Goal: Task Accomplishment & Management: Manage account settings

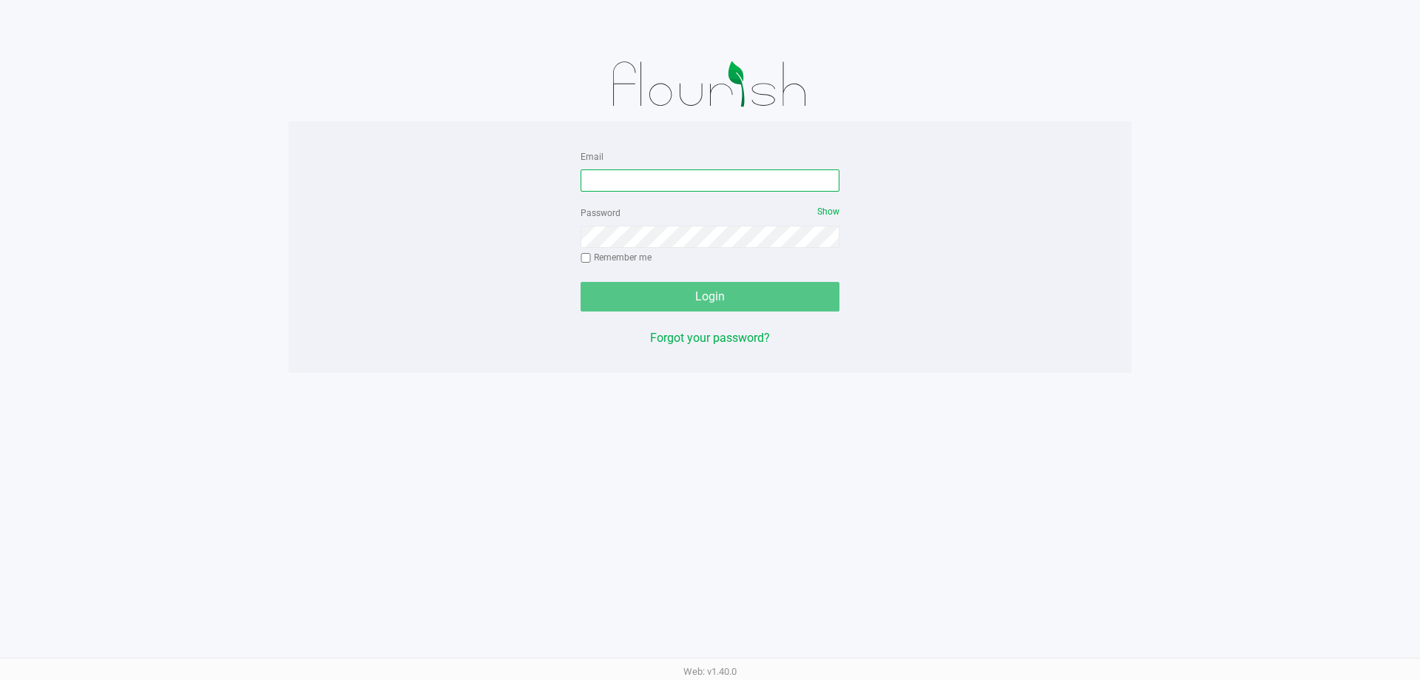
click at [634, 184] on input "Email" at bounding box center [710, 180] width 259 height 22
type input "mharrison@liveparallel.com"
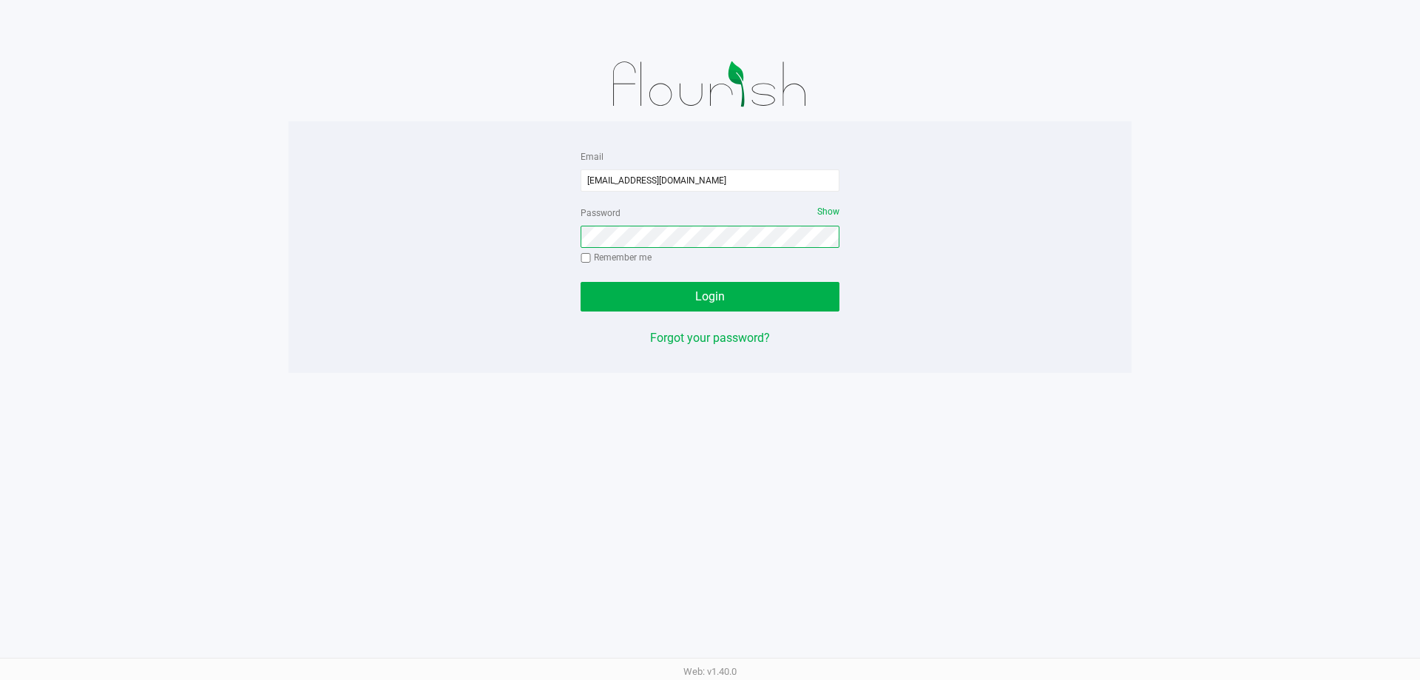
click at [581, 282] on button "Login" at bounding box center [710, 297] width 259 height 30
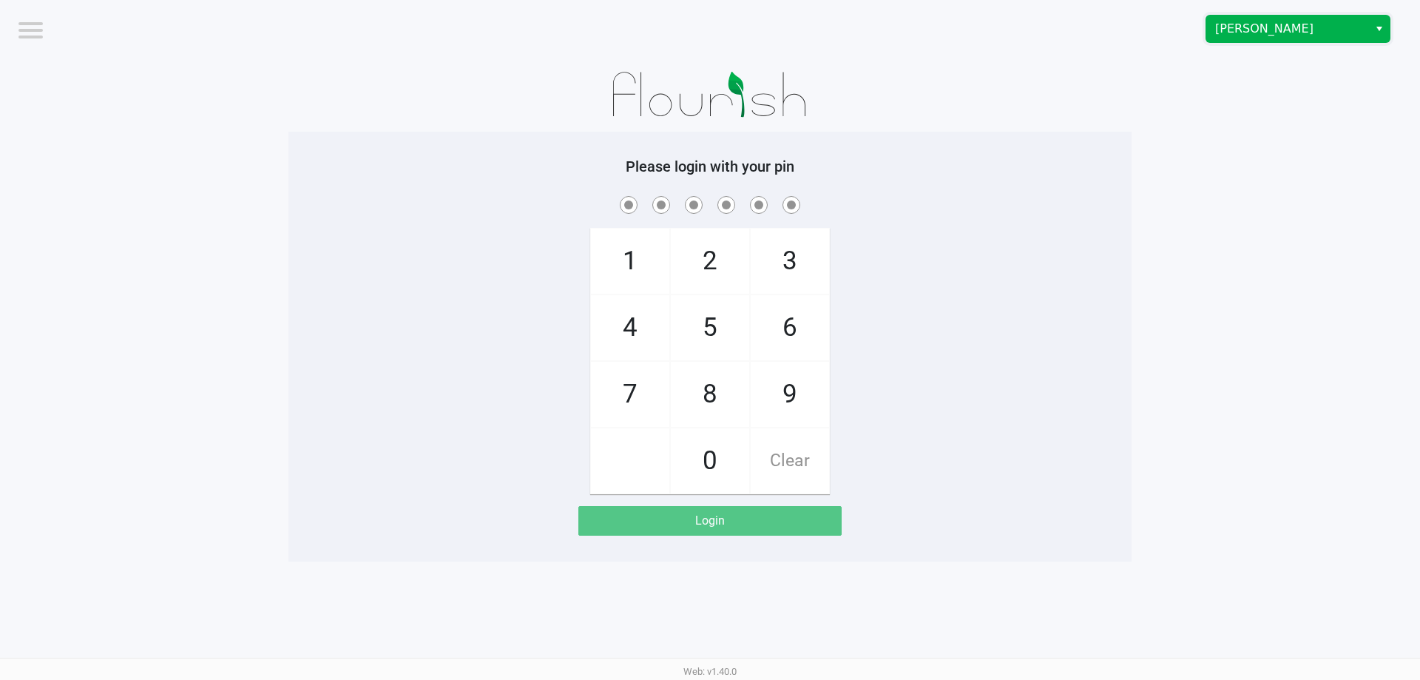
click at [1228, 27] on span "Brandon WC" at bounding box center [1287, 29] width 144 height 18
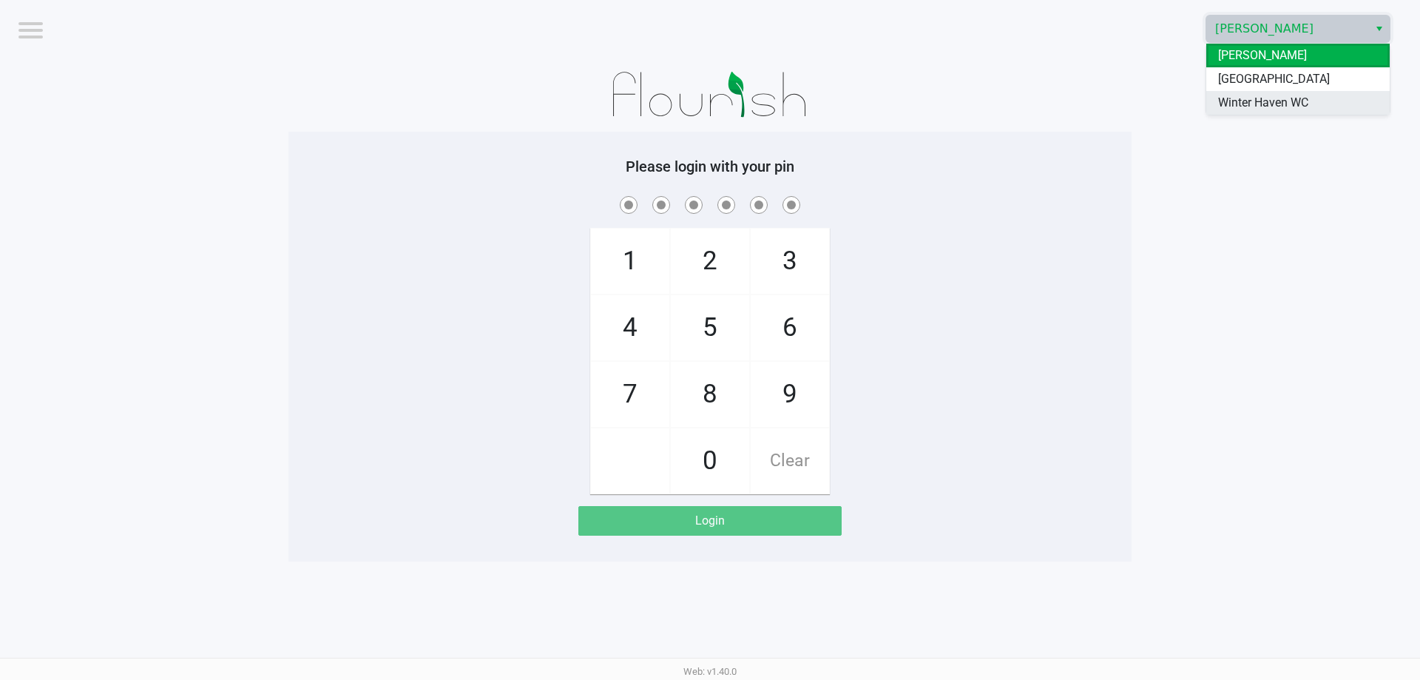
click at [1226, 103] on span "Winter Haven WC" at bounding box center [1263, 103] width 90 height 18
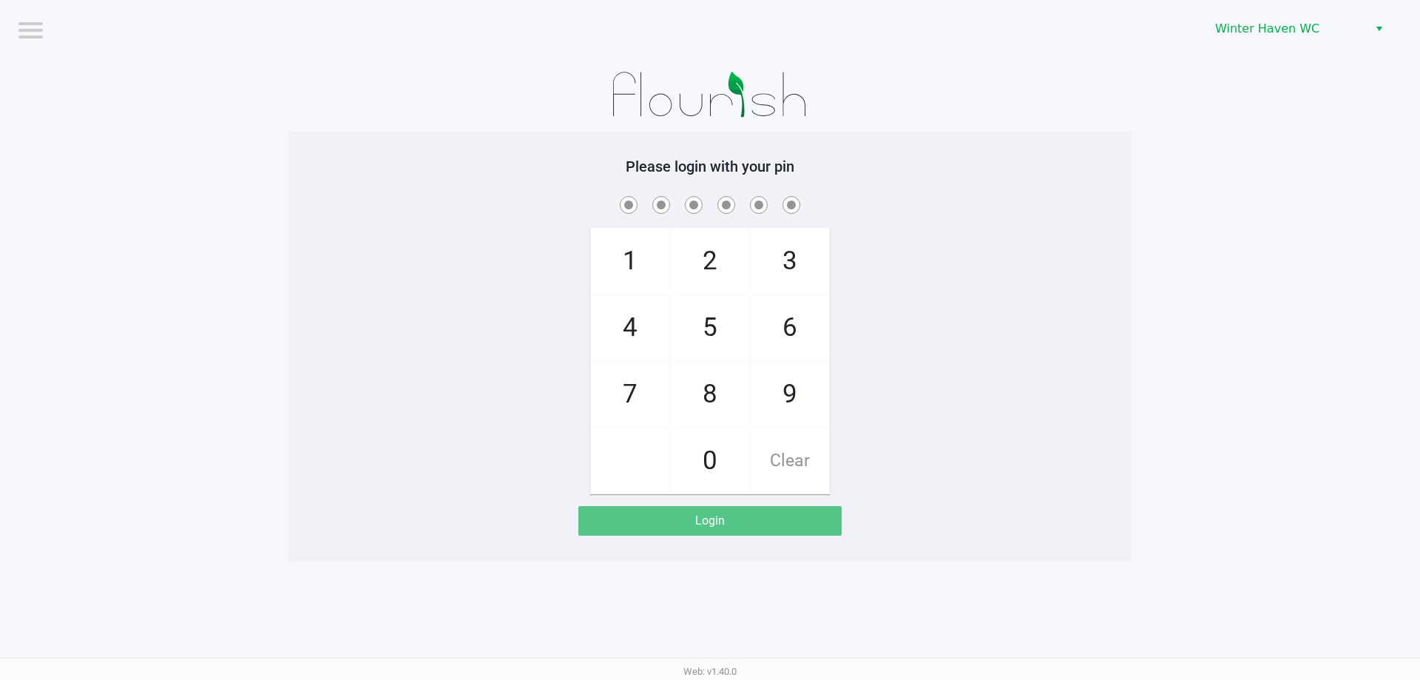
click at [1138, 189] on app-pos-login-wrapper "Logout Winter Haven WC Please login with your pin 1 4 7 2 5 8 0 3 6 9 Clear Log…" at bounding box center [710, 280] width 1420 height 561
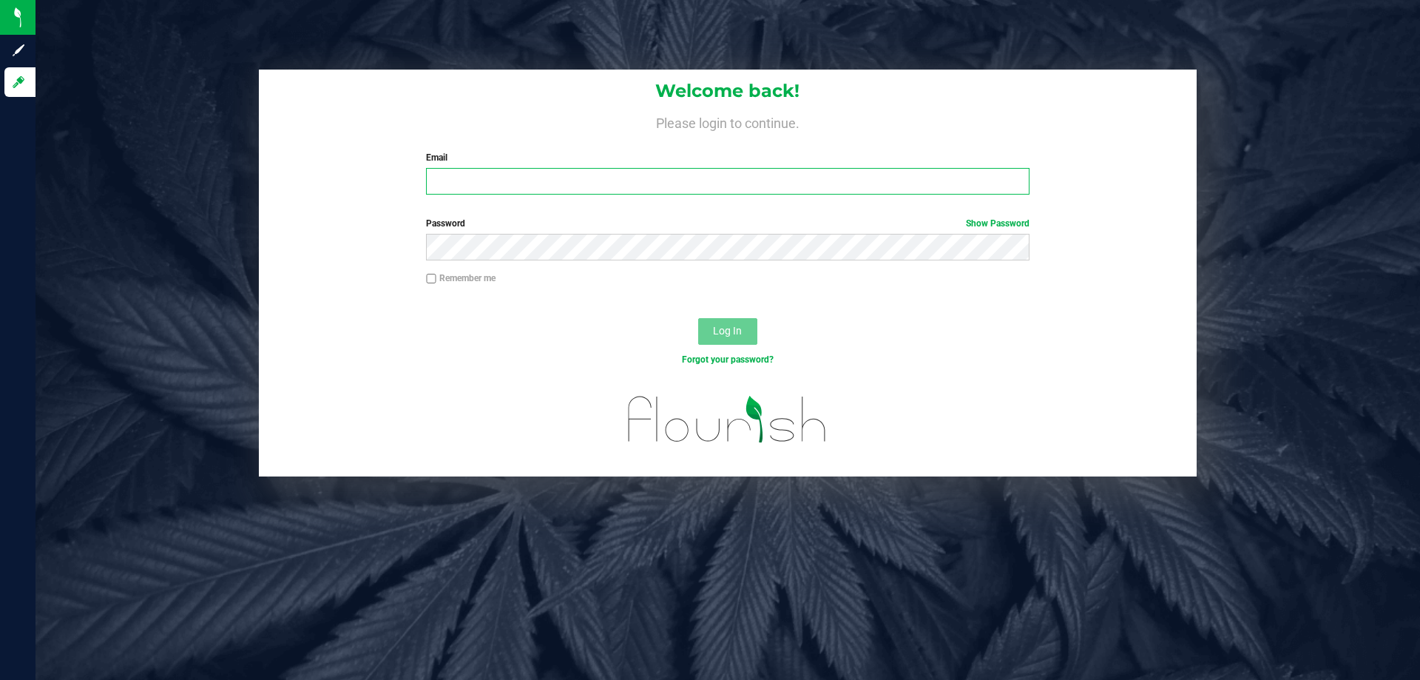
click at [636, 183] on input "Email" at bounding box center [727, 181] width 603 height 27
type input "[EMAIL_ADDRESS][DOMAIN_NAME]"
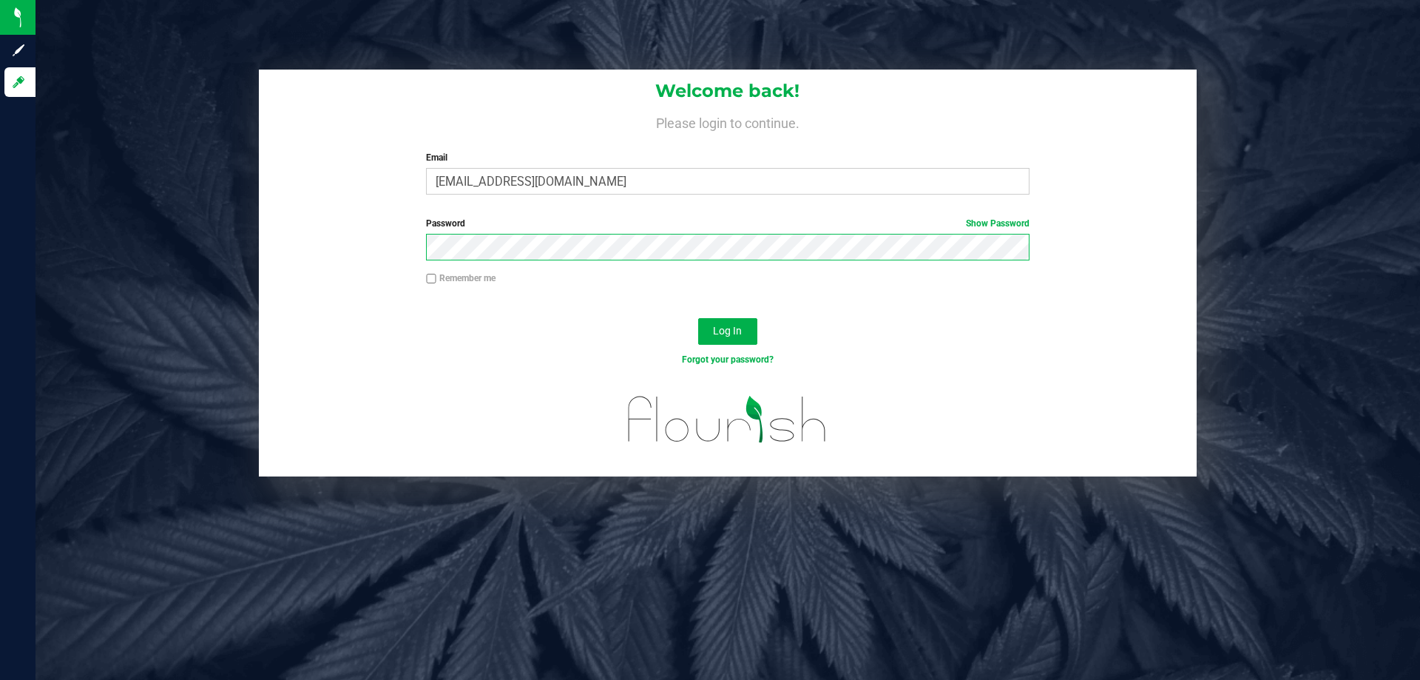
click at [698, 318] on button "Log In" at bounding box center [727, 331] width 59 height 27
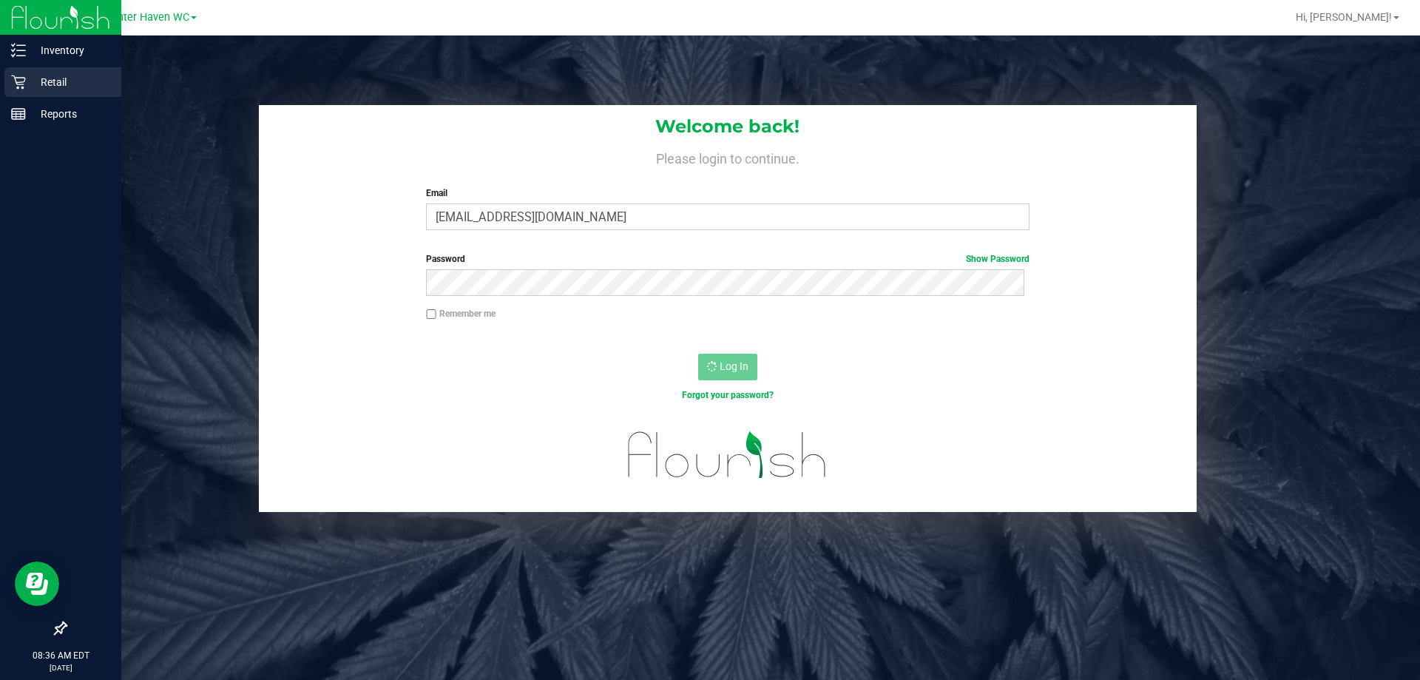
click at [67, 72] on div "Retail" at bounding box center [62, 82] width 117 height 30
click at [33, 86] on p "Retail" at bounding box center [70, 82] width 89 height 18
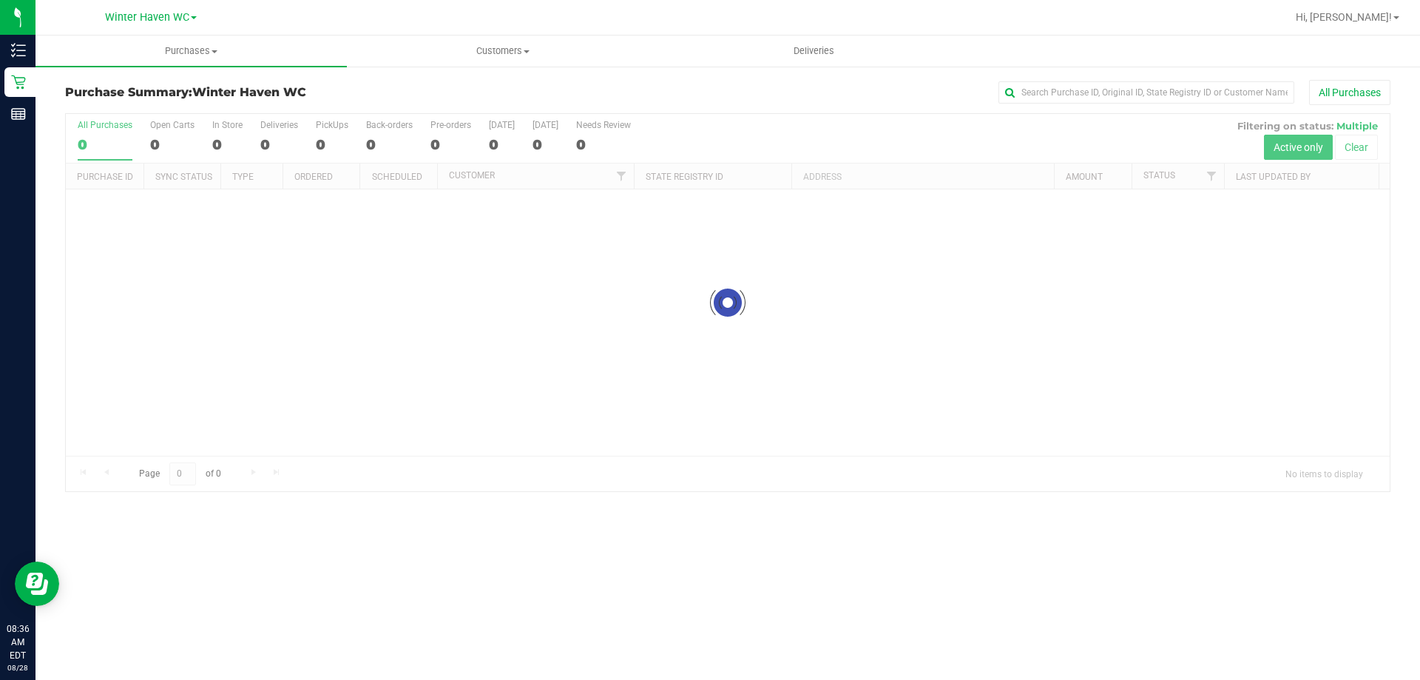
click at [522, 74] on div "Purchase Summary: Winter Haven WC All Purchases Loading... All Purchases 0 Open…" at bounding box center [727, 286] width 1384 height 442
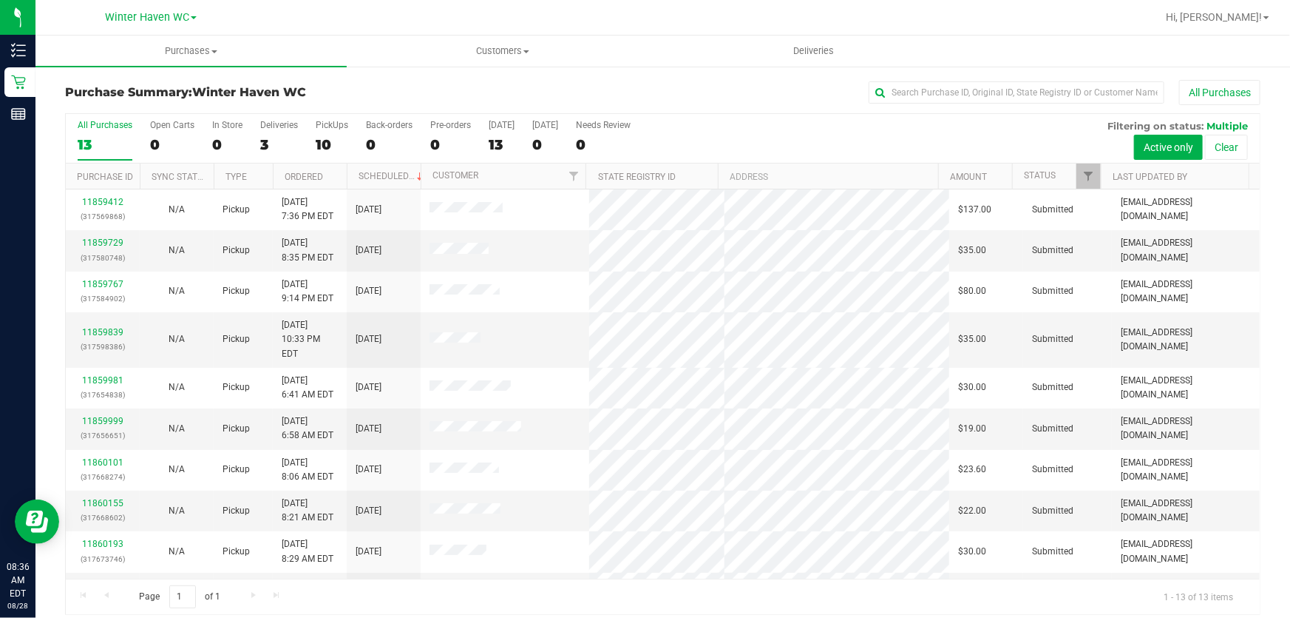
drag, startPoint x: 1402, startPoint y: 1, endPoint x: 839, endPoint y: 133, distance: 578.7
click at [839, 133] on div "All Purchases 13 Open Carts 0 In Store 0 Deliveries 3 PickUps 10 Back-orders 0 …" at bounding box center [663, 139] width 1194 height 50
click at [739, 128] on div "All Purchases 13 Open Carts 0 In Store 0 Deliveries 3 PickUps 10 Back-orders 0 …" at bounding box center [663, 139] width 1194 height 50
click at [334, 138] on div "10" at bounding box center [332, 144] width 33 height 17
click at [0, 0] on input "PickUps 10" at bounding box center [0, 0] width 0 height 0
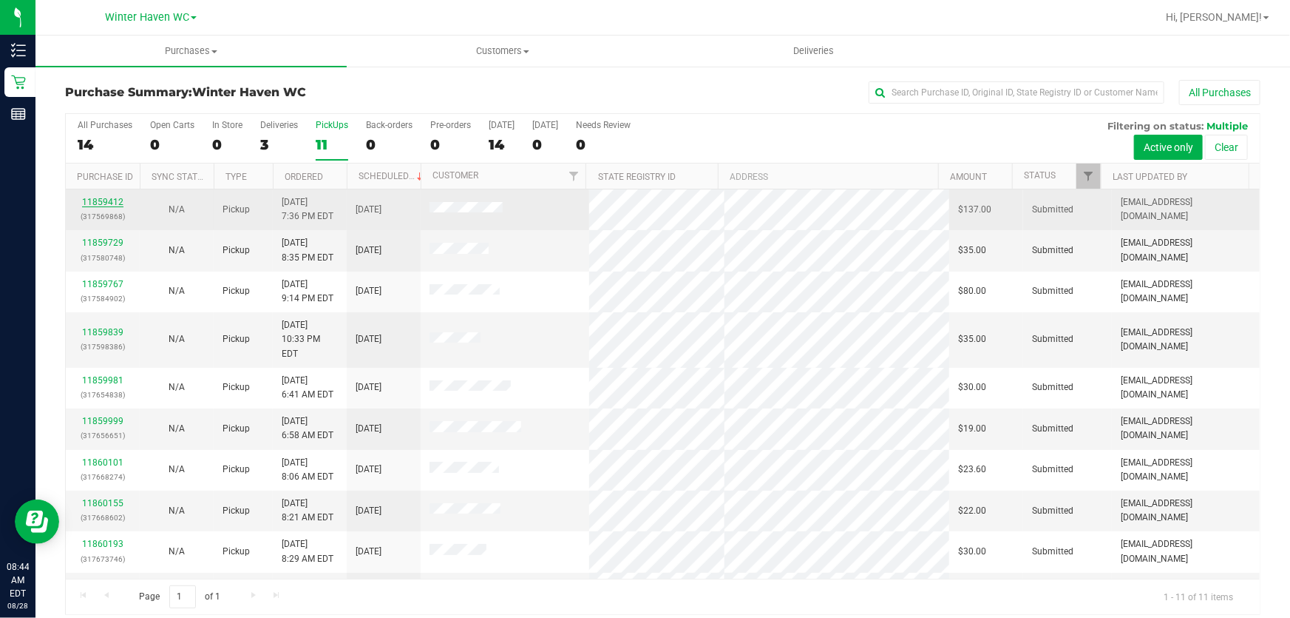
click at [115, 204] on link "11859412" at bounding box center [102, 202] width 41 height 10
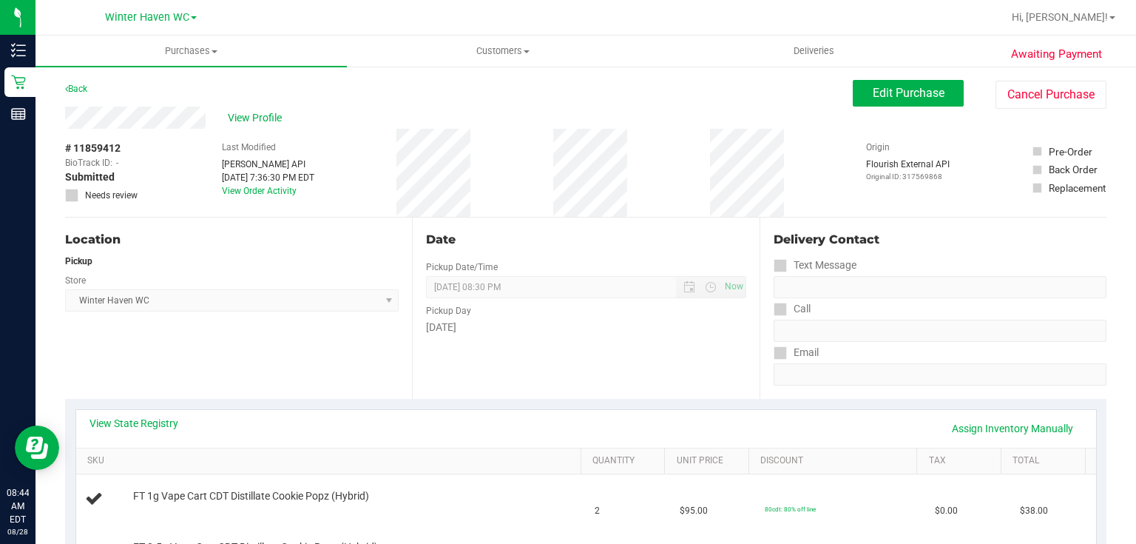
drag, startPoint x: 1240, startPoint y: 7, endPoint x: 648, endPoint y: 203, distance: 623.9
click at [648, 203] on div "# 11859412 BioTrack ID: - Submitted Needs review Last Modified Jane API Aug 27,…" at bounding box center [585, 173] width 1041 height 88
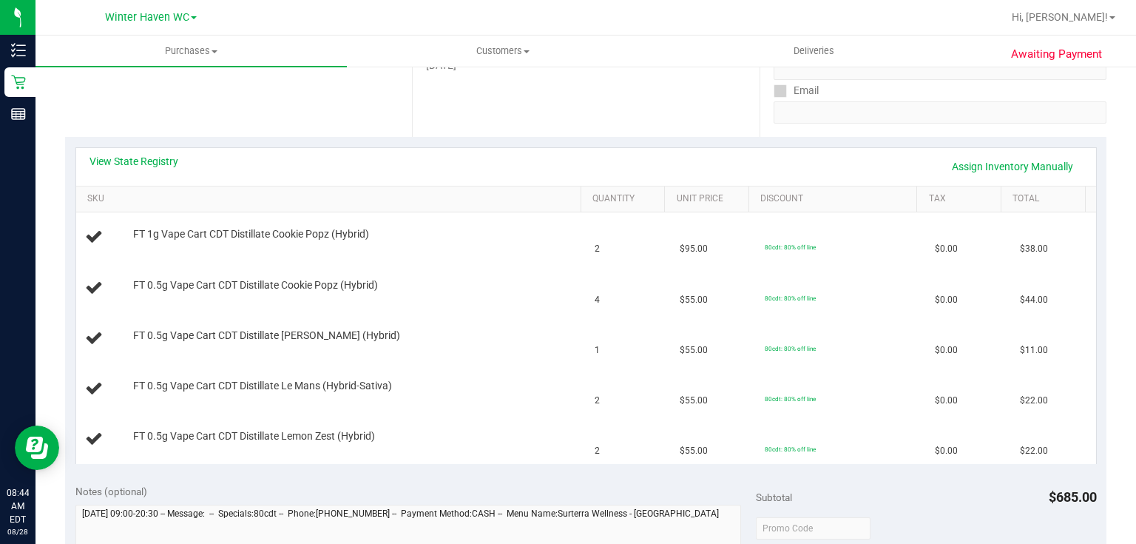
scroll to position [296, 0]
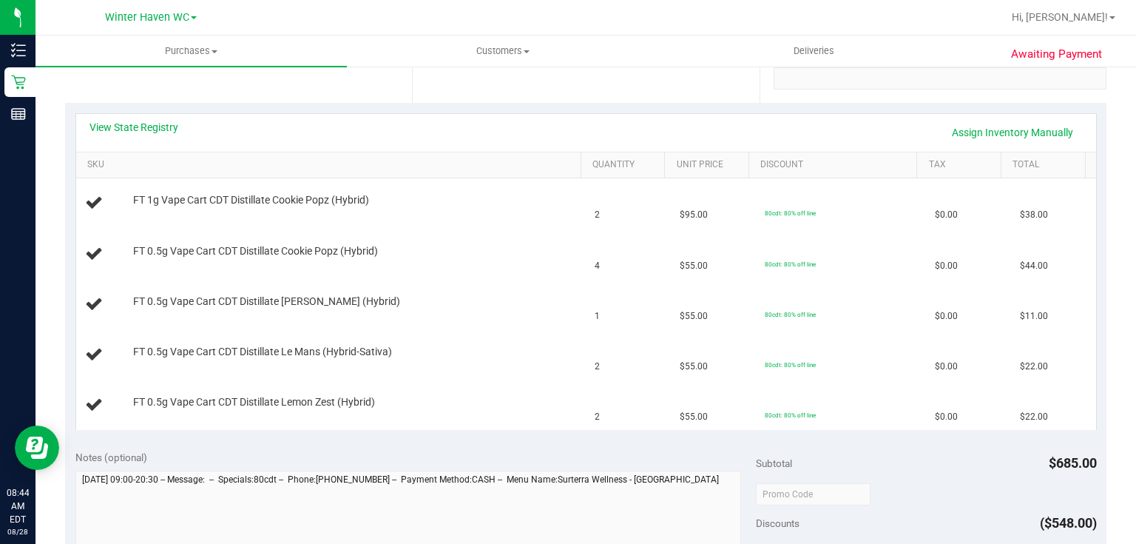
click at [152, 135] on div "View State Registry Assign Inventory Manually" at bounding box center [585, 132] width 993 height 25
click at [161, 125] on link "View State Registry" at bounding box center [133, 127] width 89 height 15
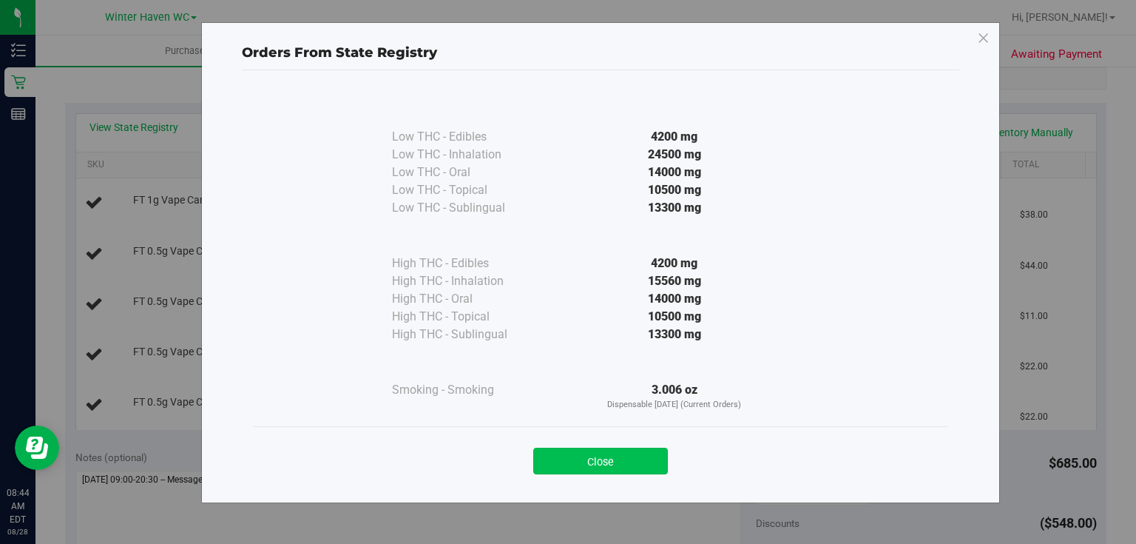
click at [581, 453] on button "Close" at bounding box center [600, 460] width 135 height 27
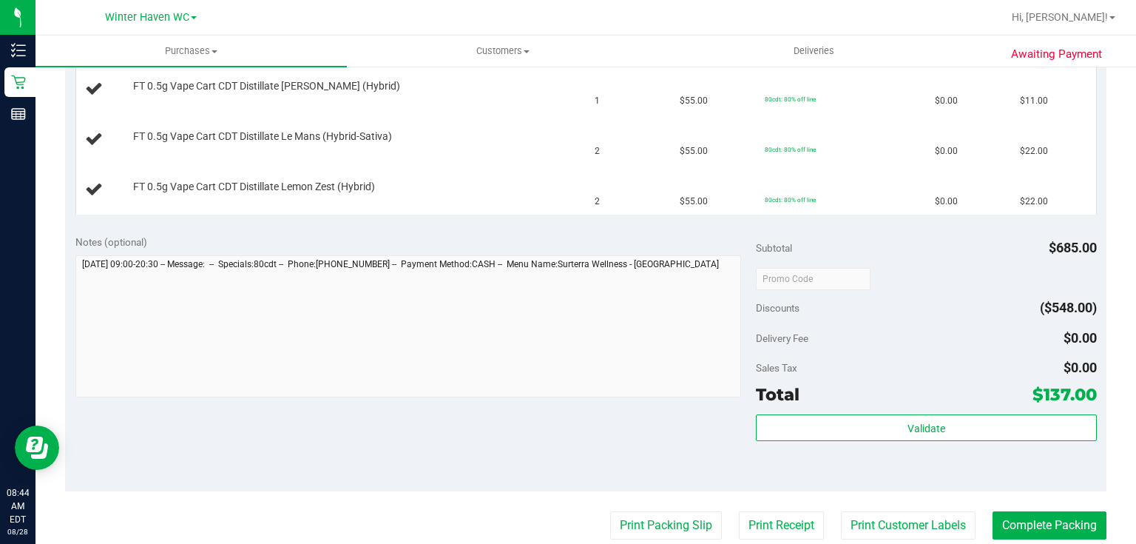
scroll to position [532, 0]
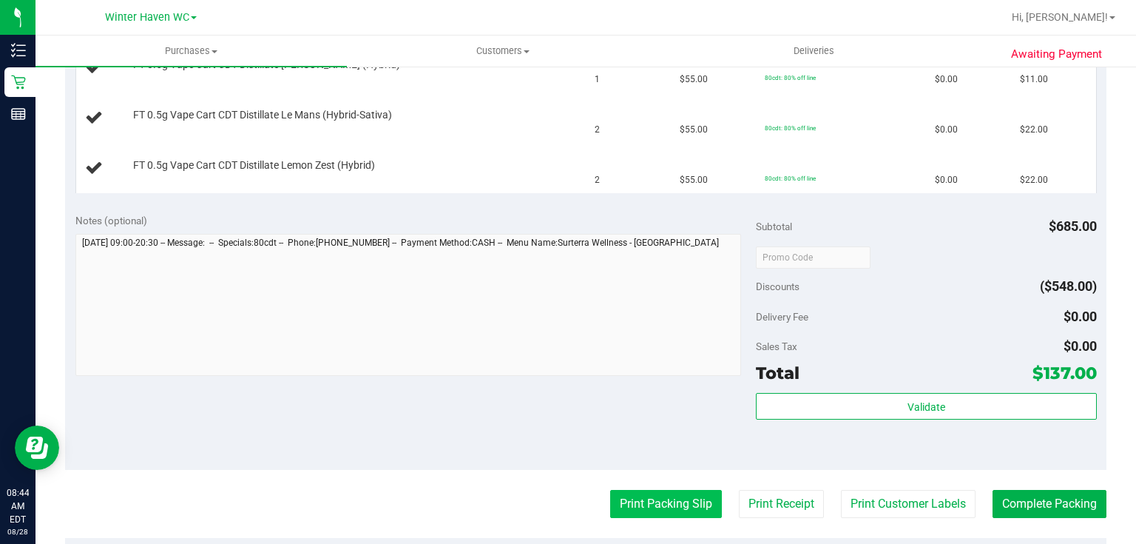
click at [651, 498] on button "Print Packing Slip" at bounding box center [666, 504] width 112 height 28
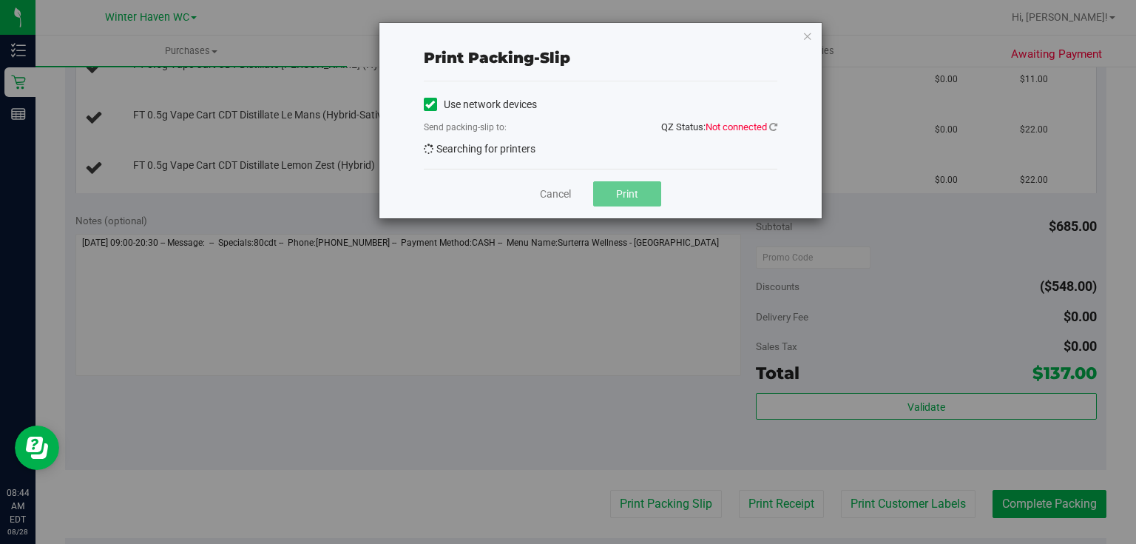
click at [778, 127] on div "Print packing-slip Use network devices Send packing-slip to: QZ Status: Not con…" at bounding box center [600, 120] width 442 height 195
click at [774, 126] on icon at bounding box center [773, 127] width 8 height 10
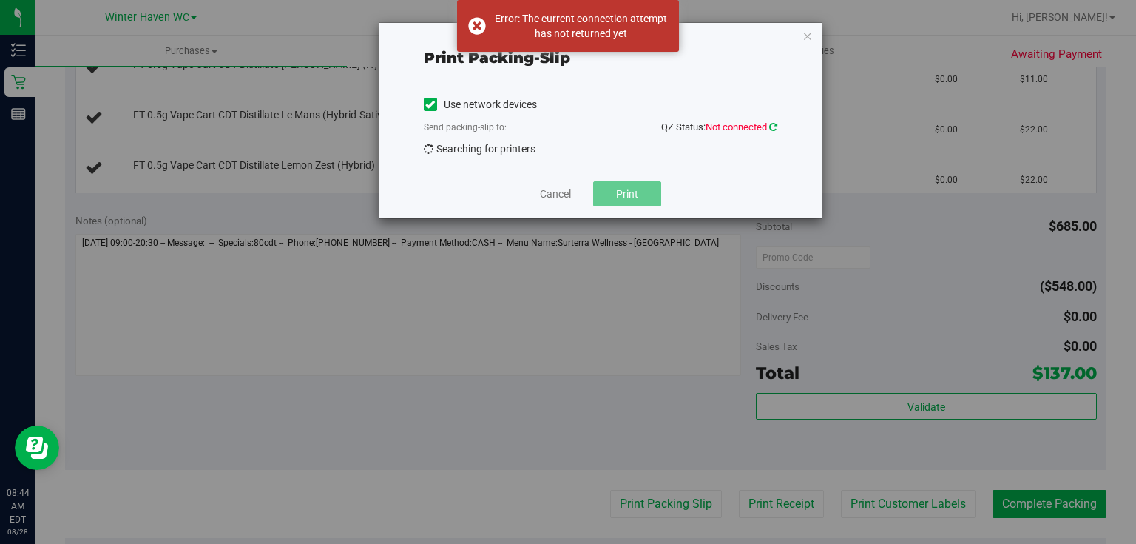
click at [774, 126] on icon at bounding box center [773, 127] width 8 height 10
click at [774, 126] on icon at bounding box center [773, 127] width 10 height 12
click at [435, 105] on span at bounding box center [430, 104] width 13 height 13
click at [0, 0] on input "Use network devices" at bounding box center [0, 0] width 0 height 0
click at [769, 127] on icon at bounding box center [773, 126] width 10 height 10
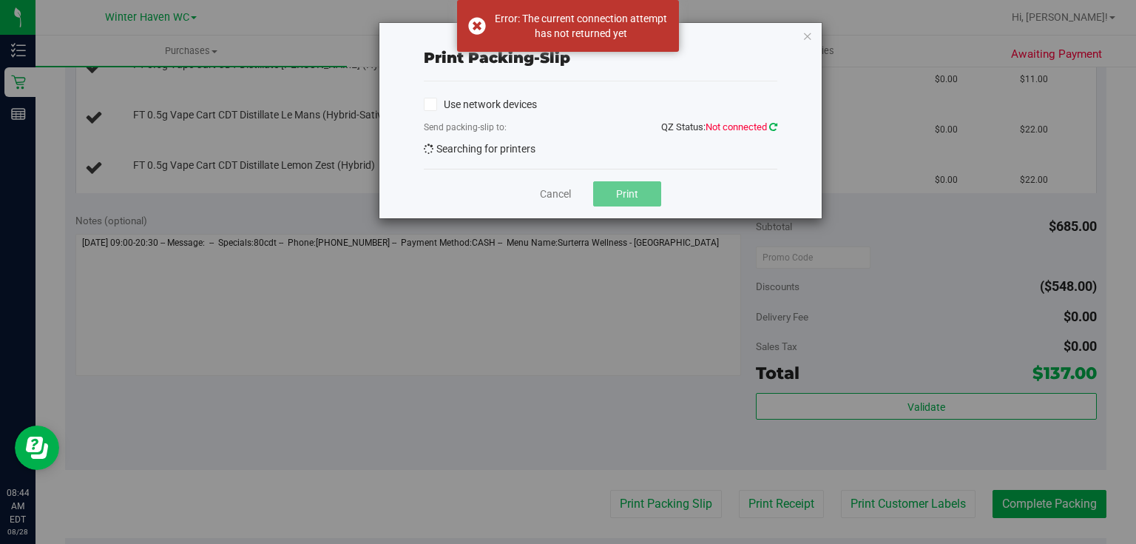
click at [769, 127] on icon at bounding box center [773, 127] width 8 height 10
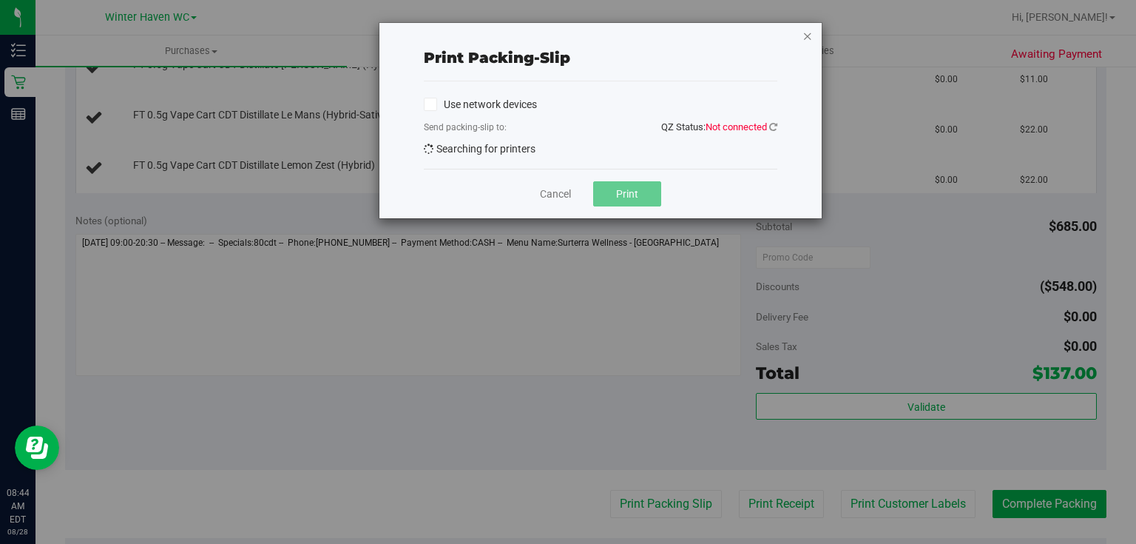
click at [806, 33] on icon "button" at bounding box center [807, 36] width 10 height 18
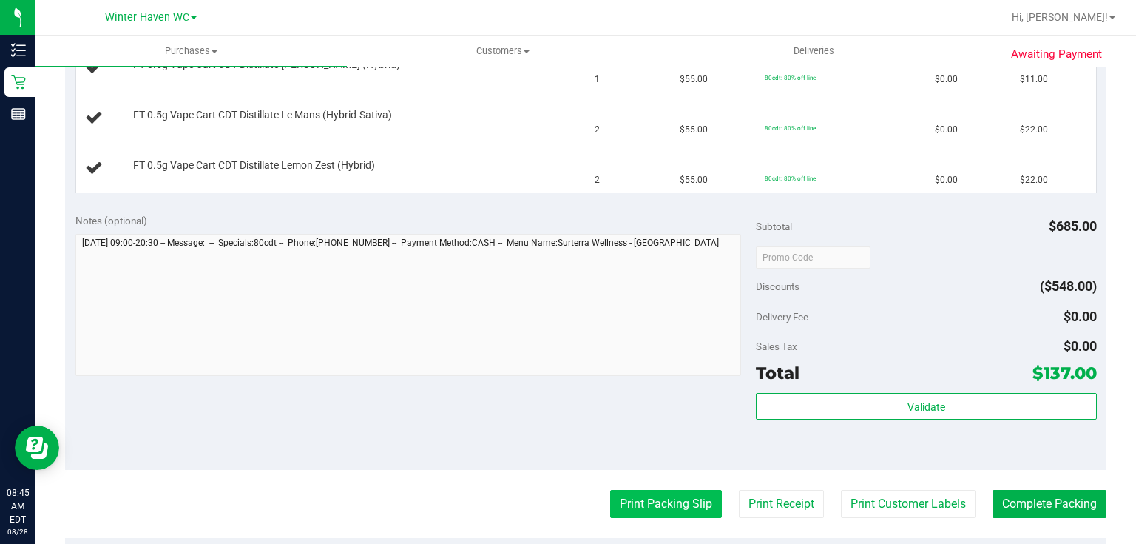
click at [651, 499] on button "Print Packing Slip" at bounding box center [666, 504] width 112 height 28
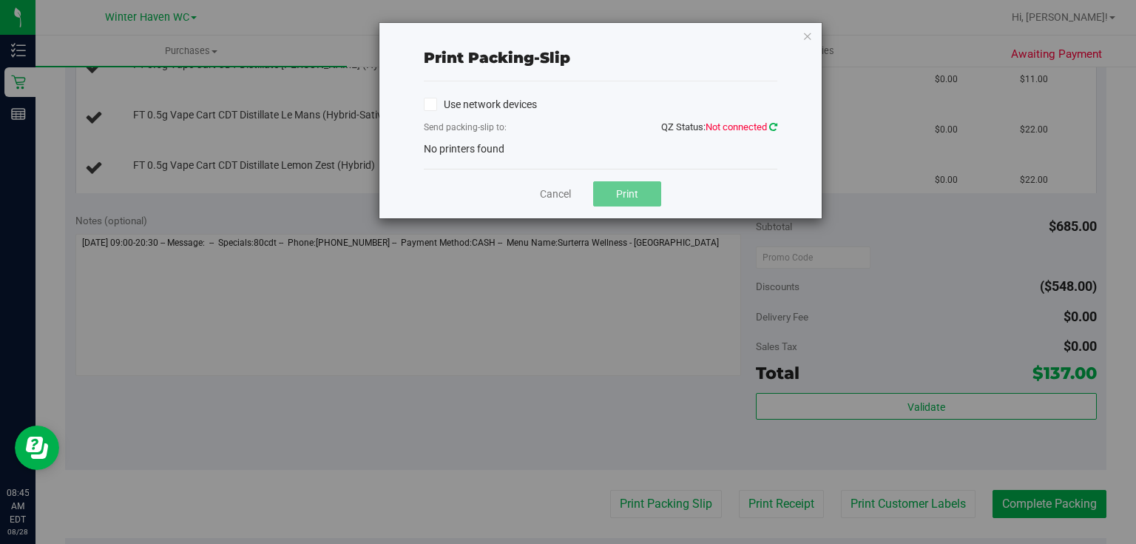
click at [777, 122] on icon at bounding box center [773, 127] width 8 height 10
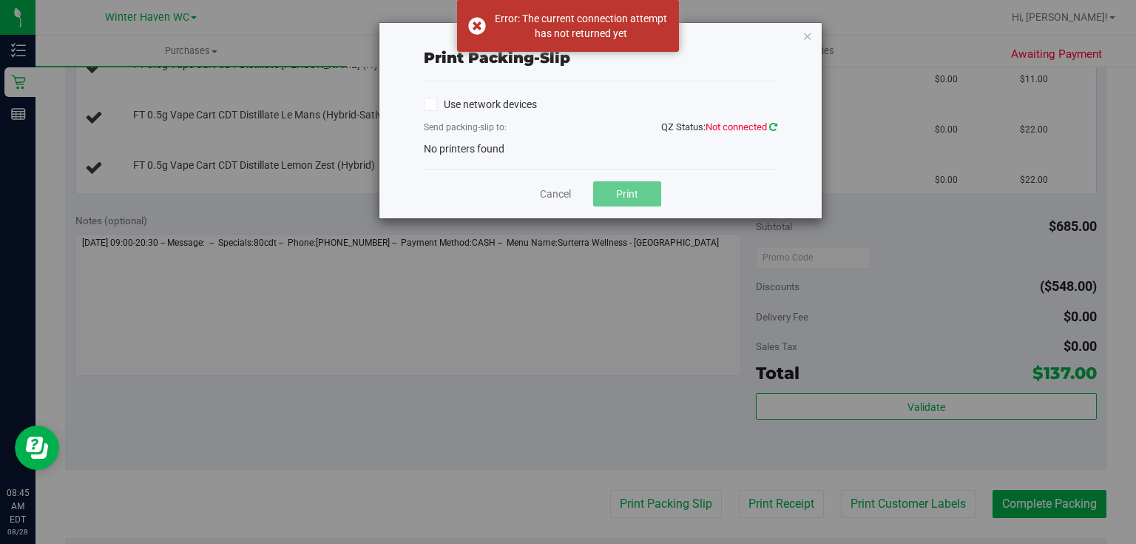
click at [776, 122] on icon at bounding box center [773, 126] width 10 height 10
click at [773, 123] on icon at bounding box center [773, 127] width 10 height 12
click at [431, 104] on icon at bounding box center [430, 104] width 10 height 0
click at [0, 0] on input "Use network devices" at bounding box center [0, 0] width 0 height 0
click at [771, 121] on link at bounding box center [773, 126] width 8 height 11
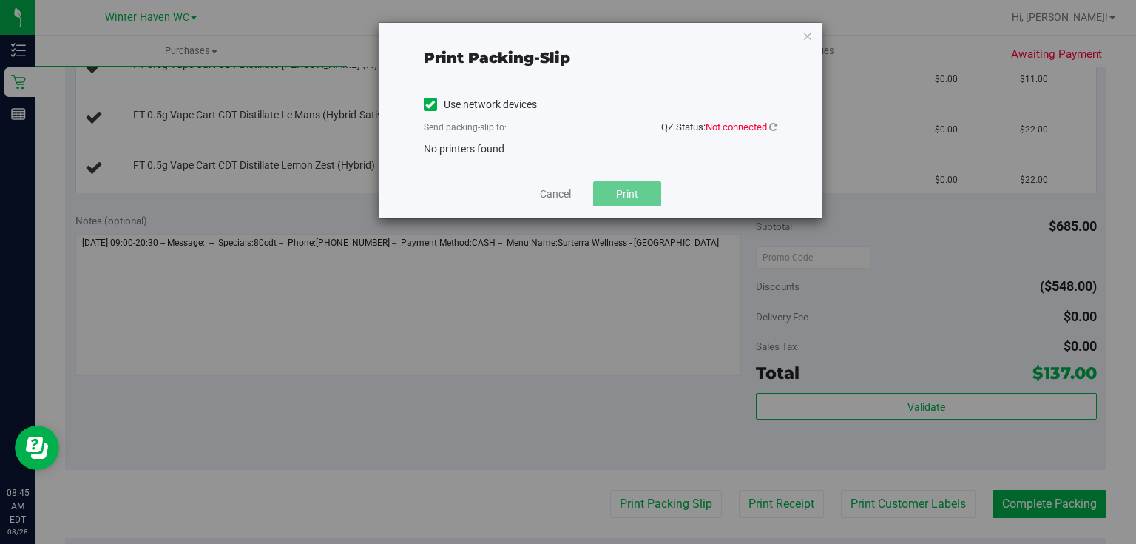
click at [768, 125] on span "QZ Status: Not connected" at bounding box center [719, 126] width 116 height 11
click at [810, 35] on icon "button" at bounding box center [807, 36] width 10 height 18
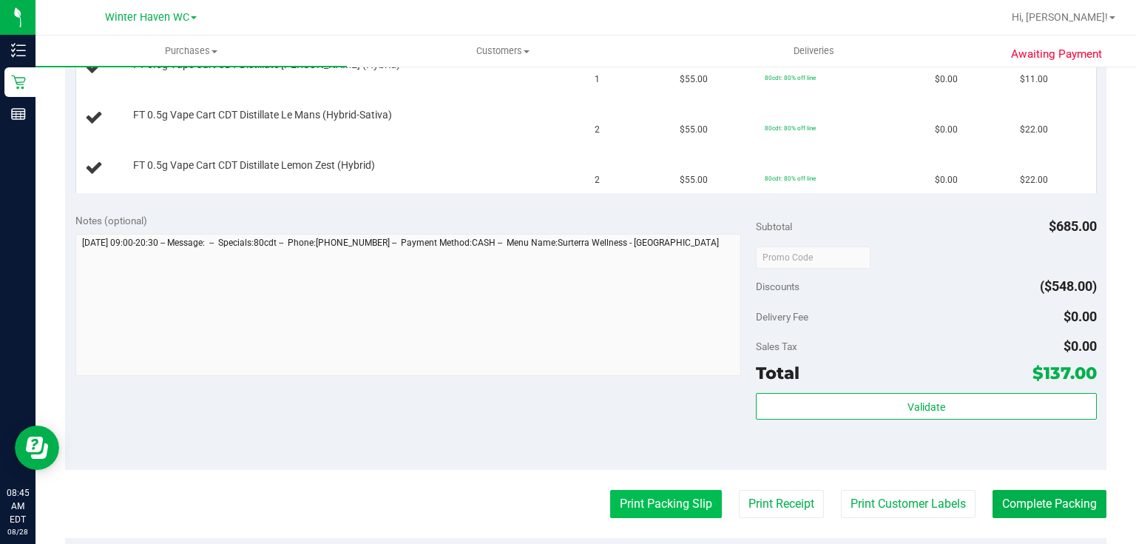
click at [642, 501] on button "Print Packing Slip" at bounding box center [666, 504] width 112 height 28
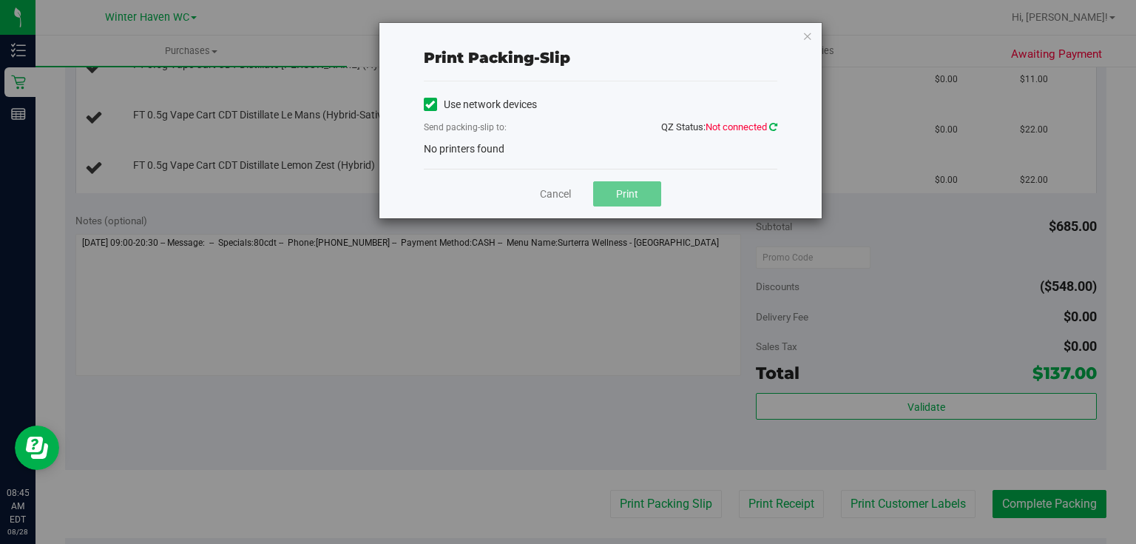
click at [771, 126] on icon at bounding box center [773, 127] width 8 height 10
click at [805, 32] on icon "button" at bounding box center [807, 36] width 10 height 18
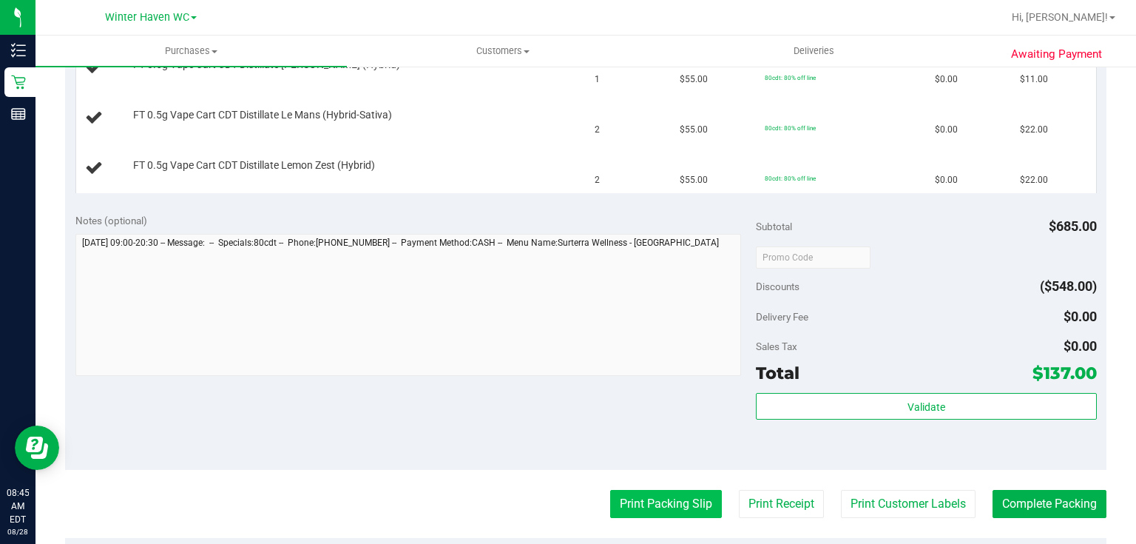
click at [672, 501] on button "Print Packing Slip" at bounding box center [666, 504] width 112 height 28
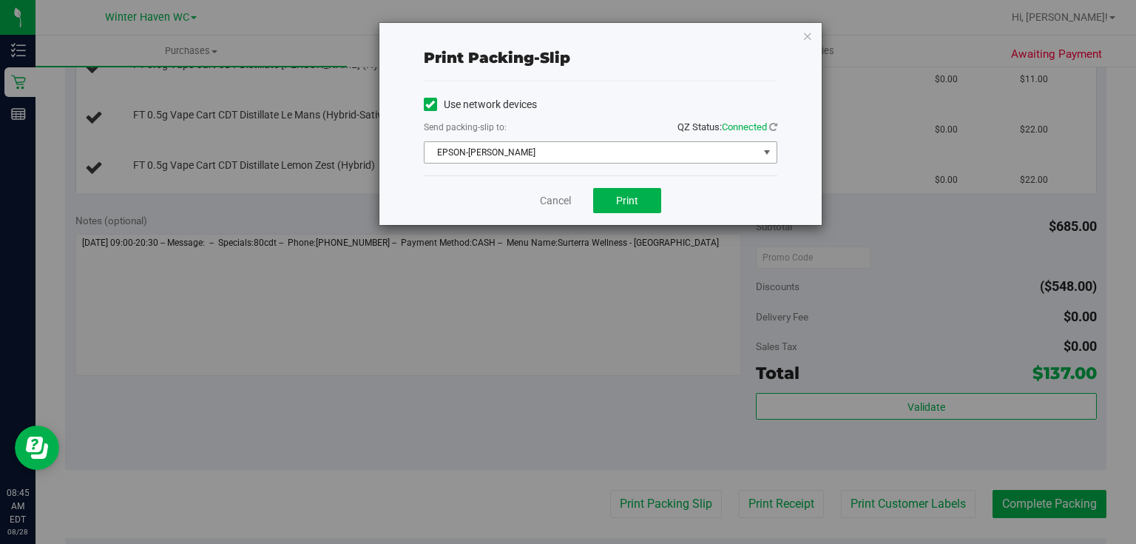
click at [547, 152] on span "EPSON-JAMES BUCHANAN" at bounding box center [591, 152] width 334 height 21
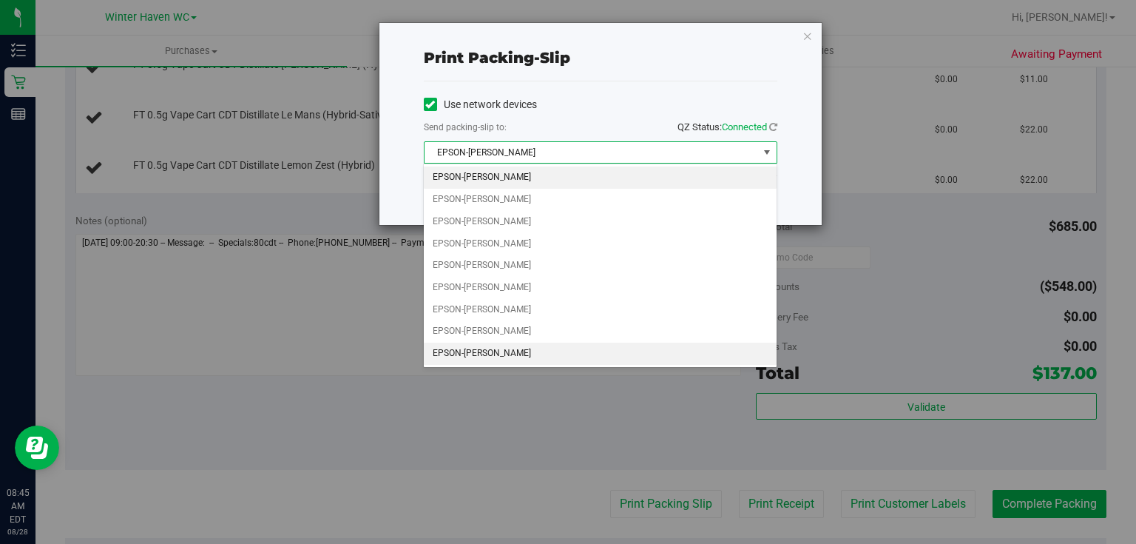
click at [569, 358] on li "EPSON-JEAN-YU" at bounding box center [600, 353] width 352 height 22
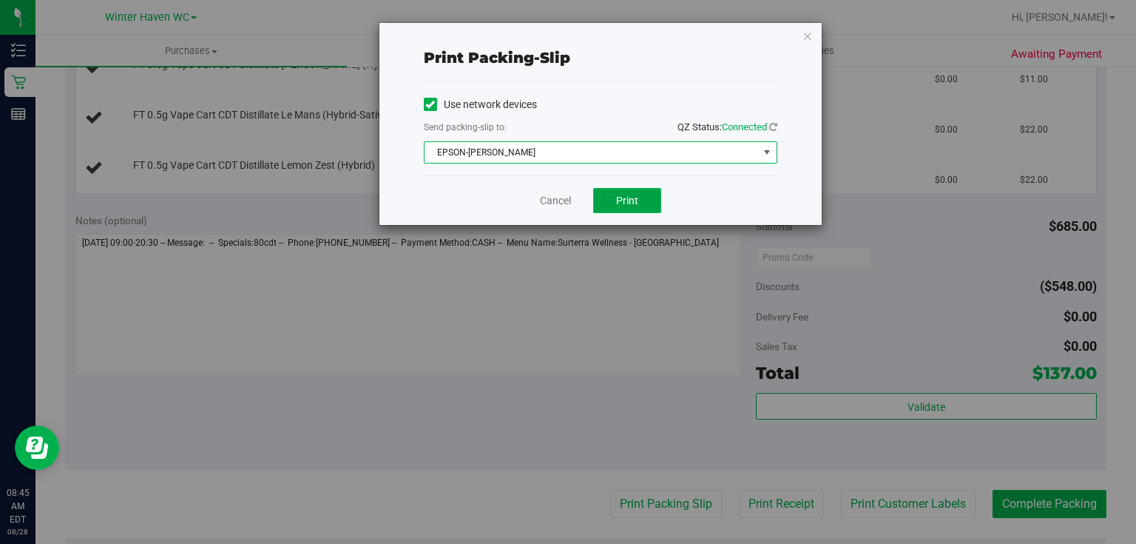
click at [621, 207] on button "Print" at bounding box center [627, 200] width 68 height 25
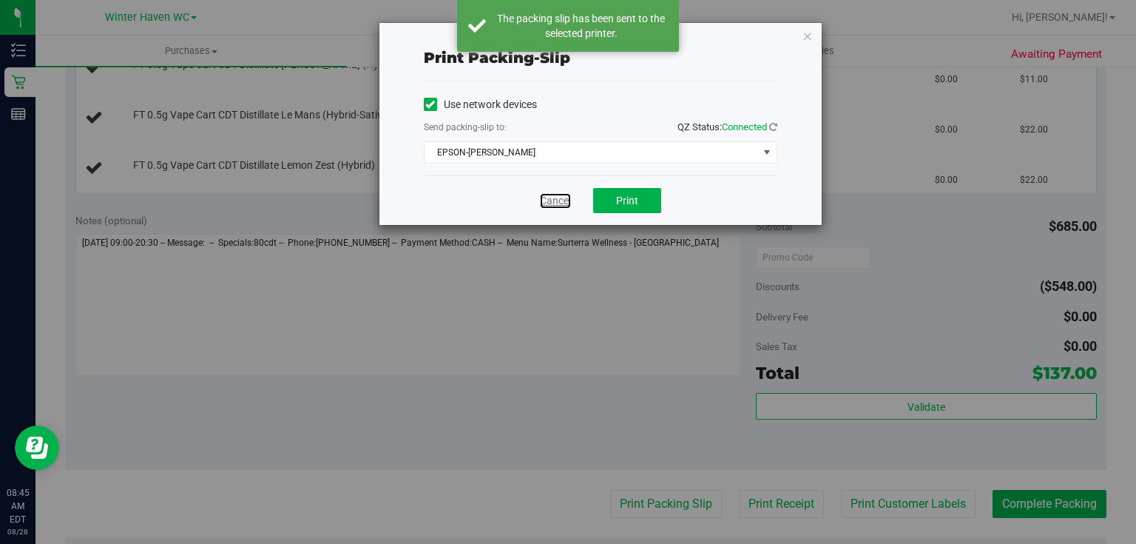
drag, startPoint x: 556, startPoint y: 199, endPoint x: 540, endPoint y: 349, distance: 151.0
click at [555, 200] on link "Cancel" at bounding box center [555, 201] width 31 height 16
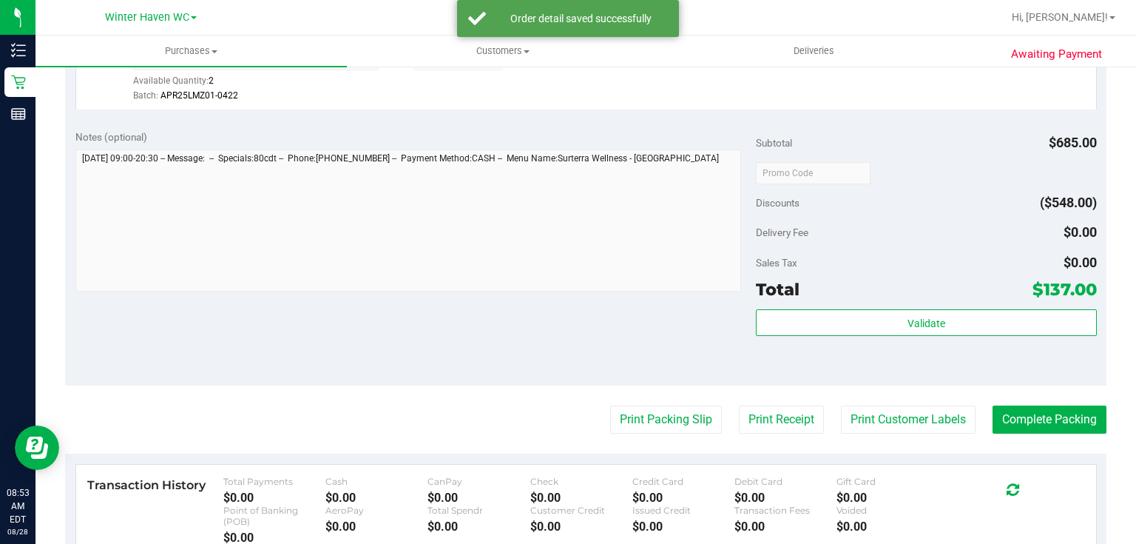
scroll to position [887, 0]
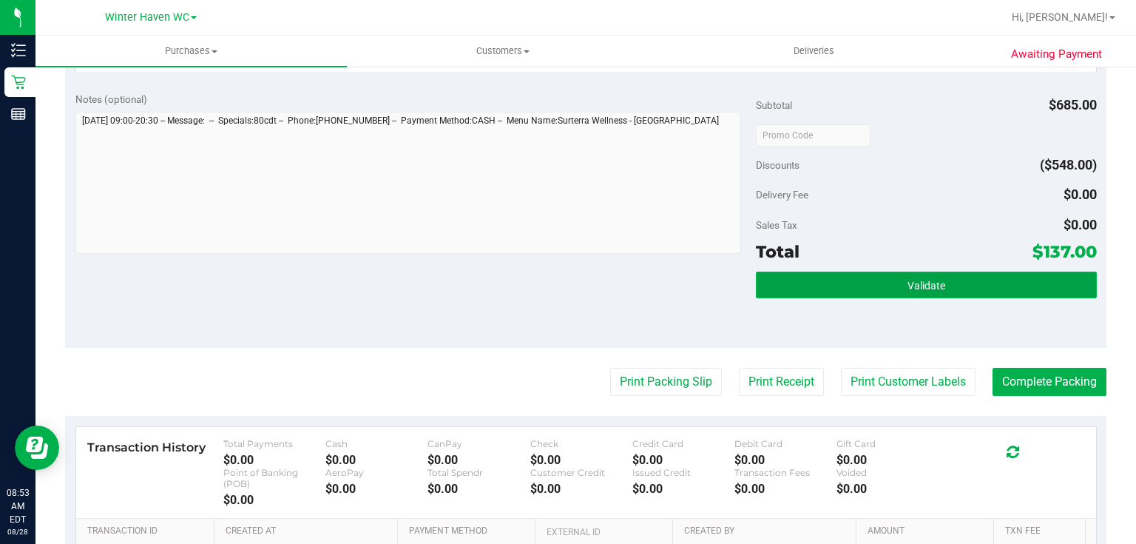
click at [907, 280] on span "Validate" at bounding box center [926, 286] width 38 height 12
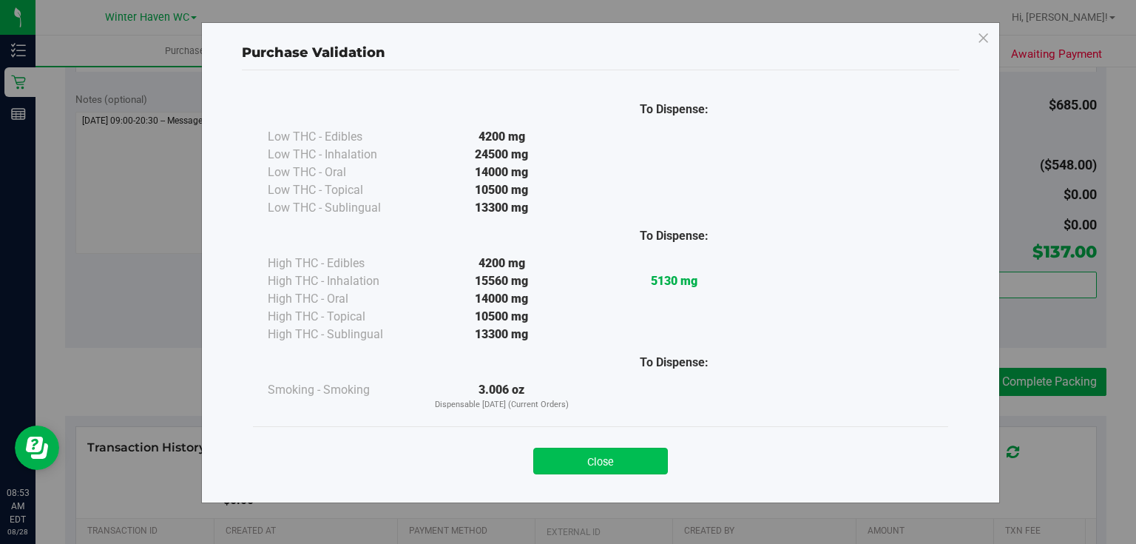
click at [661, 465] on button "Close" at bounding box center [600, 460] width 135 height 27
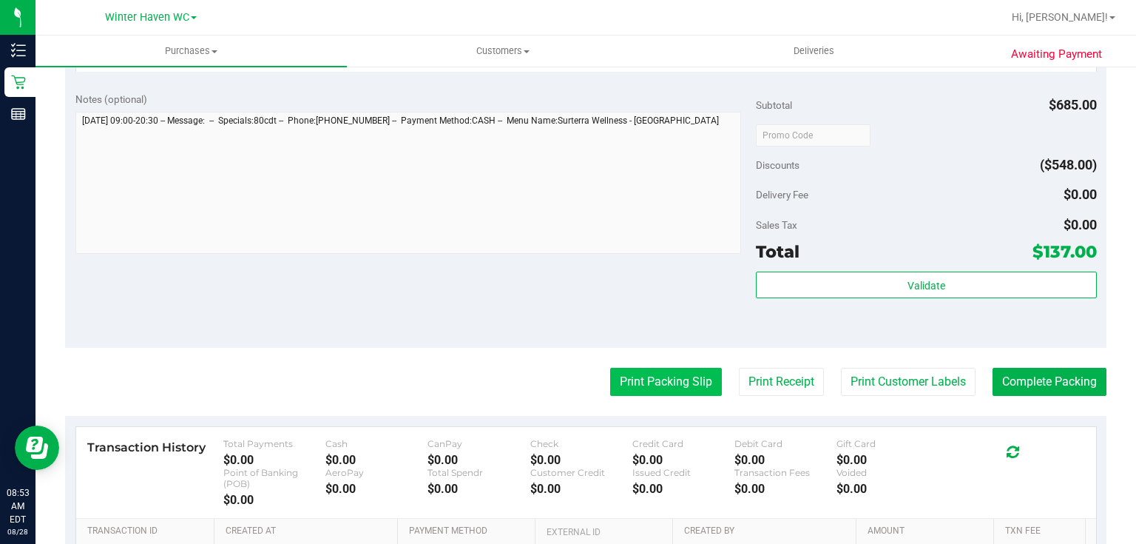
click at [651, 373] on button "Print Packing Slip" at bounding box center [666, 382] width 112 height 28
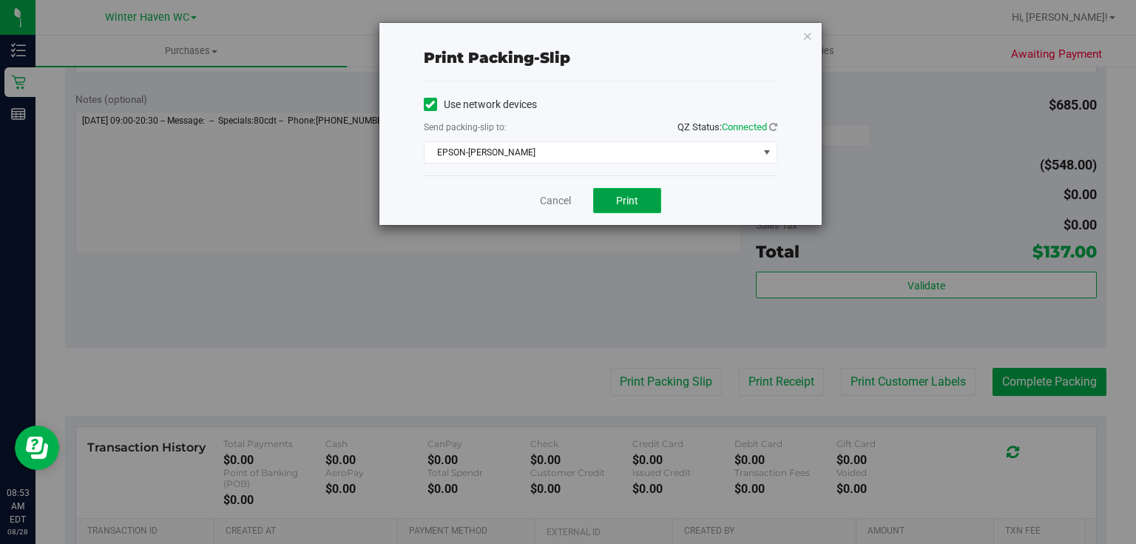
click at [618, 192] on button "Print" at bounding box center [627, 200] width 68 height 25
click at [551, 201] on link "Cancel" at bounding box center [555, 201] width 31 height 16
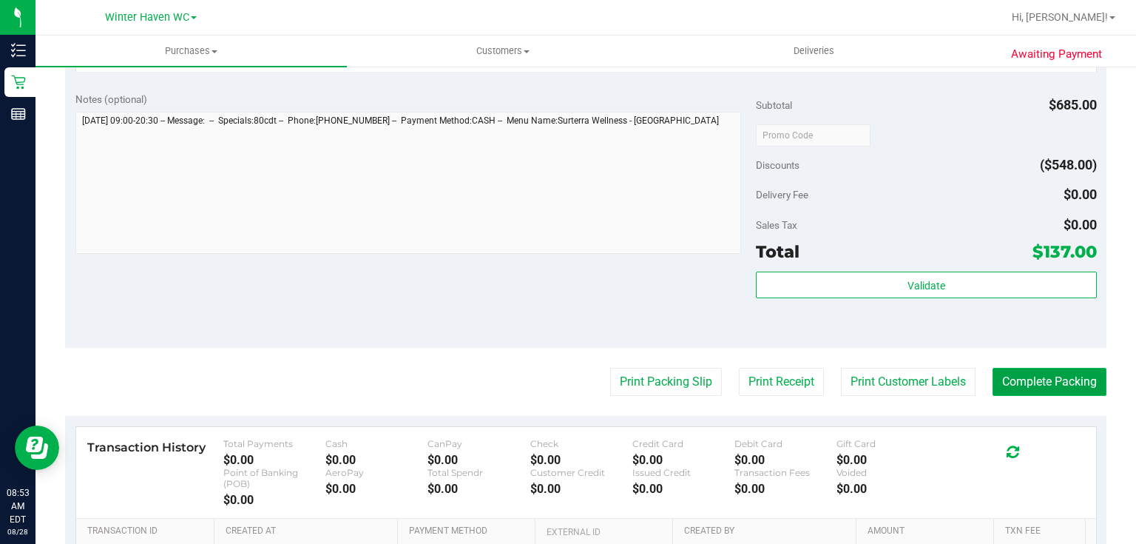
click at [1053, 384] on button "Complete Packing" at bounding box center [1049, 382] width 114 height 28
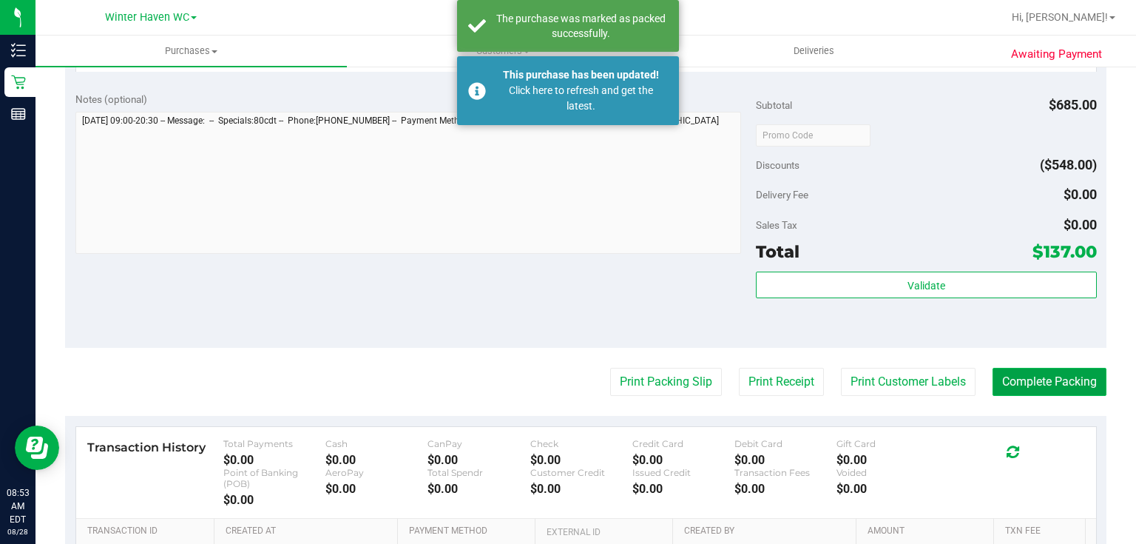
click at [1053, 384] on button "Complete Packing" at bounding box center [1049, 382] width 114 height 28
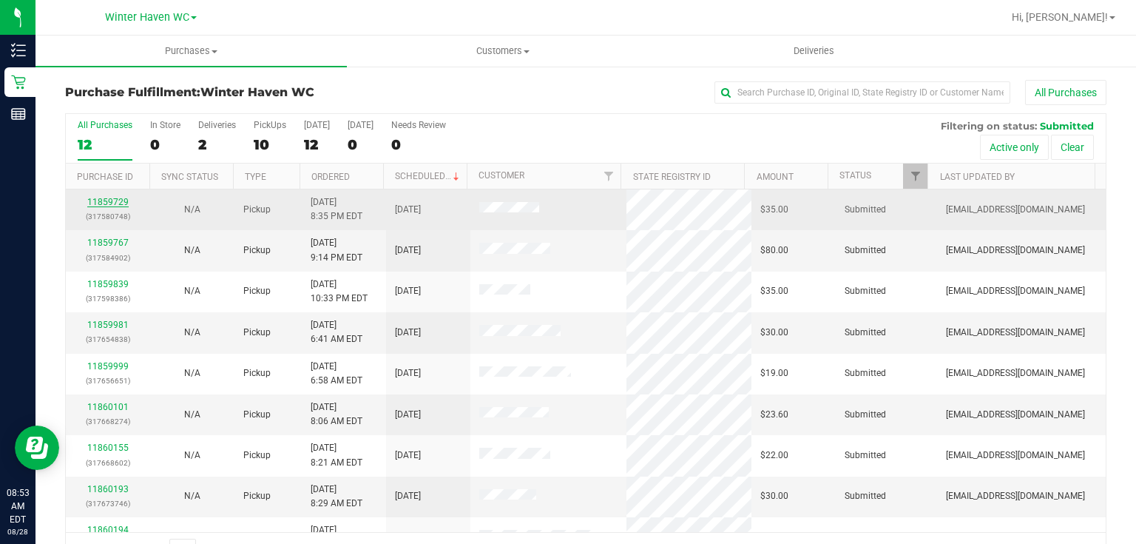
click at [106, 201] on link "11859729" at bounding box center [107, 202] width 41 height 10
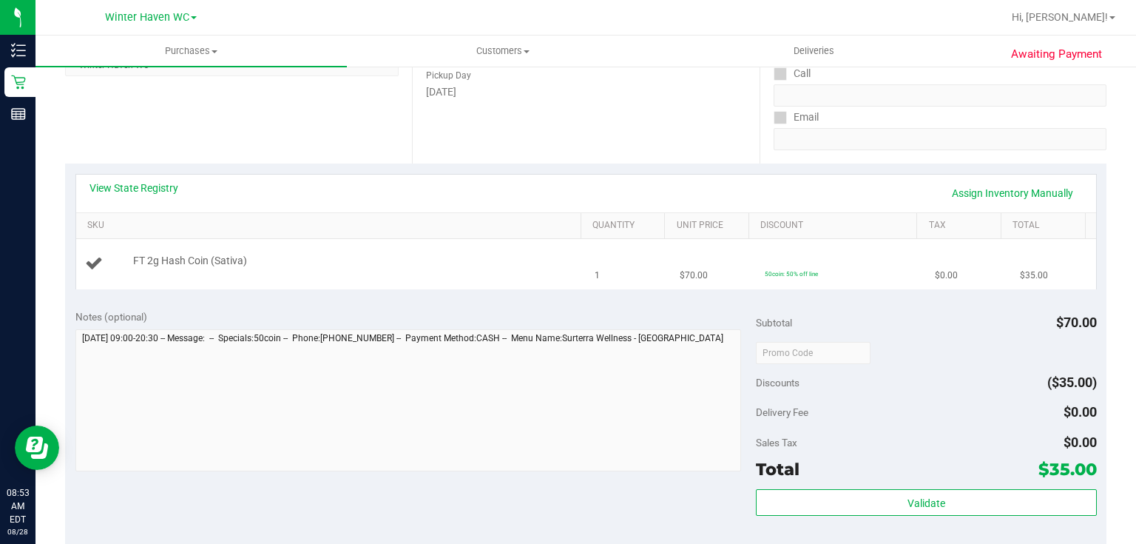
scroll to position [237, 0]
click at [151, 189] on link "View State Registry" at bounding box center [133, 186] width 89 height 15
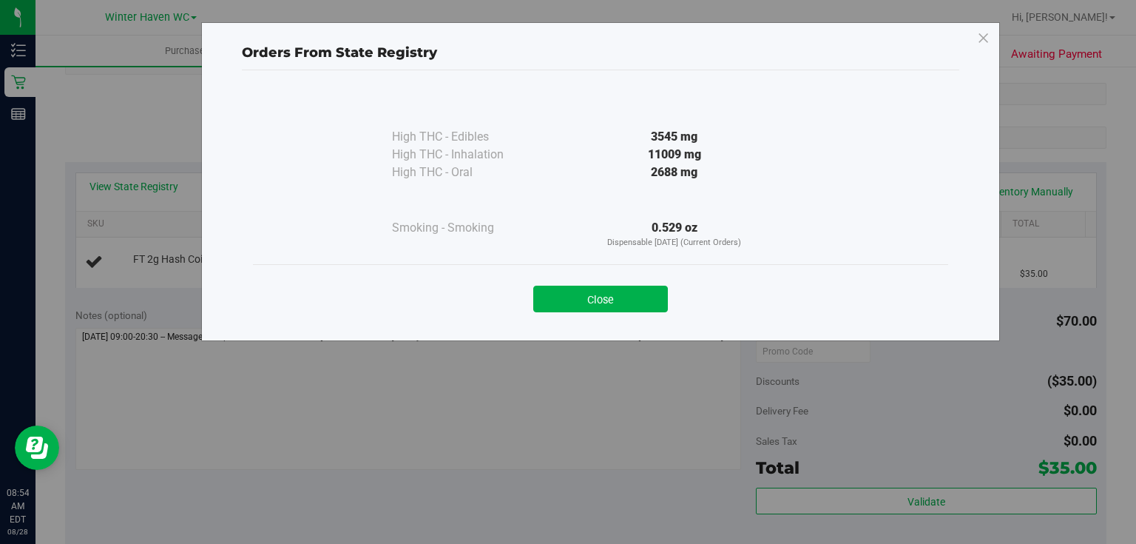
click at [560, 162] on div "11009 mg" at bounding box center [674, 155] width 269 height 18
click at [583, 290] on button "Close" at bounding box center [600, 298] width 135 height 27
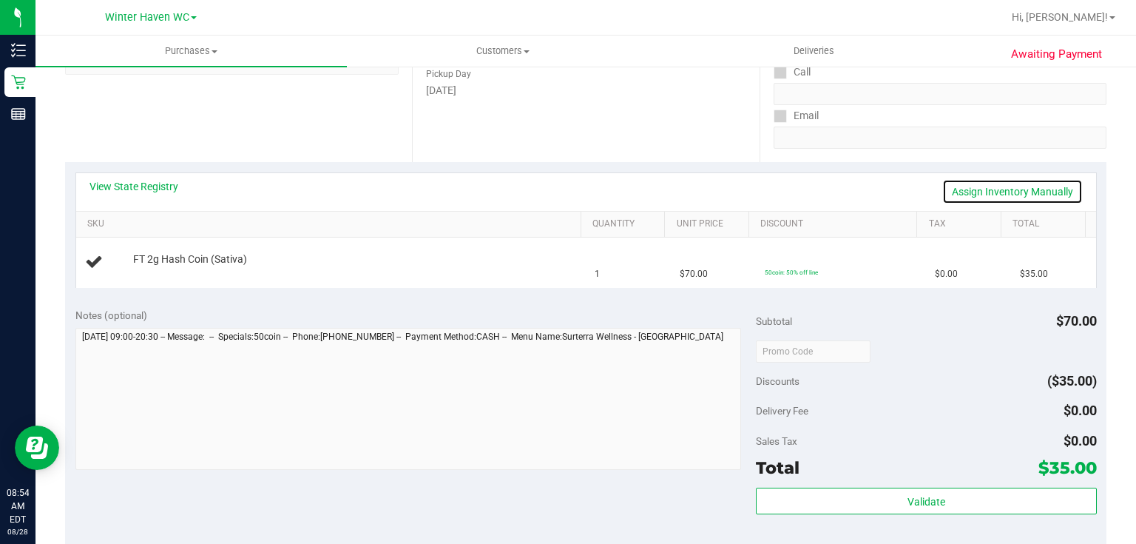
click at [961, 189] on link "Assign Inventory Manually" at bounding box center [1012, 191] width 141 height 25
click at [159, 168] on div "View State Registry Save & Exit SKU Quantity Unit Price Discount Tax Total FT 2…" at bounding box center [585, 229] width 1041 height 135
click at [142, 186] on link "View State Registry" at bounding box center [133, 186] width 89 height 15
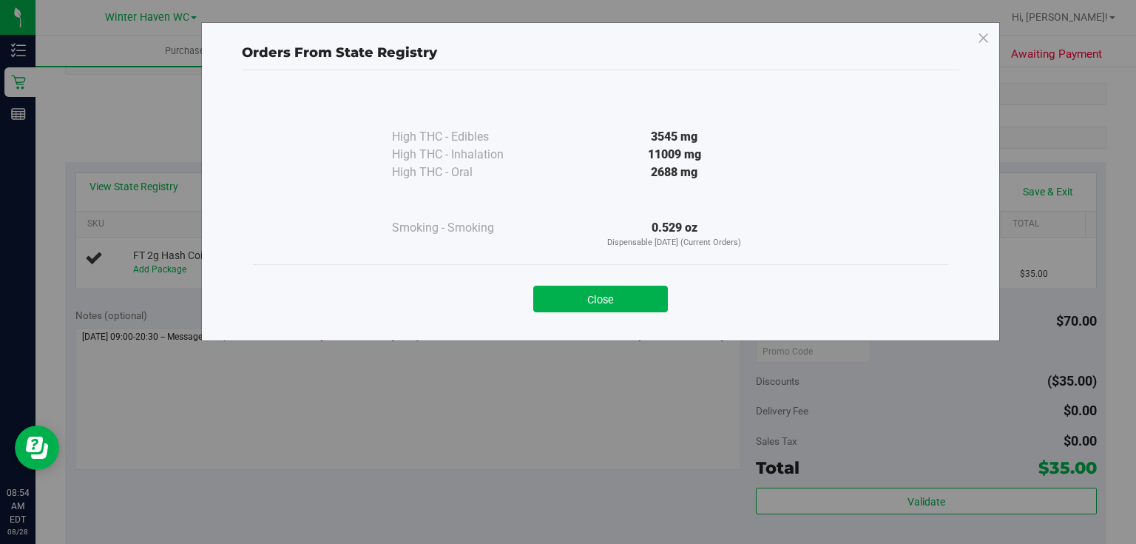
click at [553, 183] on div at bounding box center [674, 200] width 269 height 38
click at [610, 295] on button "Close" at bounding box center [600, 298] width 135 height 27
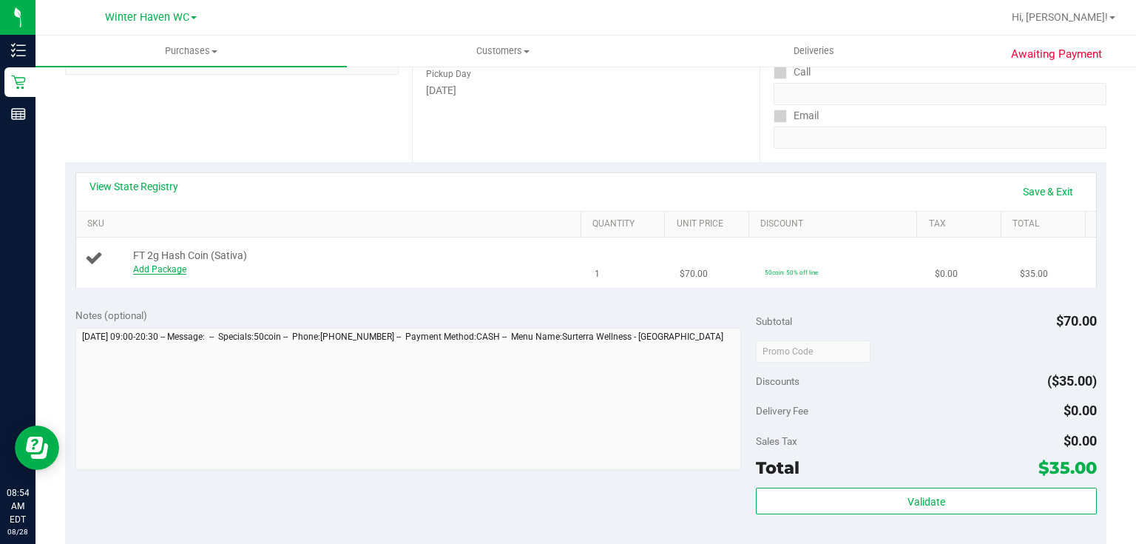
click at [172, 272] on link "Add Package" at bounding box center [159, 269] width 53 height 10
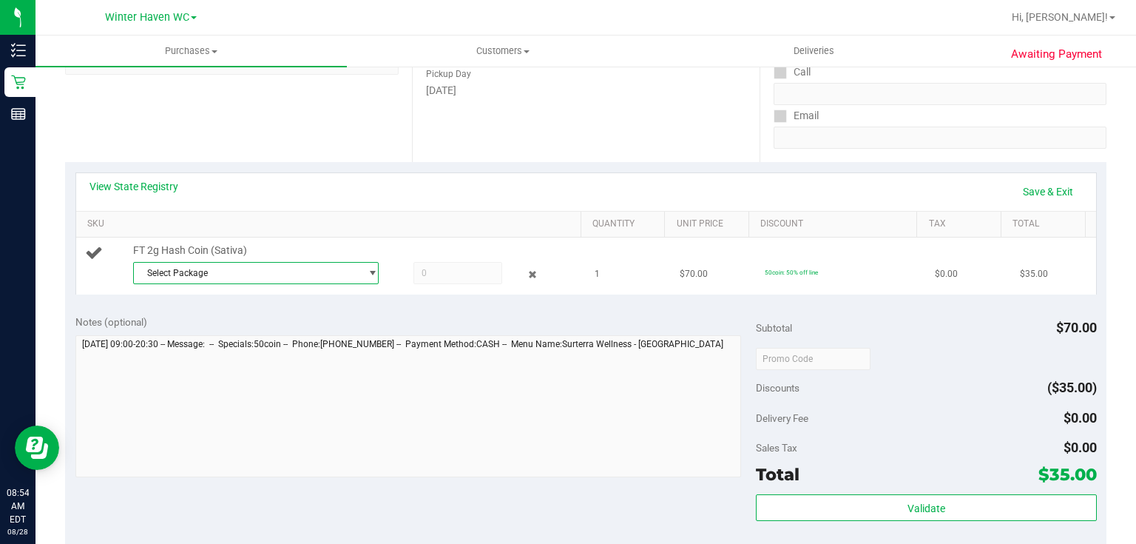
click at [334, 274] on span "Select Package" at bounding box center [247, 273] width 226 height 21
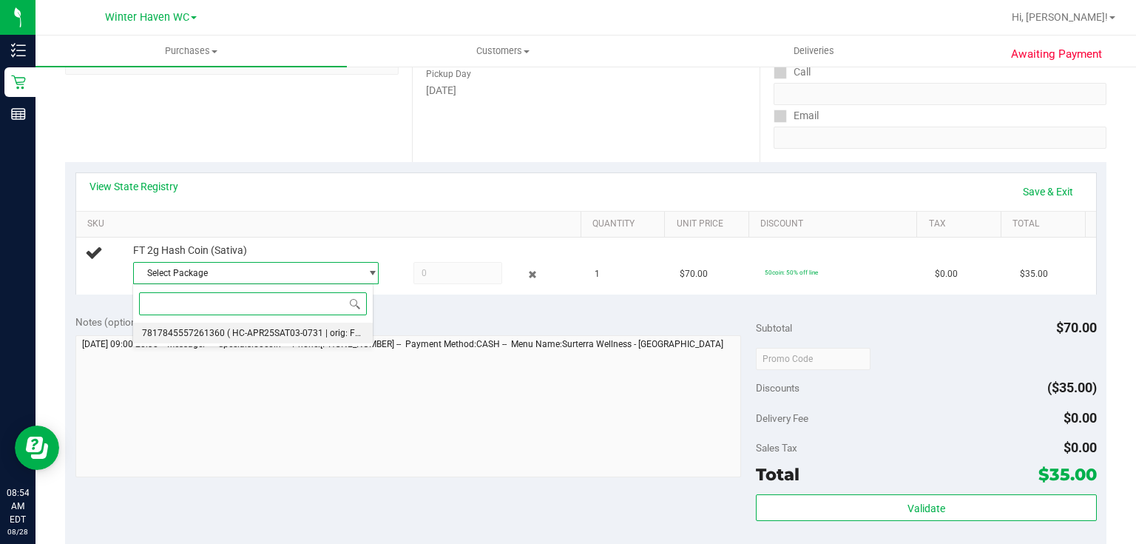
click at [324, 340] on li "7817845557261360 ( HC-APR25SAT03-0731 | orig: FLSRWGM-20250806-2789 )" at bounding box center [253, 332] width 240 height 21
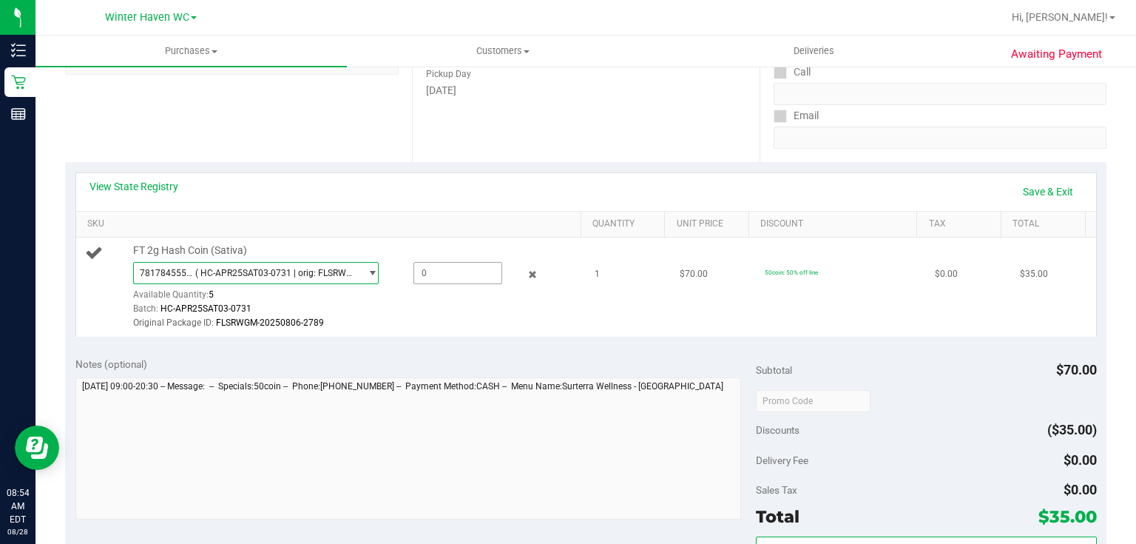
click at [430, 269] on span at bounding box center [457, 273] width 89 height 22
type input "1"
type input "1.0000"
click at [560, 331] on td "FT 2g Hash Coin (Sativa) 7817845557261360 ( HC-APR25SAT03-0731 | orig: FLSRWGM-…" at bounding box center [331, 286] width 510 height 99
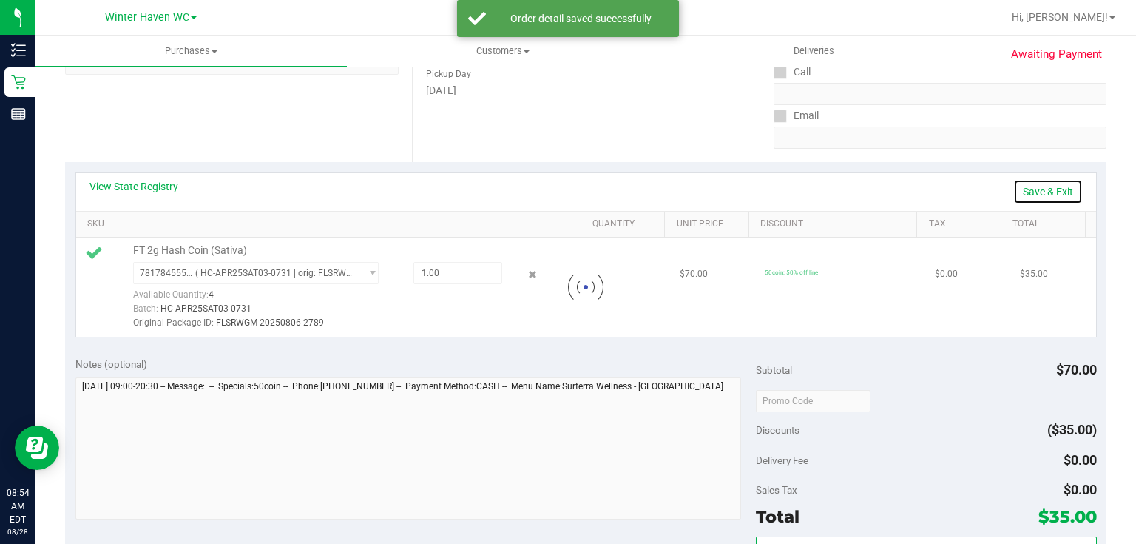
click at [1028, 192] on link "Save & Exit" at bounding box center [1048, 191] width 70 height 25
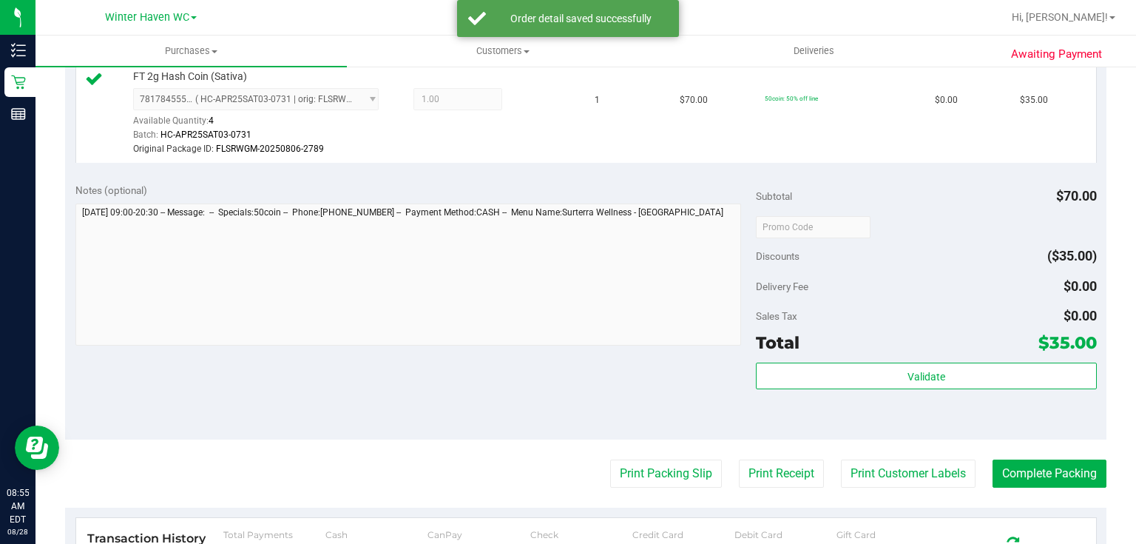
scroll to position [592, 0]
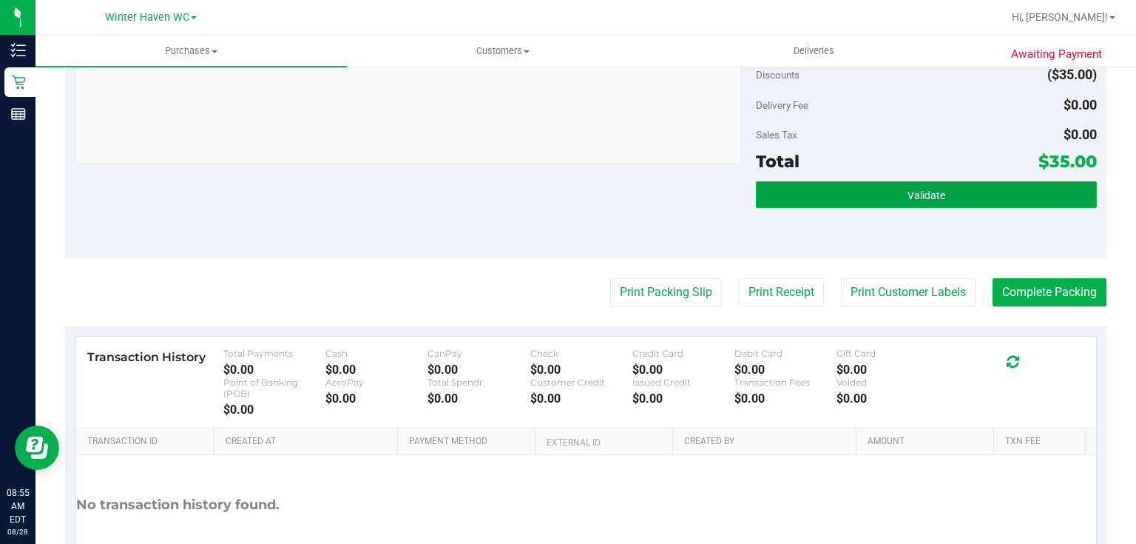
click at [961, 194] on button "Validate" at bounding box center [926, 194] width 340 height 27
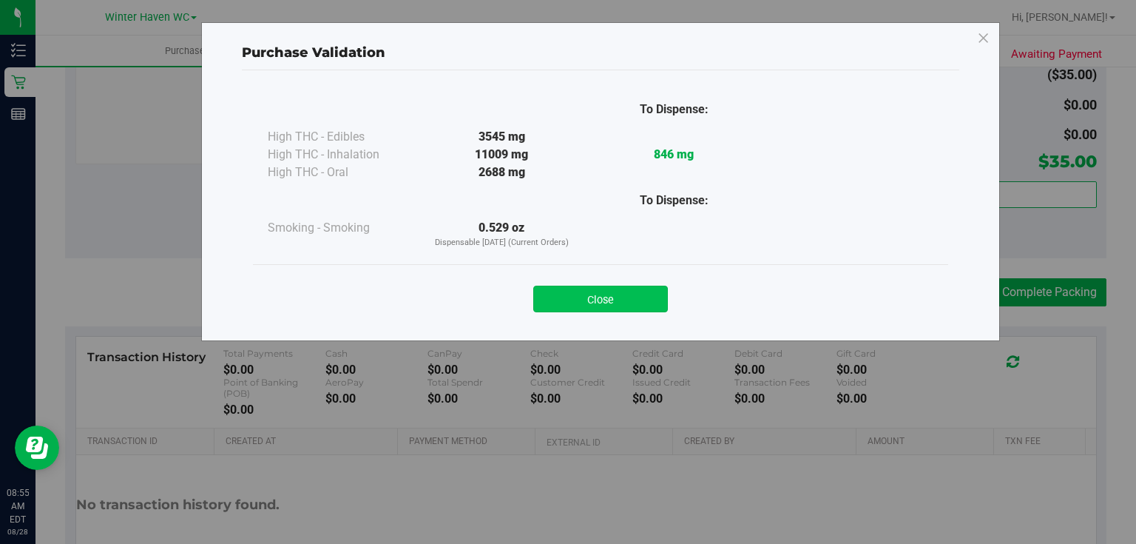
click at [640, 303] on button "Close" at bounding box center [600, 298] width 135 height 27
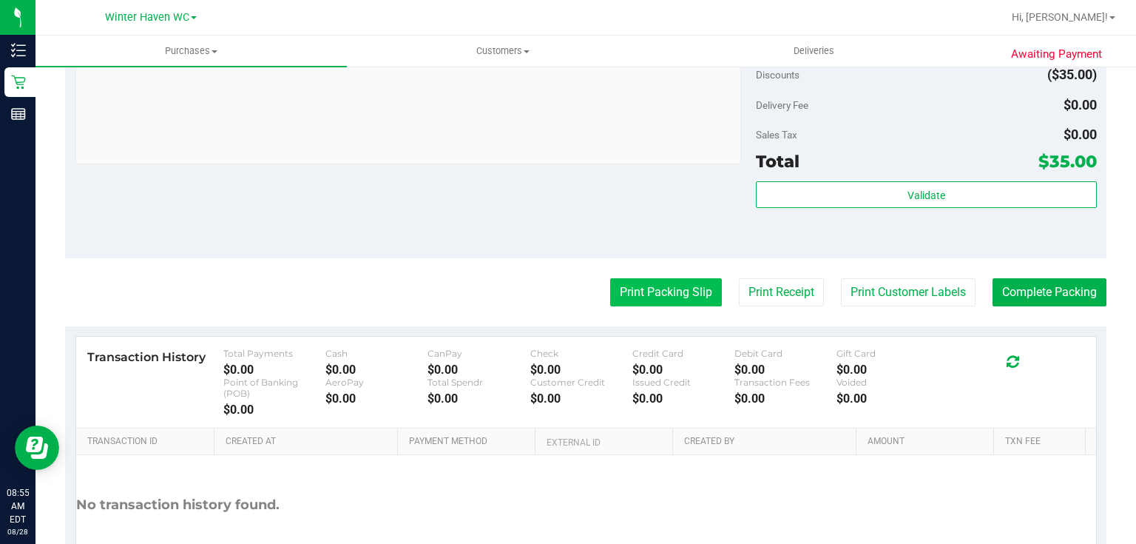
click at [666, 292] on button "Print Packing Slip" at bounding box center [666, 292] width 112 height 28
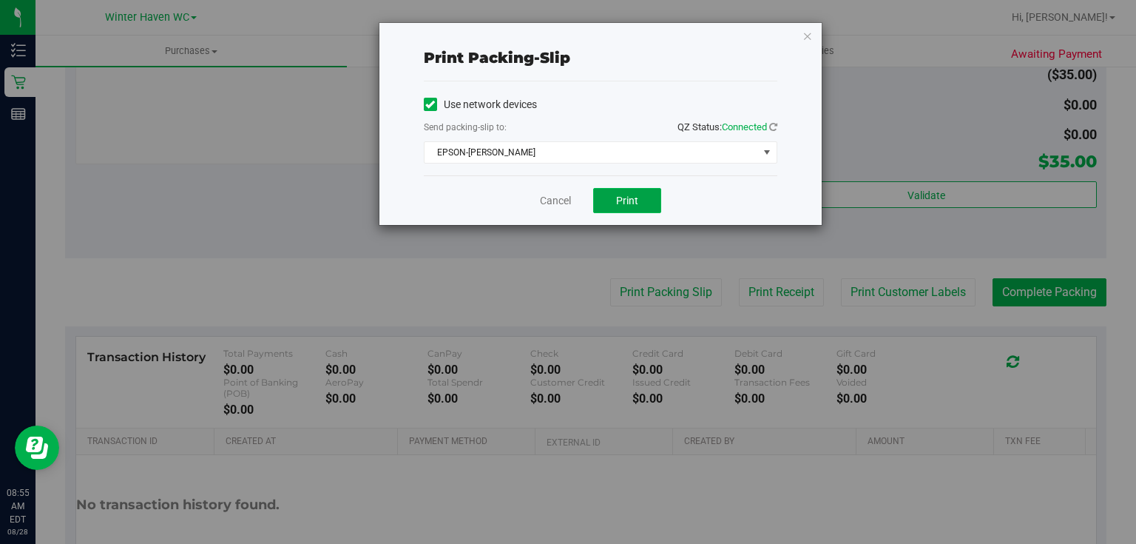
click at [636, 206] on button "Print" at bounding box center [627, 200] width 68 height 25
click at [562, 204] on link "Cancel" at bounding box center [555, 201] width 31 height 16
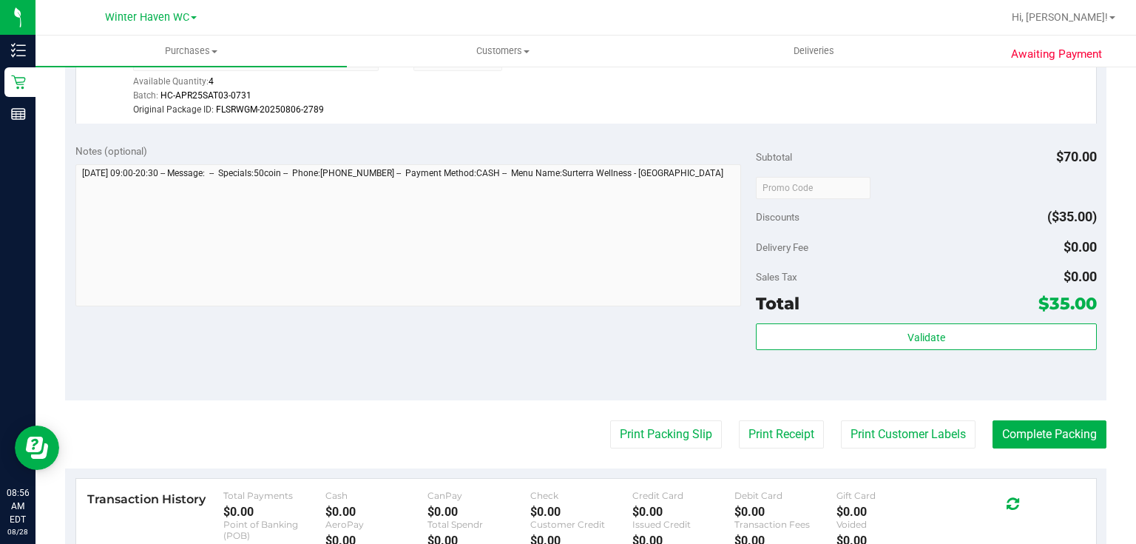
scroll to position [532, 0]
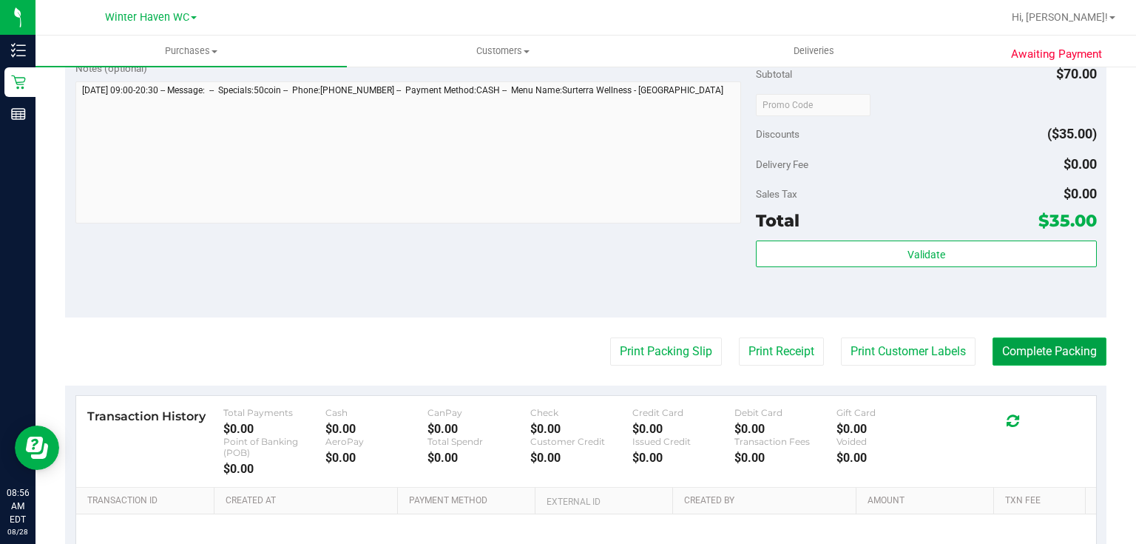
click at [1059, 354] on button "Complete Packing" at bounding box center [1049, 351] width 114 height 28
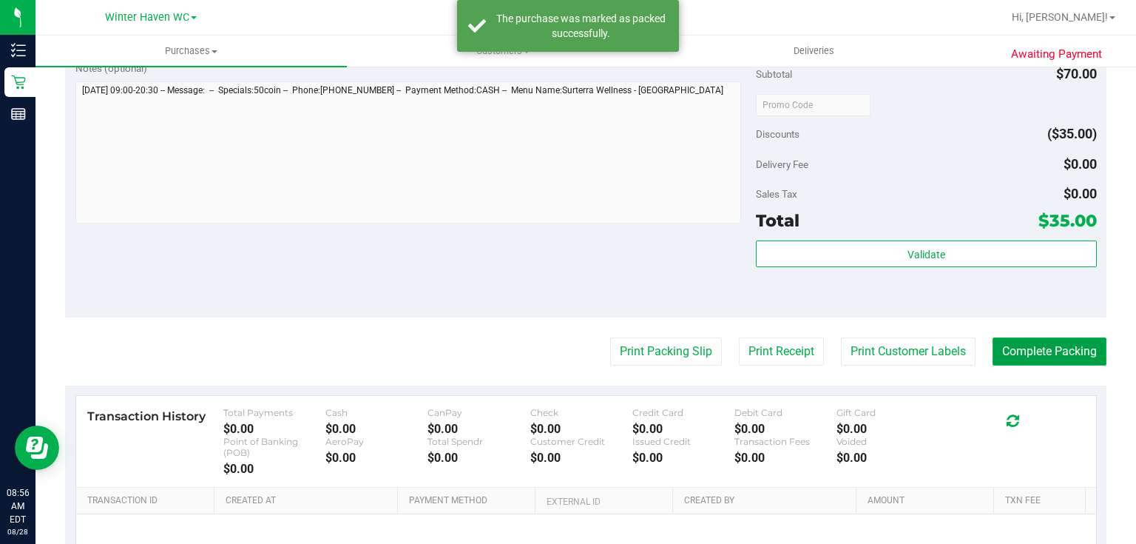
click at [1059, 354] on button "Complete Packing" at bounding box center [1049, 351] width 114 height 28
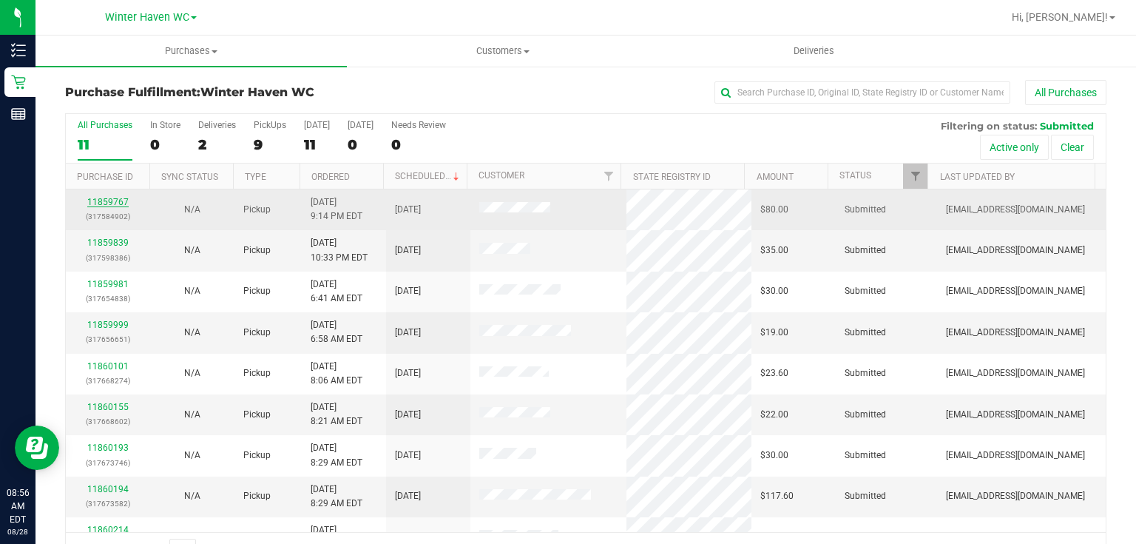
click at [114, 203] on link "11859767" at bounding box center [107, 202] width 41 height 10
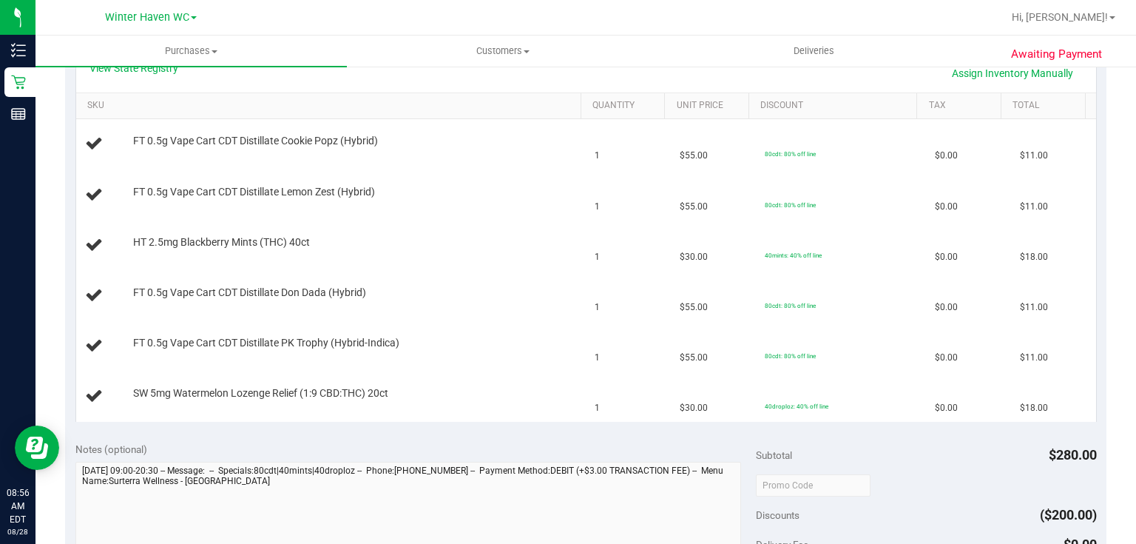
scroll to position [296, 0]
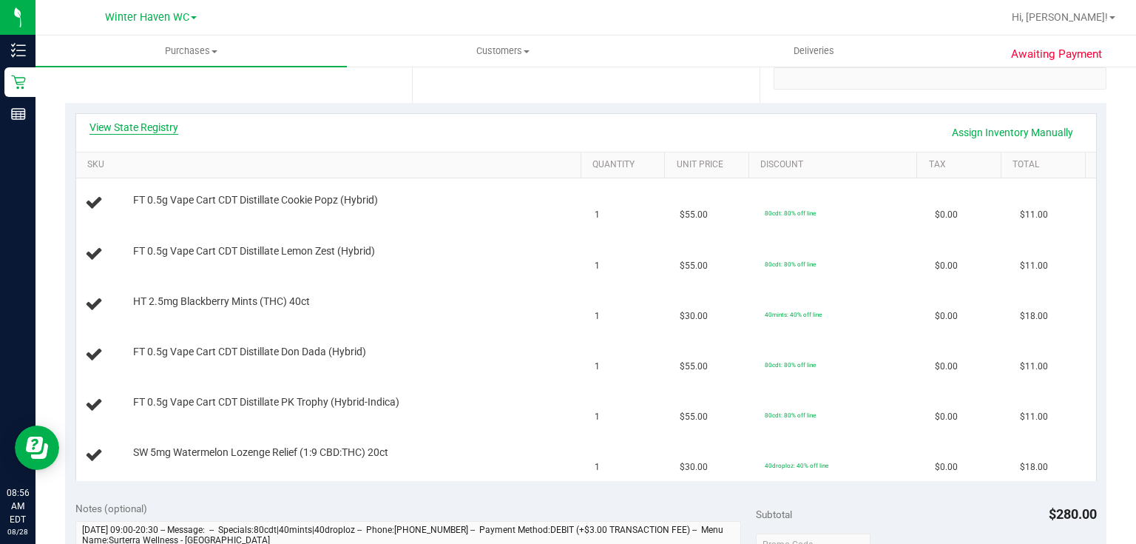
click at [157, 130] on link "View State Registry" at bounding box center [133, 127] width 89 height 15
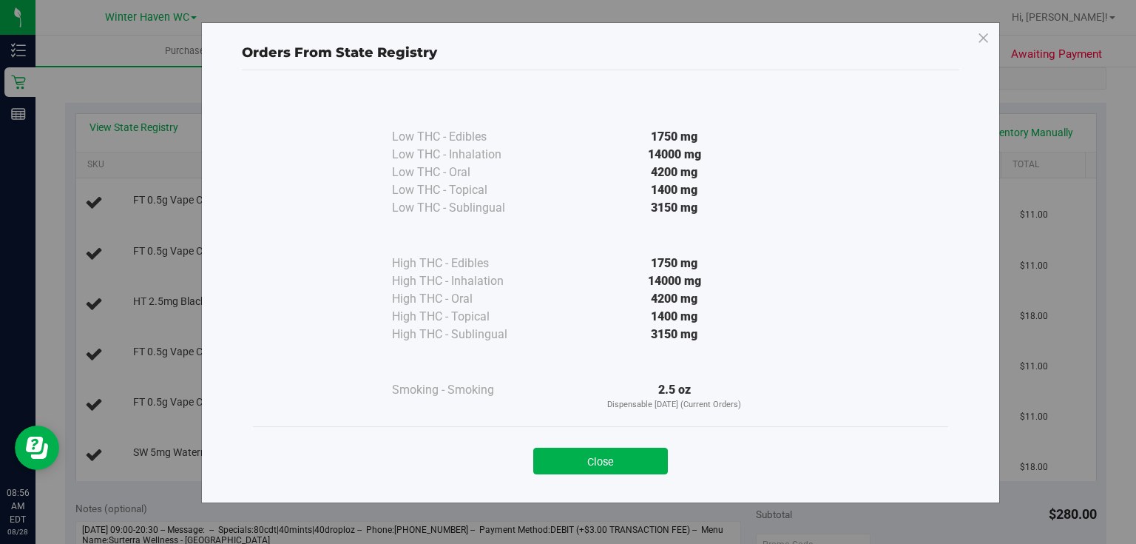
click at [564, 281] on div "14000 mg" at bounding box center [674, 281] width 269 height 18
click at [620, 456] on button "Close" at bounding box center [600, 460] width 135 height 27
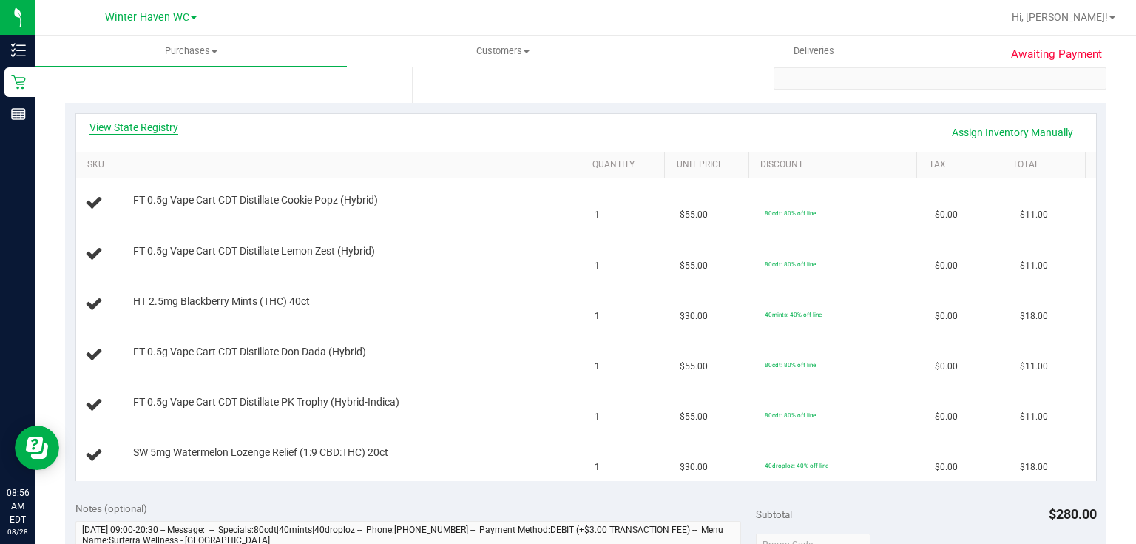
click at [168, 133] on link "View State Registry" at bounding box center [133, 127] width 89 height 15
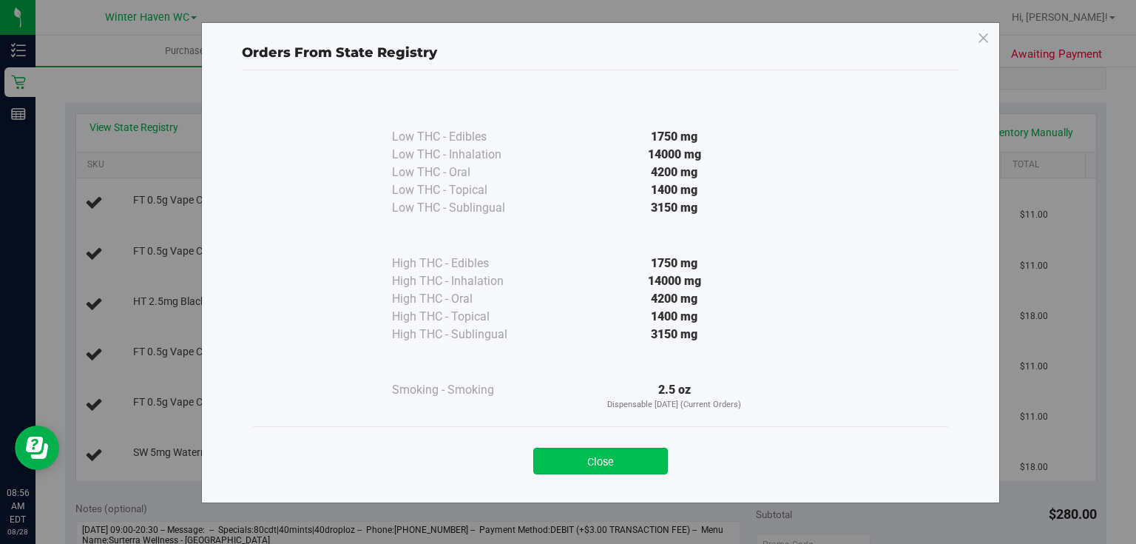
click at [611, 459] on button "Close" at bounding box center [600, 460] width 135 height 27
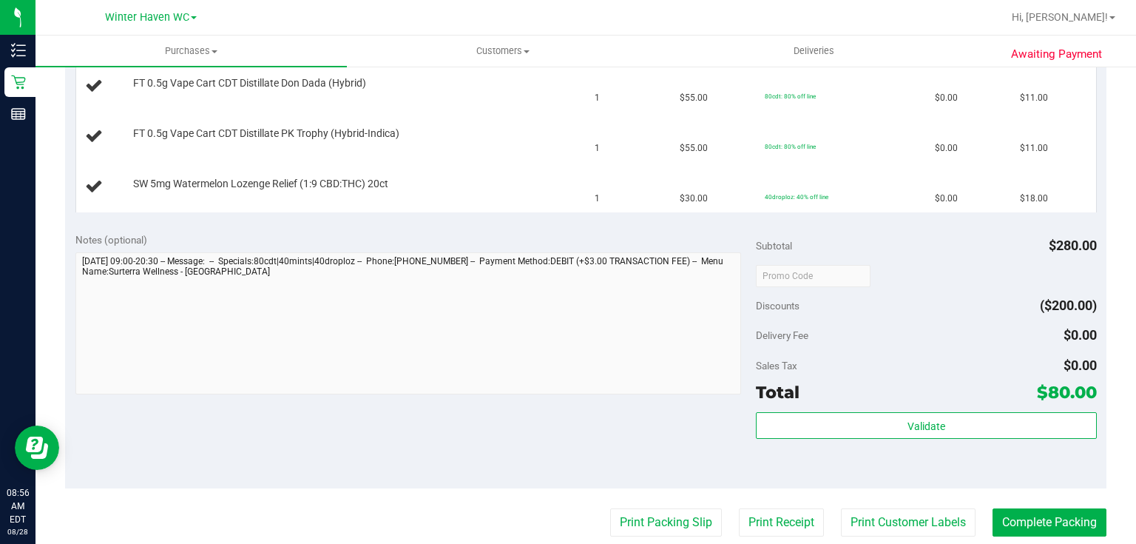
scroll to position [592, 0]
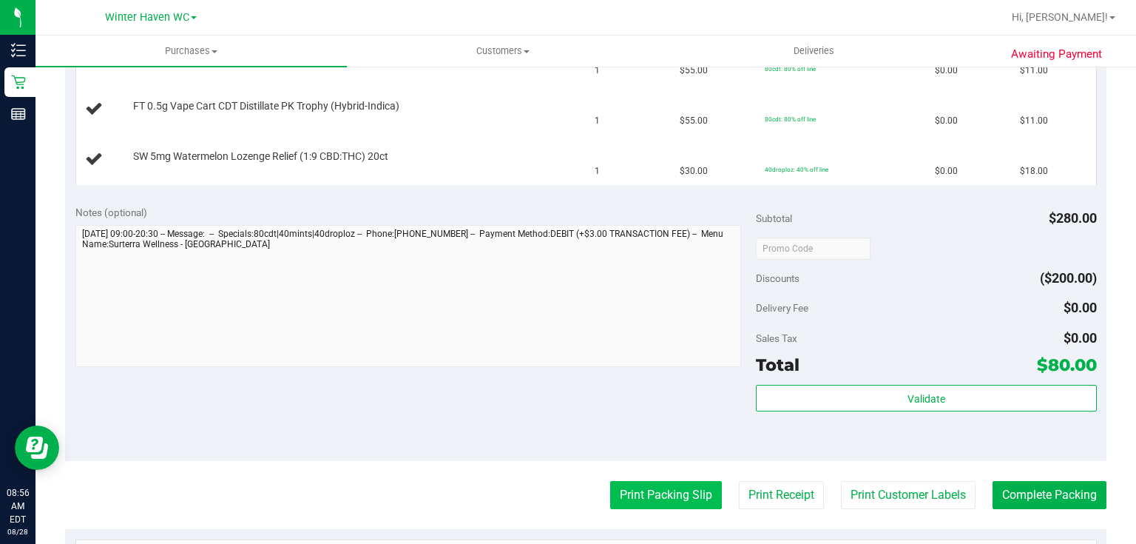
click at [654, 482] on button "Print Packing Slip" at bounding box center [666, 495] width 112 height 28
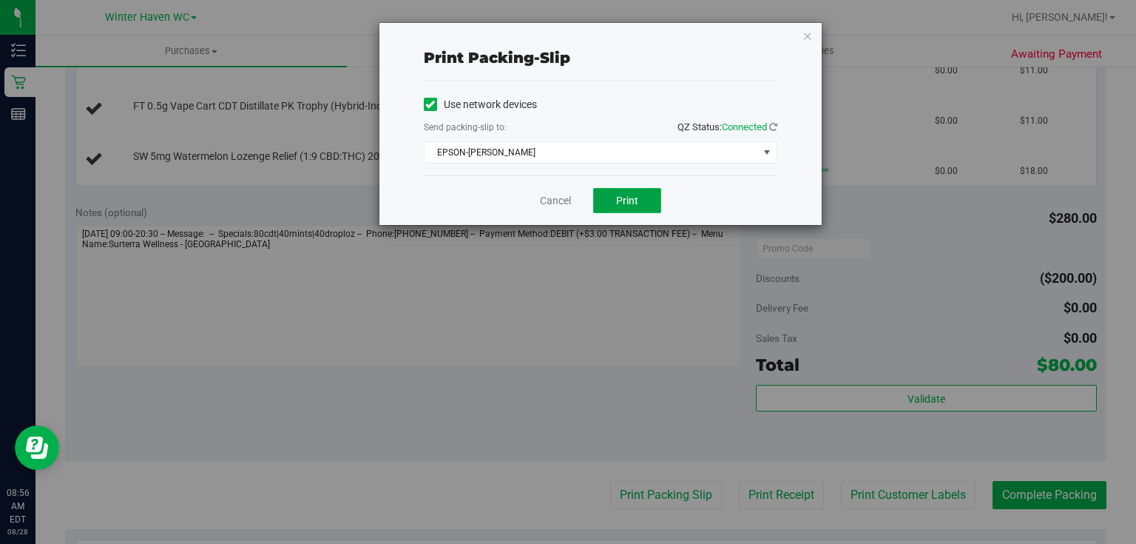
click at [620, 192] on button "Print" at bounding box center [627, 200] width 68 height 25
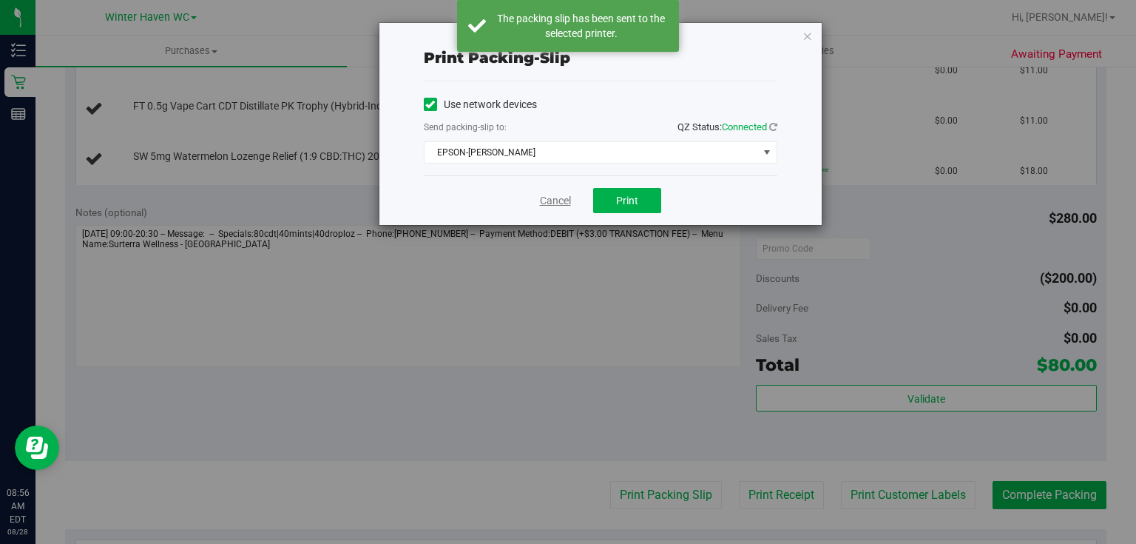
click at [560, 205] on link "Cancel" at bounding box center [555, 201] width 31 height 16
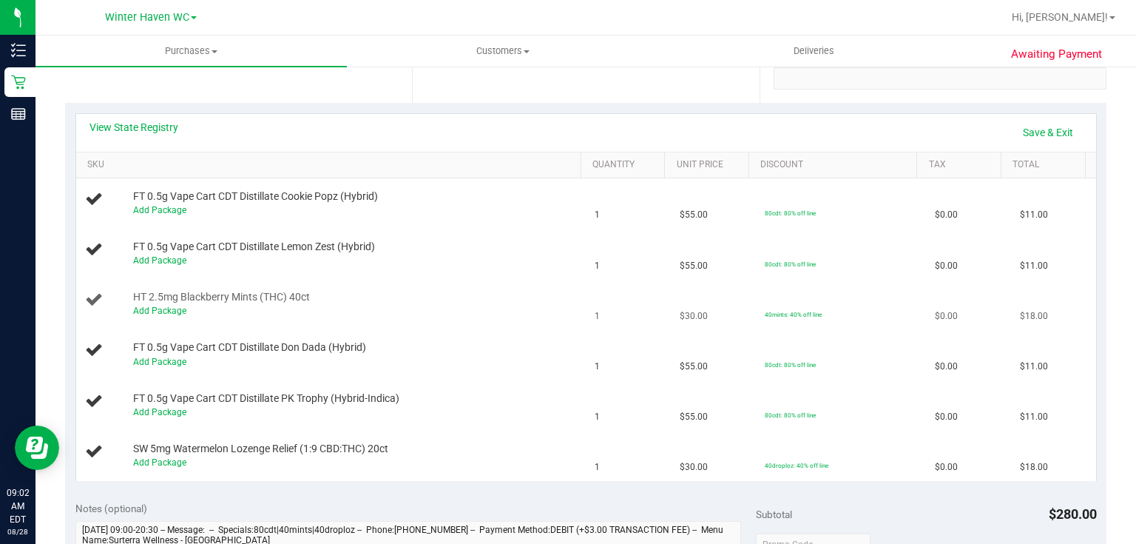
scroll to position [355, 0]
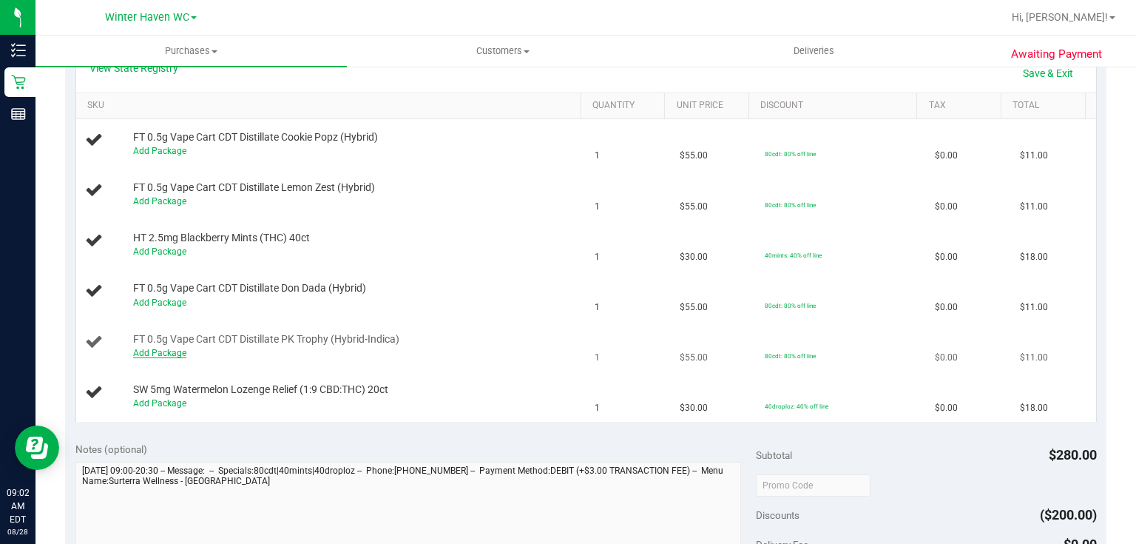
click at [169, 352] on link "Add Package" at bounding box center [159, 353] width 53 height 10
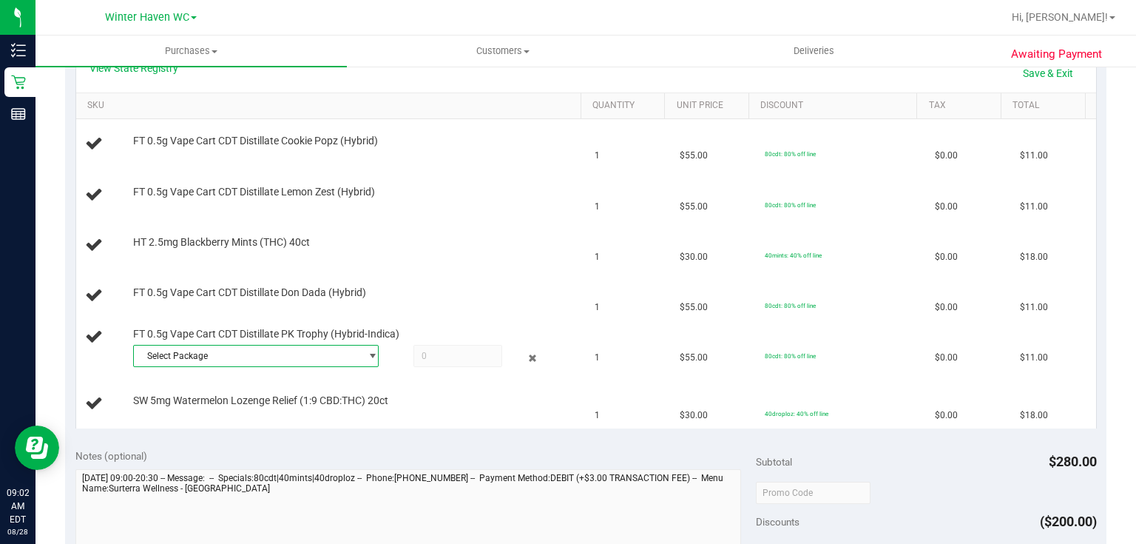
click at [265, 348] on span "Select Package" at bounding box center [247, 355] width 226 height 21
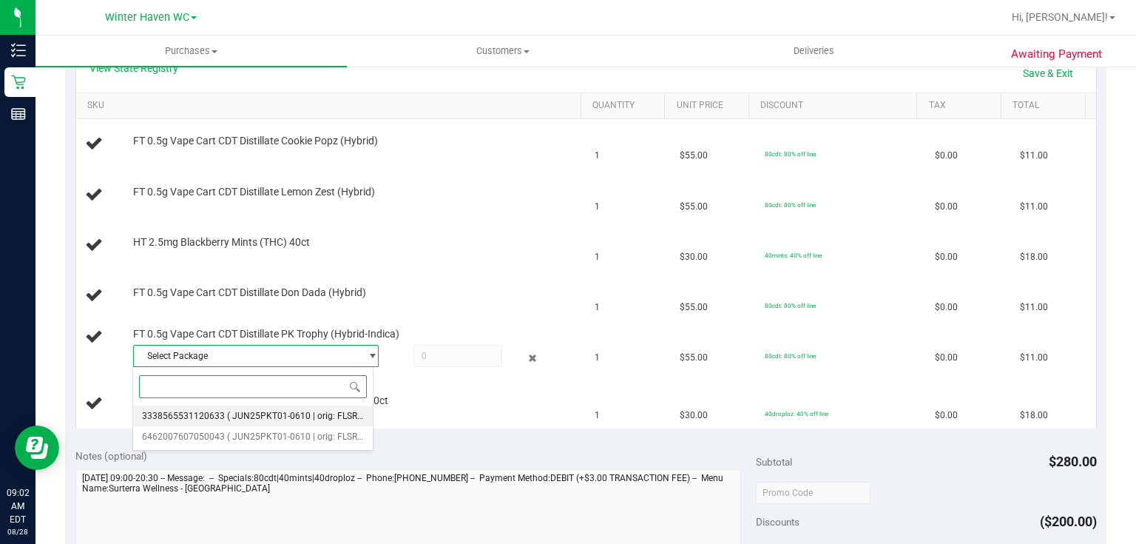
click at [311, 414] on span "( JUN25PKT01-0610 | orig: FLSRWGM-20250616-1459 )" at bounding box center [338, 415] width 223 height 10
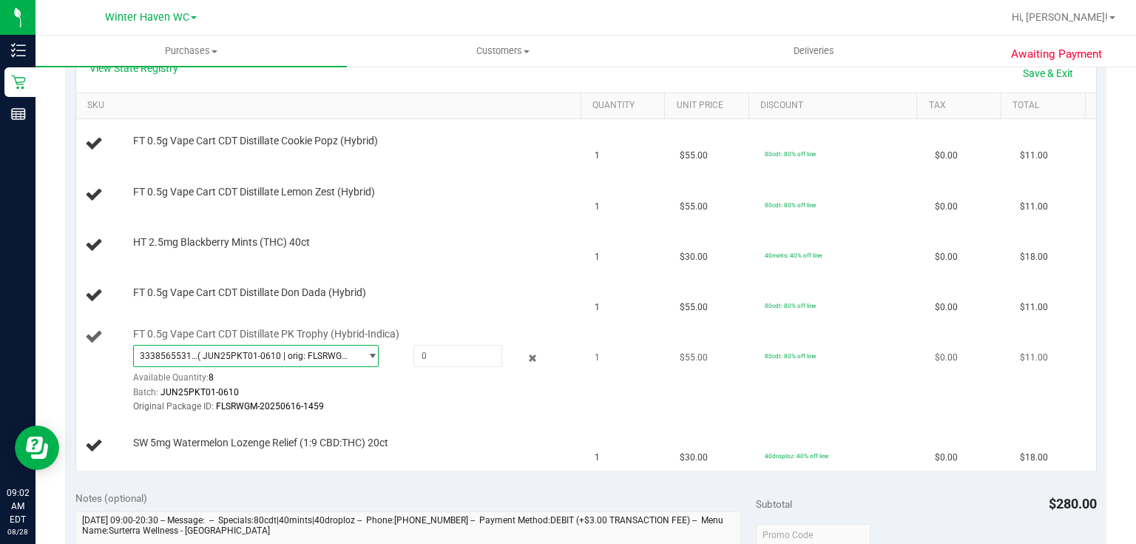
click at [351, 357] on span "3338565531120633 ( JUN25PKT01-0610 | orig: FLSRWGM-20250616-1459 )" at bounding box center [247, 355] width 226 height 21
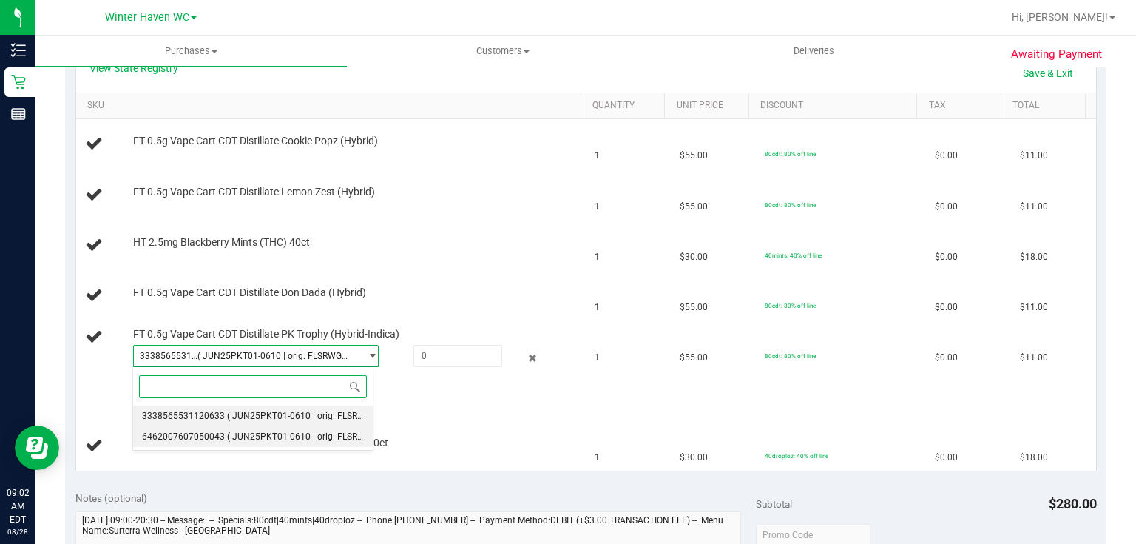
click at [313, 435] on span "( JUN25PKT01-0610 | orig: FLSRWGM-20250616-1504 )" at bounding box center [338, 436] width 223 height 10
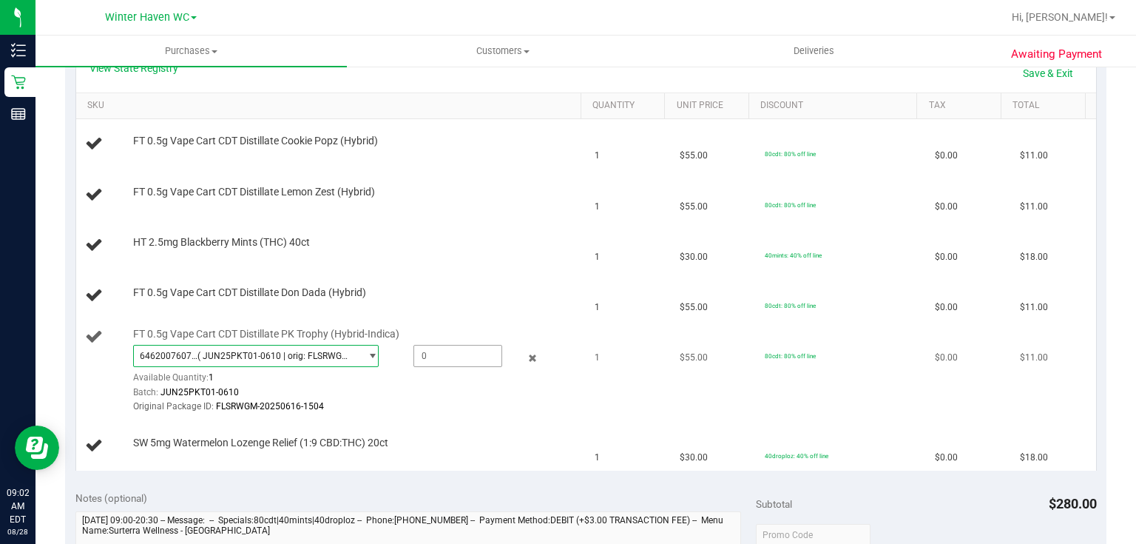
drag, startPoint x: 426, startPoint y: 358, endPoint x: 438, endPoint y: 352, distance: 13.2
click at [427, 358] on span at bounding box center [457, 356] width 89 height 22
type input "1"
type input "1.0000"
click at [1018, 73] on link "Save & Exit" at bounding box center [1048, 73] width 70 height 25
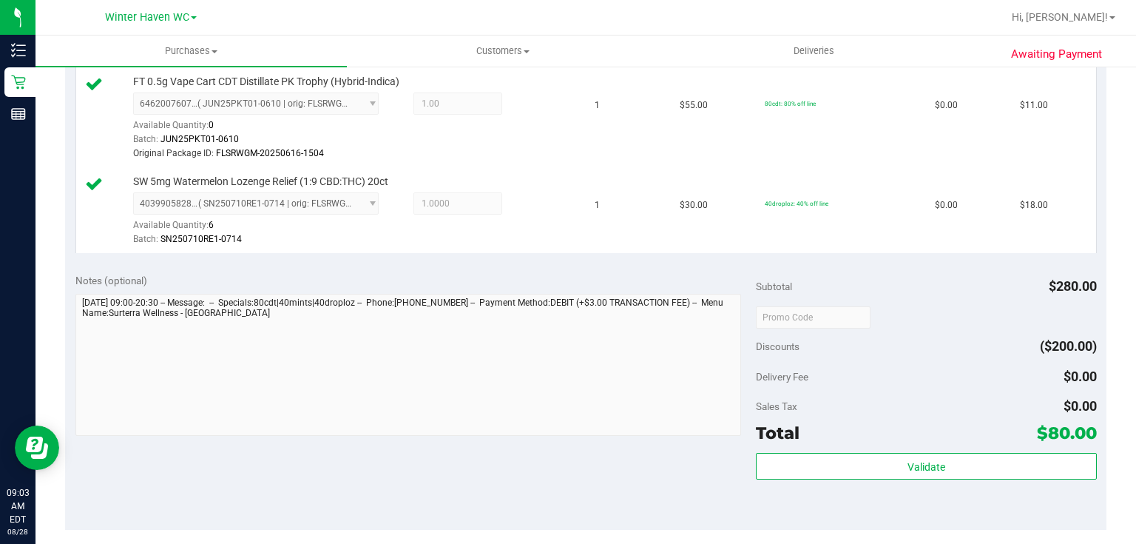
scroll to position [769, 0]
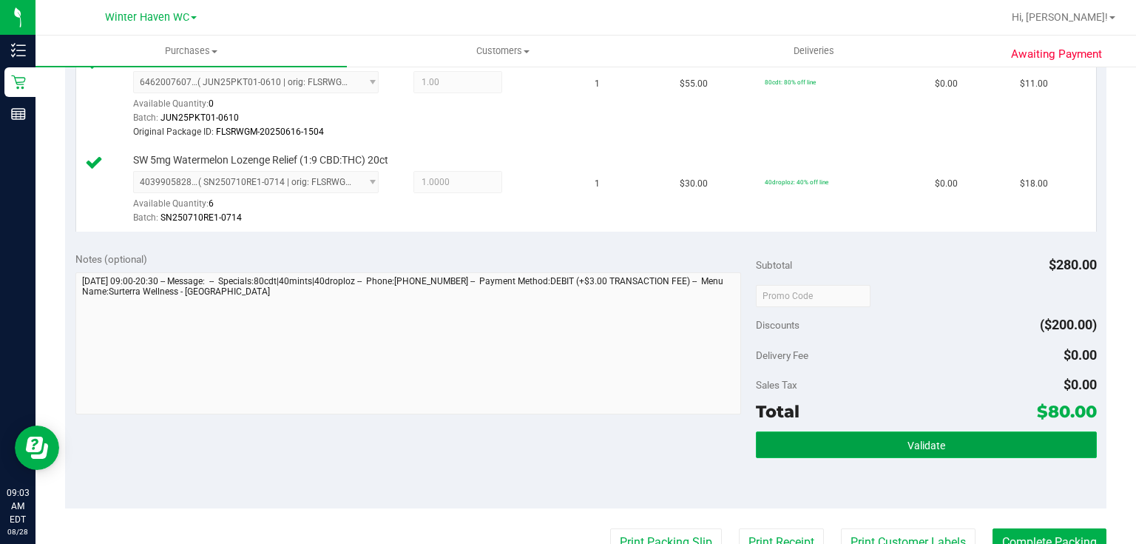
click at [816, 438] on button "Validate" at bounding box center [926, 444] width 340 height 27
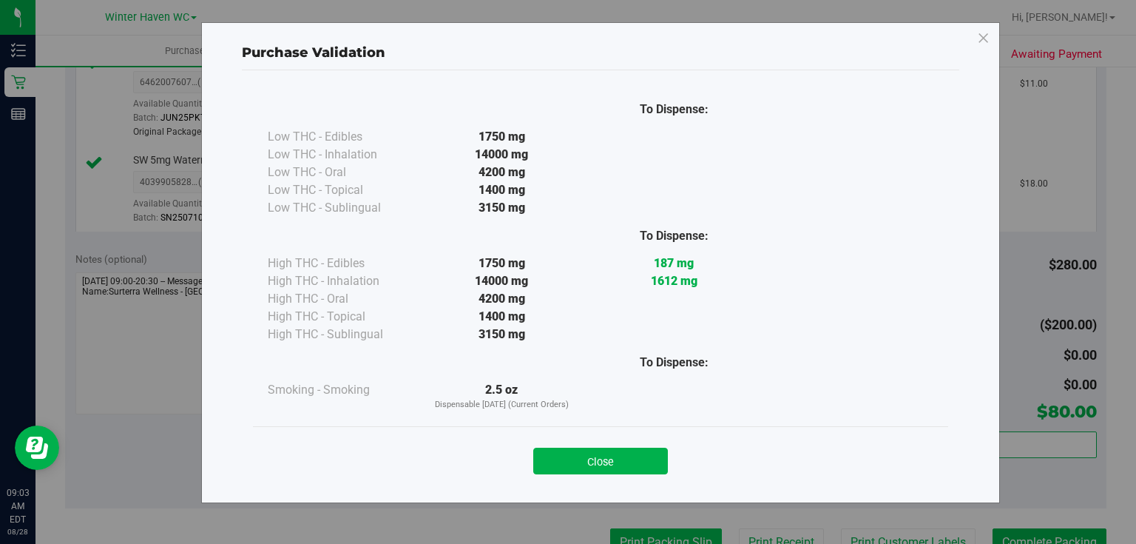
click at [657, 536] on div "Purchase Validation To Dispense: Low THC - Edibles 1750 mg" at bounding box center [573, 272] width 1147 height 544
click at [646, 460] on button "Close" at bounding box center [600, 460] width 135 height 27
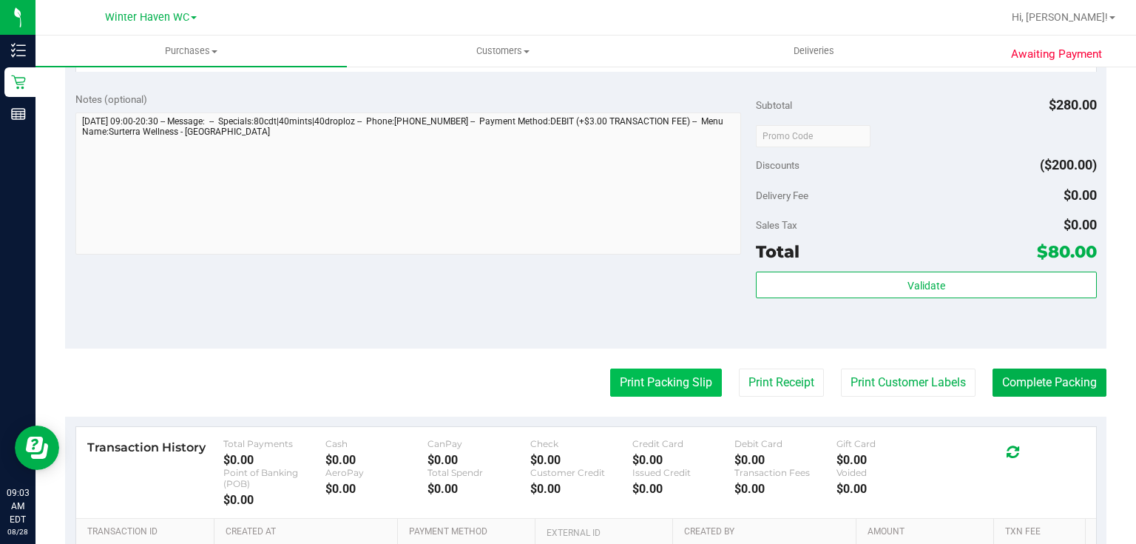
scroll to position [947, 0]
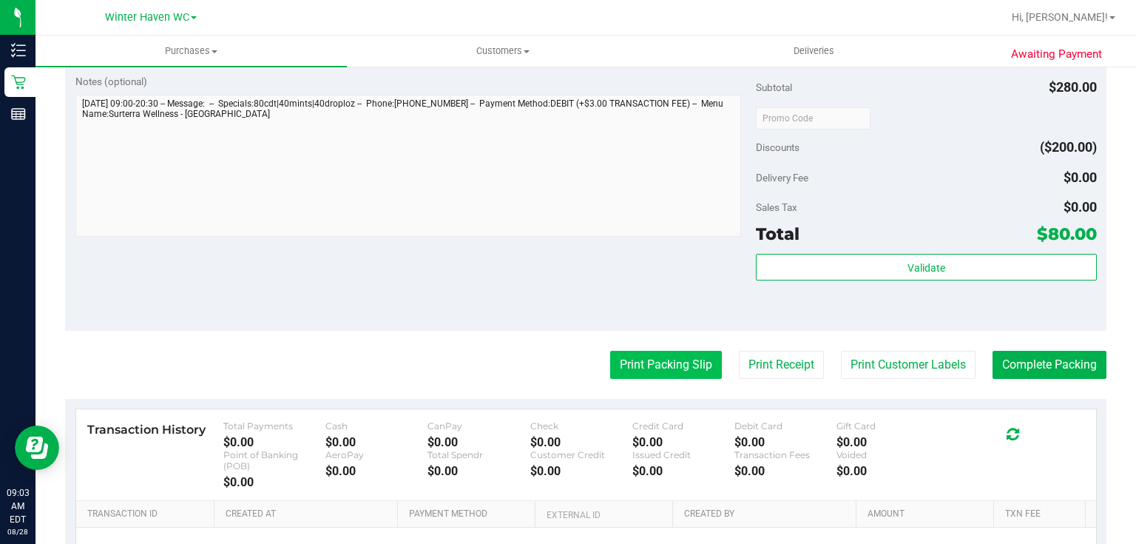
click at [666, 357] on button "Print Packing Slip" at bounding box center [666, 365] width 112 height 28
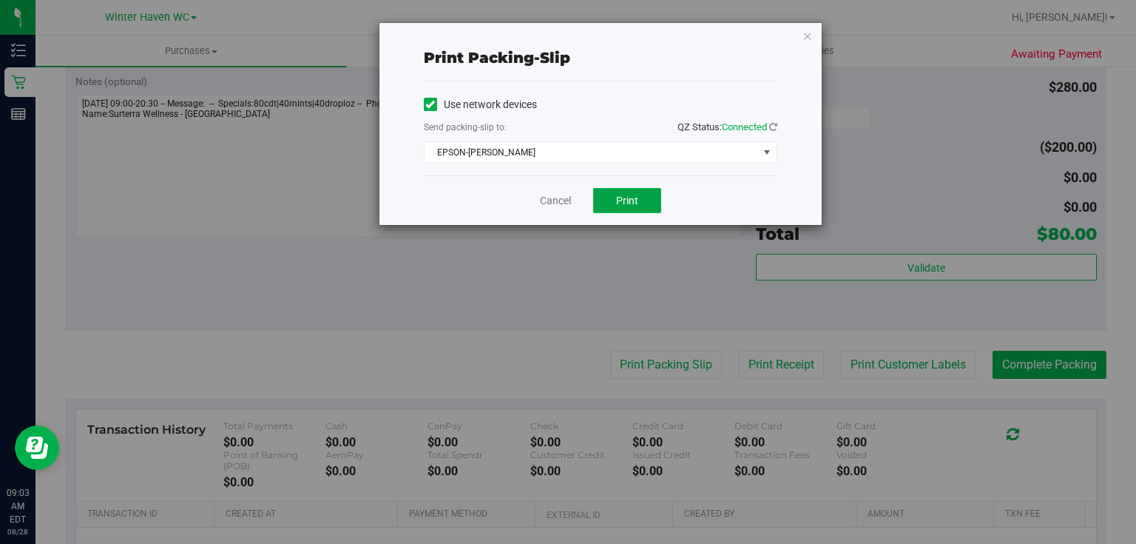
click at [627, 200] on span "Print" at bounding box center [627, 200] width 22 height 12
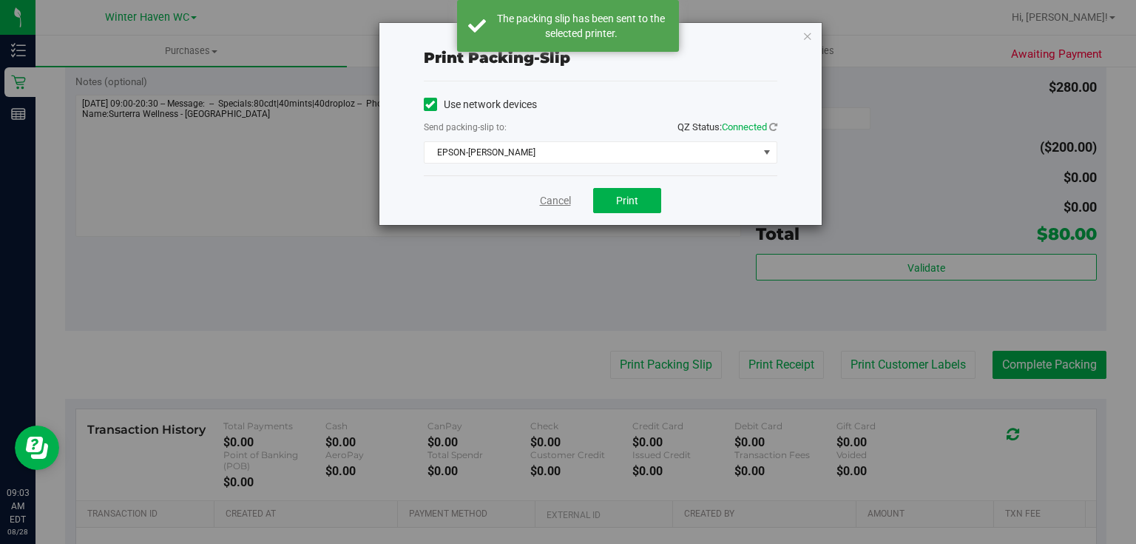
click at [565, 200] on link "Cancel" at bounding box center [555, 201] width 31 height 16
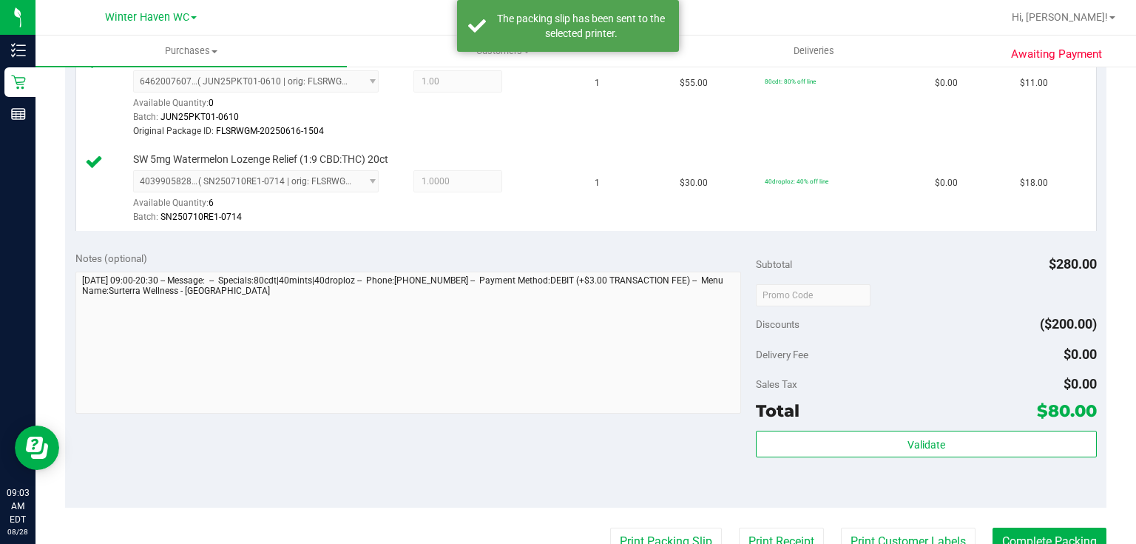
scroll to position [769, 0]
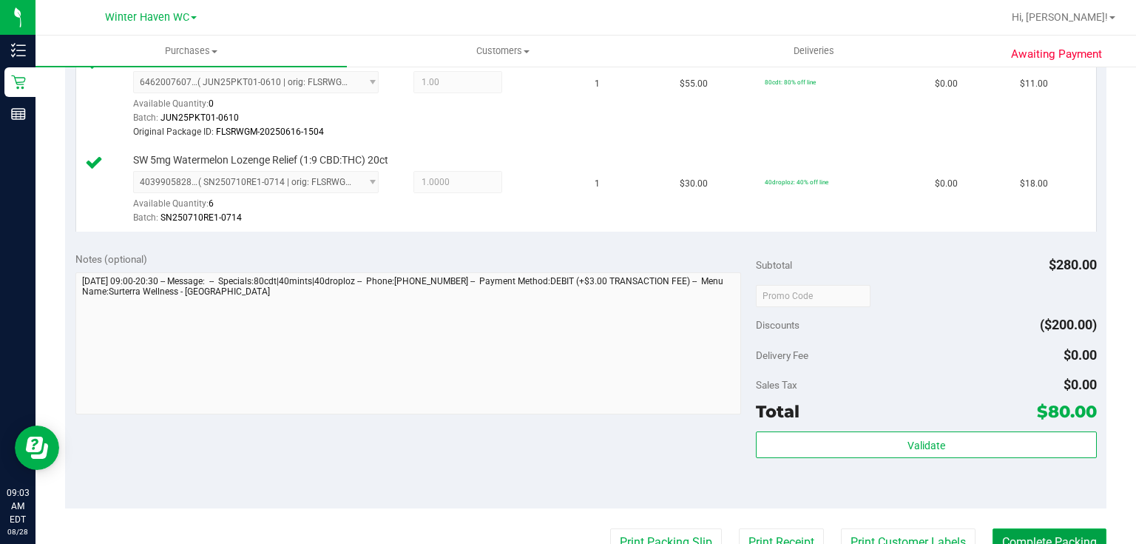
click at [1050, 536] on button "Complete Packing" at bounding box center [1049, 542] width 114 height 28
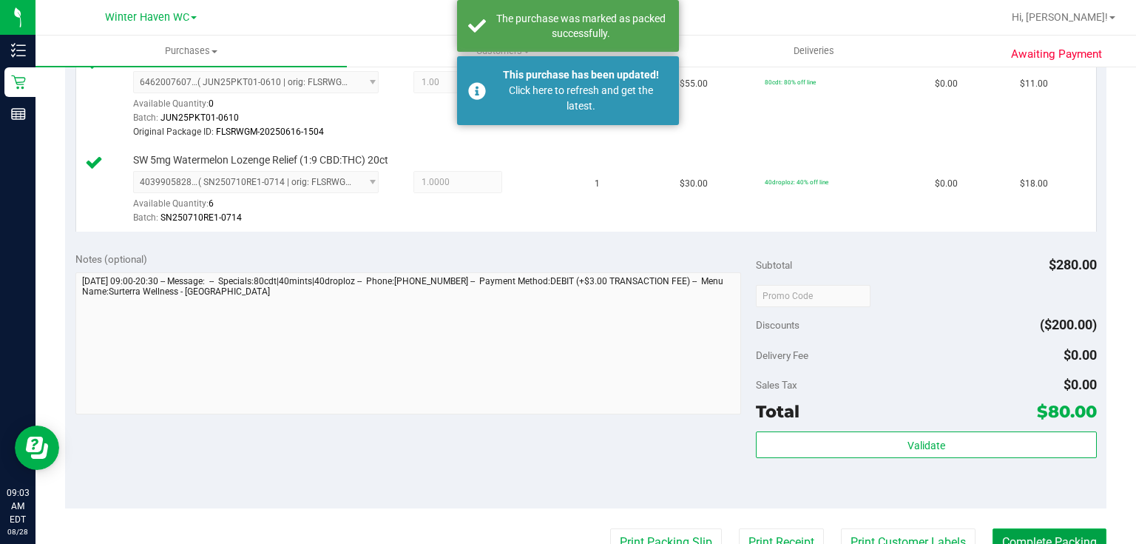
click at [1050, 536] on button "Complete Packing" at bounding box center [1049, 542] width 114 height 28
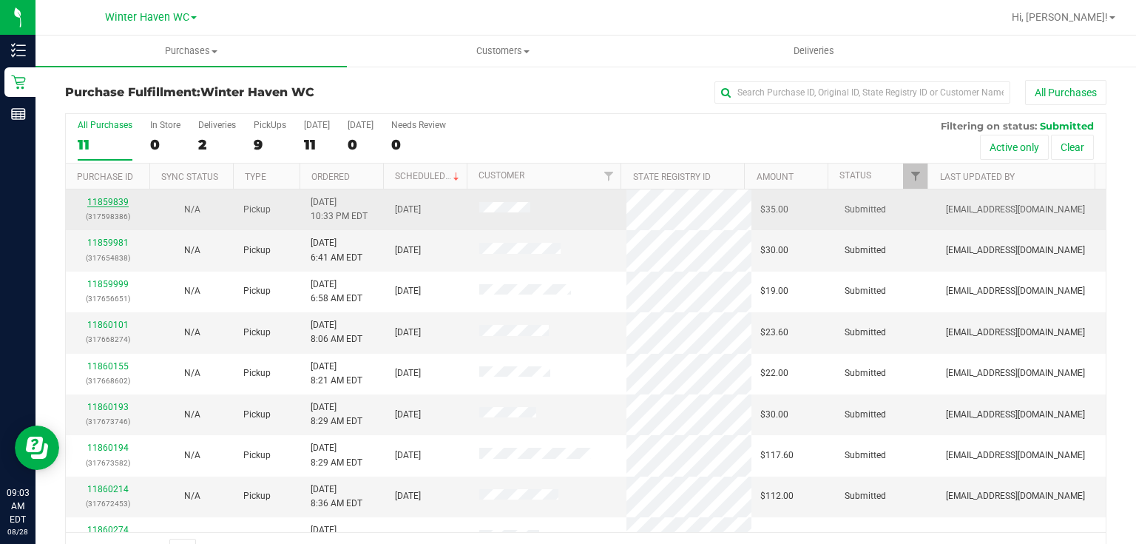
click at [115, 200] on link "11859839" at bounding box center [107, 202] width 41 height 10
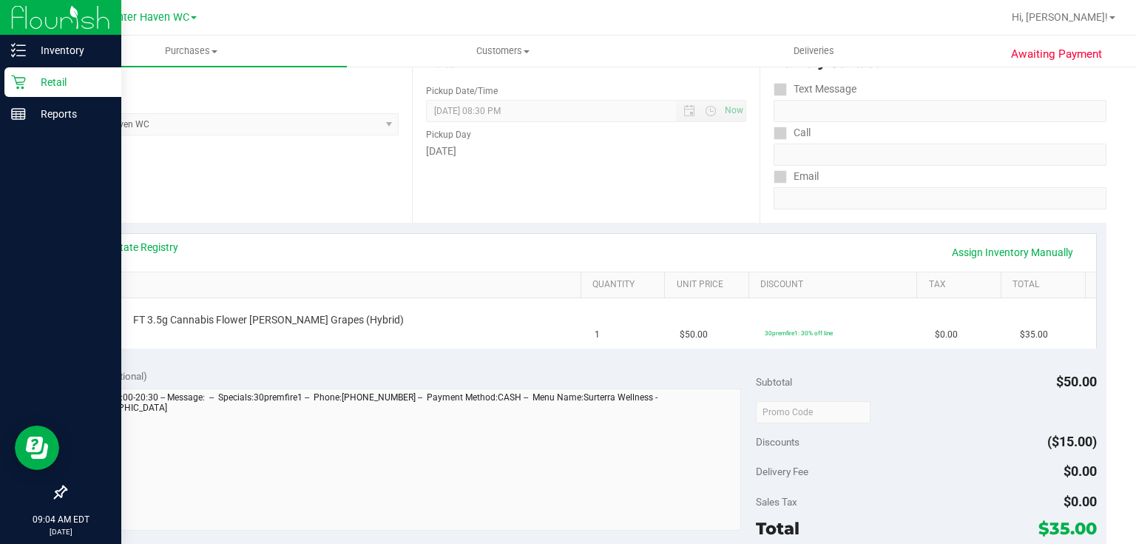
scroll to position [177, 0]
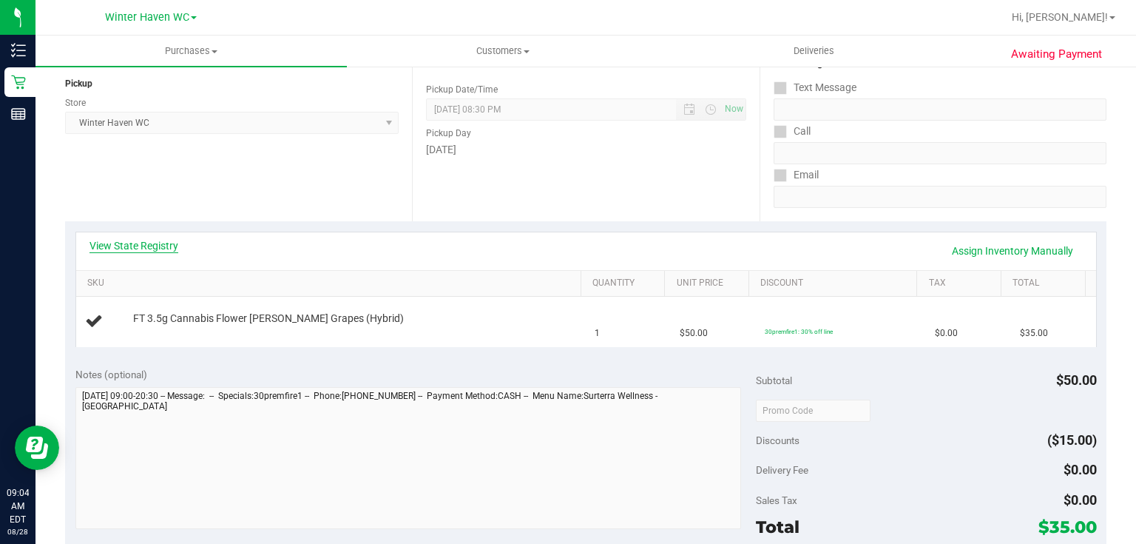
click at [169, 240] on link "View State Registry" at bounding box center [133, 245] width 89 height 15
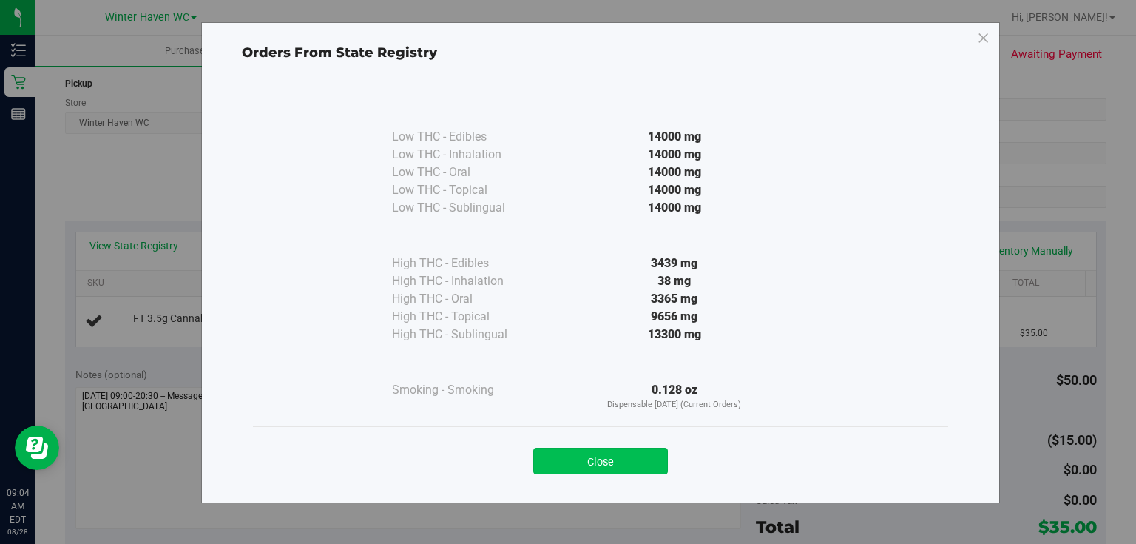
click at [591, 457] on button "Close" at bounding box center [600, 460] width 135 height 27
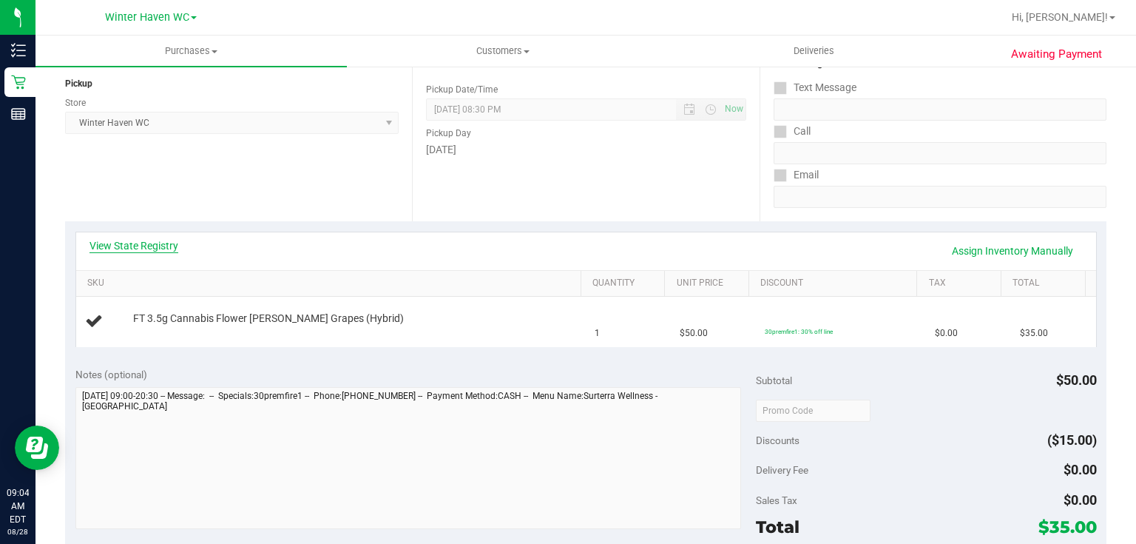
click at [138, 241] on link "View State Registry" at bounding box center [133, 245] width 89 height 15
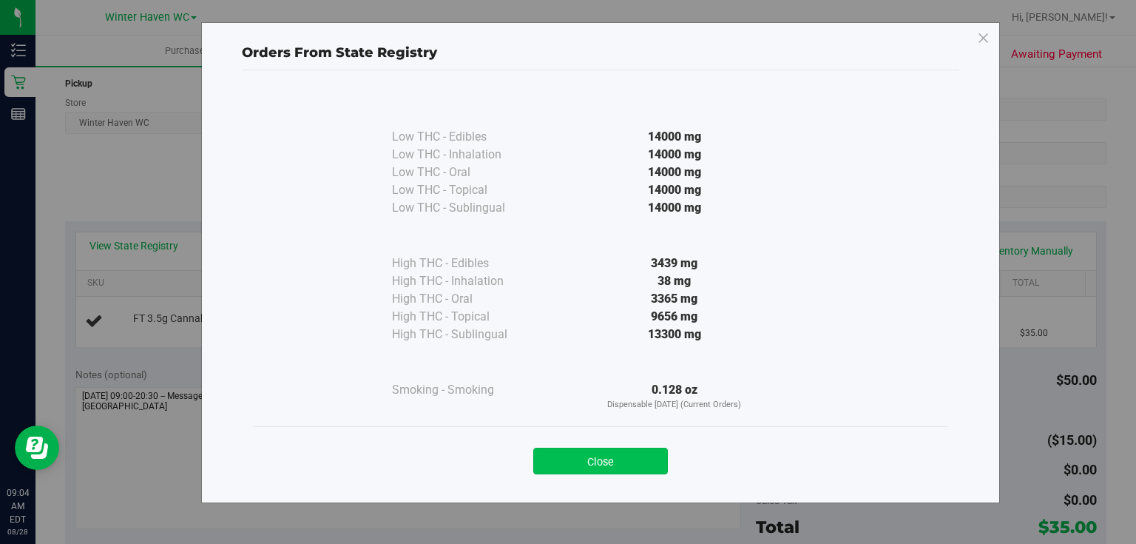
click at [584, 464] on button "Close" at bounding box center [600, 460] width 135 height 27
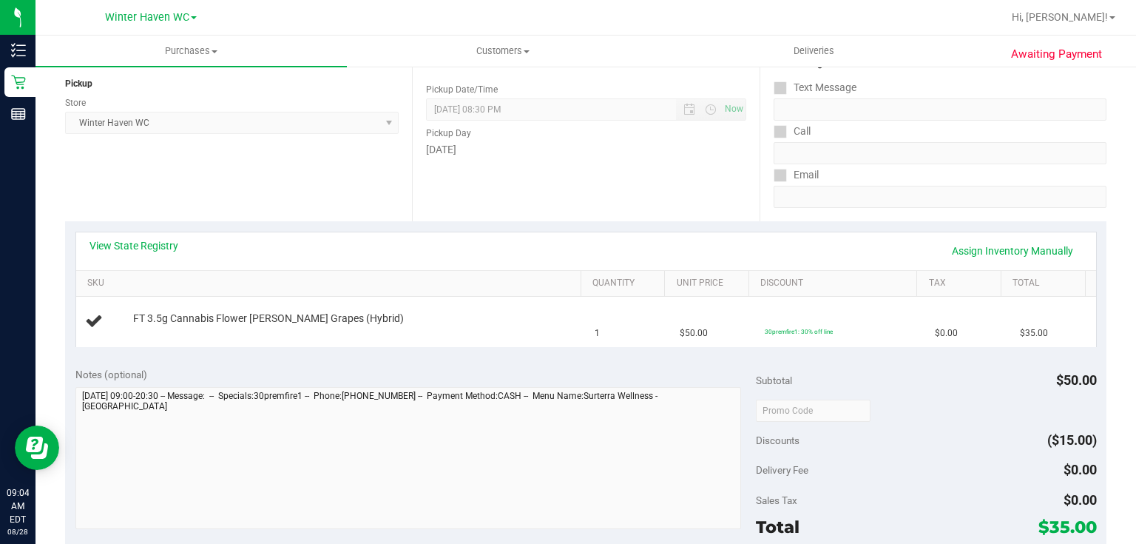
scroll to position [0, 0]
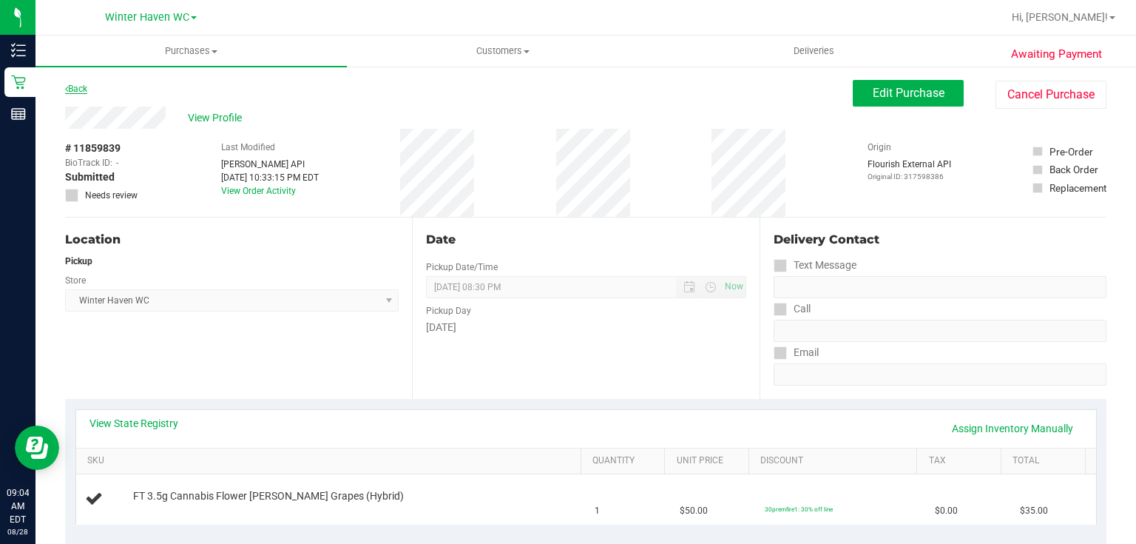
click at [78, 86] on link "Back" at bounding box center [76, 89] width 22 height 10
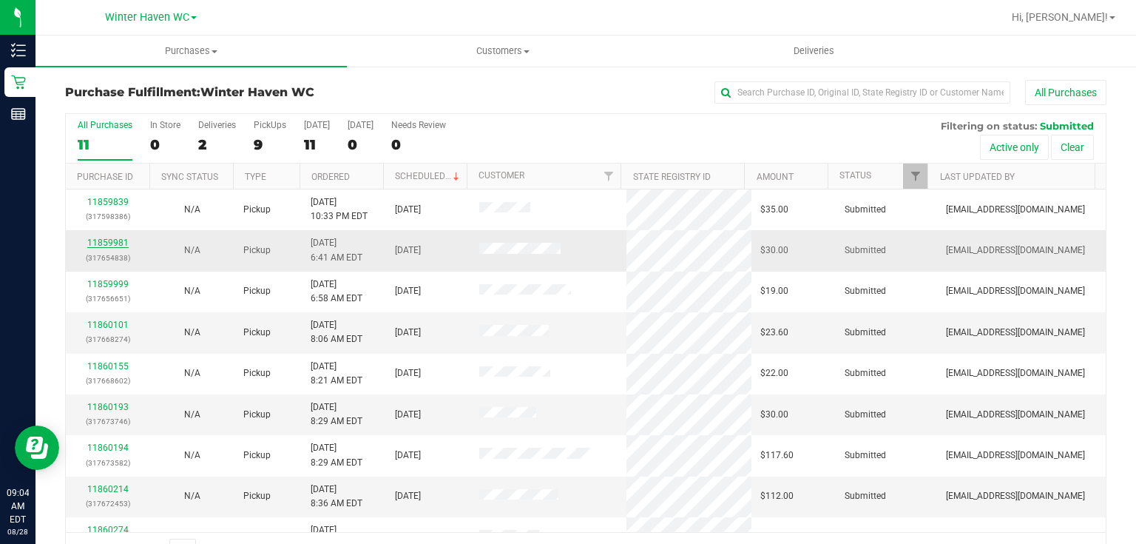
click at [100, 241] on link "11859981" at bounding box center [107, 242] width 41 height 10
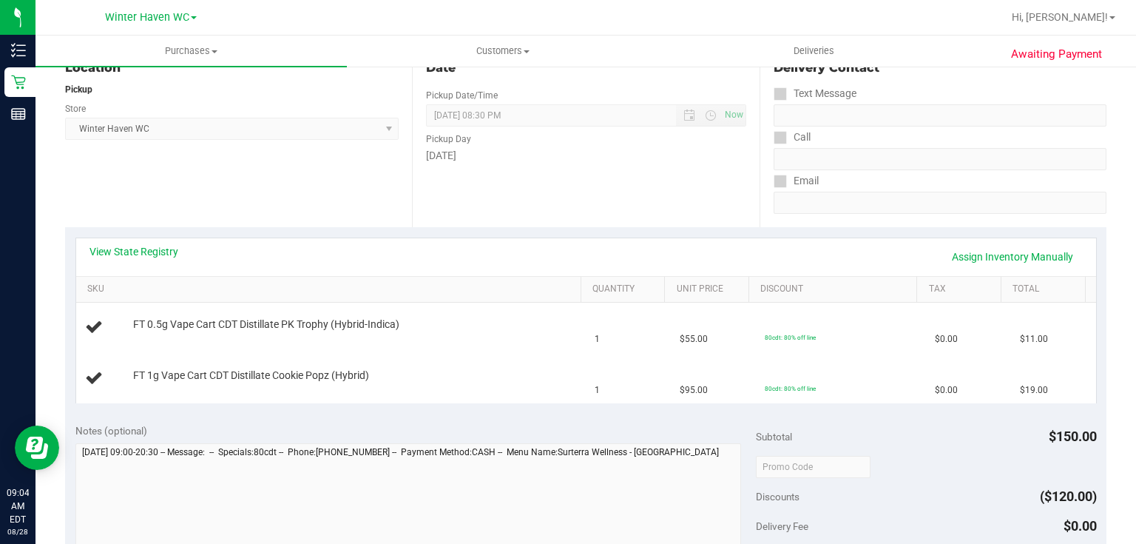
scroll to position [177, 0]
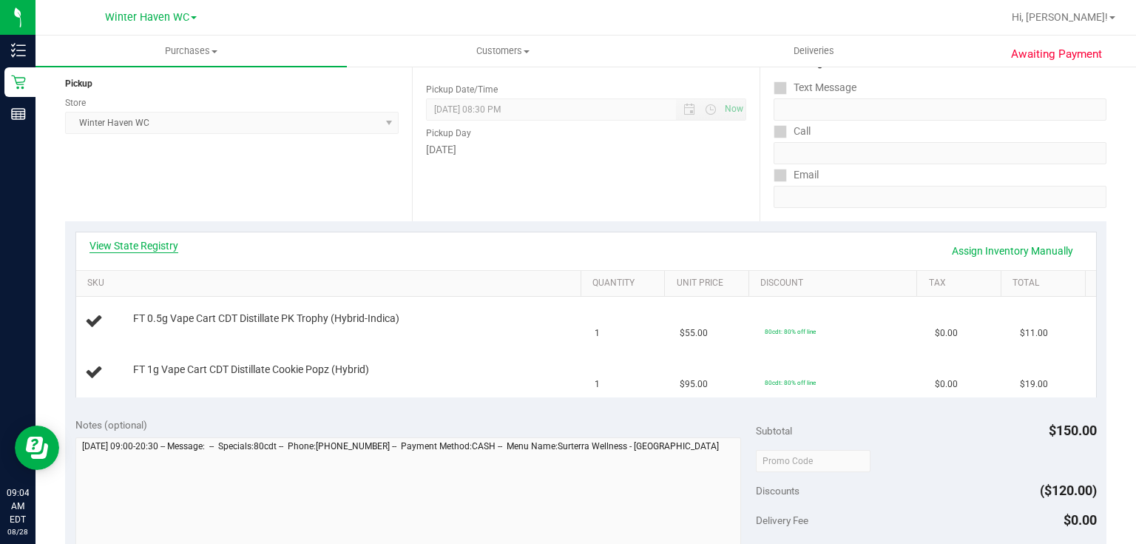
click at [154, 244] on link "View State Registry" at bounding box center [133, 245] width 89 height 15
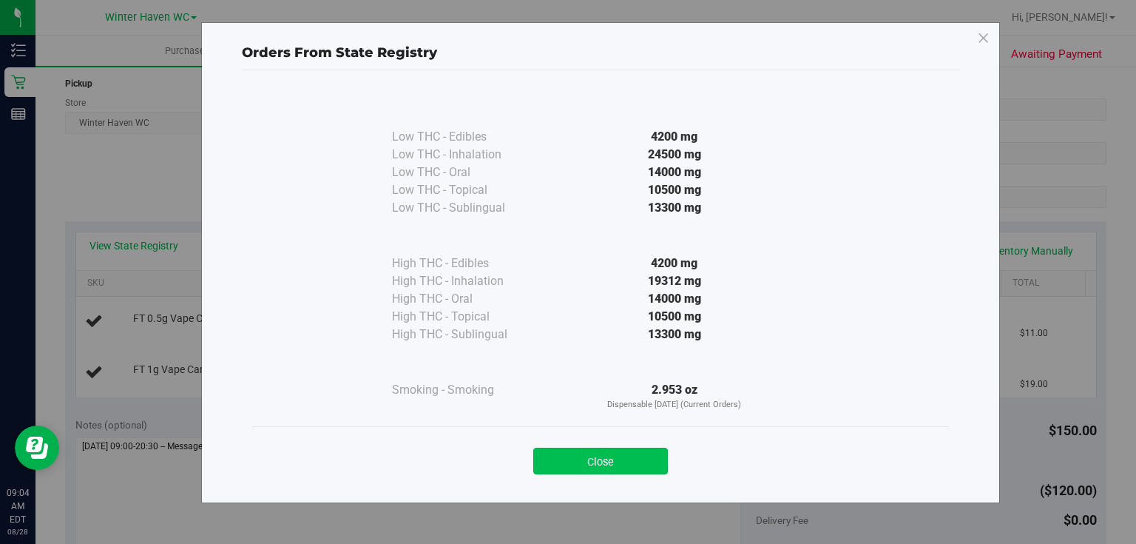
click at [581, 459] on button "Close" at bounding box center [600, 460] width 135 height 27
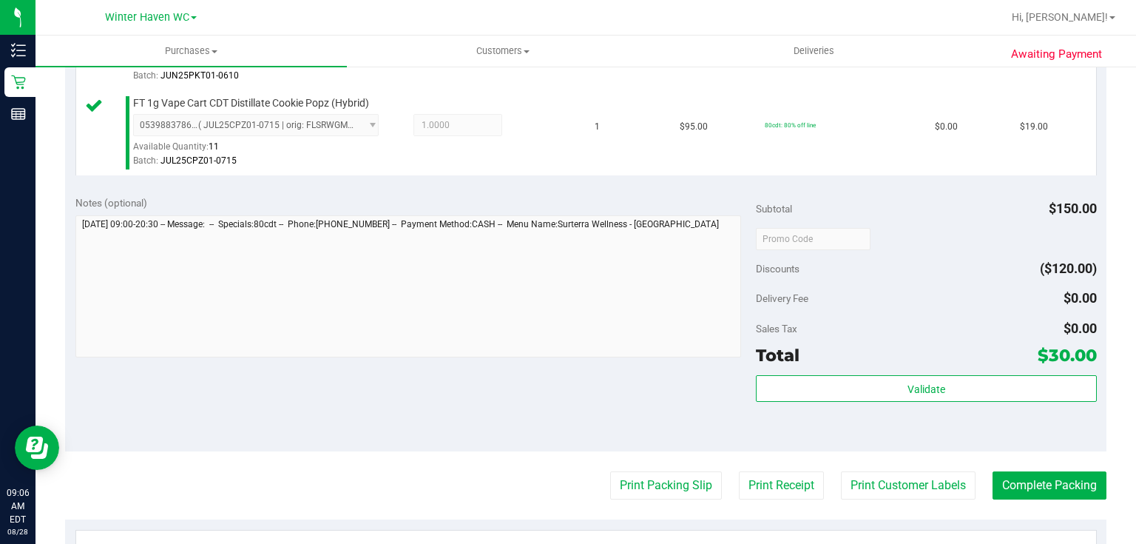
scroll to position [473, 0]
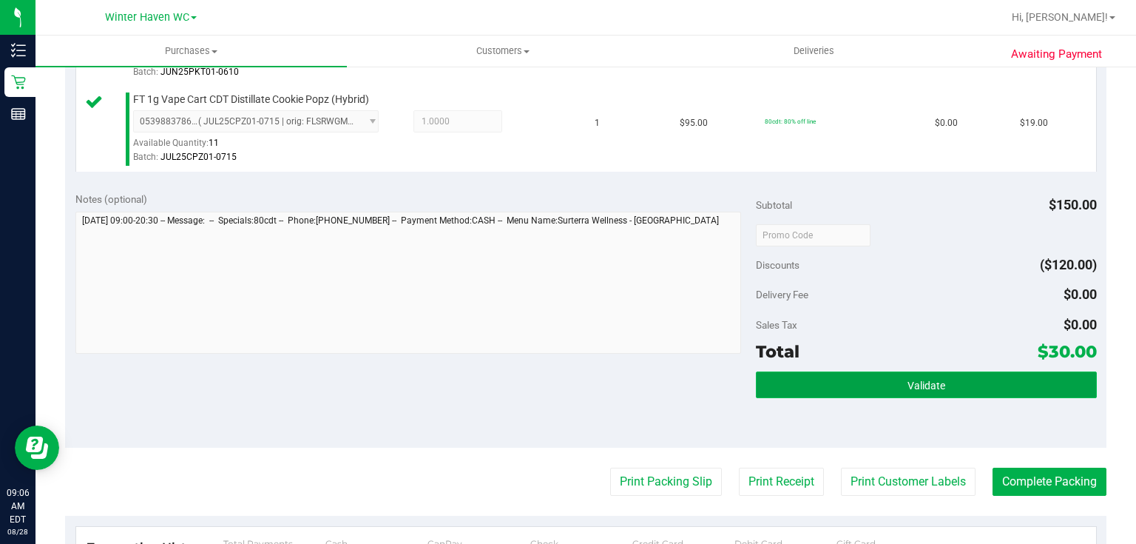
click at [855, 377] on button "Validate" at bounding box center [926, 384] width 340 height 27
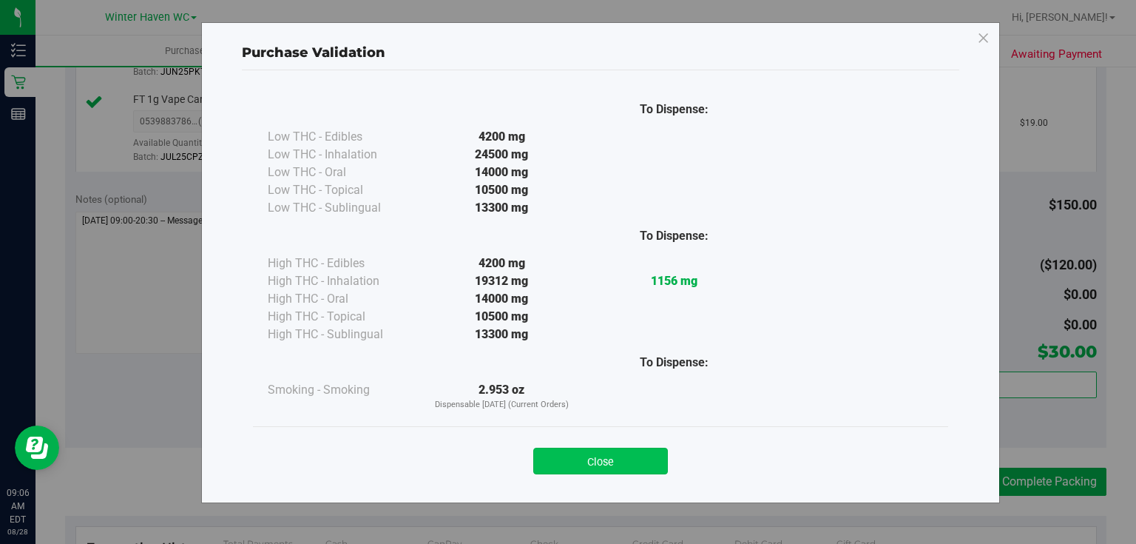
click at [631, 459] on button "Close" at bounding box center [600, 460] width 135 height 27
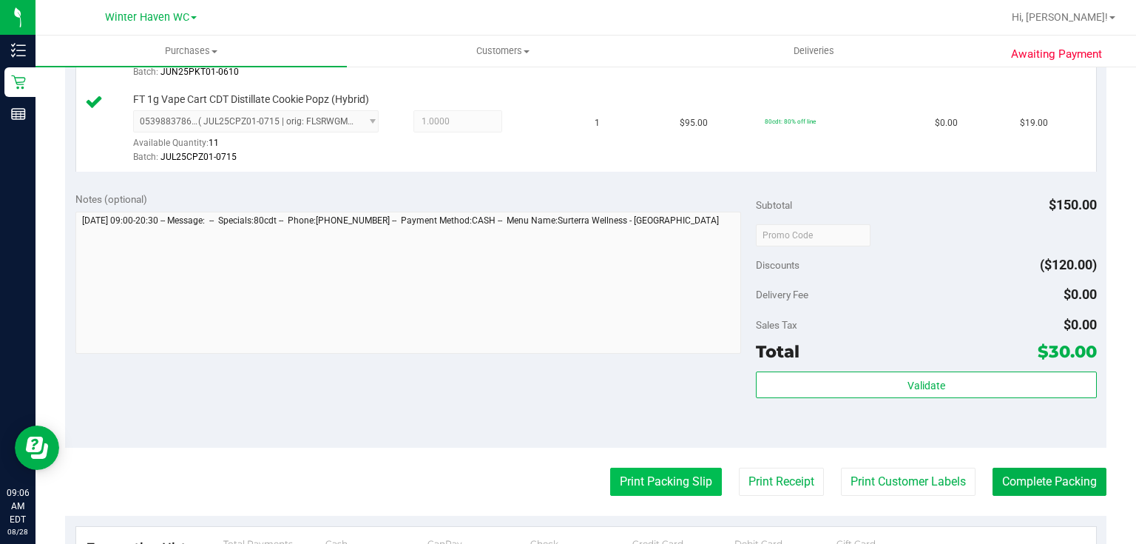
click at [666, 476] on button "Print Packing Slip" at bounding box center [666, 481] width 112 height 28
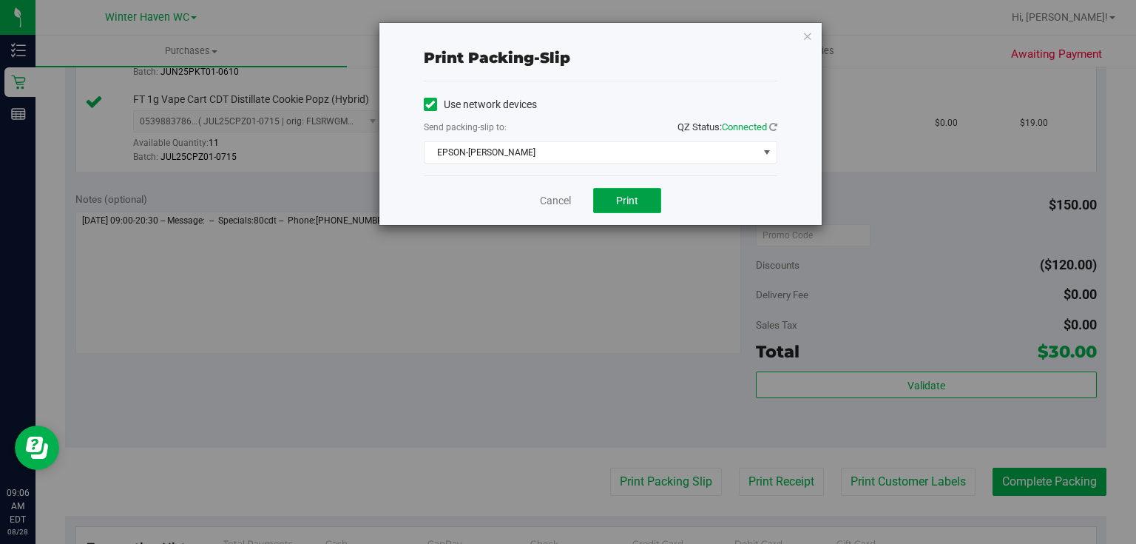
click at [640, 189] on button "Print" at bounding box center [627, 200] width 68 height 25
click at [564, 200] on link "Cancel" at bounding box center [555, 201] width 31 height 16
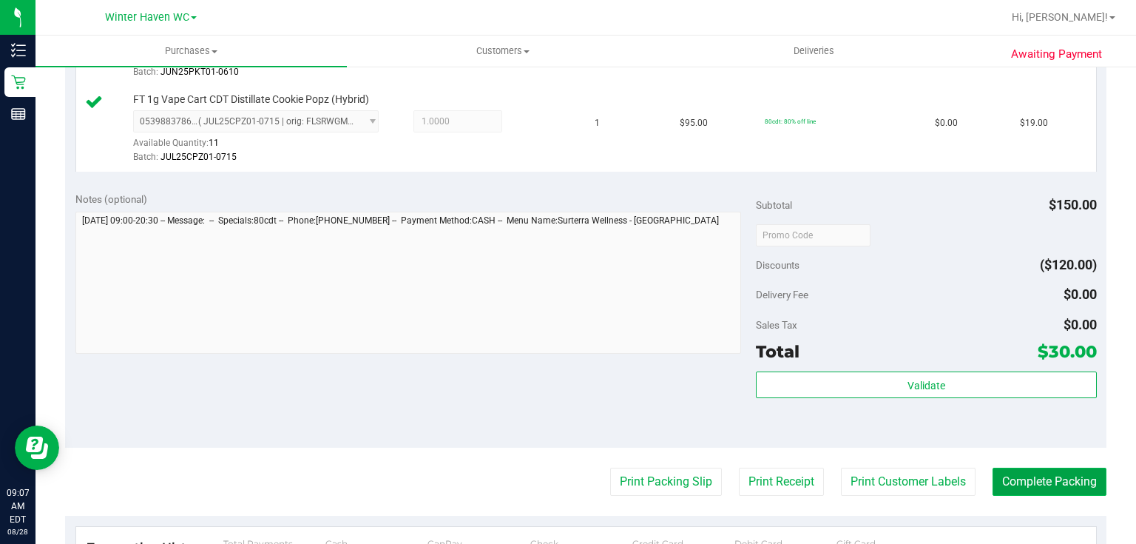
click at [1040, 481] on button "Complete Packing" at bounding box center [1049, 481] width 114 height 28
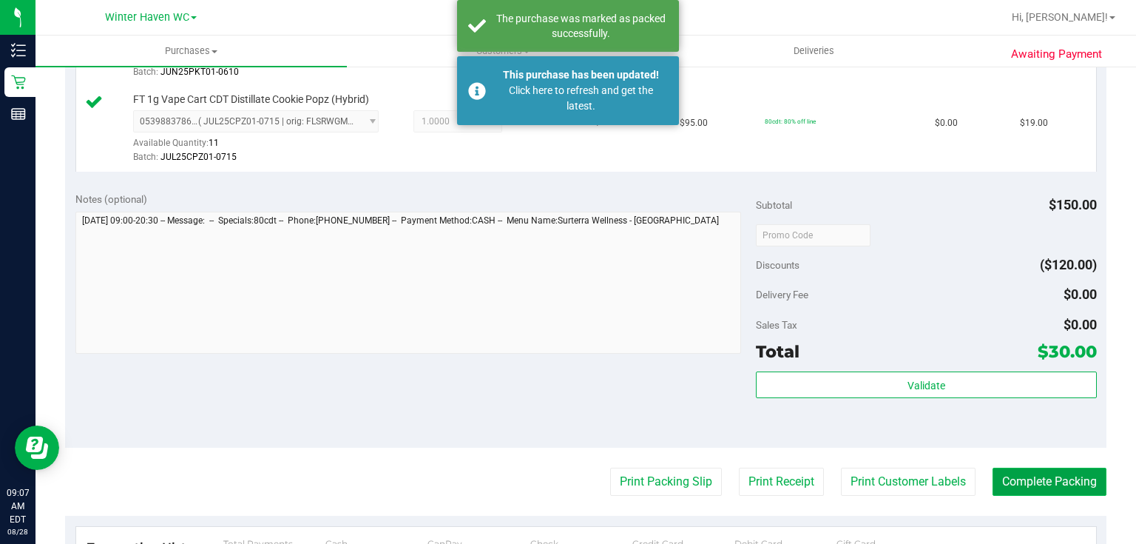
click at [1040, 481] on button "Complete Packing" at bounding box center [1049, 481] width 114 height 28
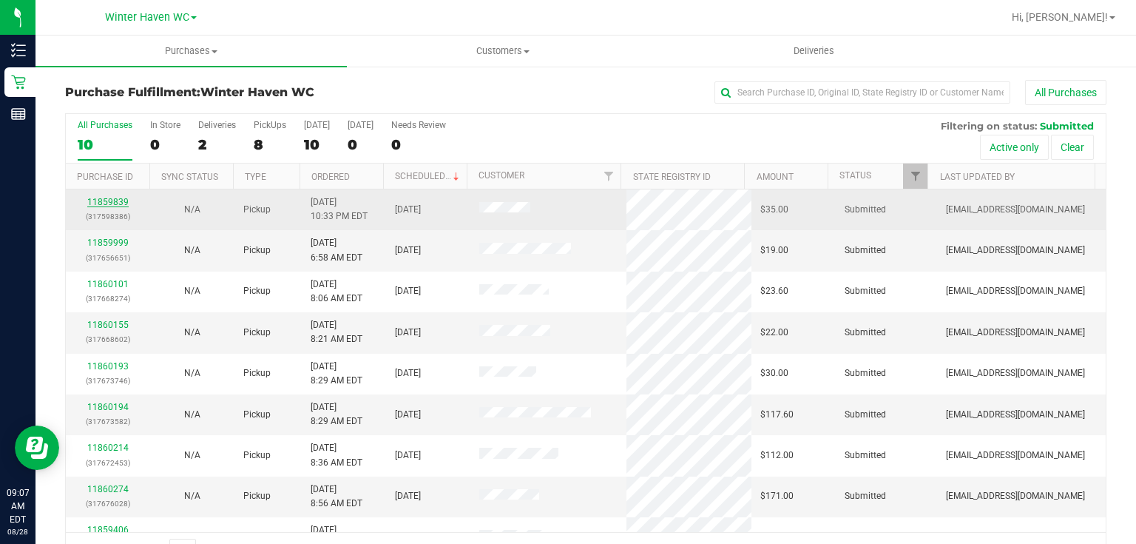
click at [111, 197] on link "11859839" at bounding box center [107, 202] width 41 height 10
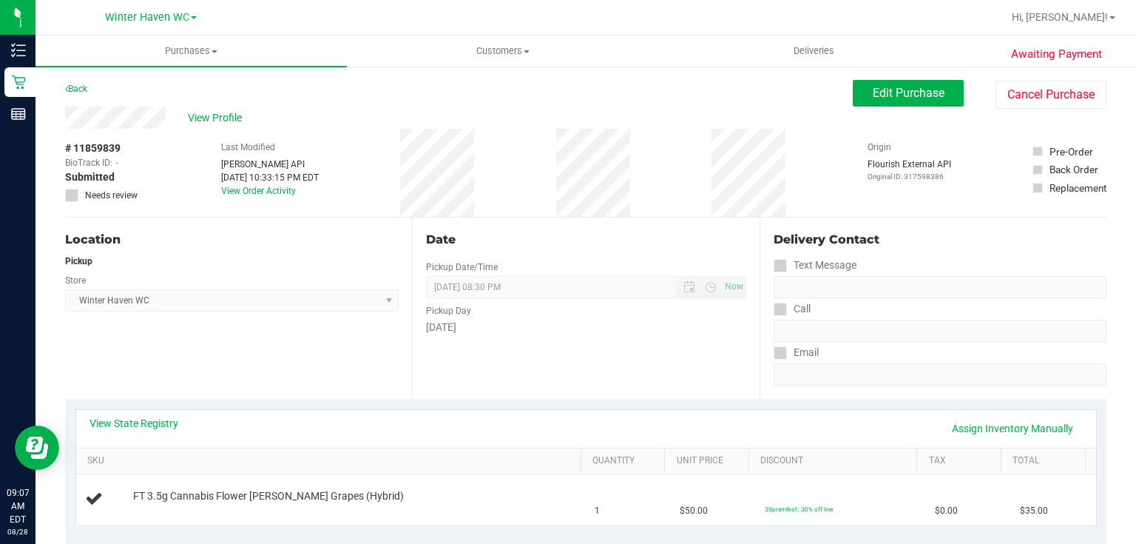
click at [609, 218] on div "Date Pickup Date/Time 08/28/2025 Now 08/28/2025 08:30 PM Now Pickup Day Thursday" at bounding box center [585, 307] width 347 height 181
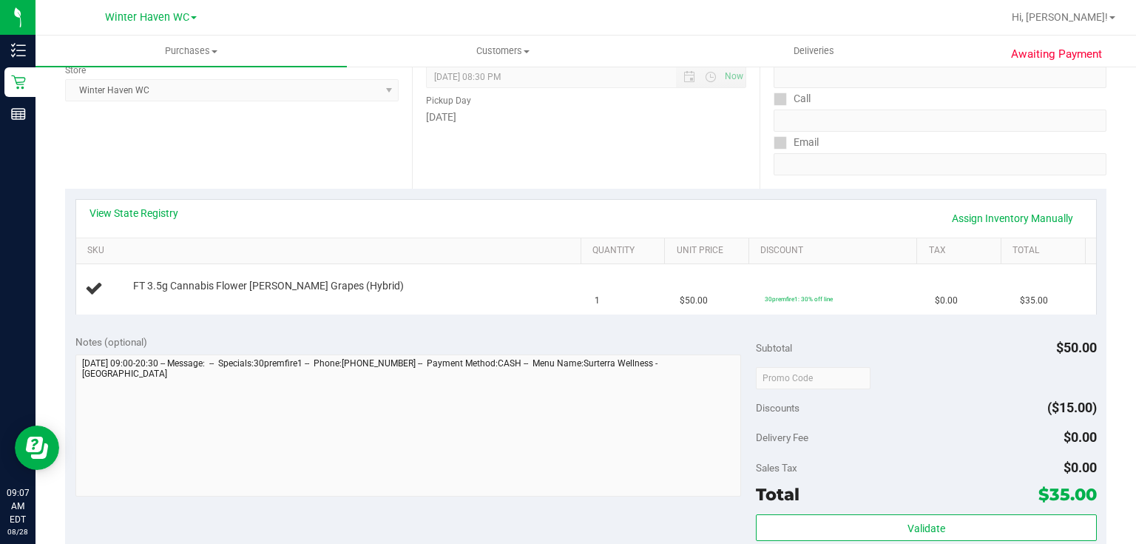
scroll to position [237, 0]
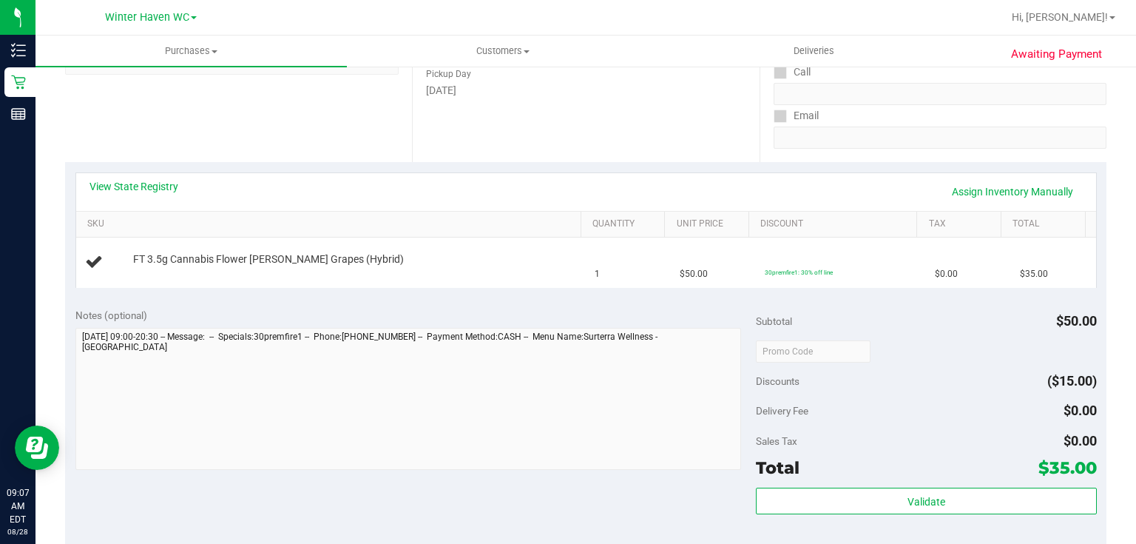
click at [500, 102] on div "Date Pickup Date/Time 08/28/2025 Now 08/28/2025 08:30 PM Now Pickup Day Thursday" at bounding box center [585, 71] width 347 height 181
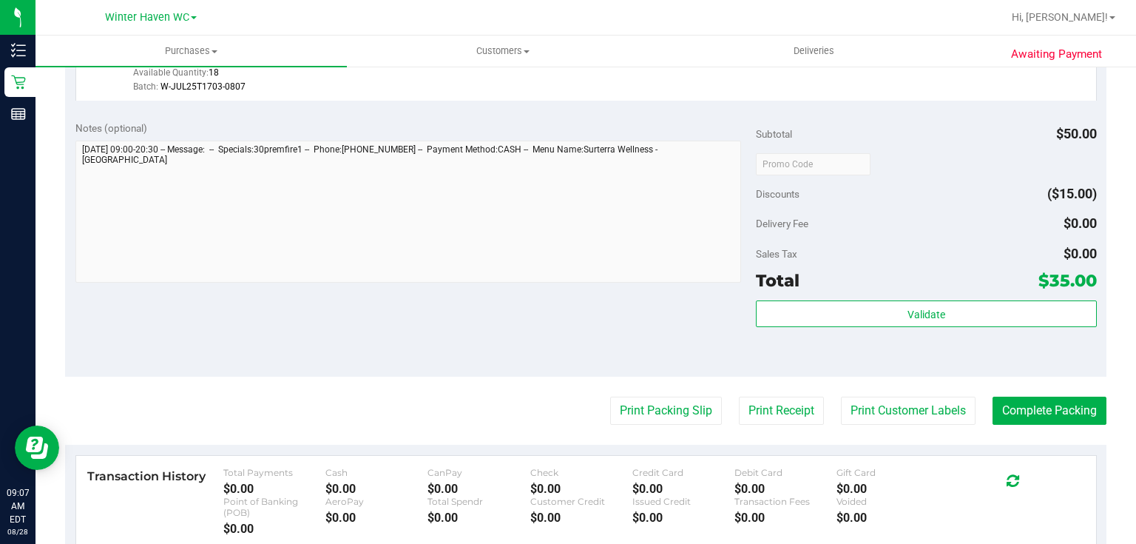
scroll to position [532, 0]
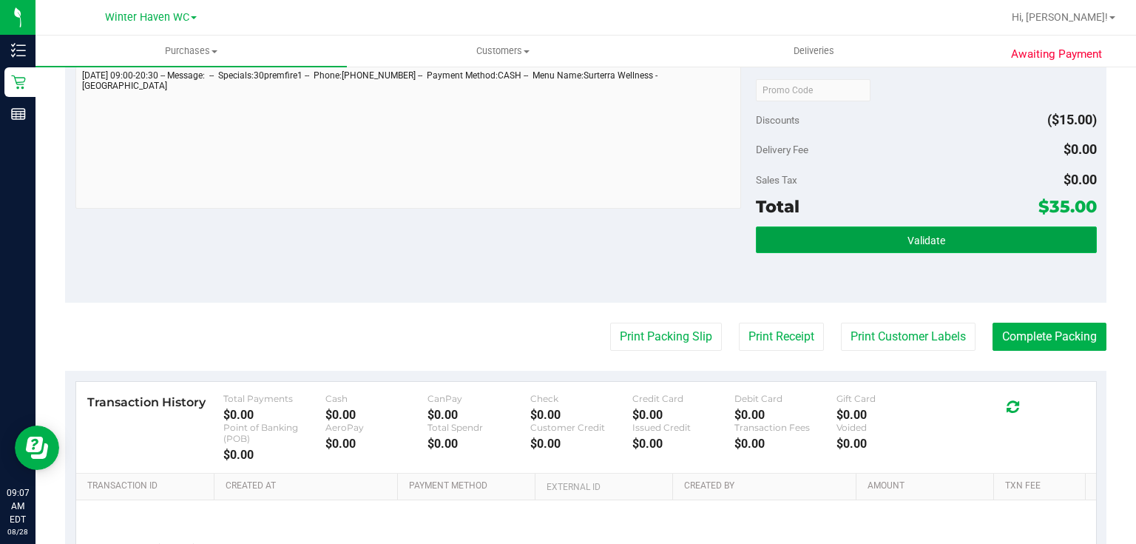
click at [813, 237] on button "Validate" at bounding box center [926, 239] width 340 height 27
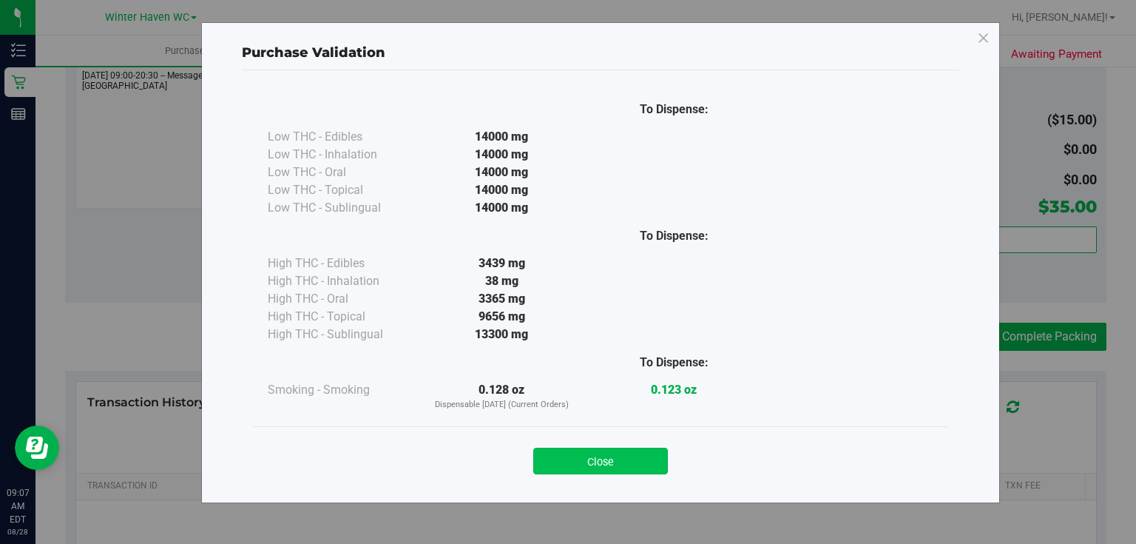
click at [641, 453] on button "Close" at bounding box center [600, 460] width 135 height 27
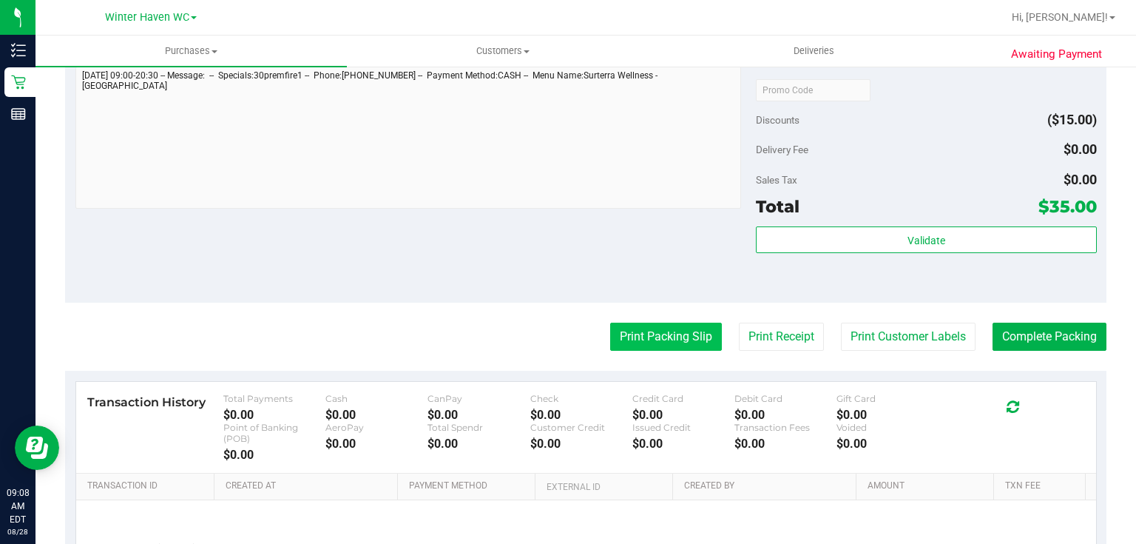
click at [670, 334] on button "Print Packing Slip" at bounding box center [666, 336] width 112 height 28
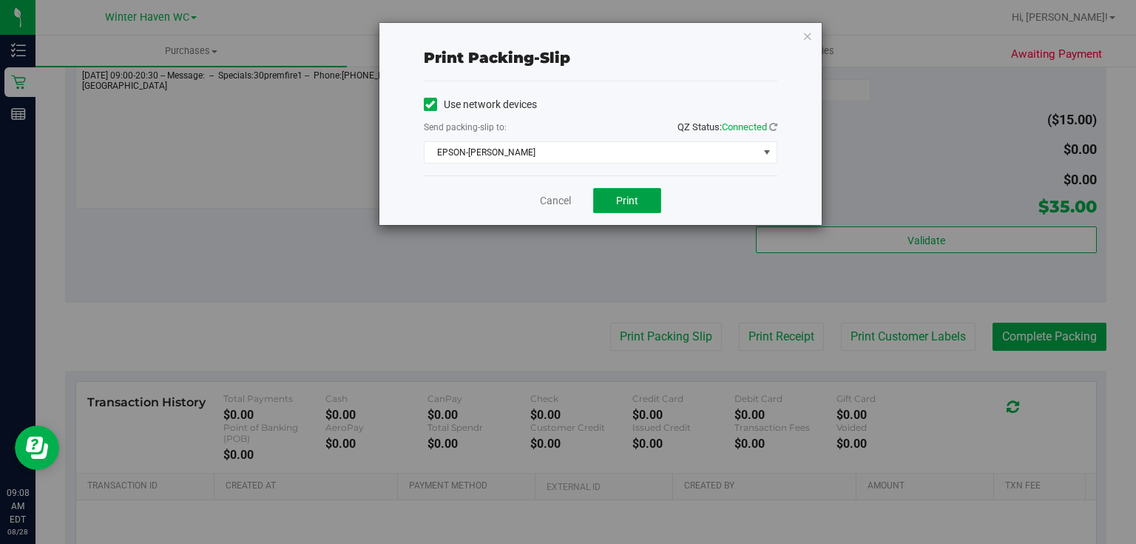
click at [627, 201] on span "Print" at bounding box center [627, 200] width 22 height 12
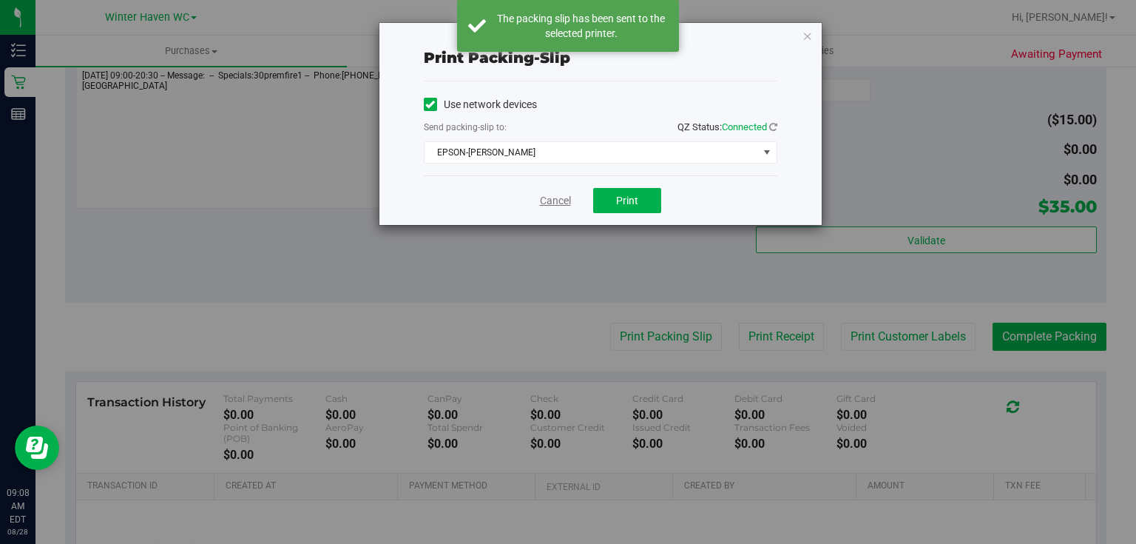
click at [557, 204] on link "Cancel" at bounding box center [555, 201] width 31 height 16
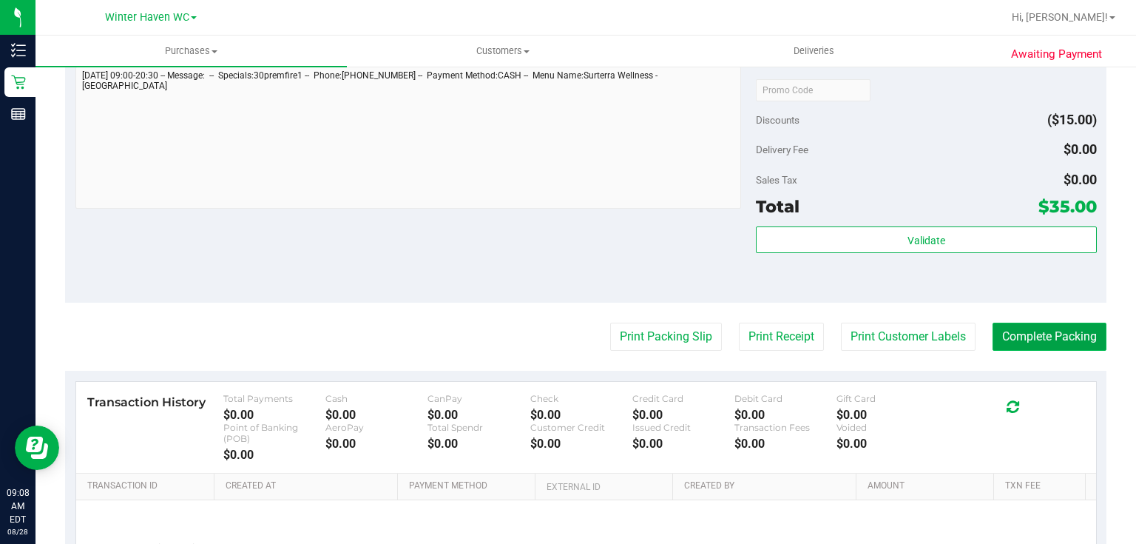
click at [1036, 335] on button "Complete Packing" at bounding box center [1049, 336] width 114 height 28
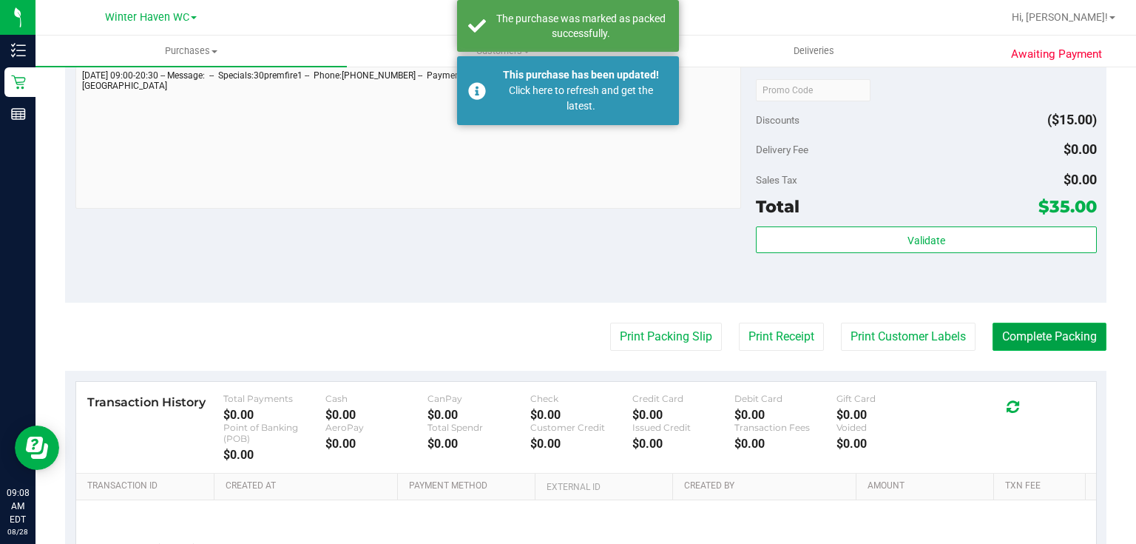
click at [1036, 335] on button "Complete Packing" at bounding box center [1049, 336] width 114 height 28
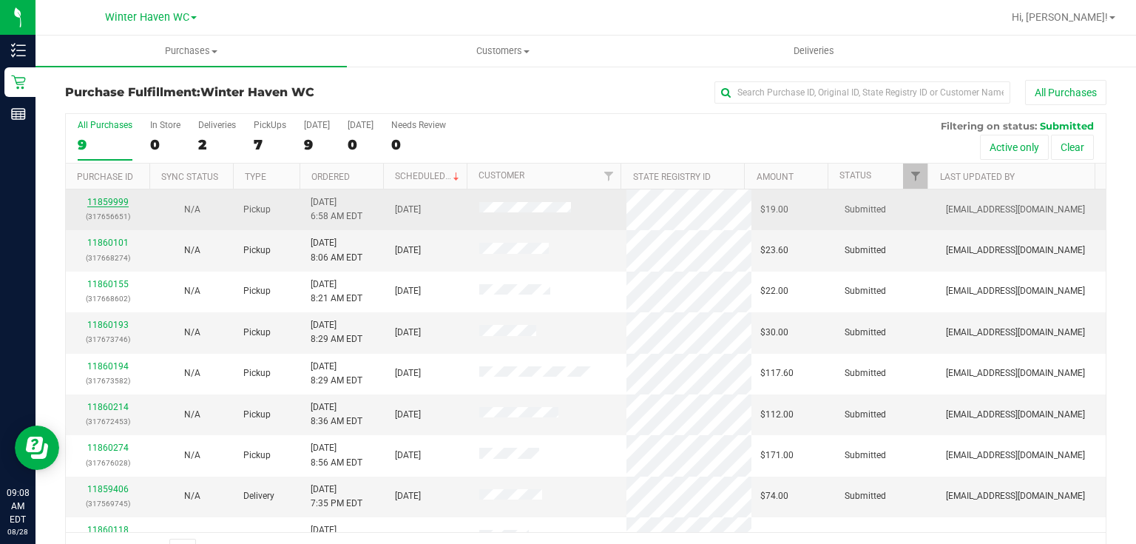
click at [108, 199] on link "11859999" at bounding box center [107, 202] width 41 height 10
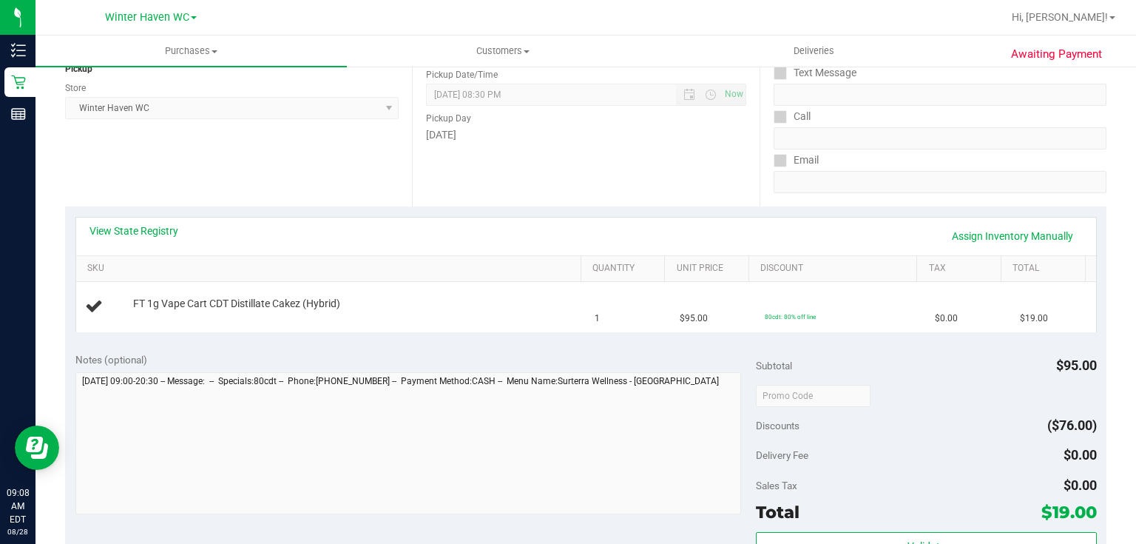
scroll to position [237, 0]
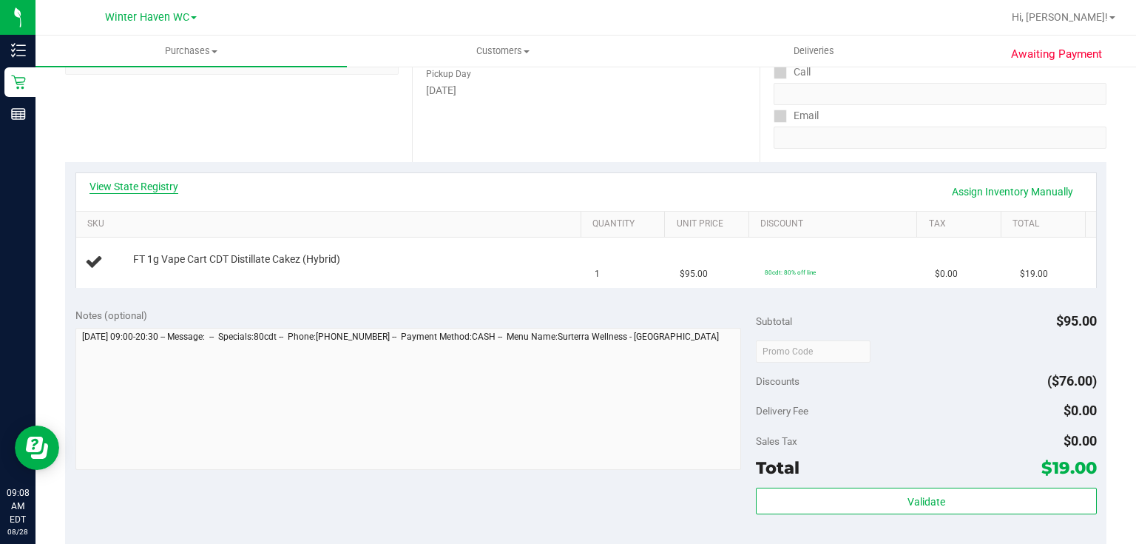
click at [152, 191] on link "View State Registry" at bounding box center [133, 186] width 89 height 15
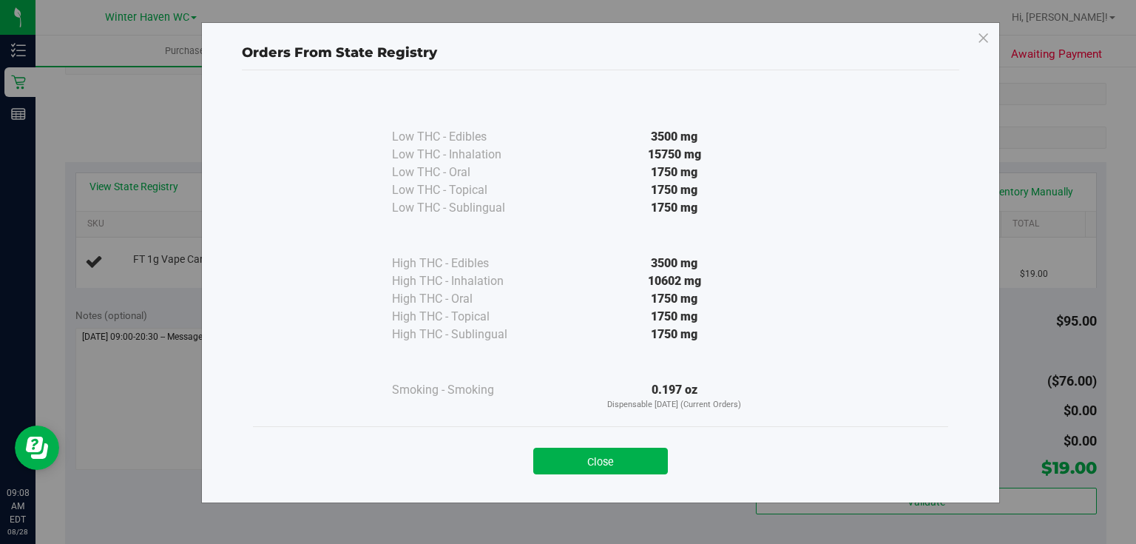
click at [612, 226] on div at bounding box center [674, 236] width 269 height 38
click at [612, 458] on button "Close" at bounding box center [600, 460] width 135 height 27
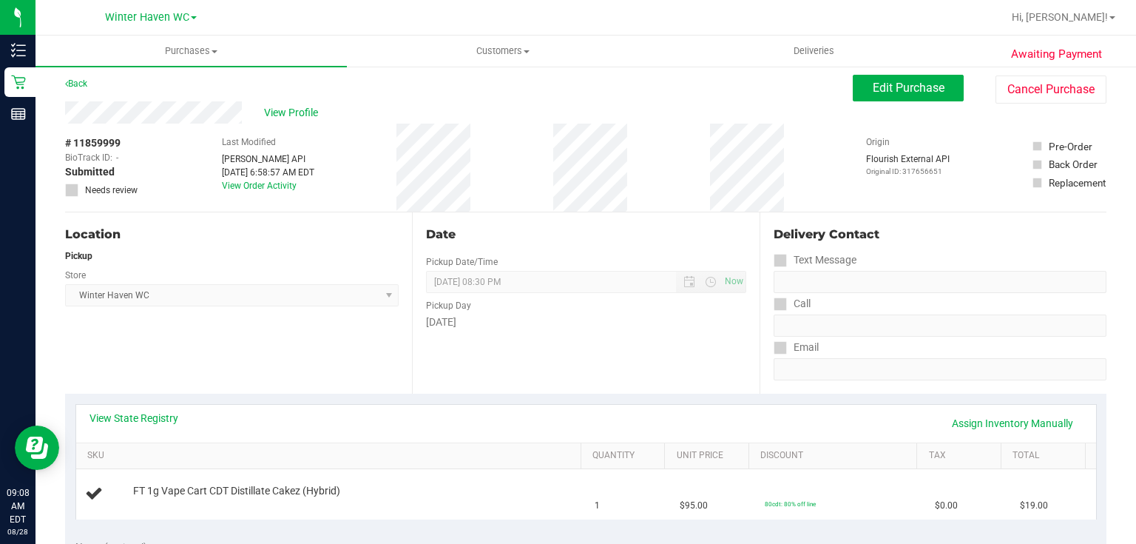
scroll to position [0, 0]
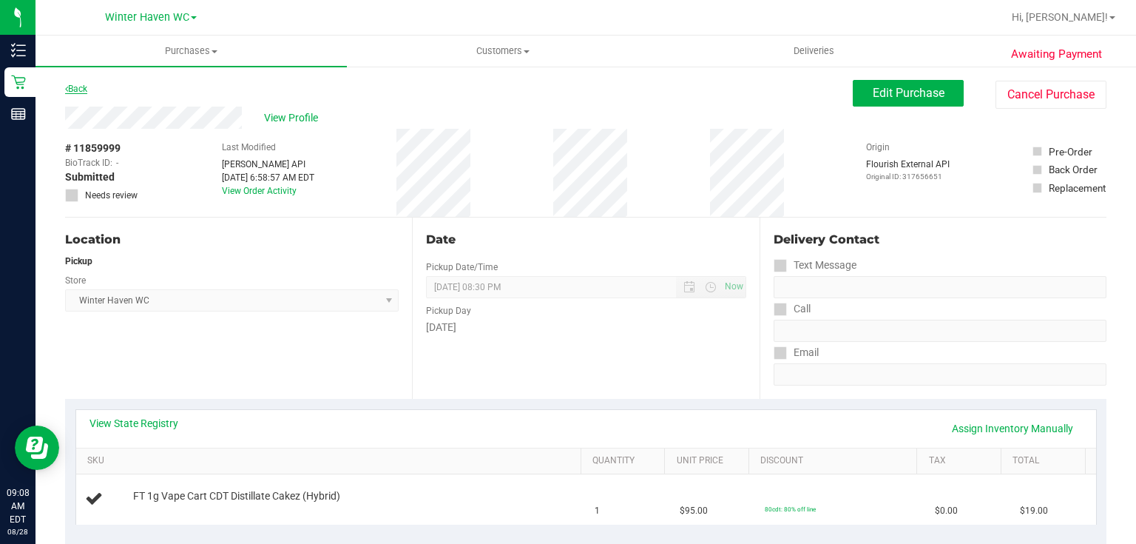
click at [87, 87] on link "Back" at bounding box center [76, 89] width 22 height 10
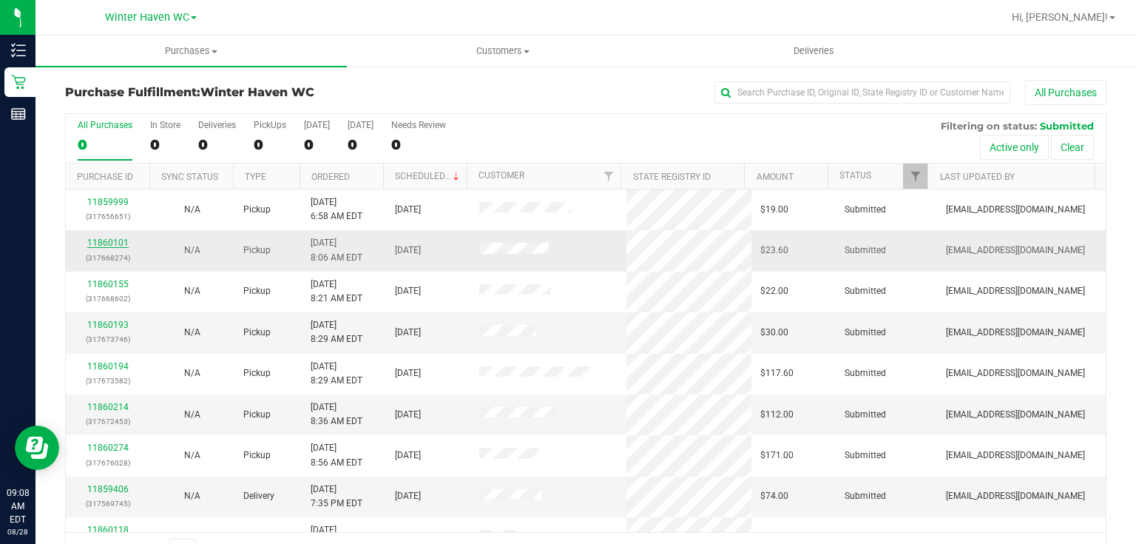
click at [115, 243] on link "11860101" at bounding box center [107, 242] width 41 height 10
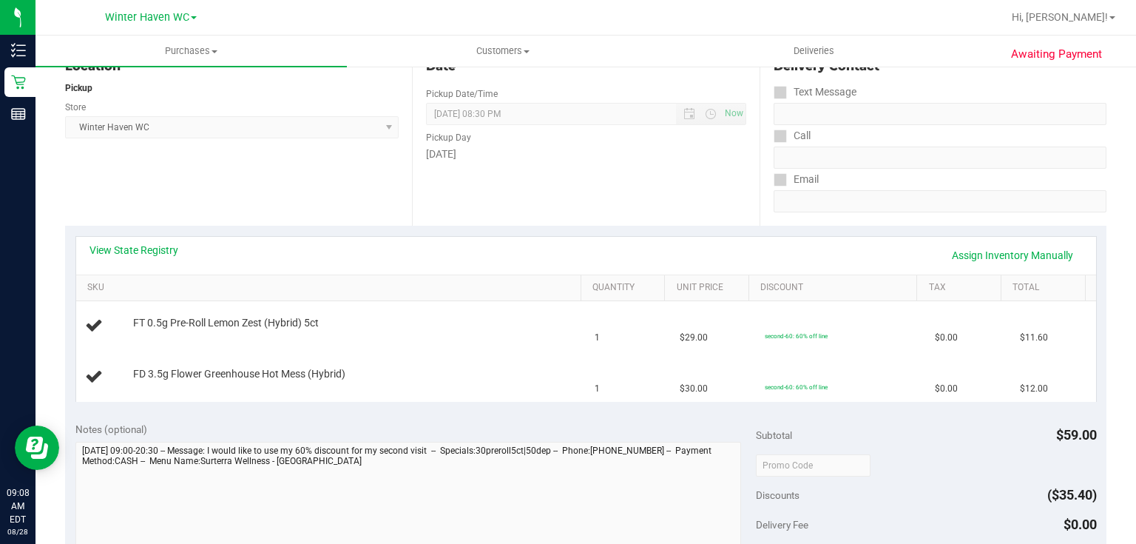
scroll to position [177, 0]
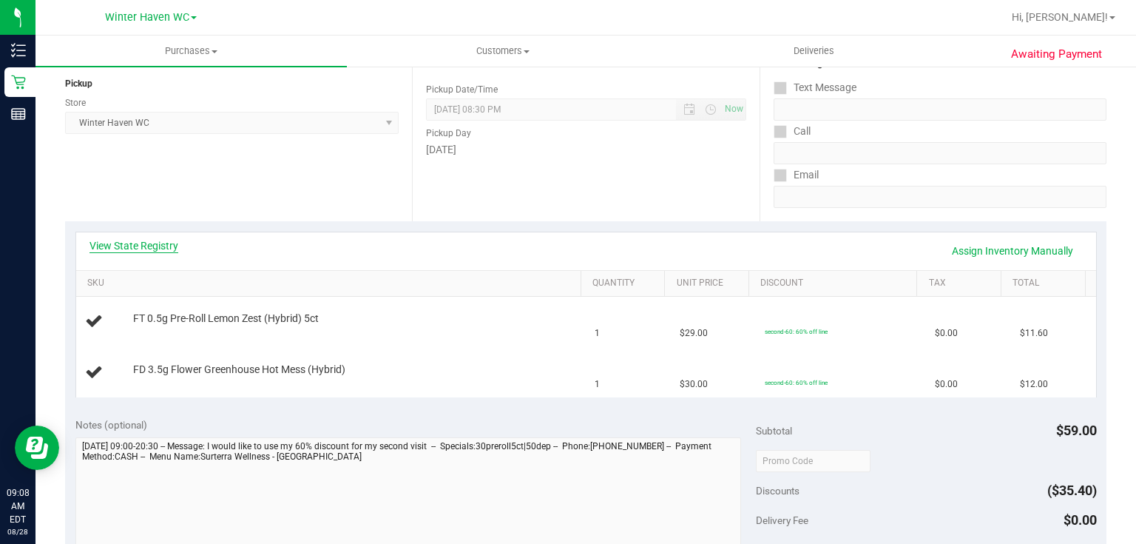
click at [162, 246] on link "View State Registry" at bounding box center [133, 245] width 89 height 15
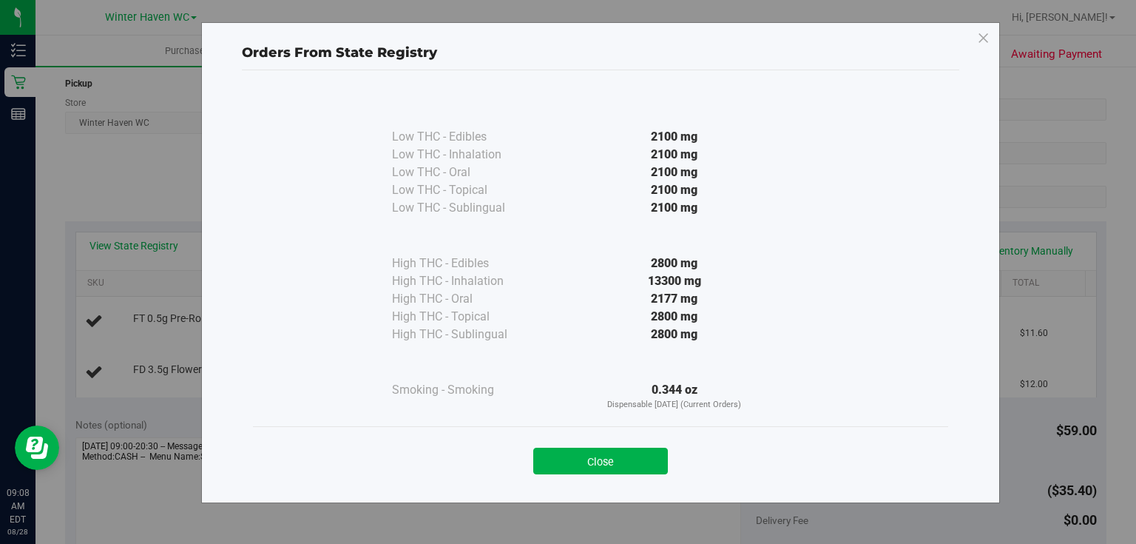
click at [566, 331] on div "2800 mg" at bounding box center [674, 334] width 269 height 18
click at [592, 457] on button "Close" at bounding box center [600, 460] width 135 height 27
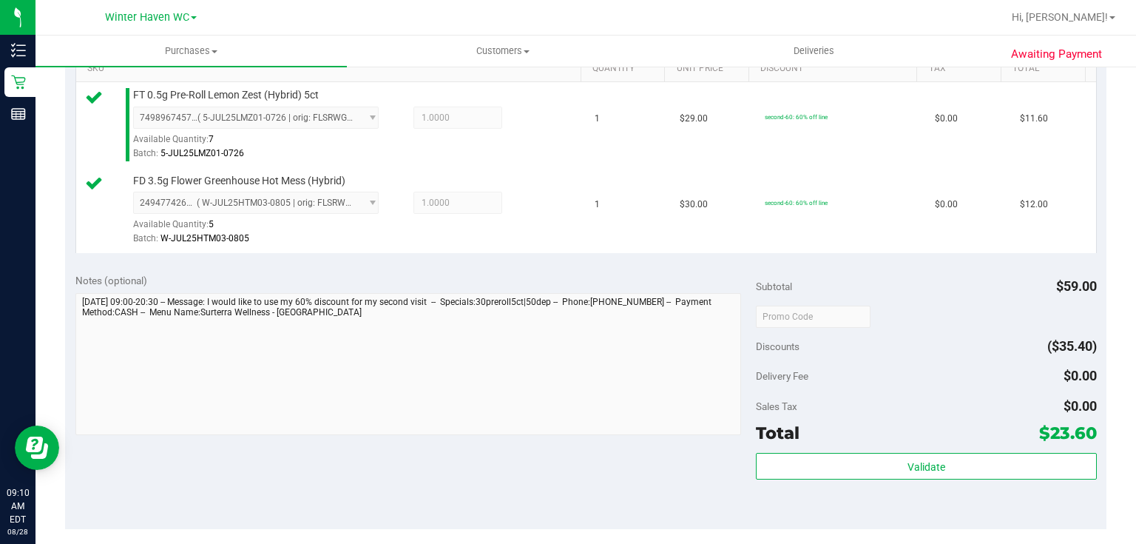
scroll to position [414, 0]
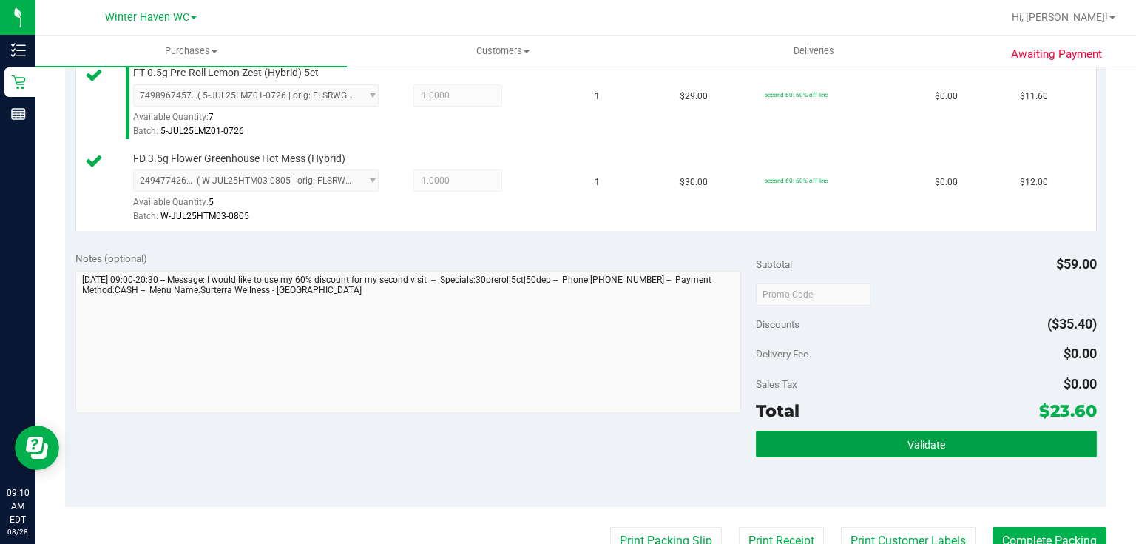
click at [908, 439] on span "Validate" at bounding box center [926, 445] width 38 height 12
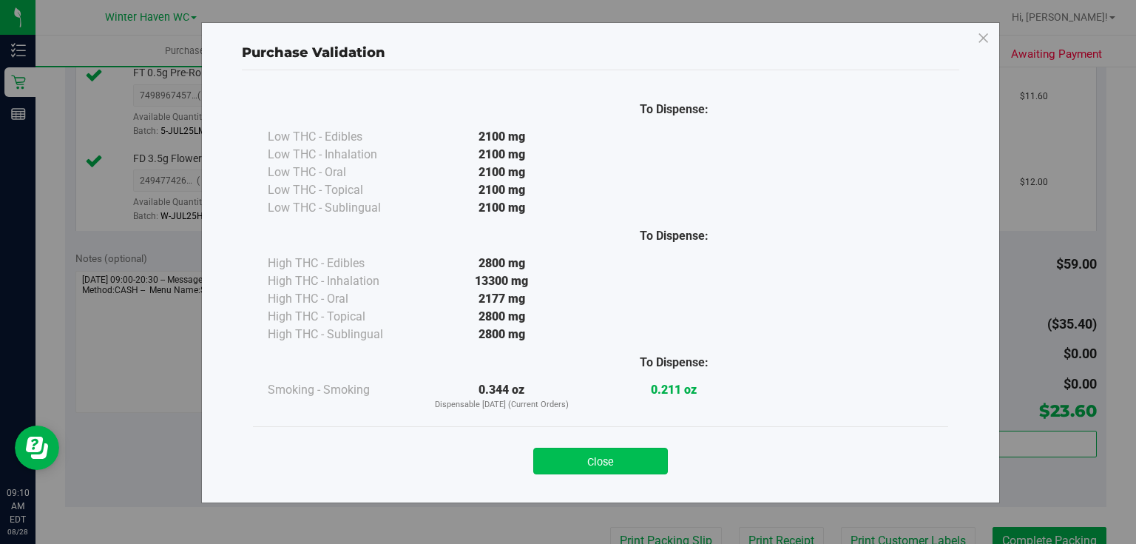
click at [637, 461] on button "Close" at bounding box center [600, 460] width 135 height 27
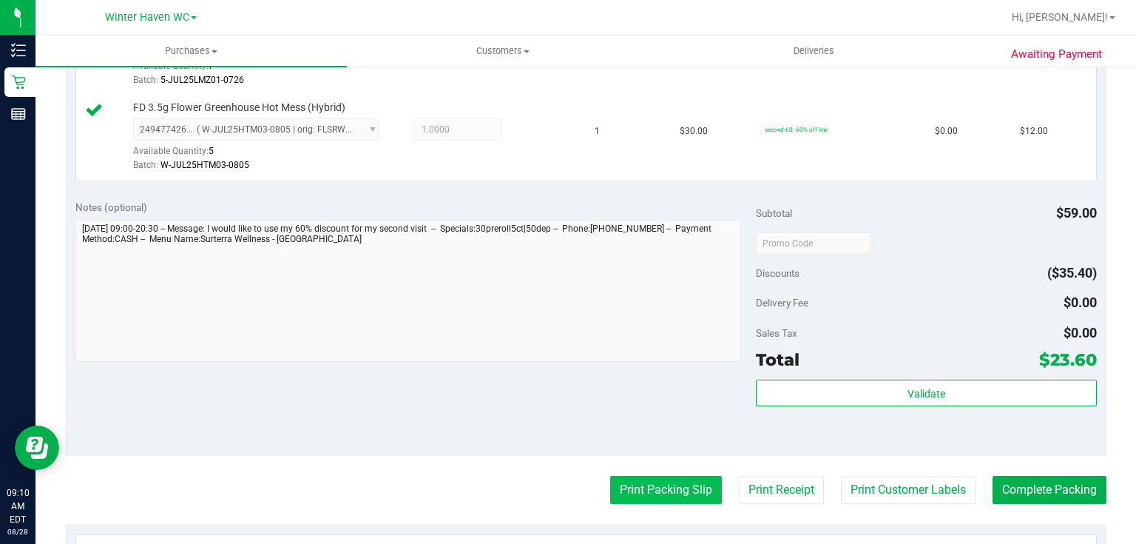
scroll to position [532, 0]
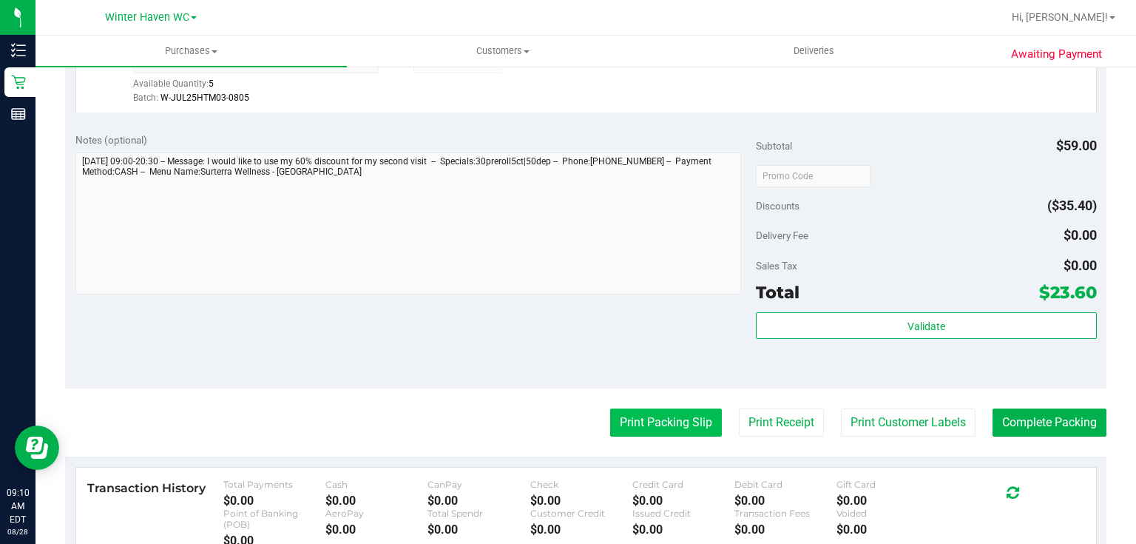
click at [674, 416] on button "Print Packing Slip" at bounding box center [666, 422] width 112 height 28
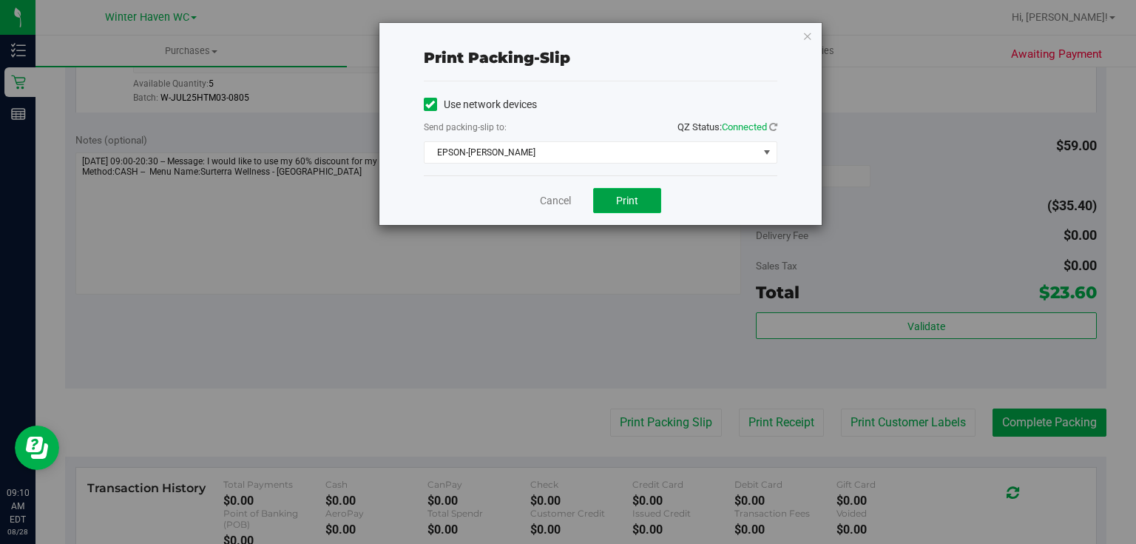
click at [638, 199] on button "Print" at bounding box center [627, 200] width 68 height 25
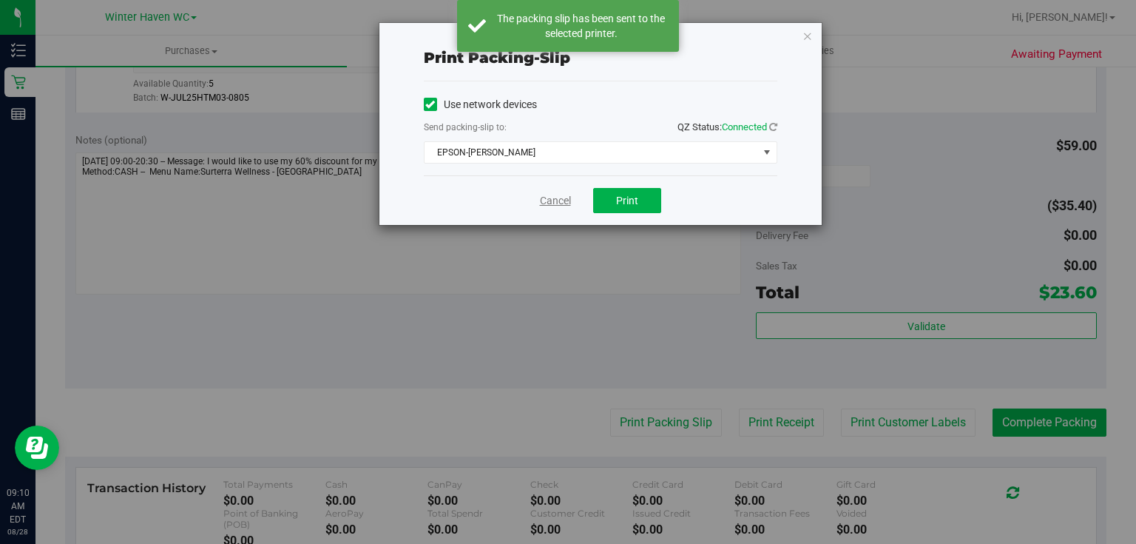
click at [549, 203] on link "Cancel" at bounding box center [555, 201] width 31 height 16
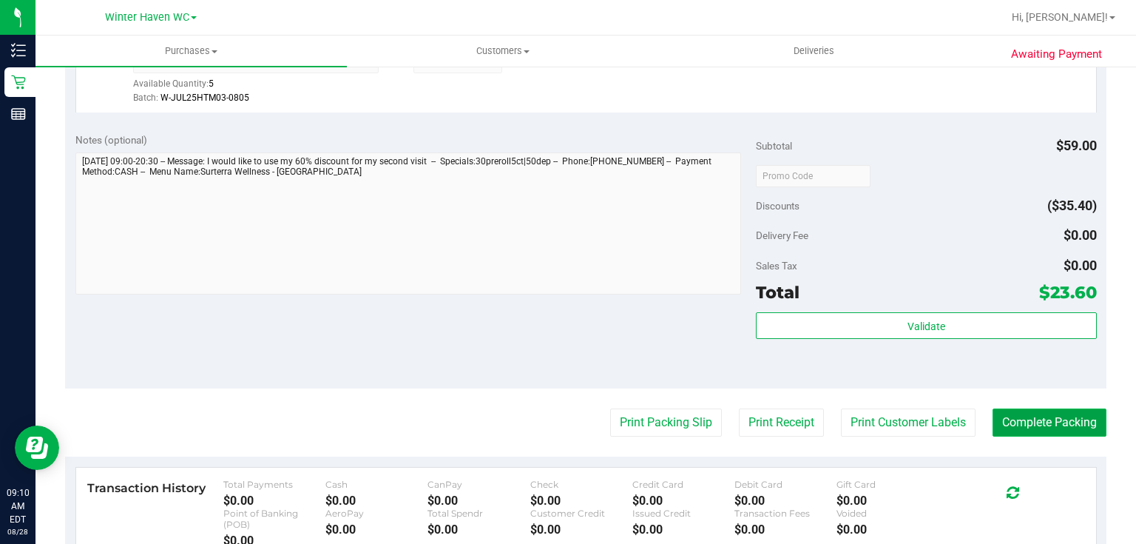
click at [1028, 420] on button "Complete Packing" at bounding box center [1049, 422] width 114 height 28
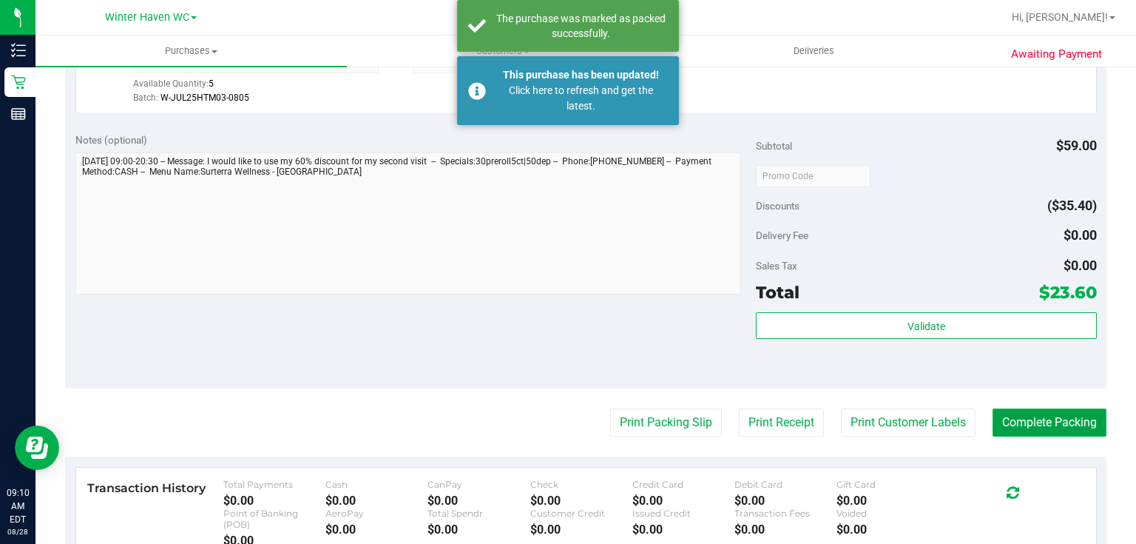
click at [1028, 420] on button "Complete Packing" at bounding box center [1049, 422] width 114 height 28
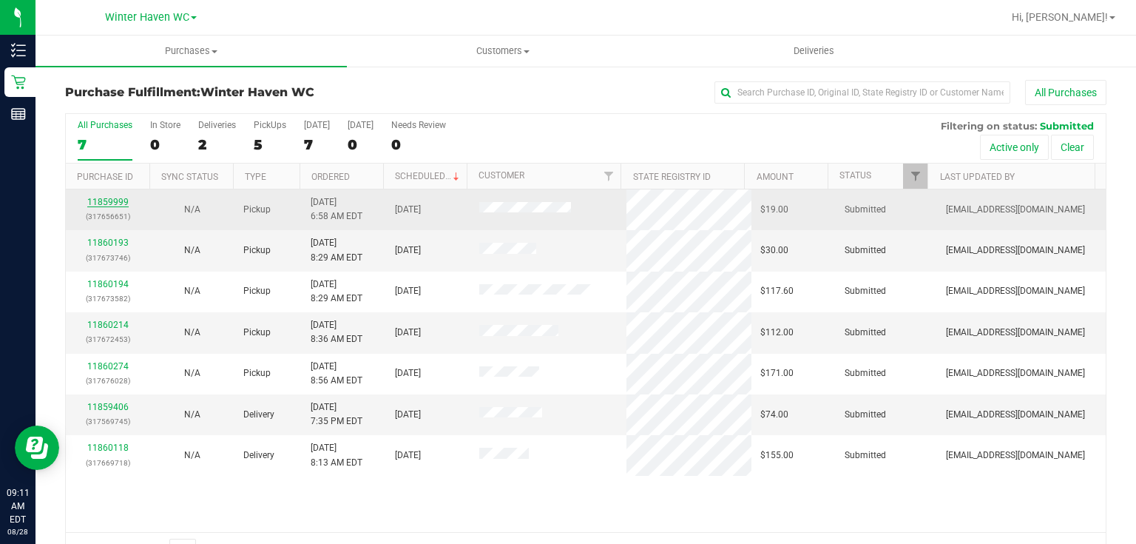
click at [112, 203] on link "11859999" at bounding box center [107, 202] width 41 height 10
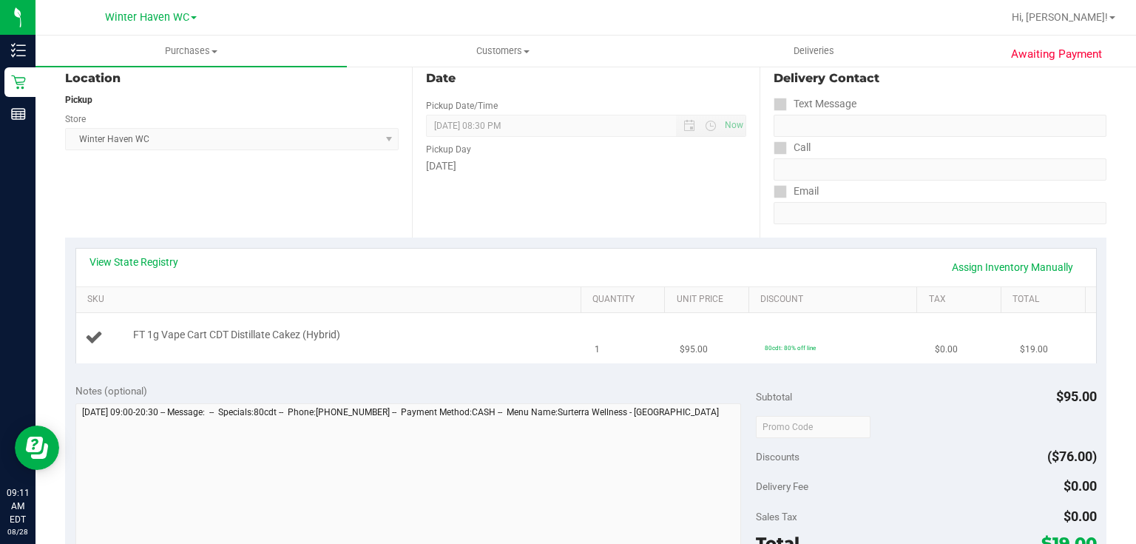
scroll to position [177, 0]
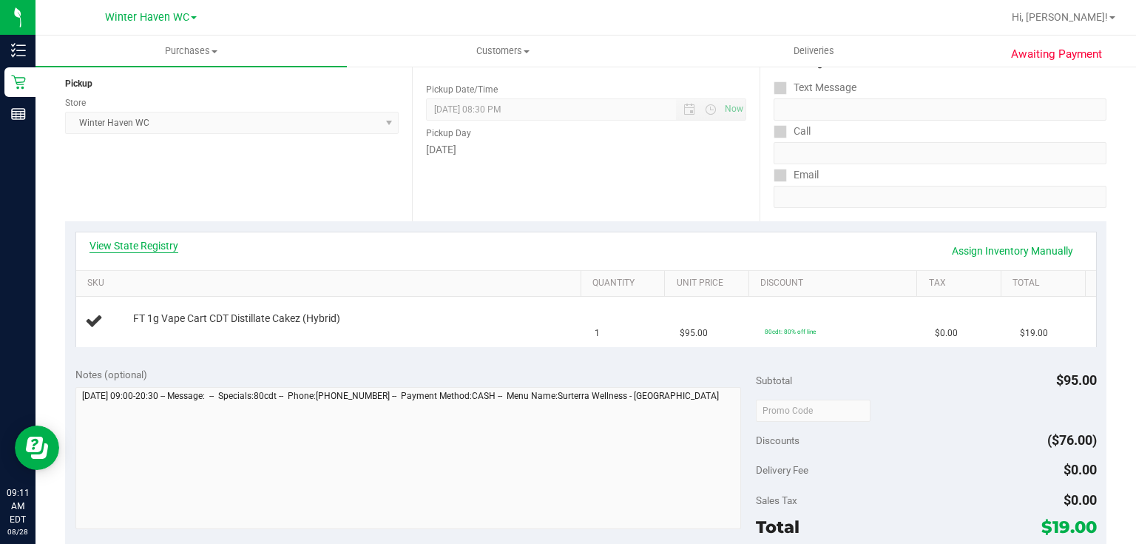
click at [136, 243] on link "View State Registry" at bounding box center [133, 245] width 89 height 15
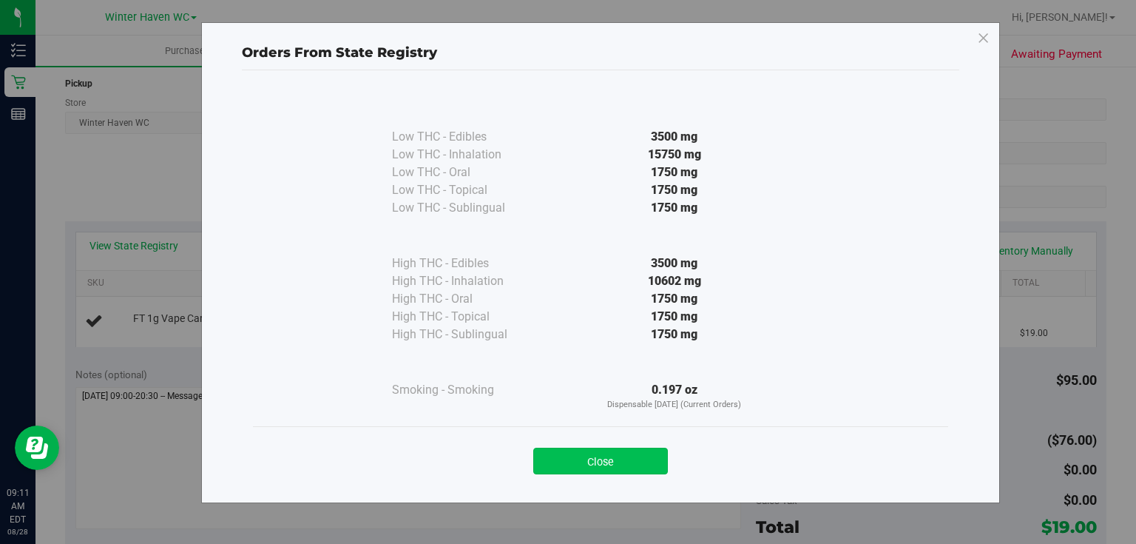
click at [589, 456] on button "Close" at bounding box center [600, 460] width 135 height 27
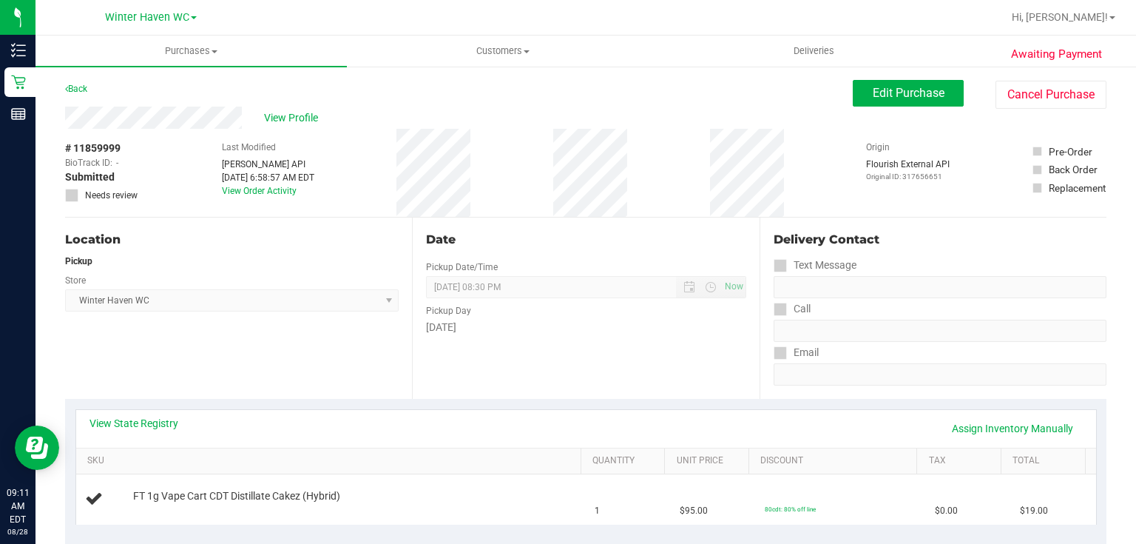
scroll to position [0, 0]
click at [82, 89] on link "Back" at bounding box center [76, 89] width 22 height 10
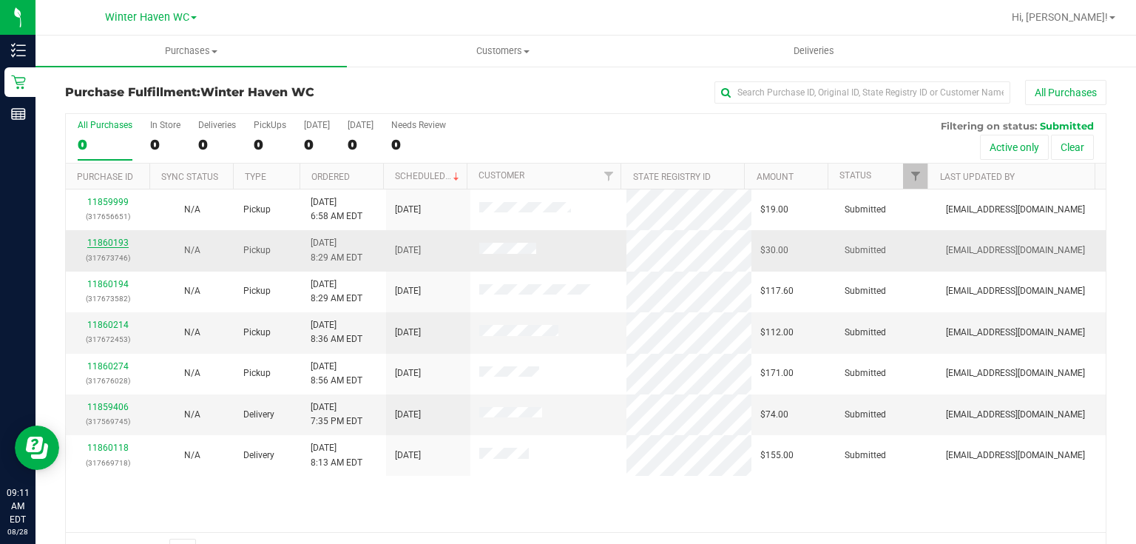
click at [104, 237] on link "11860193" at bounding box center [107, 242] width 41 height 10
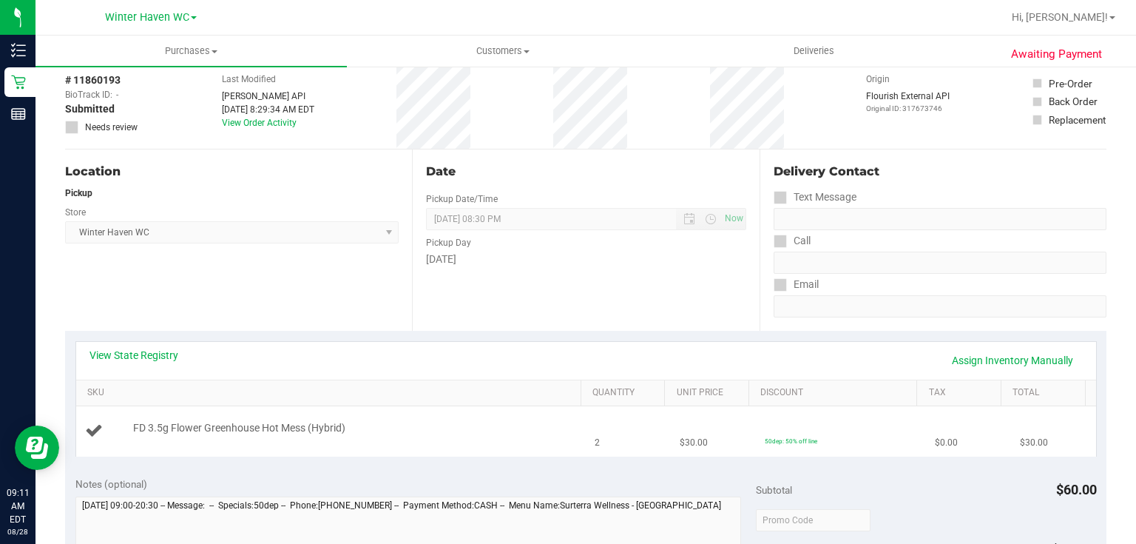
scroll to position [177, 0]
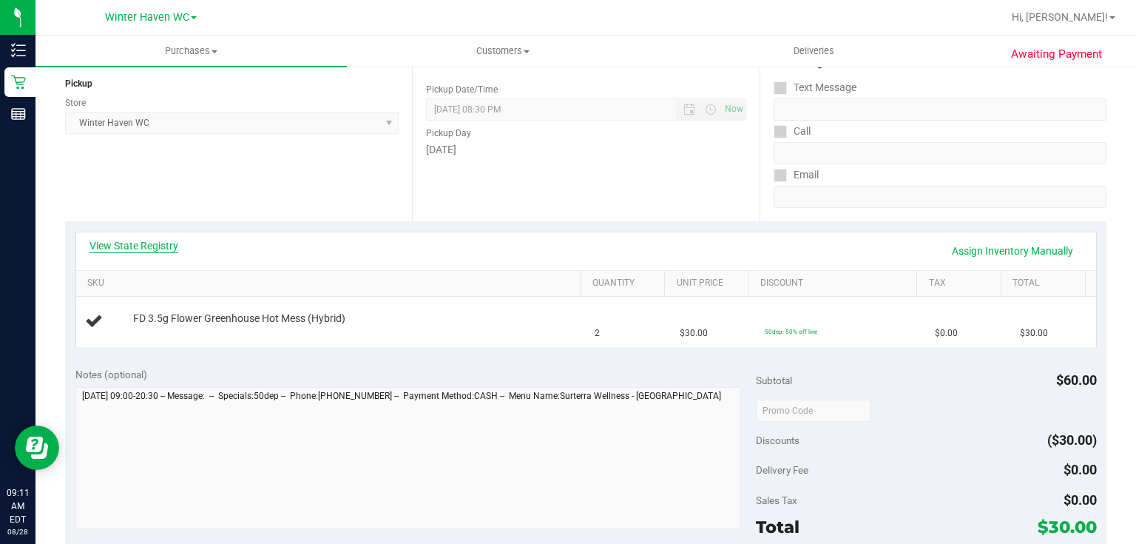
click at [142, 246] on link "View State Registry" at bounding box center [133, 245] width 89 height 15
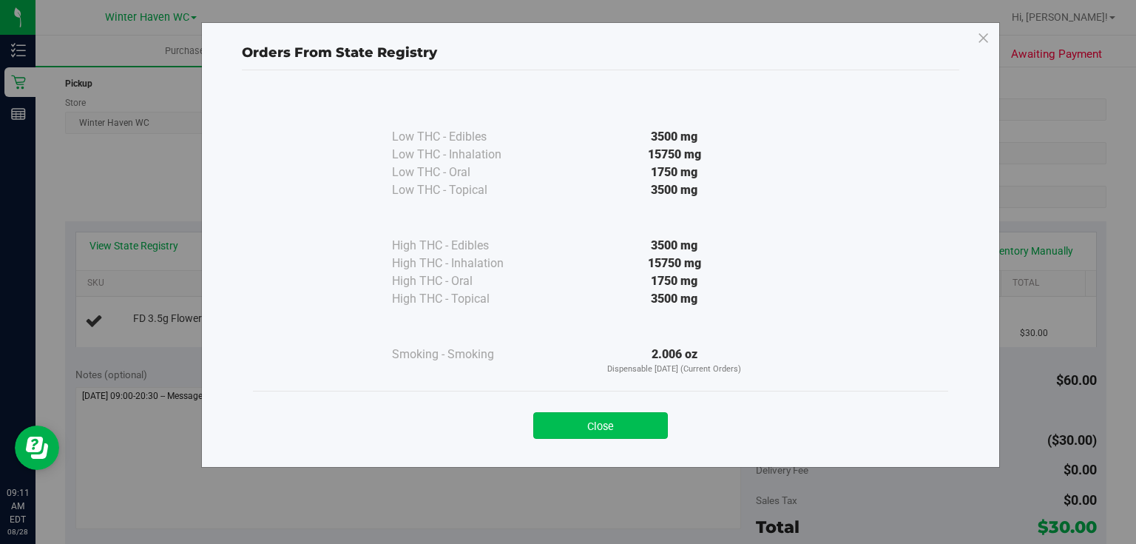
click at [595, 419] on button "Close" at bounding box center [600, 425] width 135 height 27
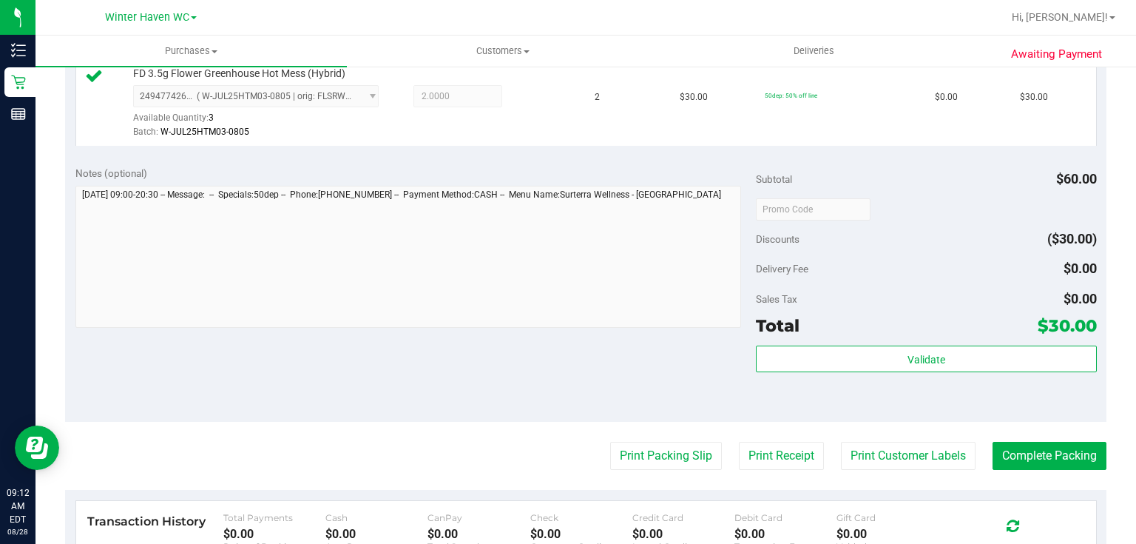
scroll to position [532, 0]
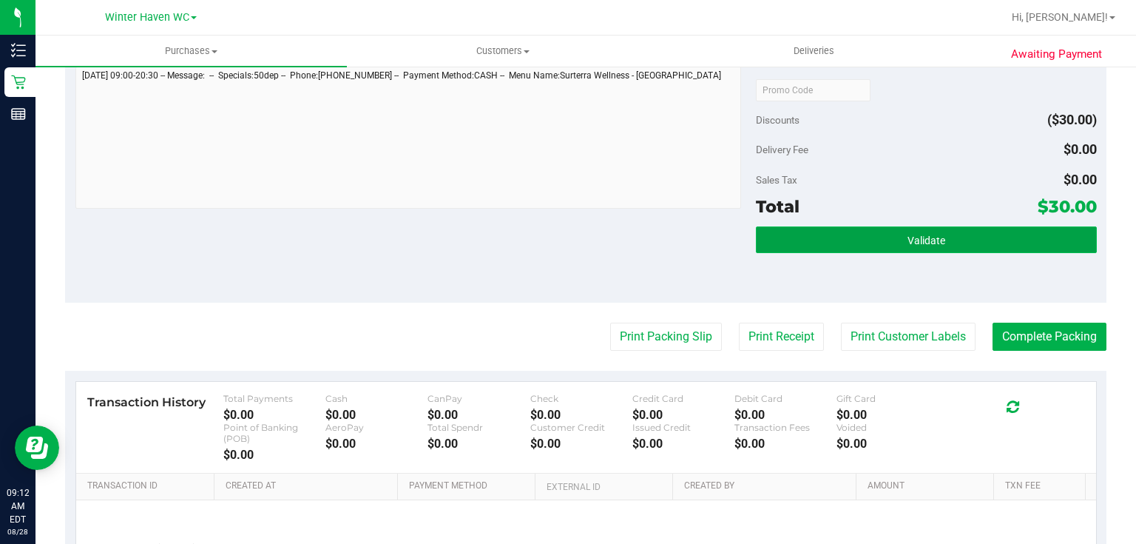
click at [899, 237] on button "Validate" at bounding box center [926, 239] width 340 height 27
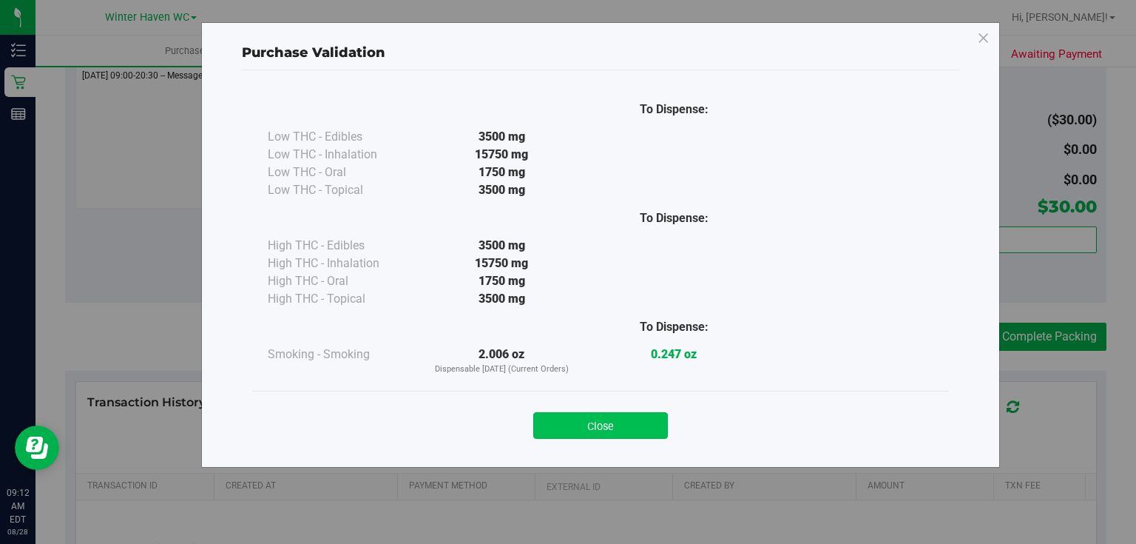
click at [626, 427] on button "Close" at bounding box center [600, 425] width 135 height 27
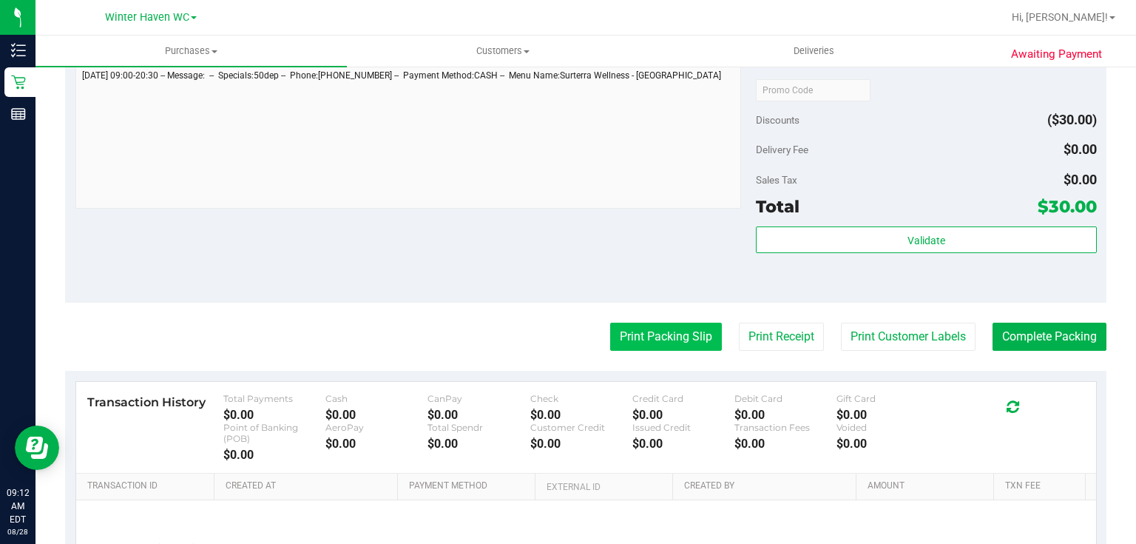
click at [663, 333] on button "Print Packing Slip" at bounding box center [666, 336] width 112 height 28
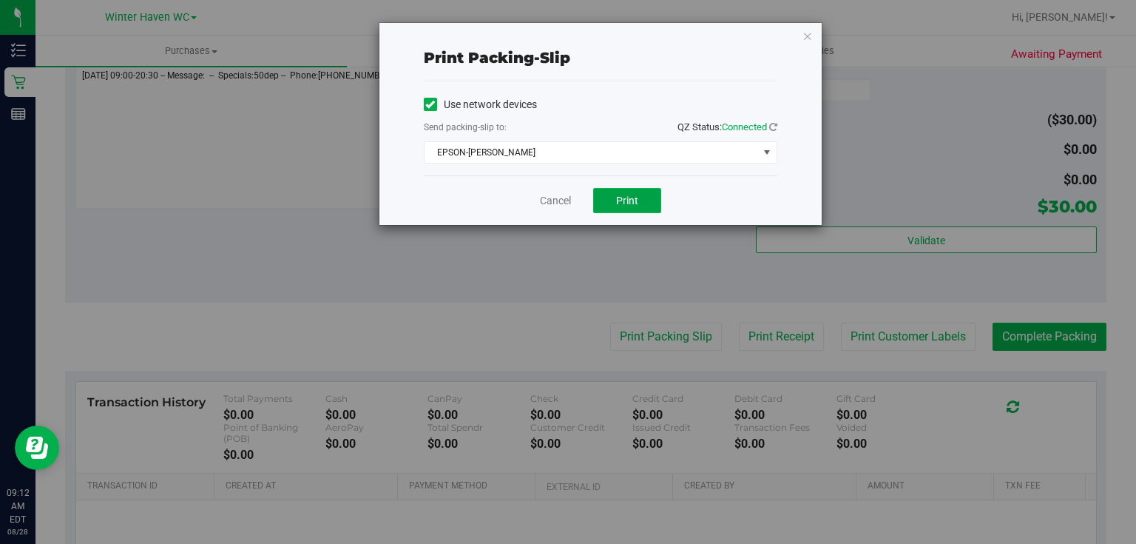
click at [623, 194] on span "Print" at bounding box center [627, 200] width 22 height 12
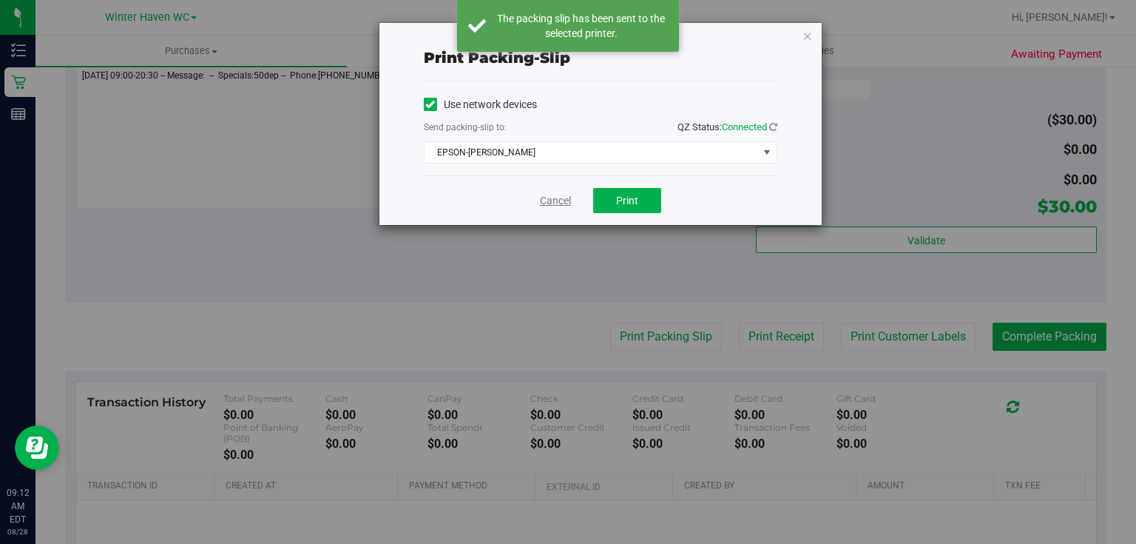
click at [557, 198] on link "Cancel" at bounding box center [555, 201] width 31 height 16
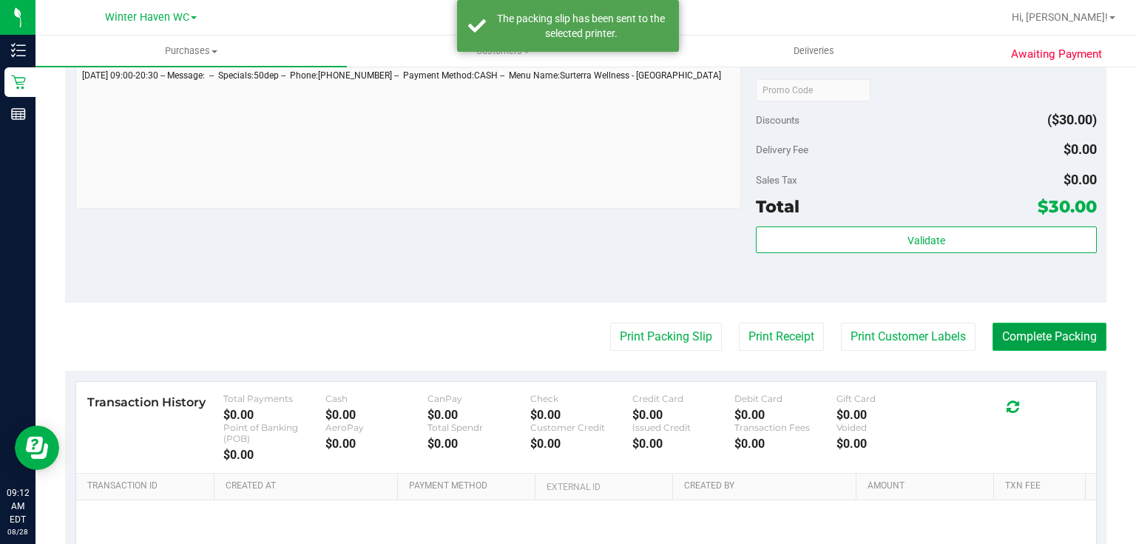
click at [1072, 337] on button "Complete Packing" at bounding box center [1049, 336] width 114 height 28
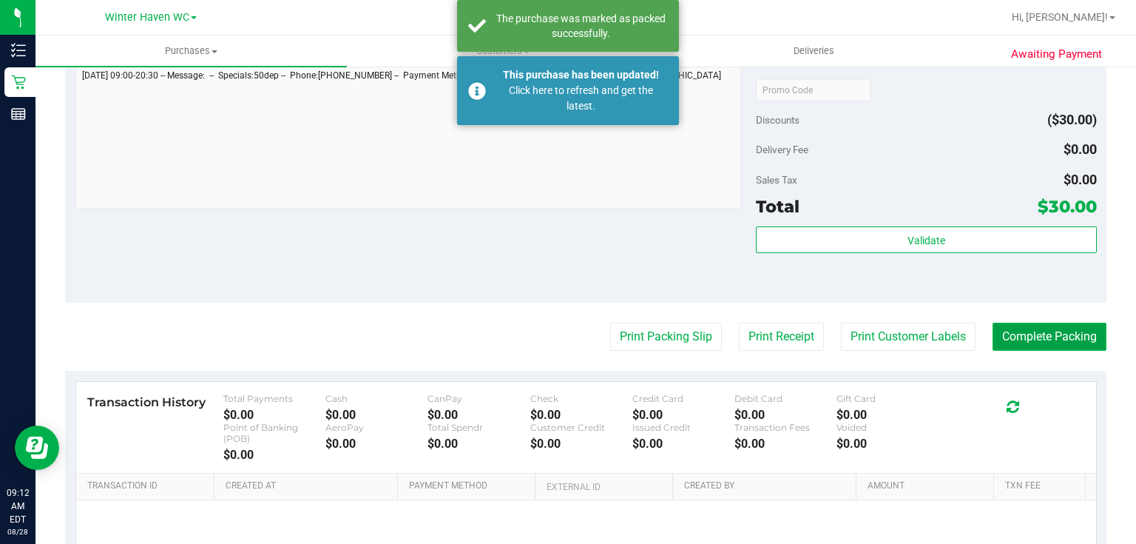
click at [1072, 337] on button "Complete Packing" at bounding box center [1049, 336] width 114 height 28
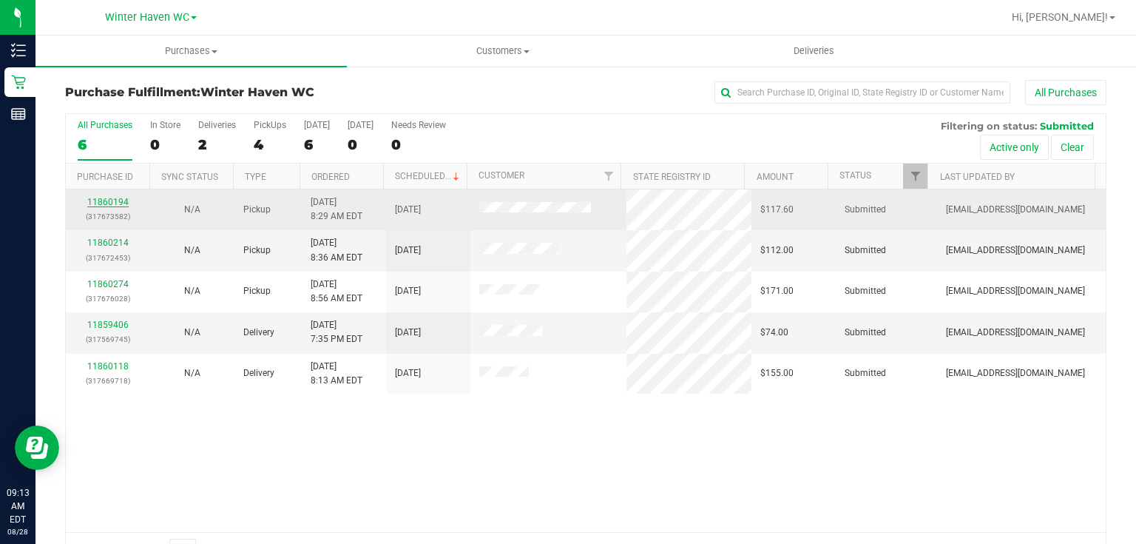
click at [106, 201] on link "11860194" at bounding box center [107, 202] width 41 height 10
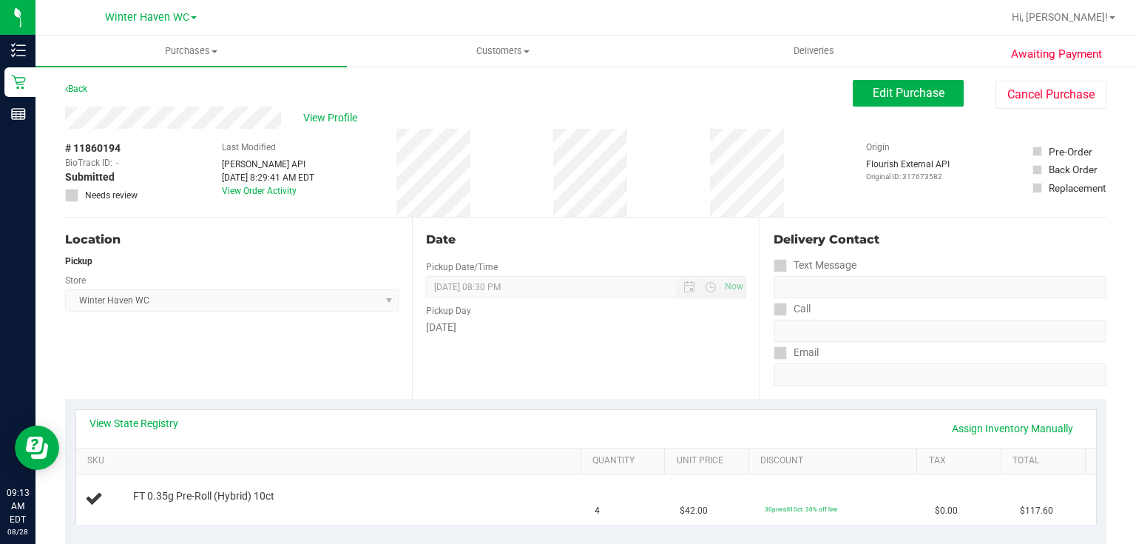
click at [615, 331] on div "Thursday" at bounding box center [585, 327] width 319 height 16
click at [87, 89] on link "Back" at bounding box center [76, 89] width 22 height 10
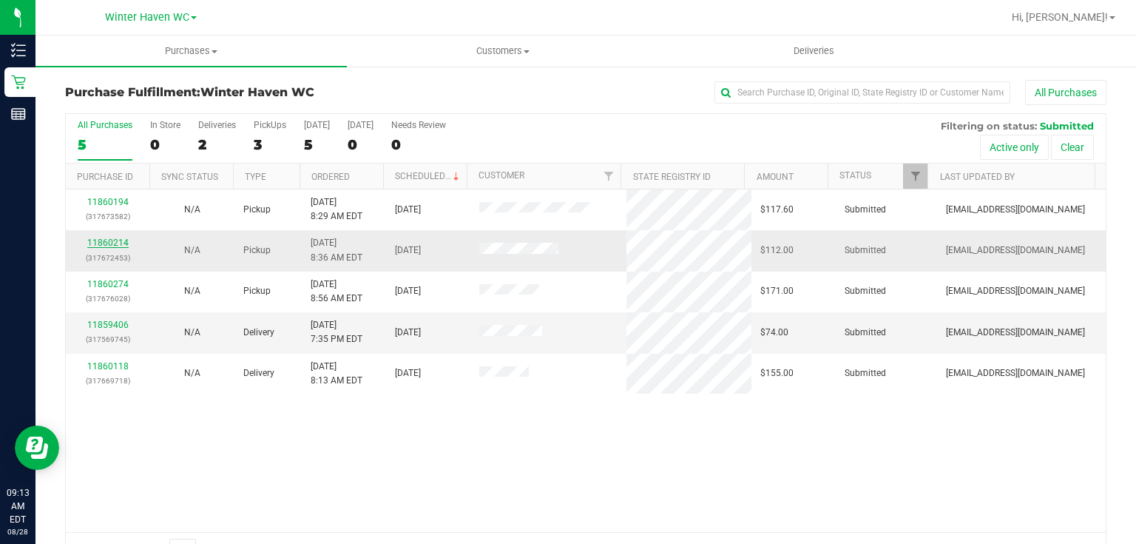
click at [109, 238] on link "11860214" at bounding box center [107, 242] width 41 height 10
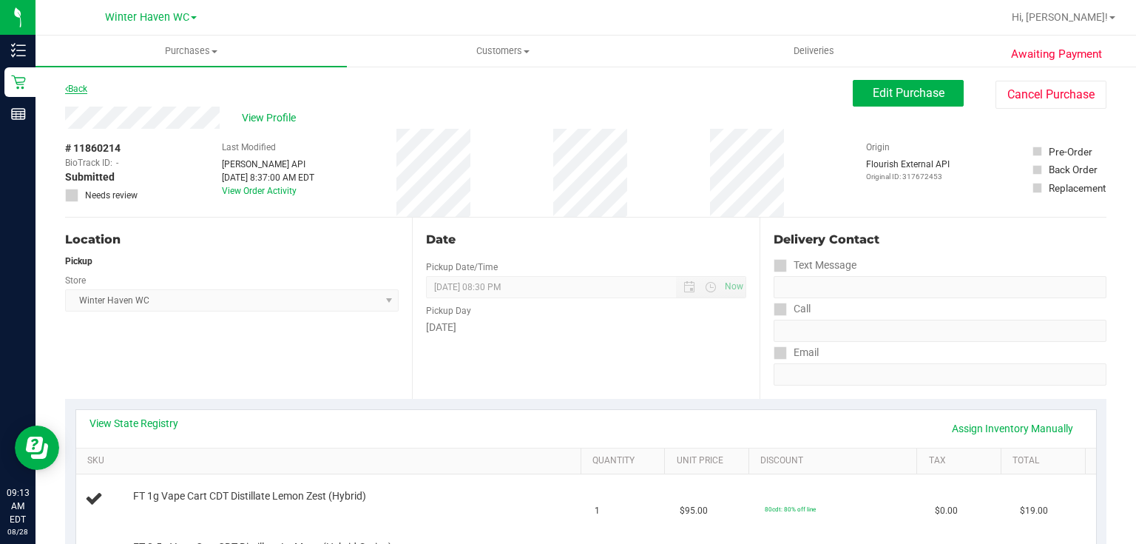
click at [74, 87] on link "Back" at bounding box center [76, 89] width 22 height 10
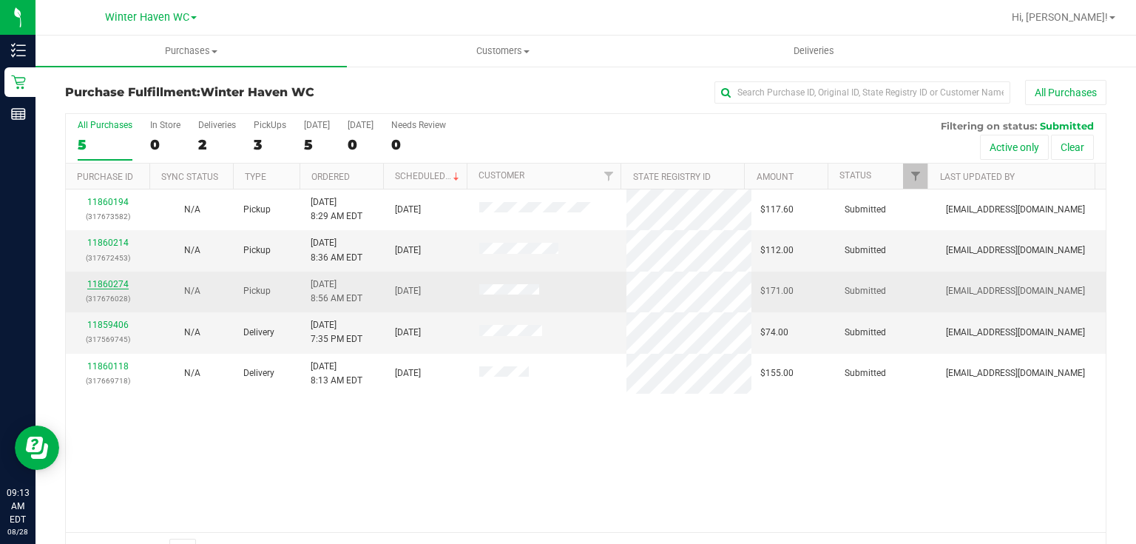
click at [109, 284] on link "11860274" at bounding box center [107, 284] width 41 height 10
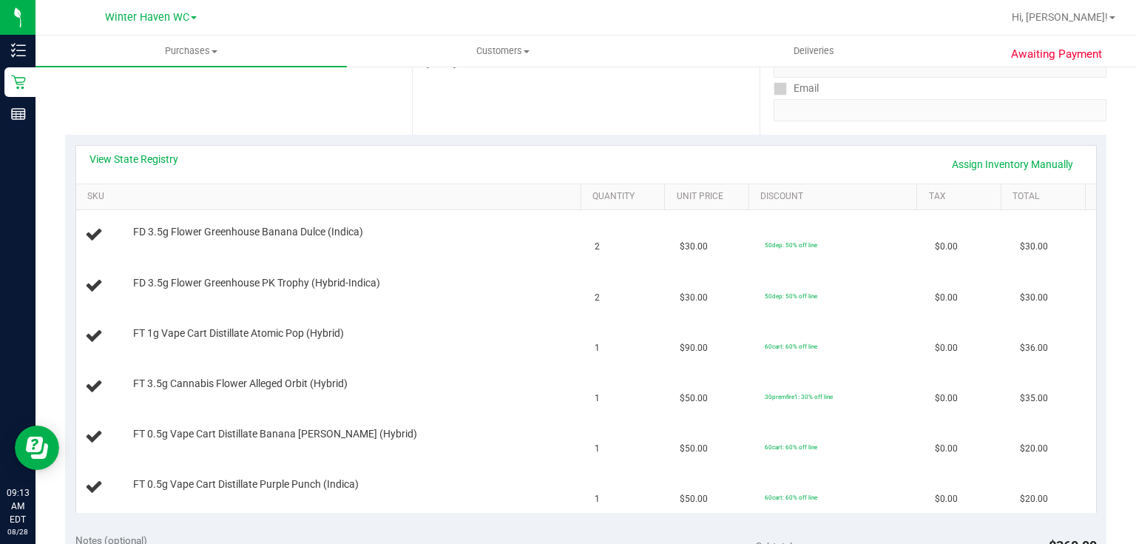
scroll to position [237, 0]
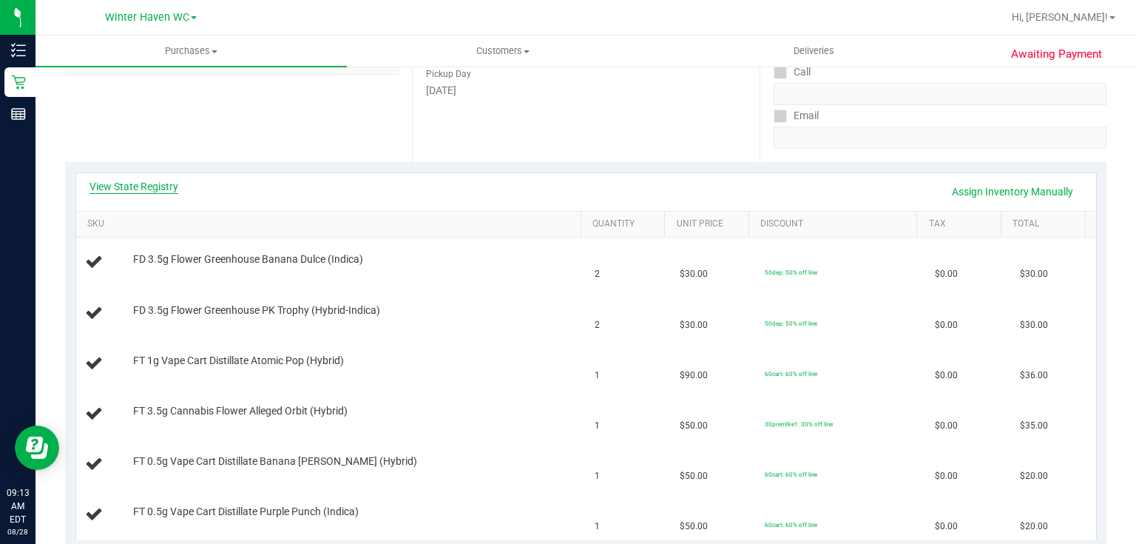
click at [167, 185] on link "View State Registry" at bounding box center [133, 186] width 89 height 15
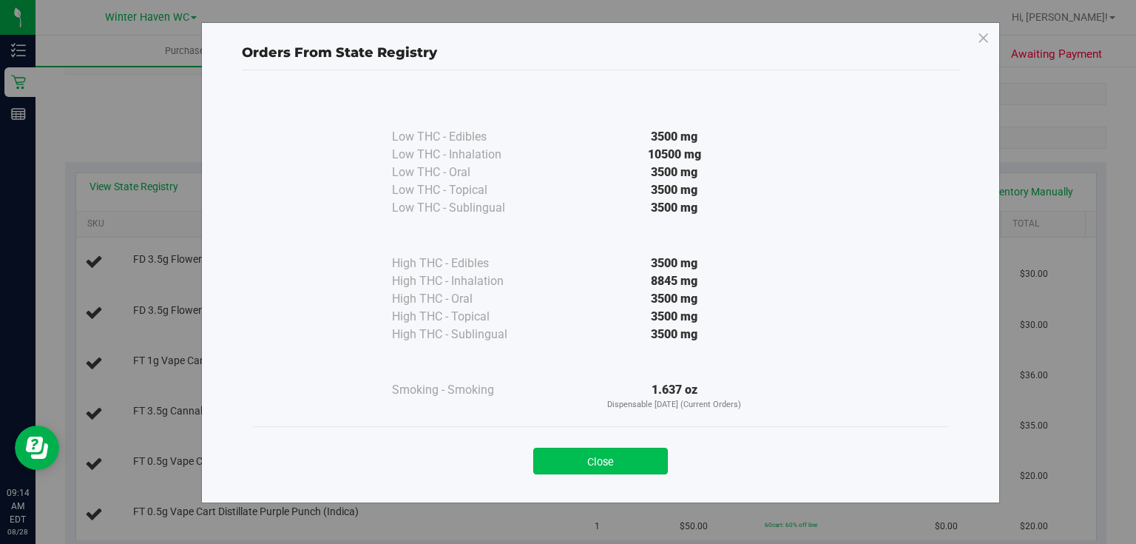
click at [629, 467] on button "Close" at bounding box center [600, 460] width 135 height 27
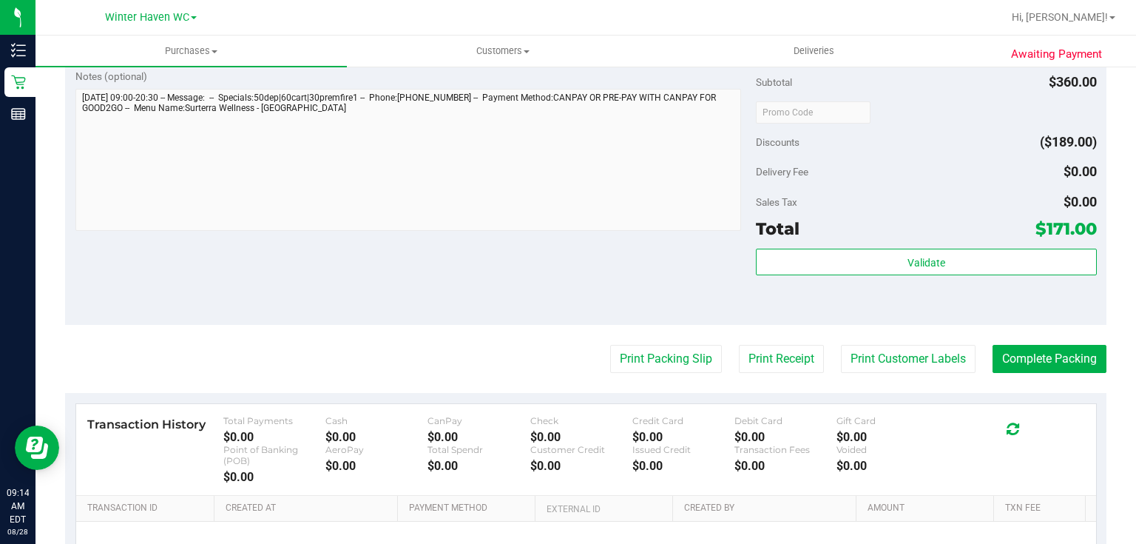
scroll to position [769, 0]
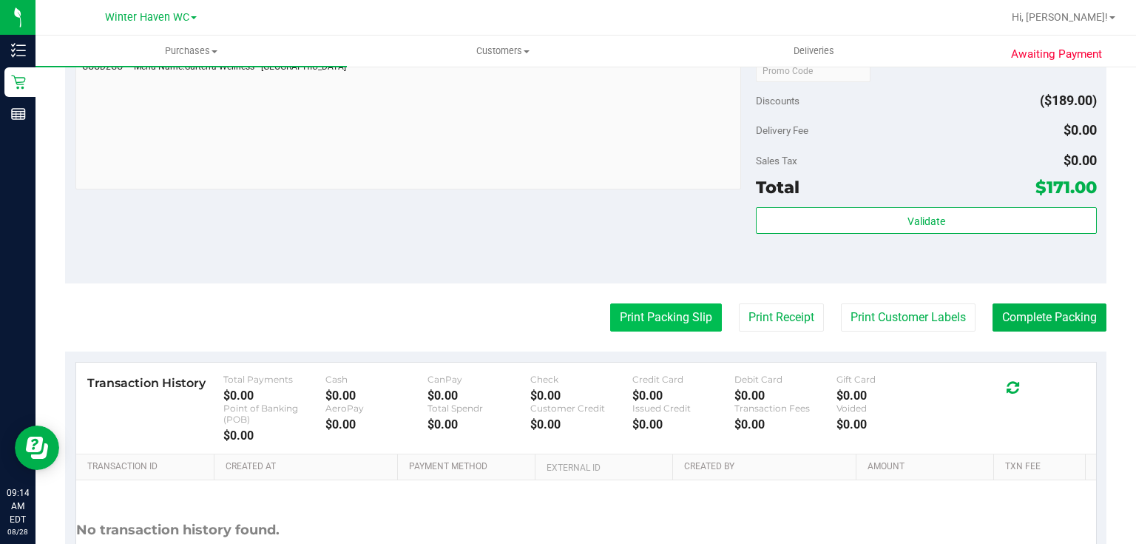
click at [666, 317] on button "Print Packing Slip" at bounding box center [666, 317] width 112 height 28
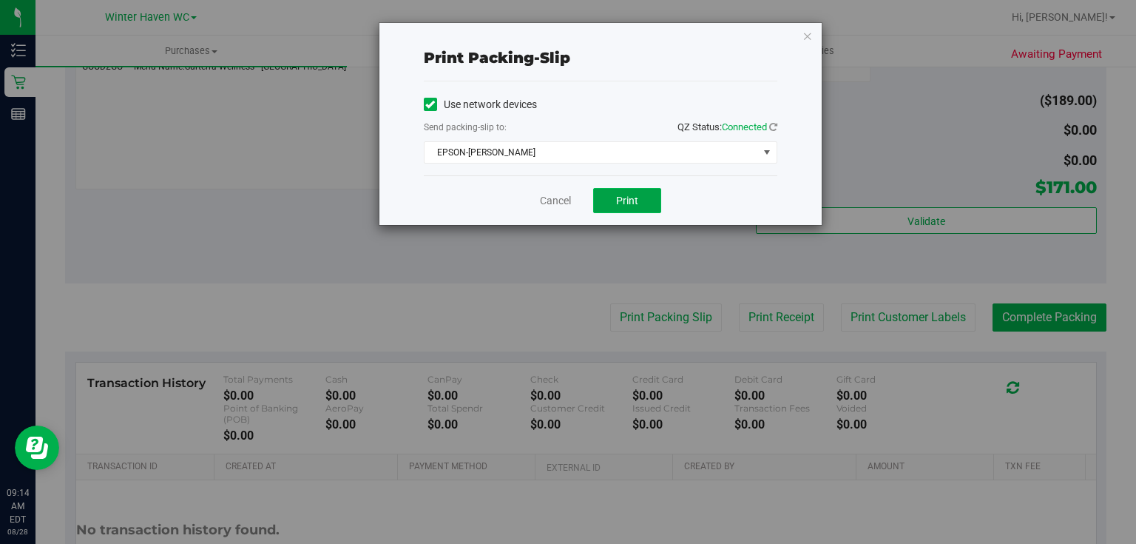
click at [630, 197] on span "Print" at bounding box center [627, 200] width 22 height 12
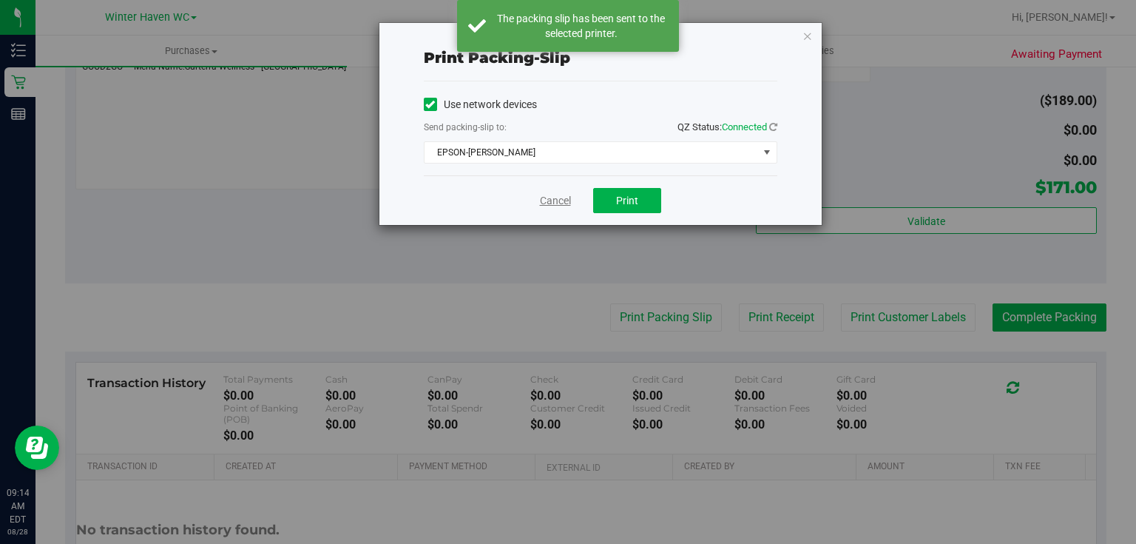
click at [564, 200] on link "Cancel" at bounding box center [555, 201] width 31 height 16
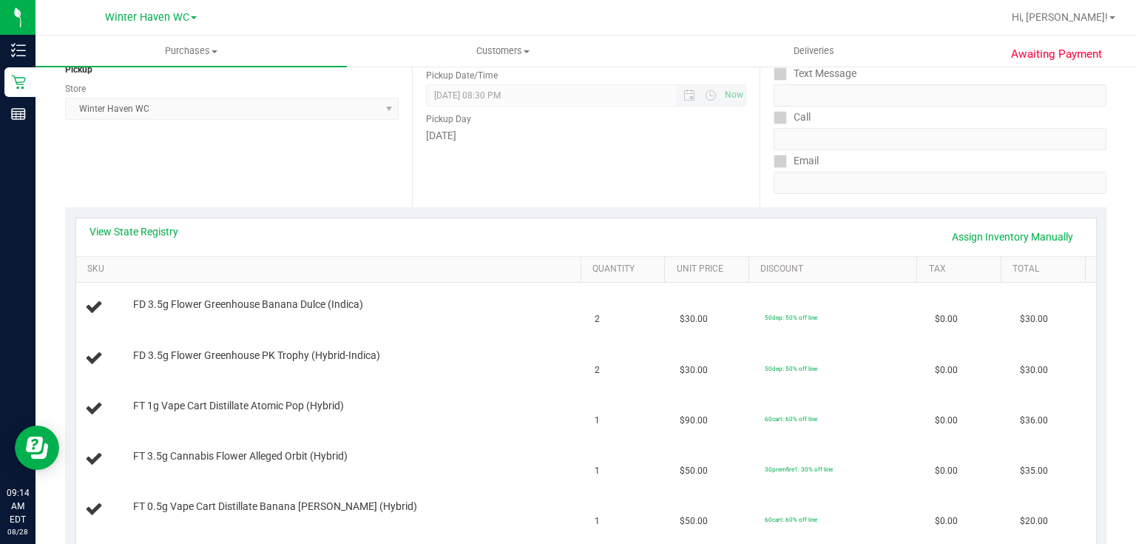
scroll to position [296, 0]
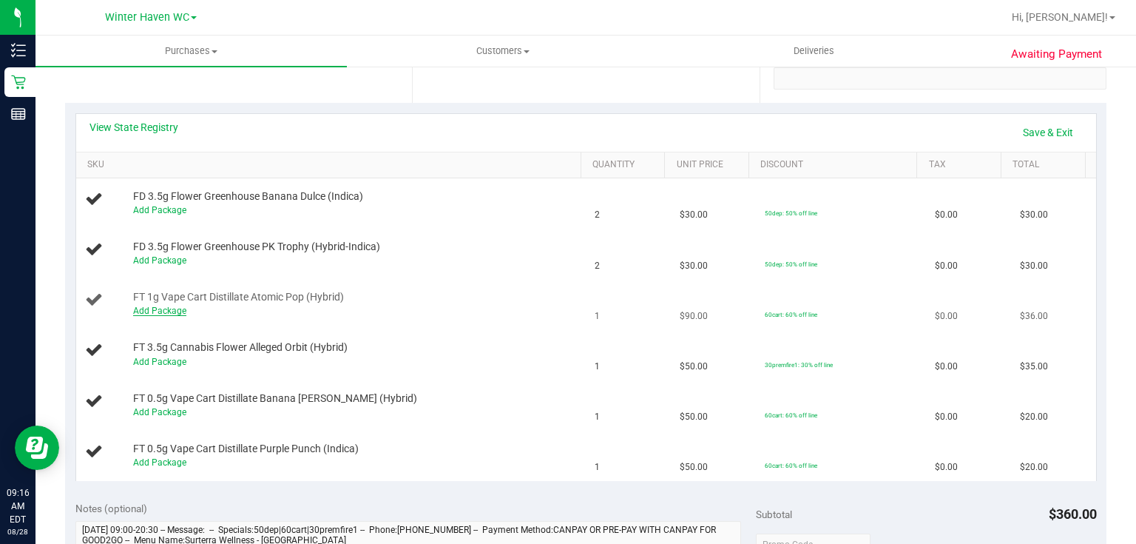
click at [169, 305] on link "Add Package" at bounding box center [159, 310] width 53 height 10
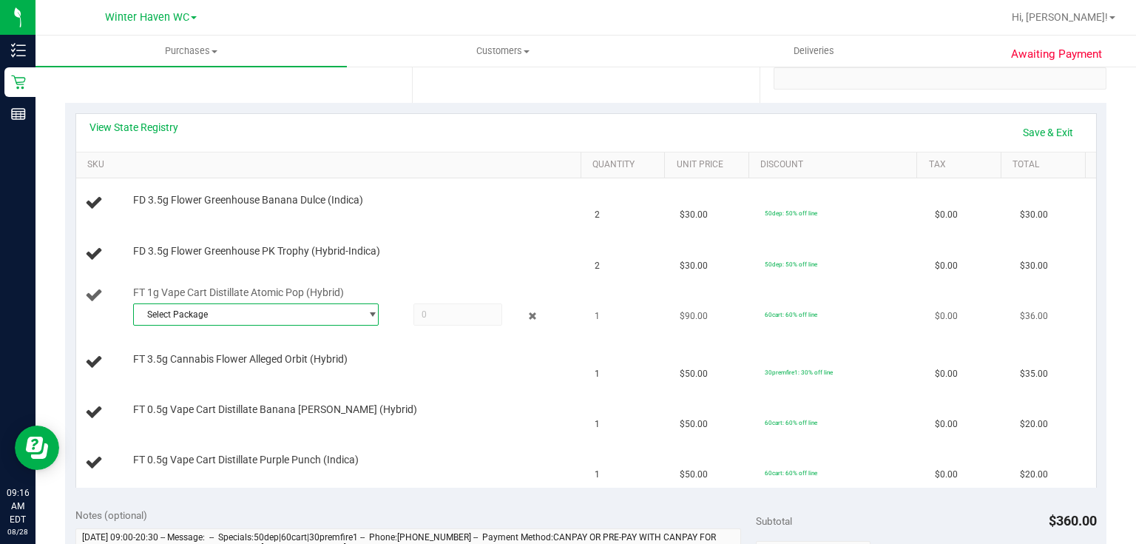
click at [334, 305] on span "Select Package" at bounding box center [247, 314] width 226 height 21
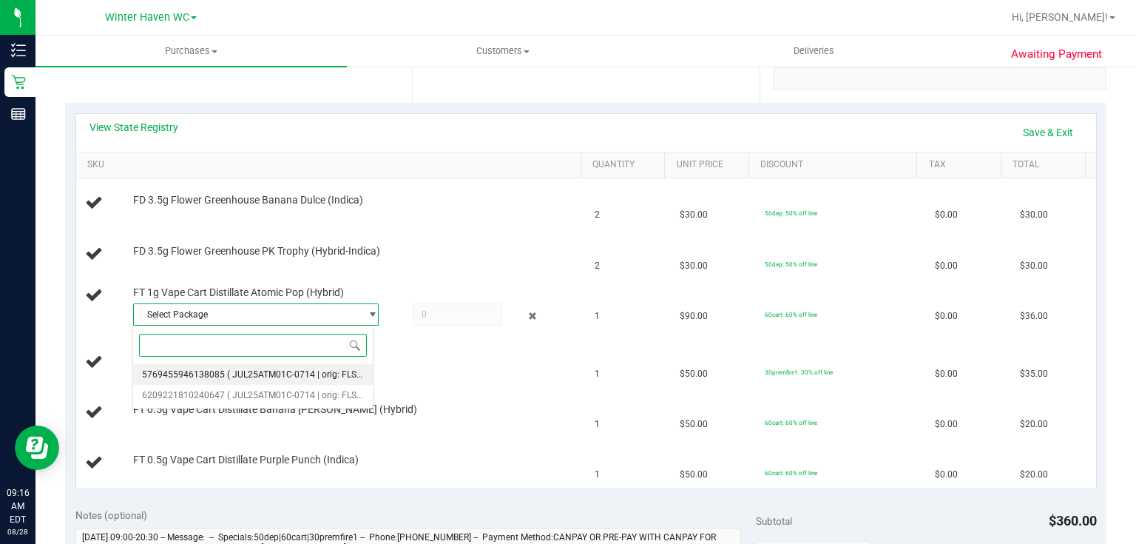
click at [304, 370] on span "( JUL25ATM01C-0714 | orig: FLSRWGM-20250721-2083 )" at bounding box center [341, 374] width 228 height 10
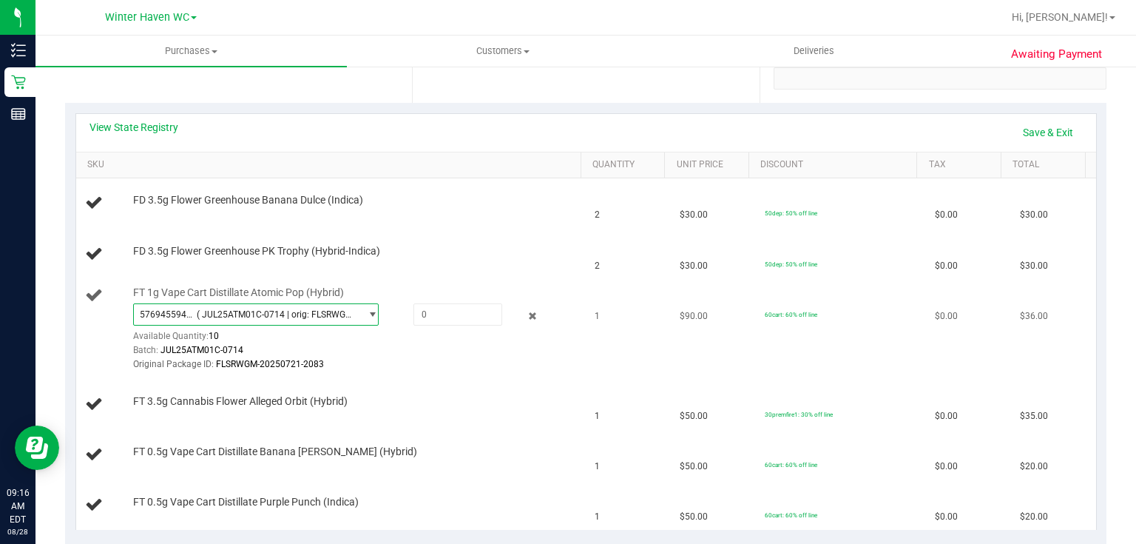
click at [318, 313] on span "( JUL25ATM01C-0714 | orig: FLSRWGM-20250721-2083 )" at bounding box center [275, 314] width 157 height 10
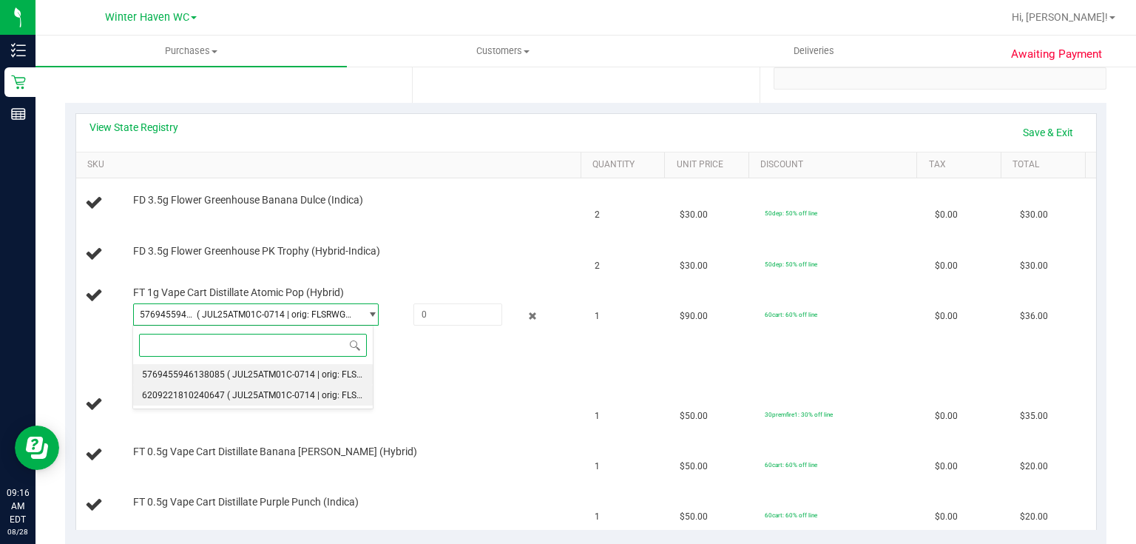
click at [291, 390] on span "( JUL25ATM01C-0714 | orig: FLSRWGM-20250721-1948 )" at bounding box center [341, 395] width 228 height 10
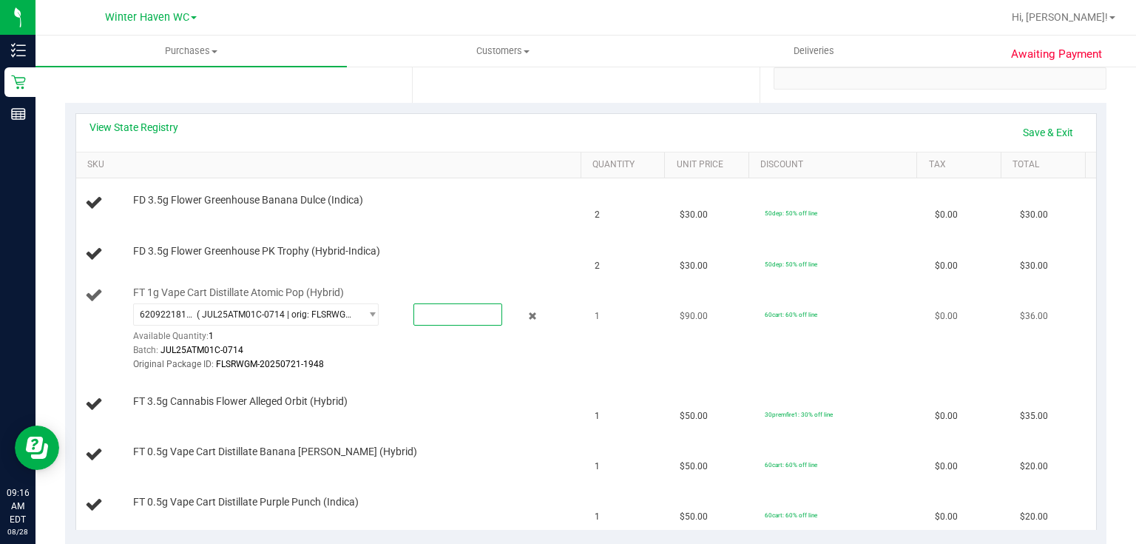
click at [469, 311] on span at bounding box center [457, 314] width 89 height 22
type input "1"
type input "1.0000"
click at [1047, 132] on link "Save & Exit" at bounding box center [1048, 132] width 70 height 25
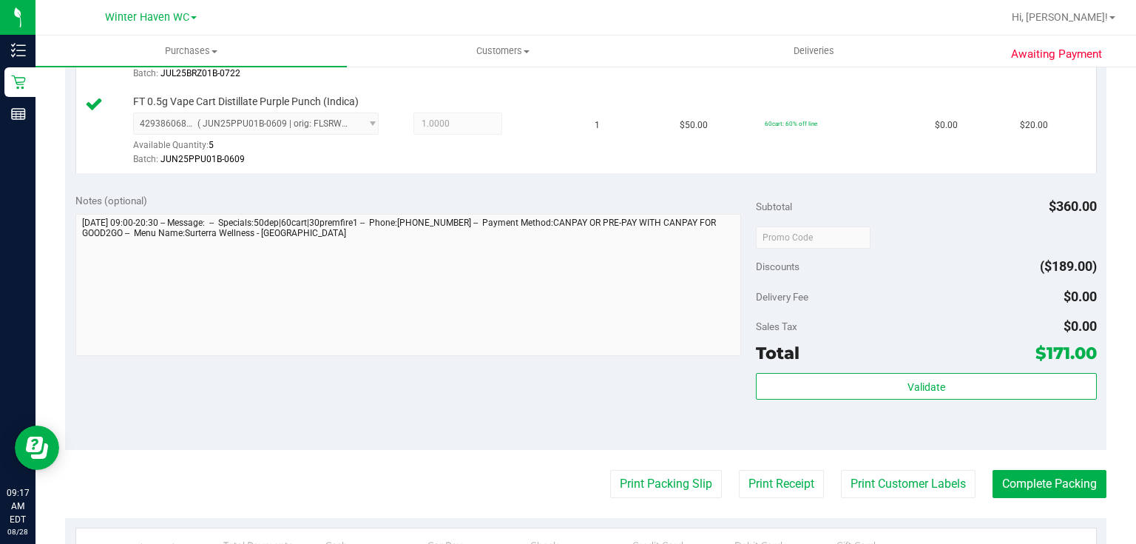
scroll to position [828, 0]
click at [970, 265] on div "Discounts ($189.00)" at bounding box center [926, 265] width 340 height 27
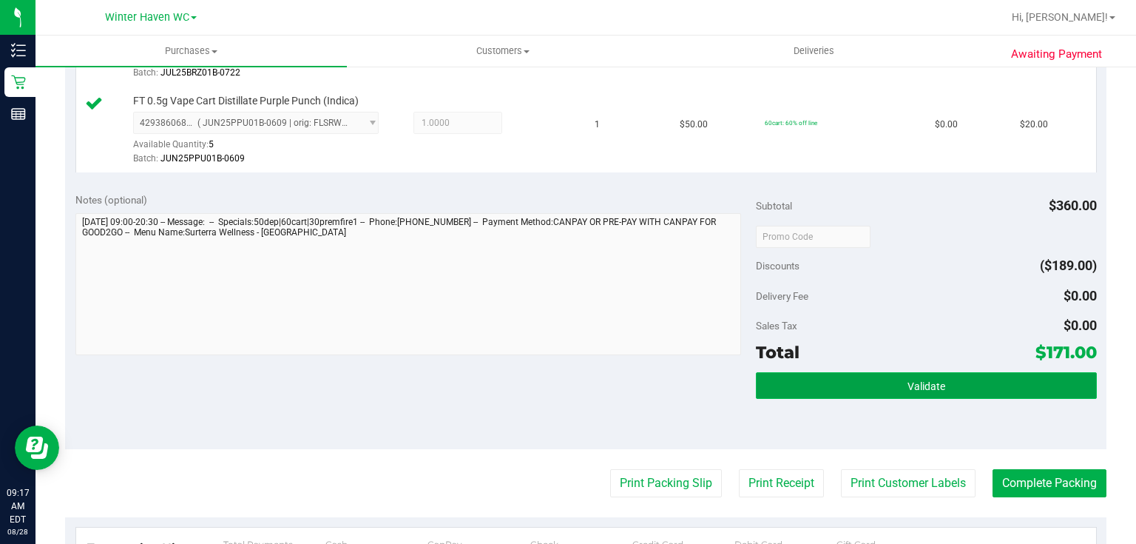
click at [935, 382] on span "Validate" at bounding box center [926, 386] width 38 height 12
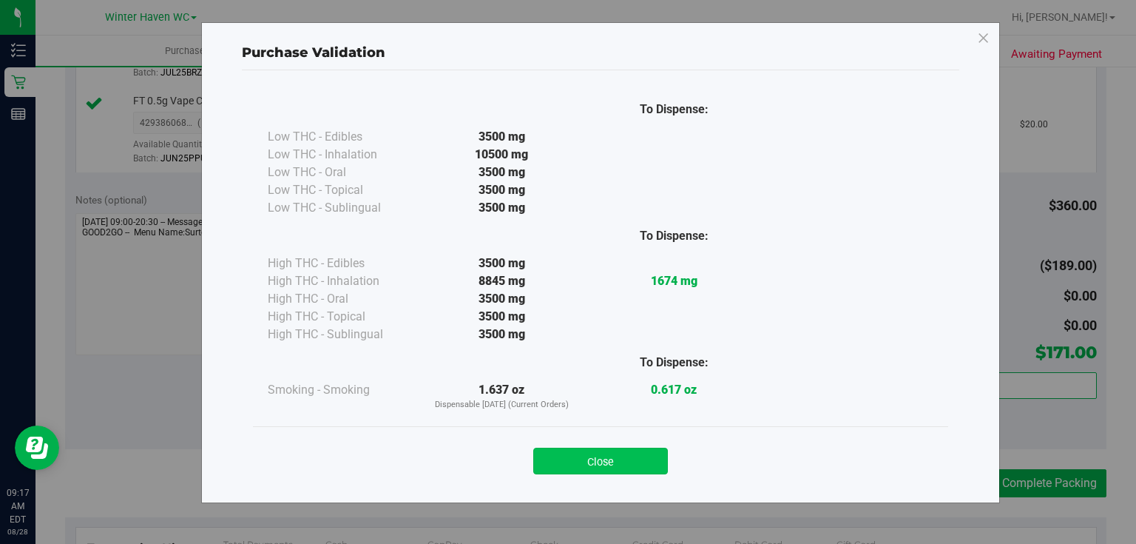
click at [611, 456] on button "Close" at bounding box center [600, 460] width 135 height 27
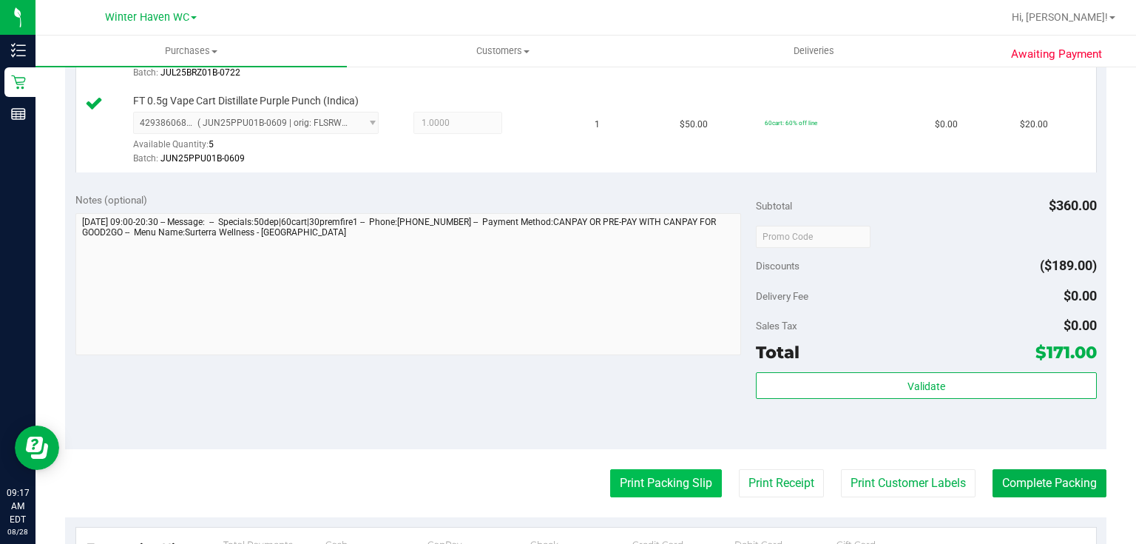
click at [653, 484] on button "Print Packing Slip" at bounding box center [666, 483] width 112 height 28
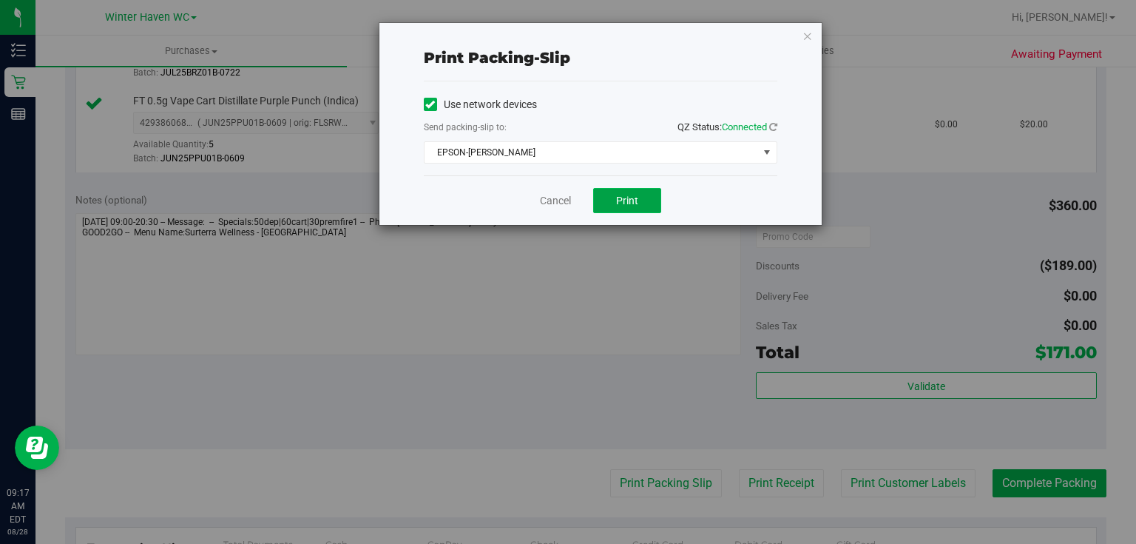
click at [627, 199] on span "Print" at bounding box center [627, 200] width 22 height 12
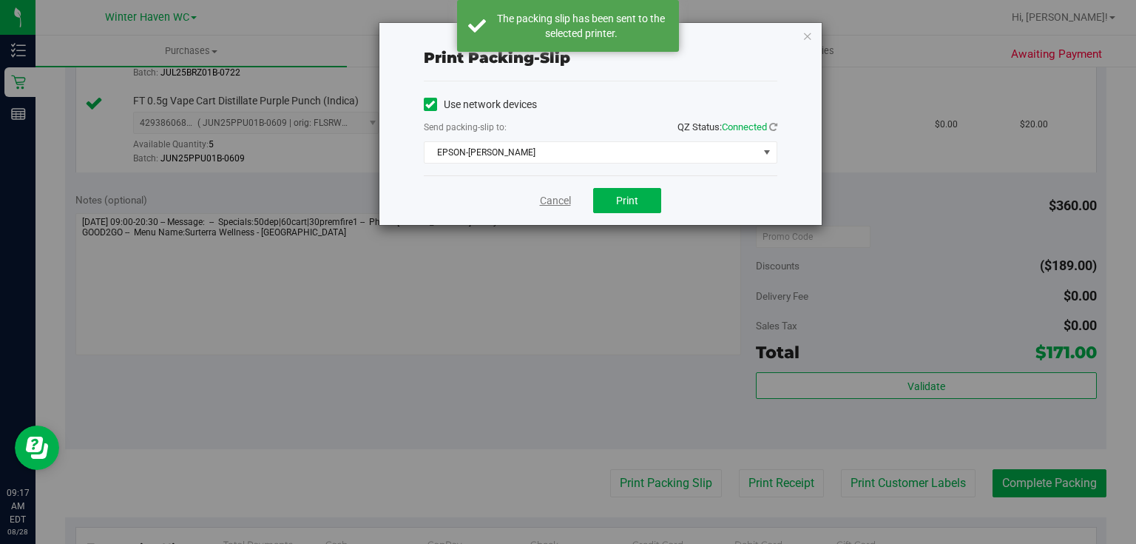
click at [548, 205] on link "Cancel" at bounding box center [555, 201] width 31 height 16
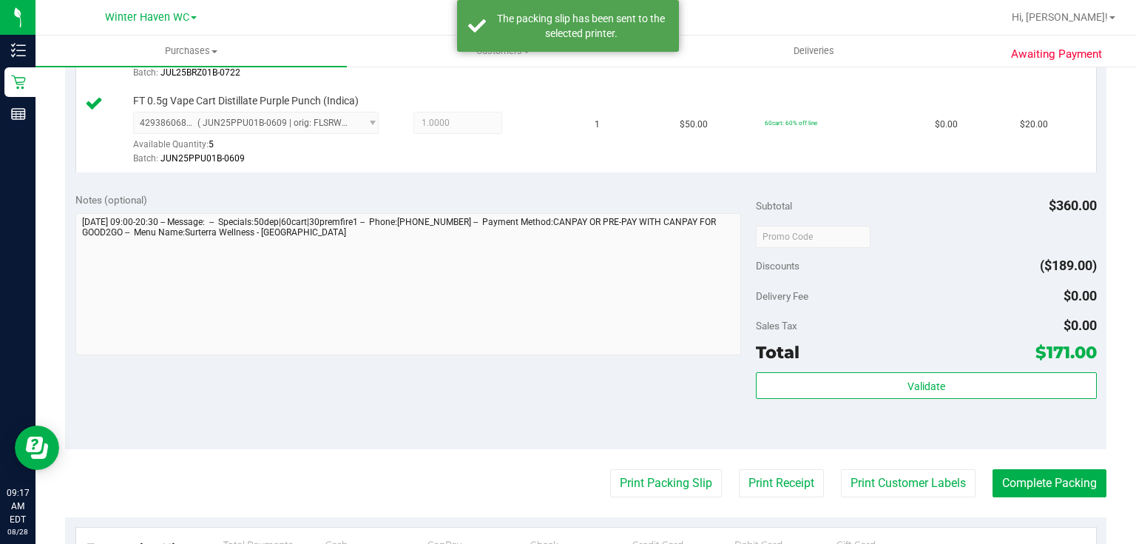
click at [535, 380] on div "Notes (optional) Subtotal $360.00 Discounts ($189.00) Delivery Fee $0.00 Sales …" at bounding box center [585, 316] width 1041 height 266
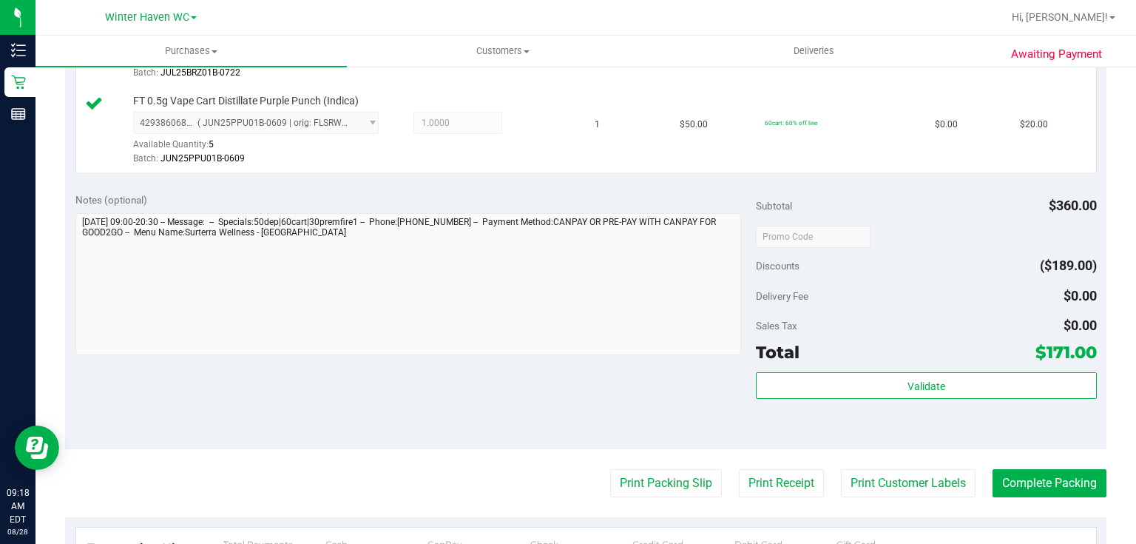
click at [535, 380] on div "Notes (optional) Subtotal $360.00 Discounts ($189.00) Delivery Fee $0.00 Sales …" at bounding box center [585, 316] width 1041 height 266
click at [1039, 484] on button "Complete Packing" at bounding box center [1049, 483] width 114 height 28
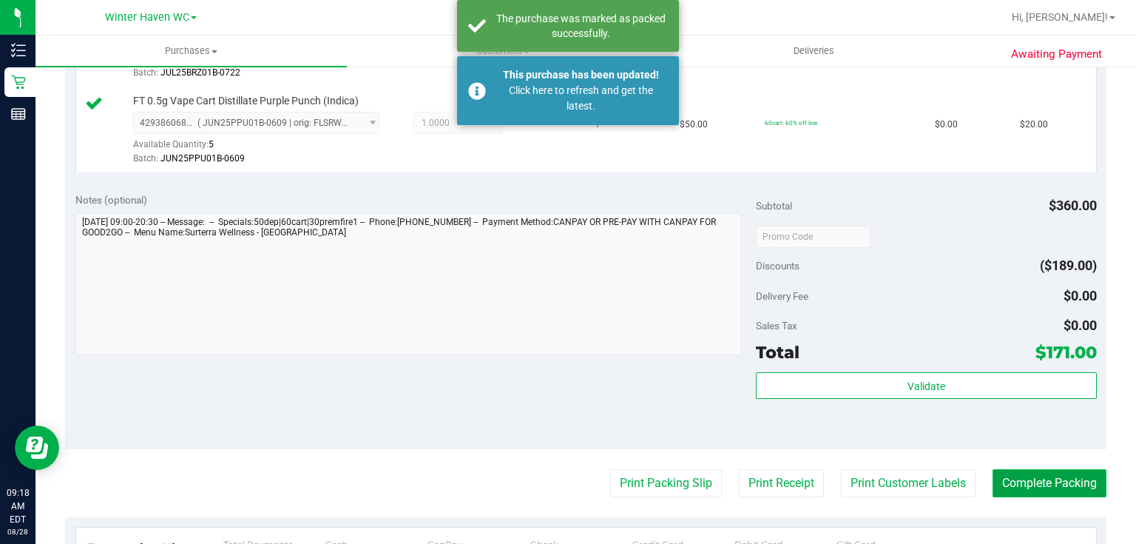
click at [1040, 484] on button "Complete Packing" at bounding box center [1049, 483] width 114 height 28
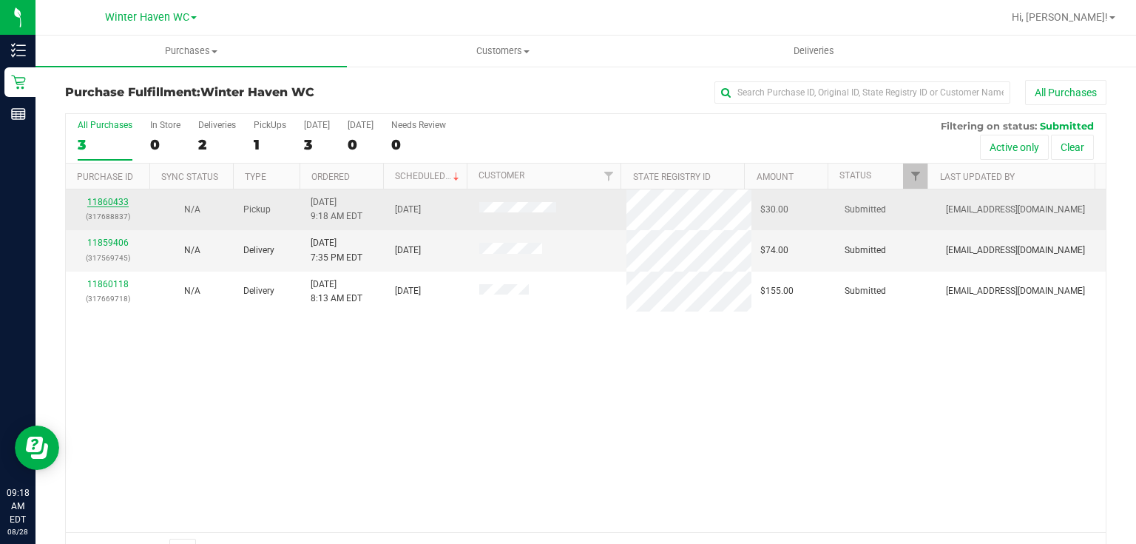
click at [106, 201] on link "11860433" at bounding box center [107, 202] width 41 height 10
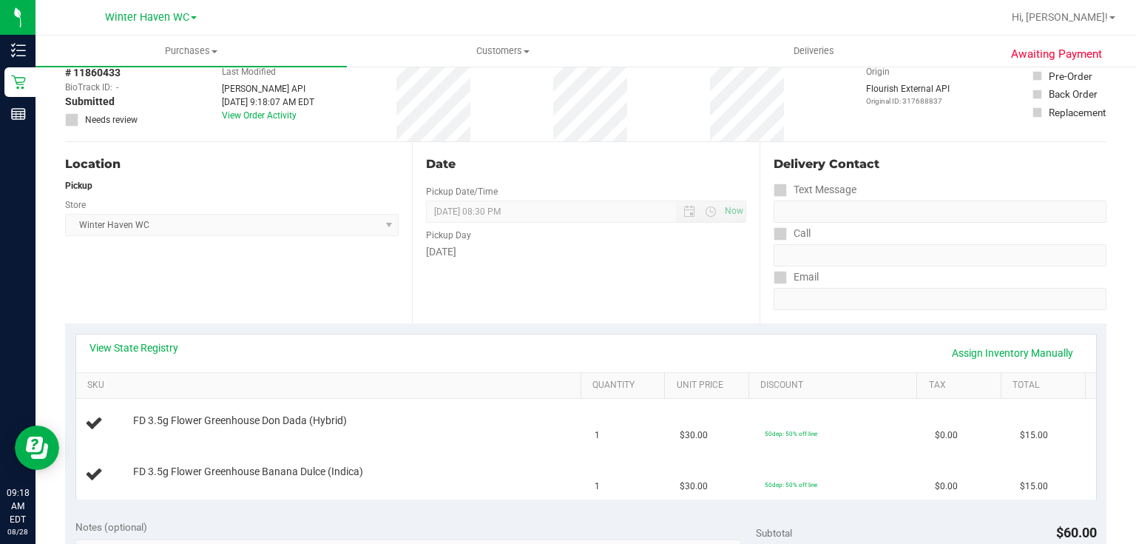
scroll to position [237, 0]
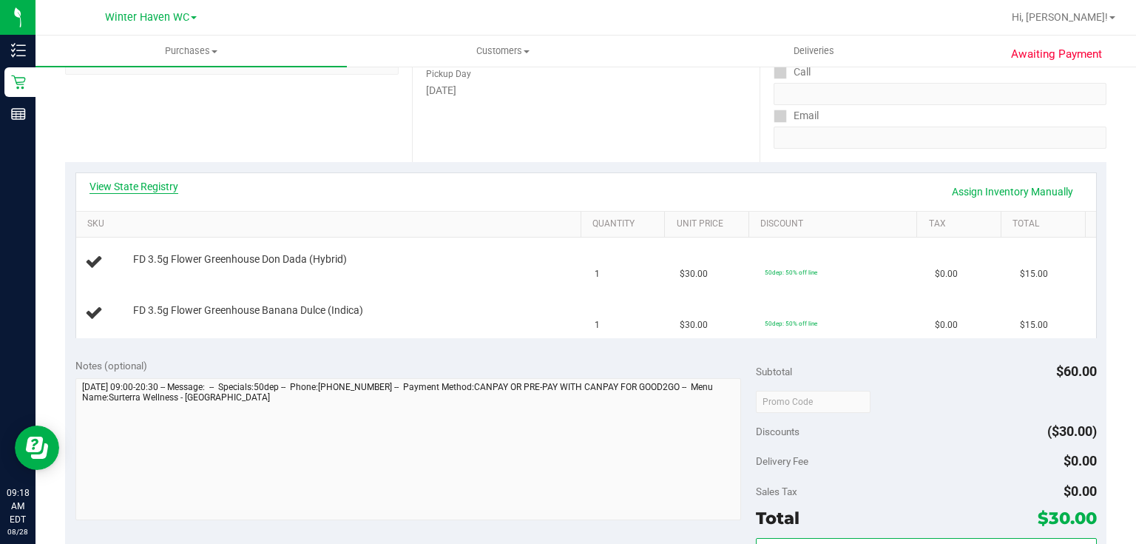
click at [174, 183] on link "View State Registry" at bounding box center [133, 186] width 89 height 15
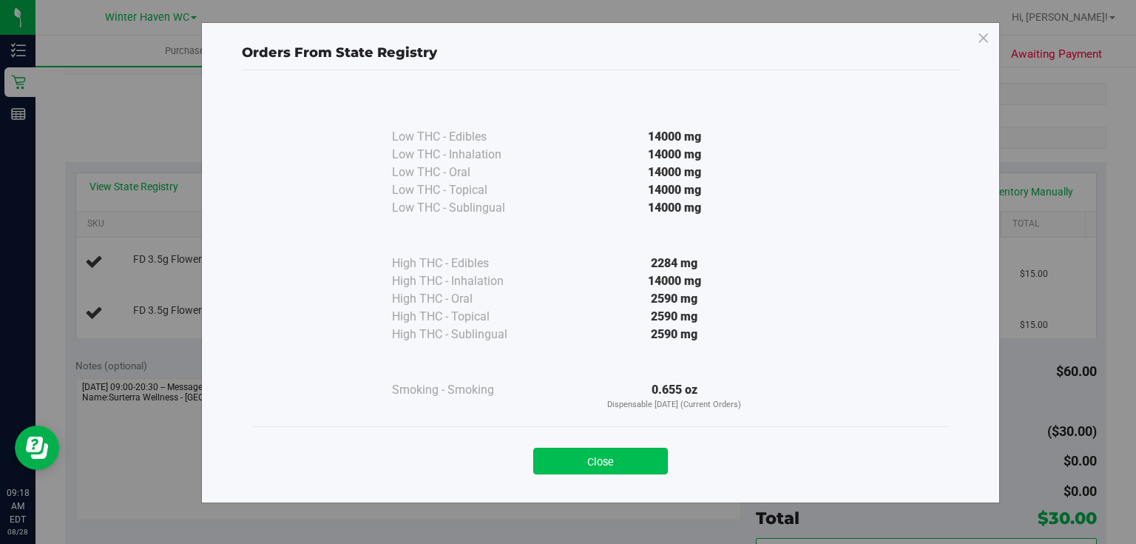
click at [587, 450] on button "Close" at bounding box center [600, 460] width 135 height 27
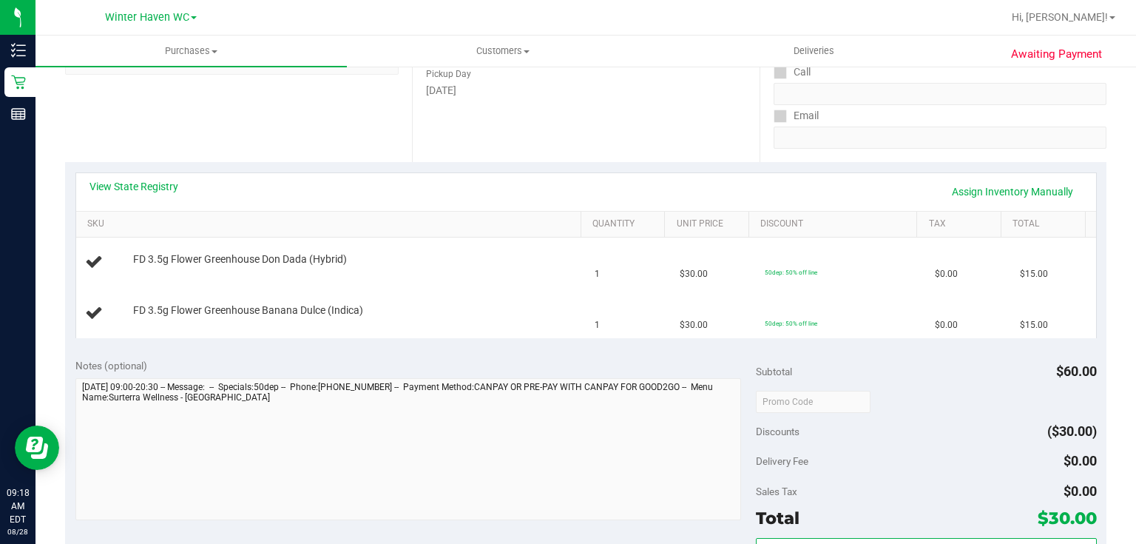
click at [558, 356] on div "Notes (optional) Subtotal $60.00 Discounts ($30.00) Delivery Fee $0.00 Sales Ta…" at bounding box center [585, 481] width 1041 height 266
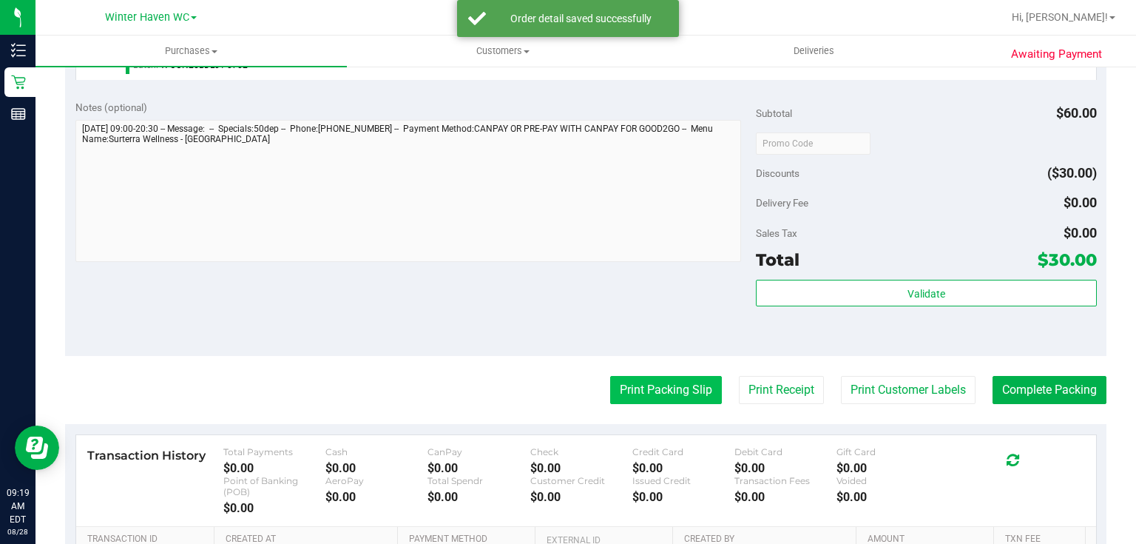
scroll to position [592, 0]
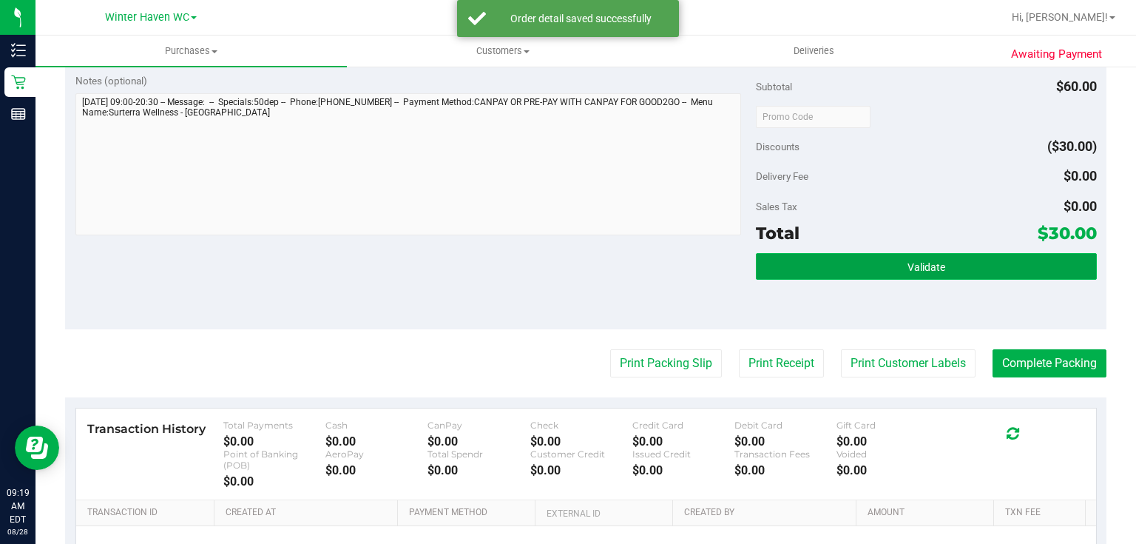
click at [805, 260] on button "Validate" at bounding box center [926, 266] width 340 height 27
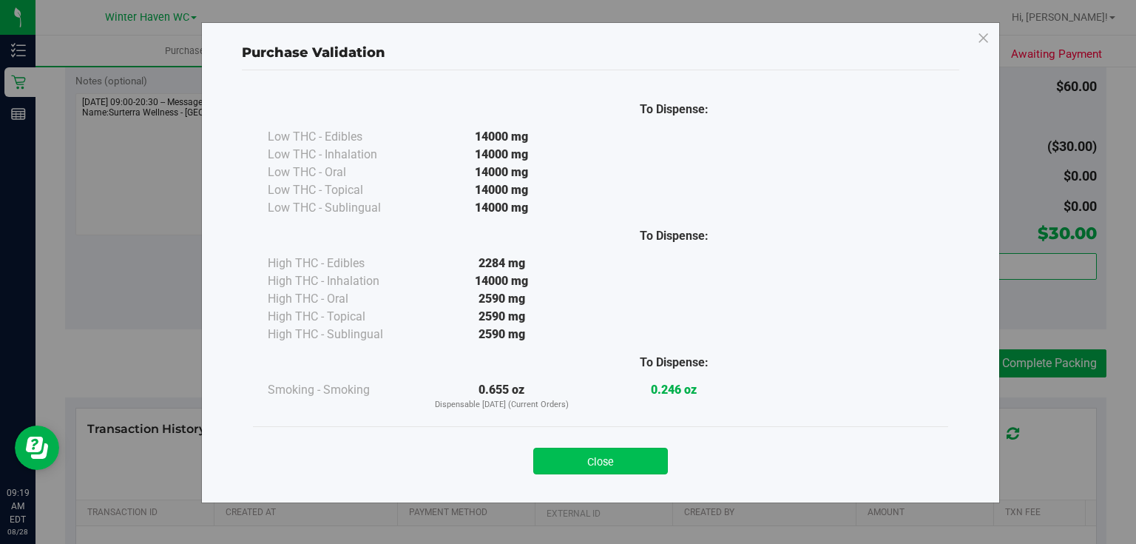
click at [586, 456] on button "Close" at bounding box center [600, 460] width 135 height 27
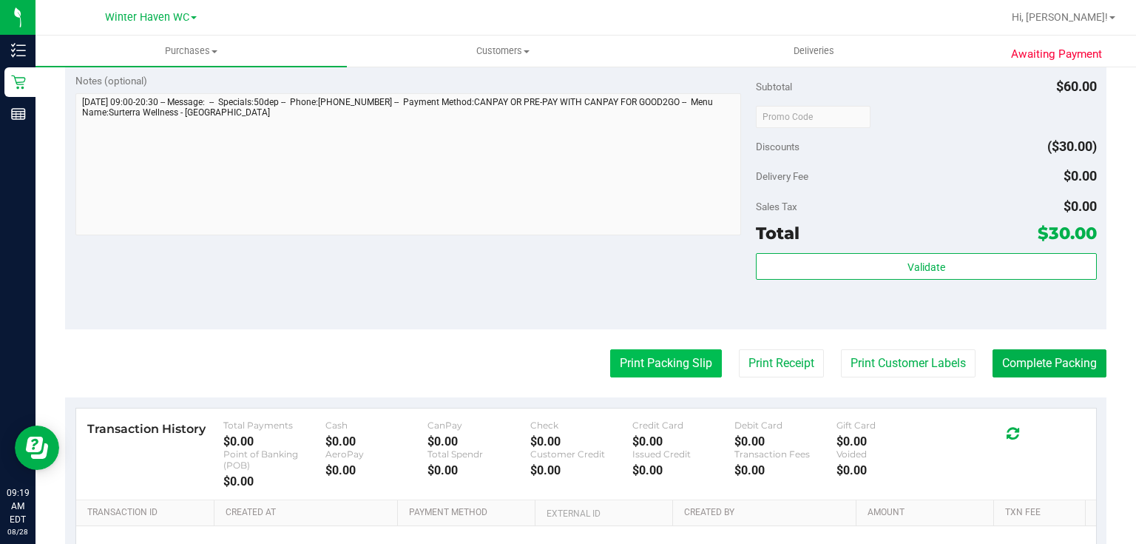
click at [672, 369] on button "Print Packing Slip" at bounding box center [666, 363] width 112 height 28
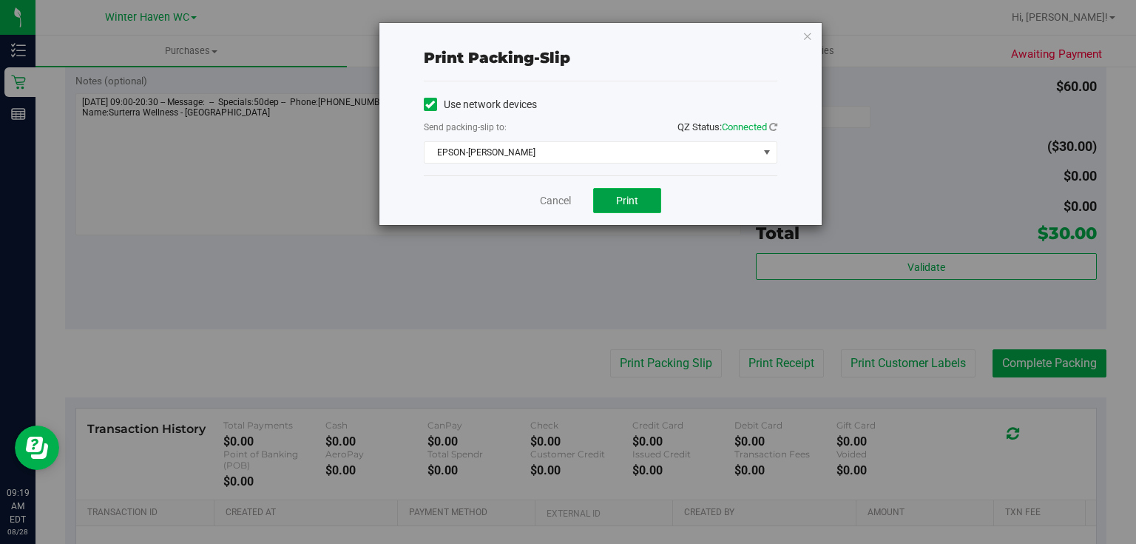
click at [643, 198] on button "Print" at bounding box center [627, 200] width 68 height 25
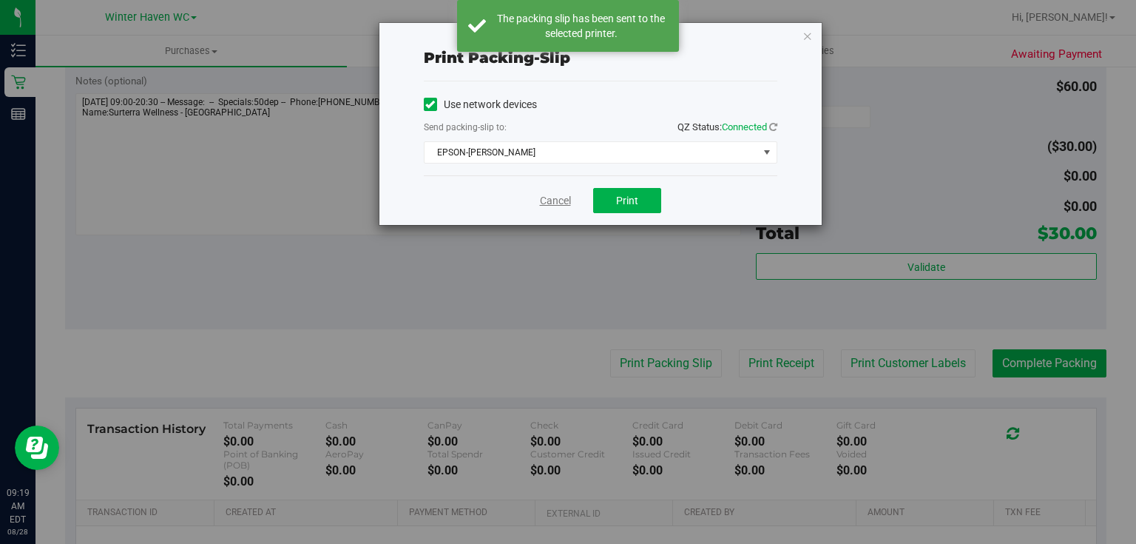
click at [556, 200] on link "Cancel" at bounding box center [555, 201] width 31 height 16
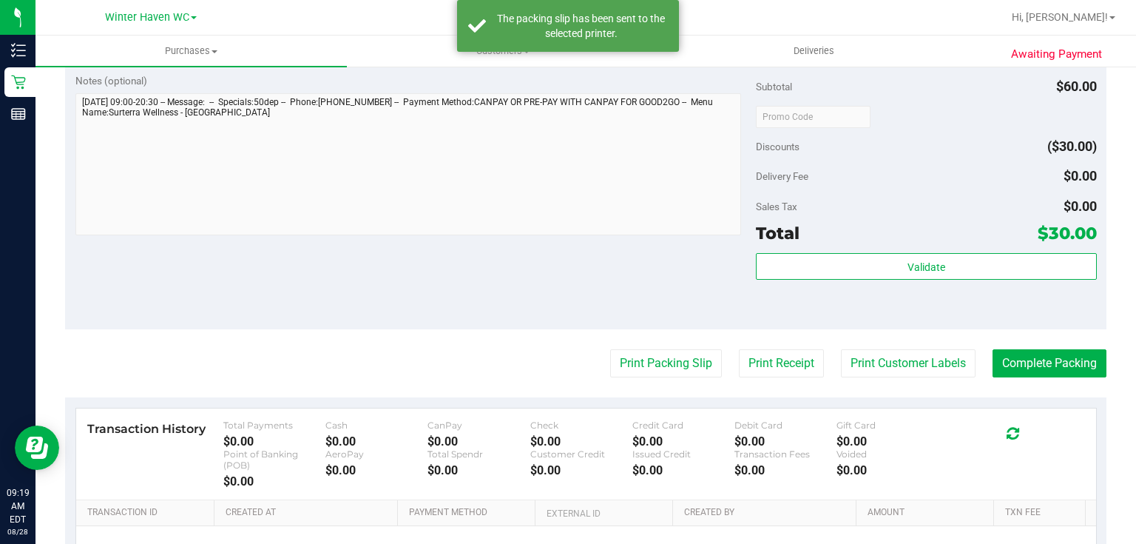
click at [548, 263] on div "Notes (optional) Subtotal $60.00 Discounts ($30.00) Delivery Fee $0.00 Sales Ta…" at bounding box center [585, 196] width 1041 height 266
click at [1043, 351] on button "Complete Packing" at bounding box center [1049, 363] width 114 height 28
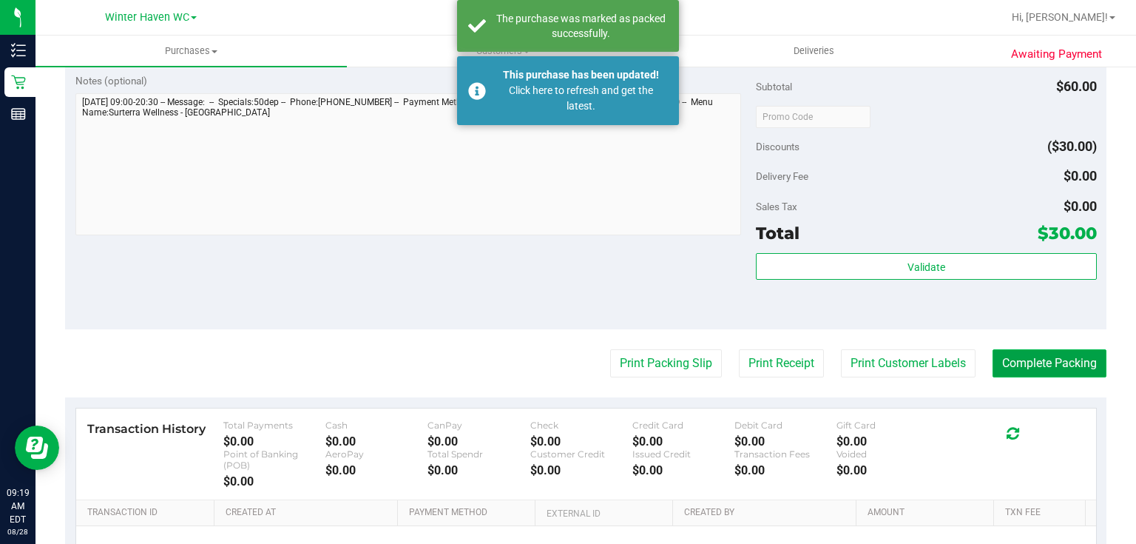
click at [1045, 351] on button "Complete Packing" at bounding box center [1049, 363] width 114 height 28
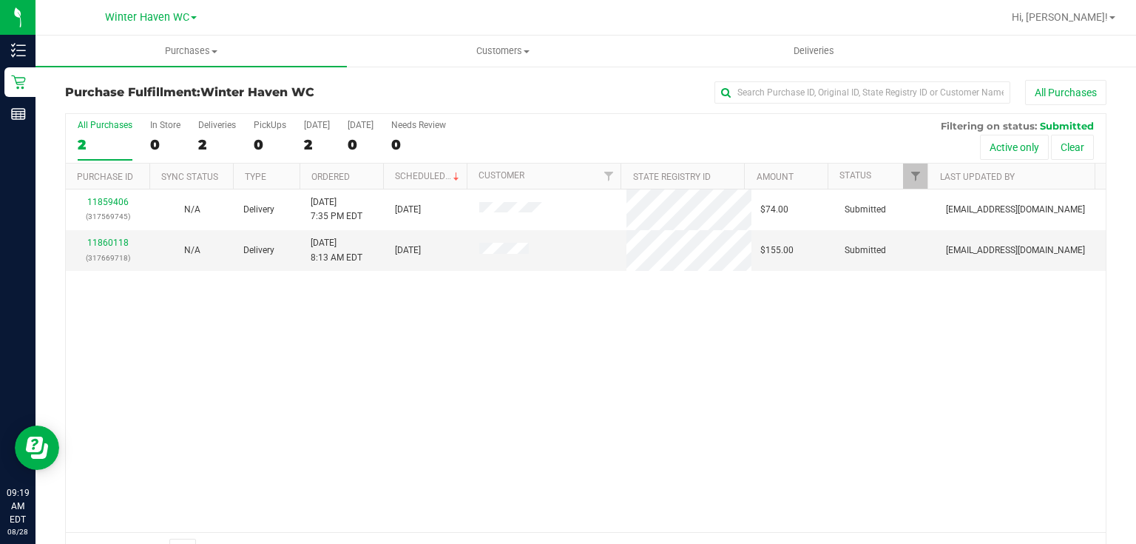
click at [336, 379] on div "11859406 (317569745) N/A Delivery 8/27/2025 7:35 PM EDT 8/28/2025 $74.00 Submit…" at bounding box center [586, 360] width 1040 height 342
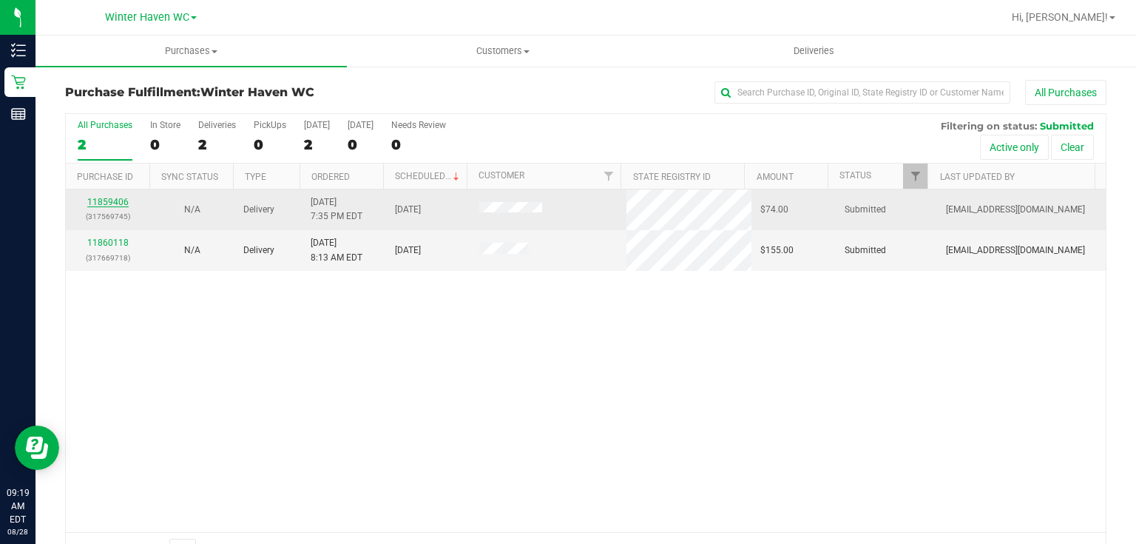
click at [121, 201] on link "11859406" at bounding box center [107, 202] width 41 height 10
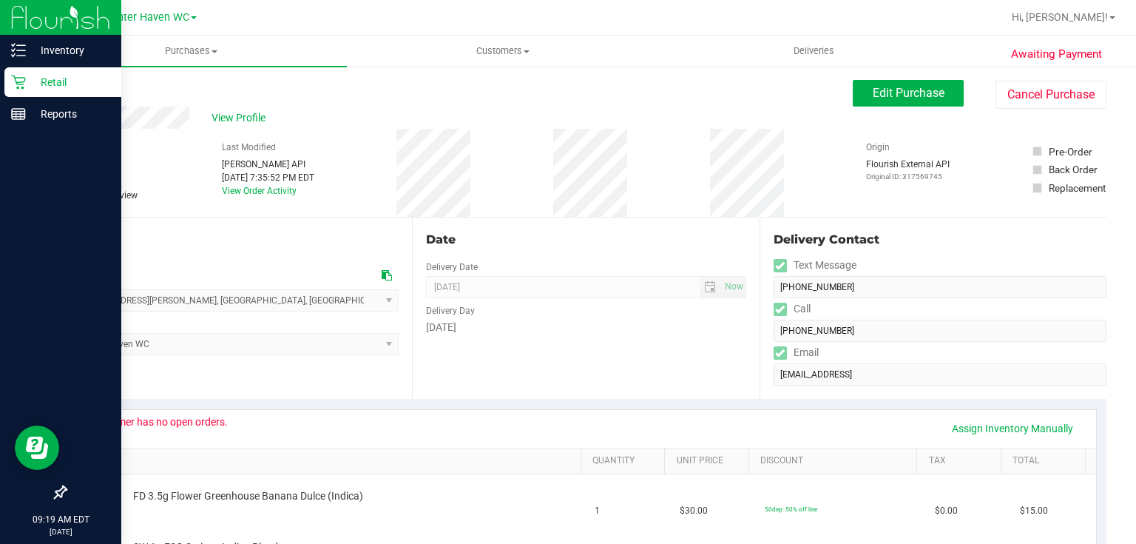
click at [53, 81] on p "Retail" at bounding box center [70, 82] width 89 height 18
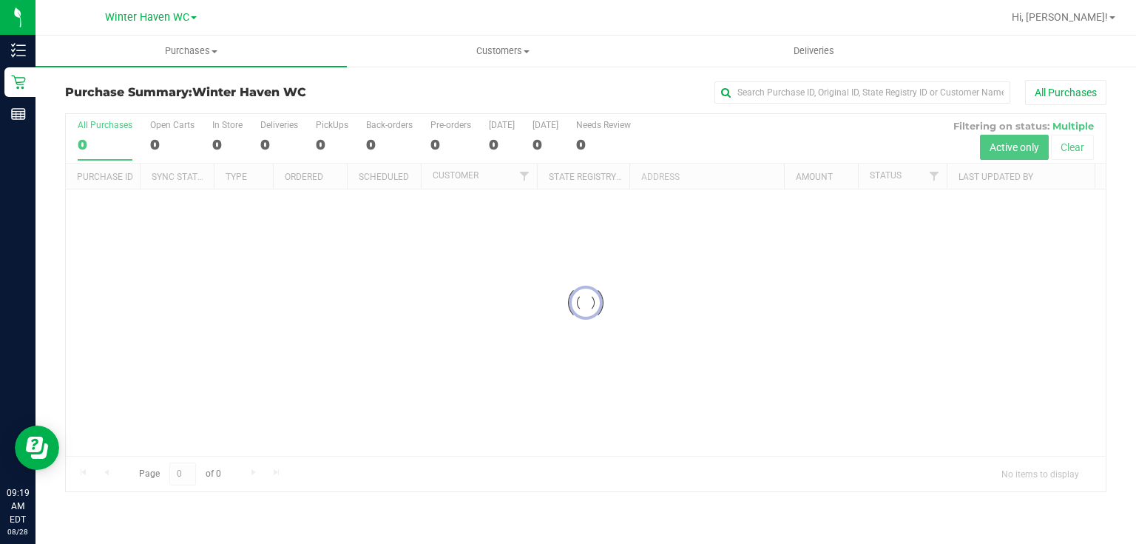
click at [678, 81] on div "All Purchases" at bounding box center [759, 92] width 694 height 25
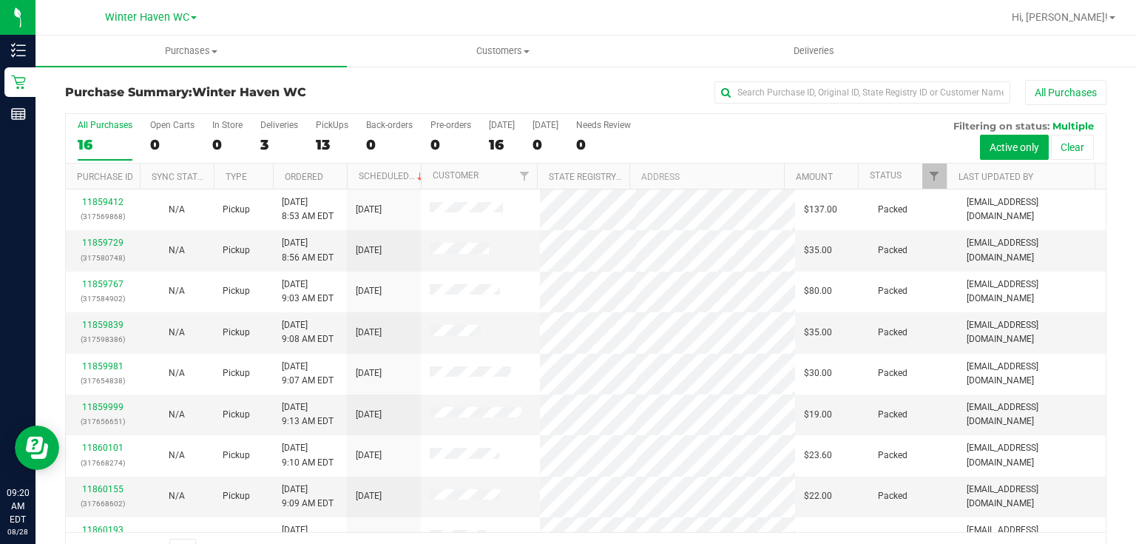
click at [765, 139] on div "All Purchases 16 Open Carts 0 In Store 0 Deliveries 3 PickUps 13 Back-orders 0 …" at bounding box center [586, 139] width 1040 height 50
click at [318, 145] on div "13" at bounding box center [332, 144] width 33 height 17
click at [0, 0] on input "PickUps 13" at bounding box center [0, 0] width 0 height 0
click at [748, 128] on div "All Purchases 16 Open Carts 0 In Store 0 Deliveries 3 PickUps 13 Back-orders 0 …" at bounding box center [586, 139] width 1040 height 50
drag, startPoint x: 1055, startPoint y: 3, endPoint x: 859, endPoint y: 131, distance: 234.7
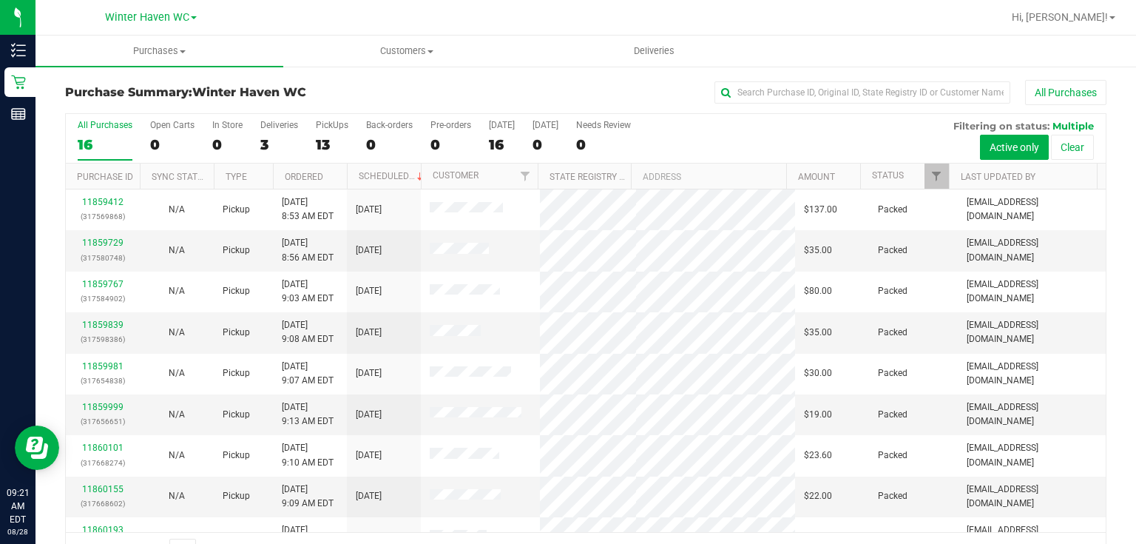
click at [859, 131] on div "All Purchases 16 Open Carts 0 In Store 0 Deliveries 3 PickUps 13 Back-orders 0 …" at bounding box center [586, 139] width 1040 height 50
click at [730, 128] on div "All Purchases 16 Open Carts 0 In Store 0 Deliveries 3 PickUps 13 Back-orders 0 …" at bounding box center [586, 139] width 1040 height 50
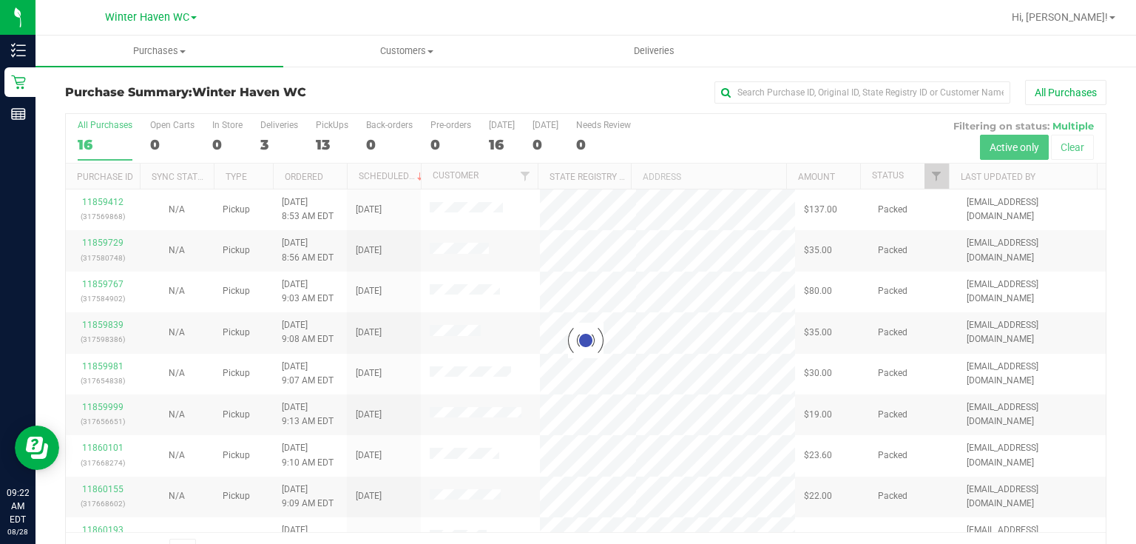
click at [329, 141] on div at bounding box center [586, 340] width 1040 height 453
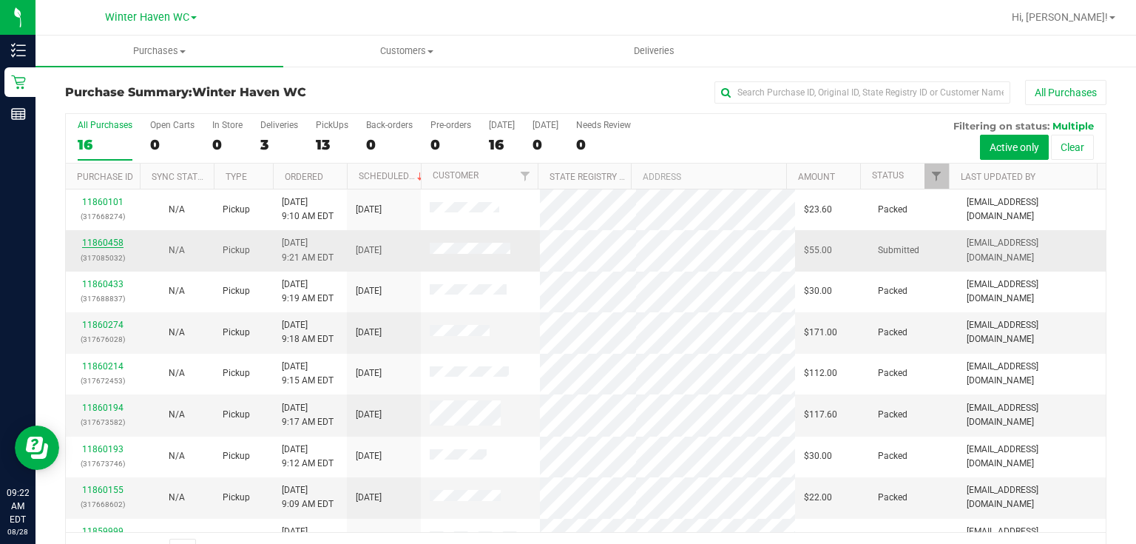
click at [104, 239] on link "11860458" at bounding box center [102, 242] width 41 height 10
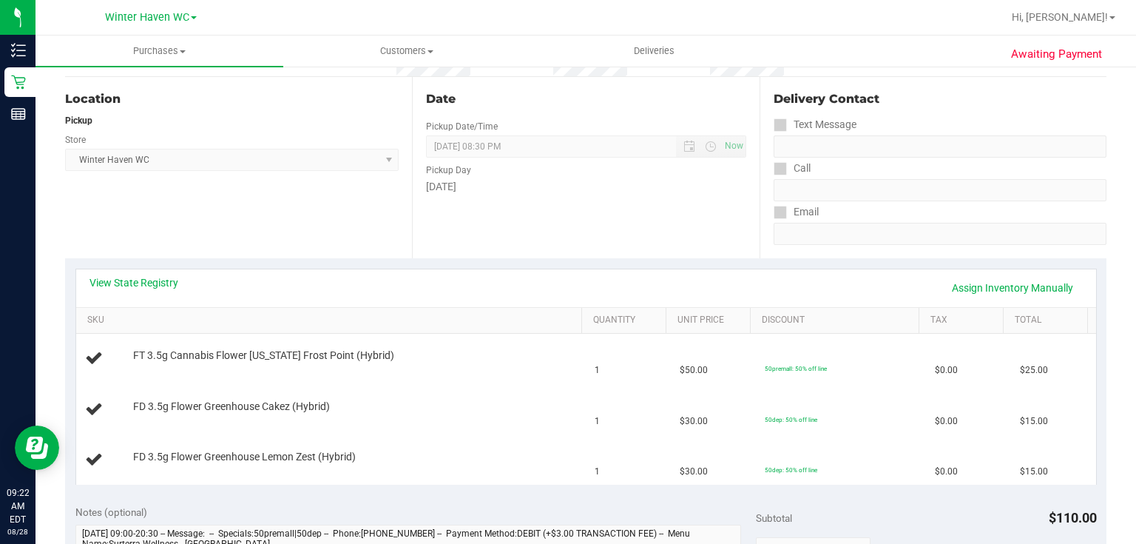
scroll to position [177, 0]
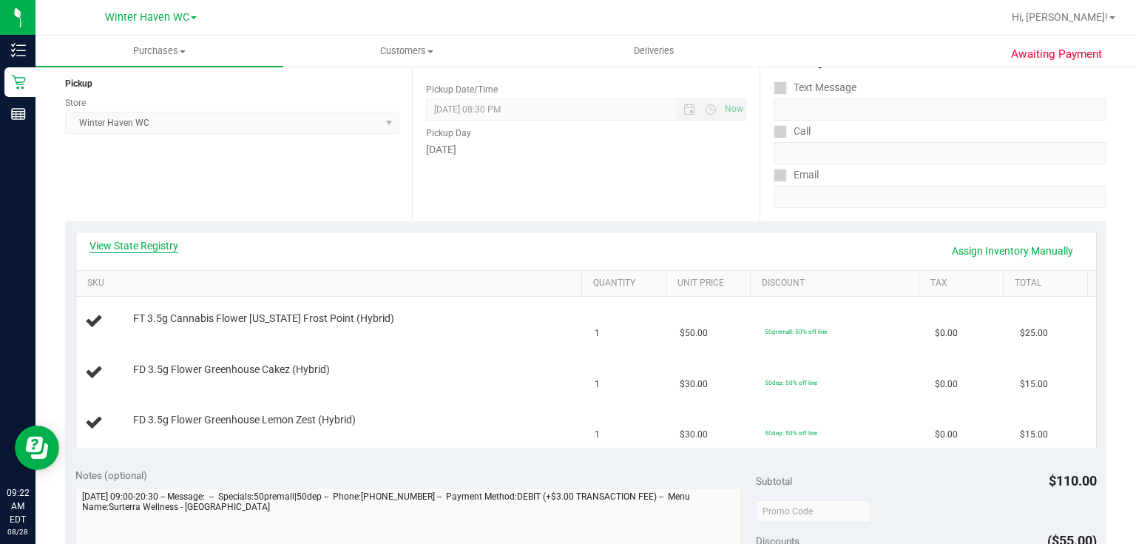
click at [166, 248] on link "View State Registry" at bounding box center [133, 245] width 89 height 15
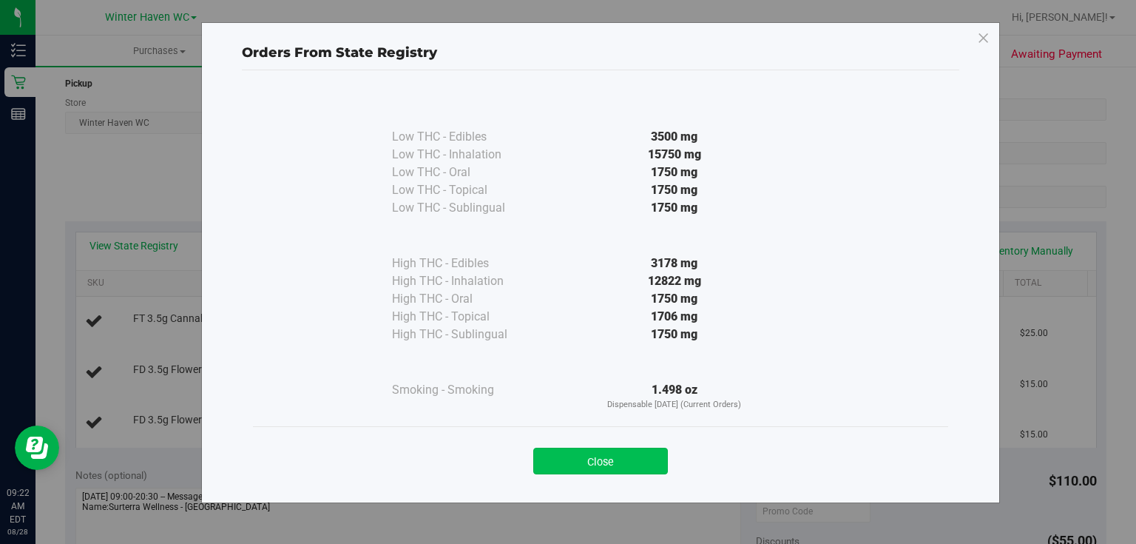
click at [564, 459] on button "Close" at bounding box center [600, 460] width 135 height 27
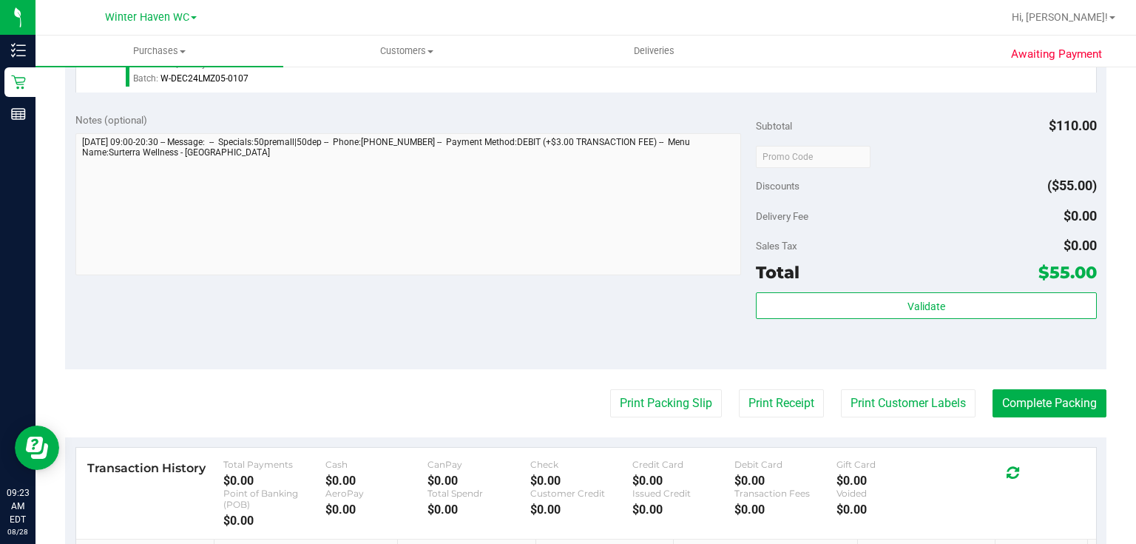
scroll to position [651, 0]
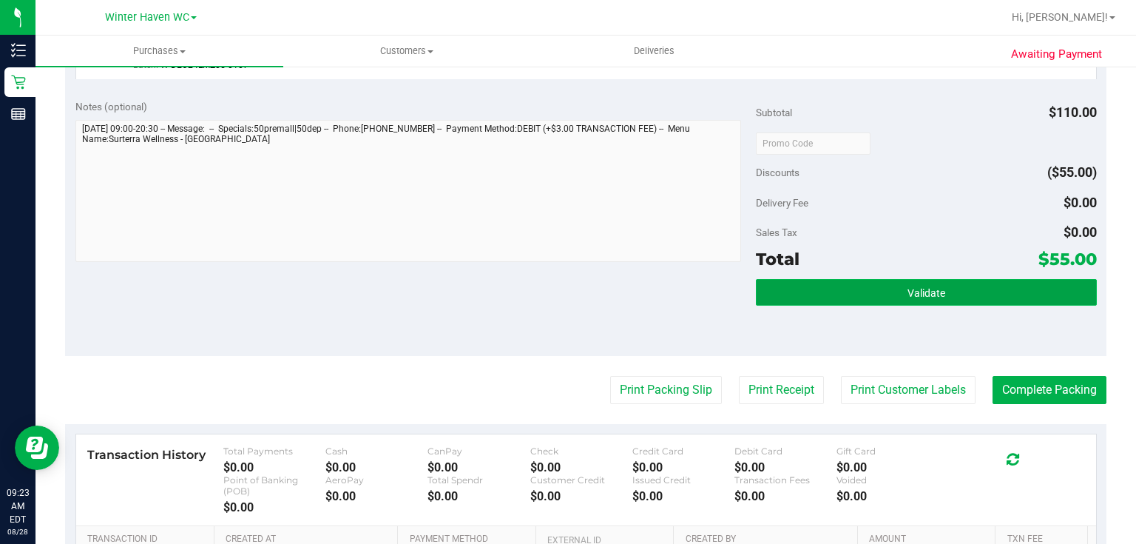
click at [837, 282] on button "Validate" at bounding box center [926, 292] width 340 height 27
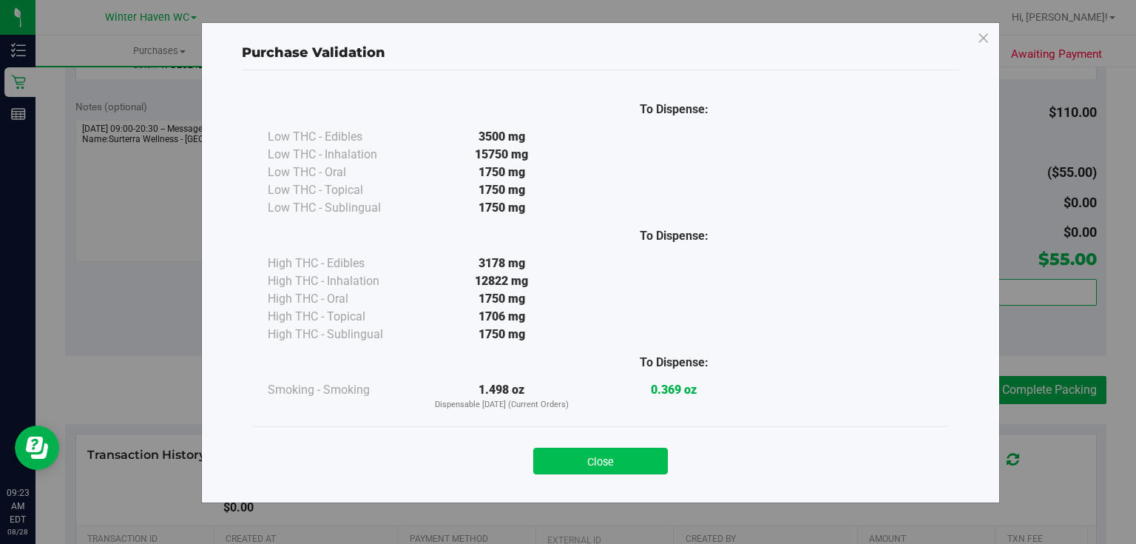
click at [627, 461] on button "Close" at bounding box center [600, 460] width 135 height 27
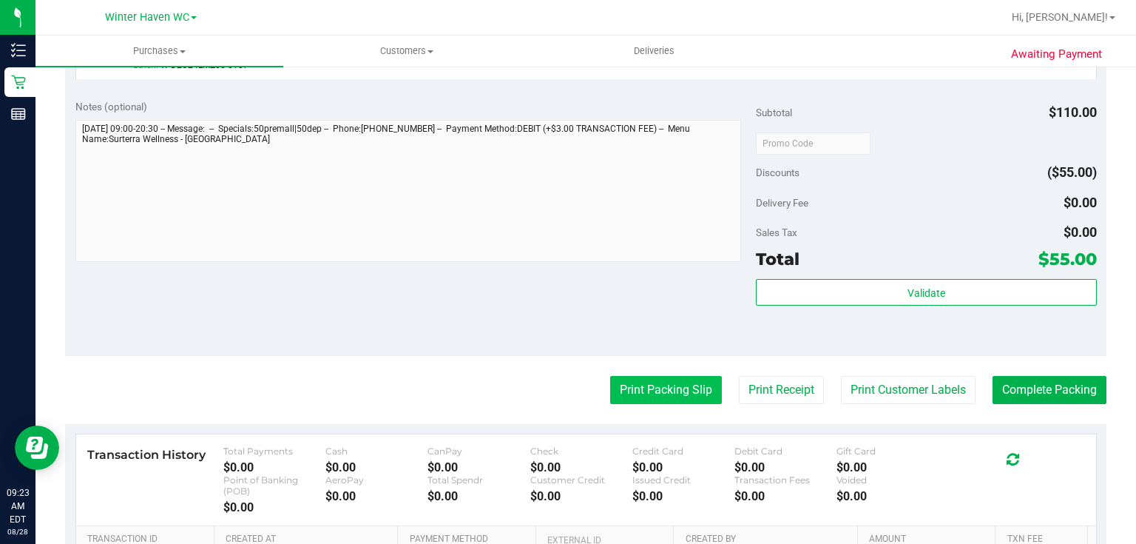
click at [692, 380] on button "Print Packing Slip" at bounding box center [666, 390] width 112 height 28
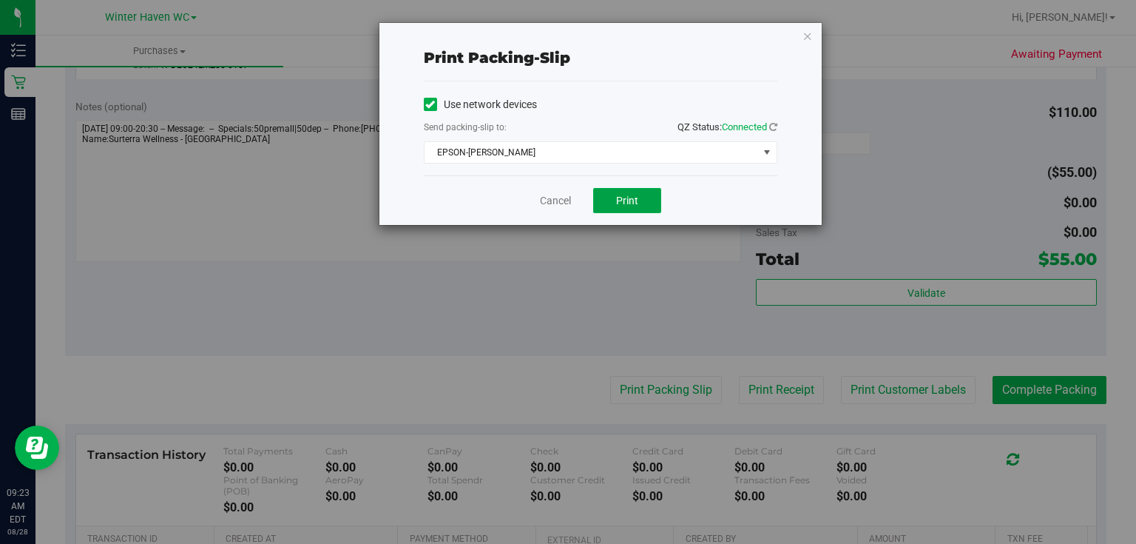
drag, startPoint x: 621, startPoint y: 197, endPoint x: 652, endPoint y: 269, distance: 77.9
click at [622, 197] on span "Print" at bounding box center [627, 200] width 22 height 12
click at [561, 197] on link "Cancel" at bounding box center [555, 201] width 31 height 16
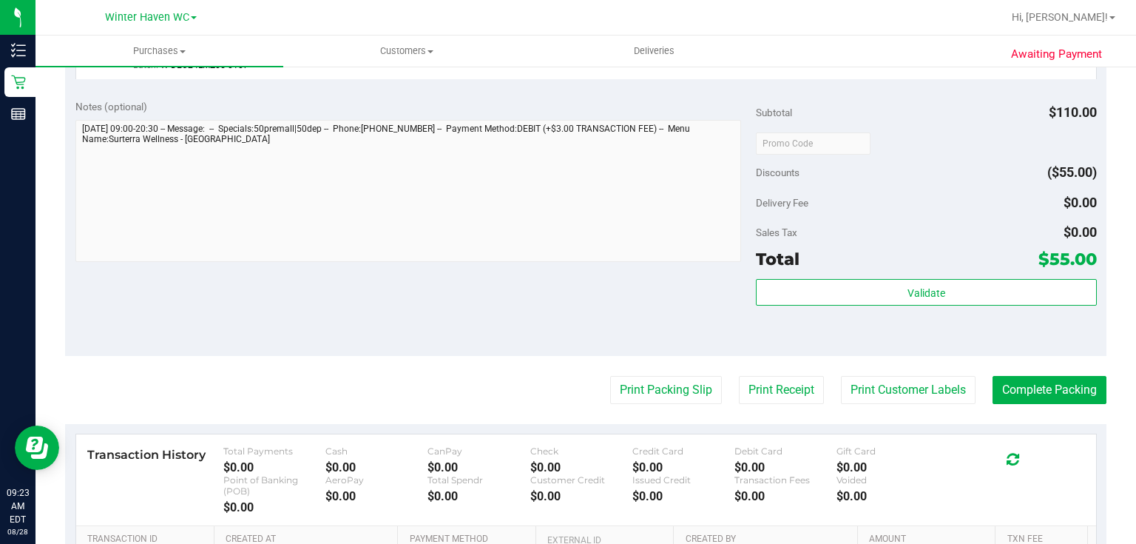
click at [584, 302] on div "Notes (optional) Subtotal $110.00 Discounts ($55.00) Delivery Fee $0.00 Sales T…" at bounding box center [585, 222] width 1041 height 266
click at [1004, 394] on button "Complete Packing" at bounding box center [1049, 390] width 114 height 28
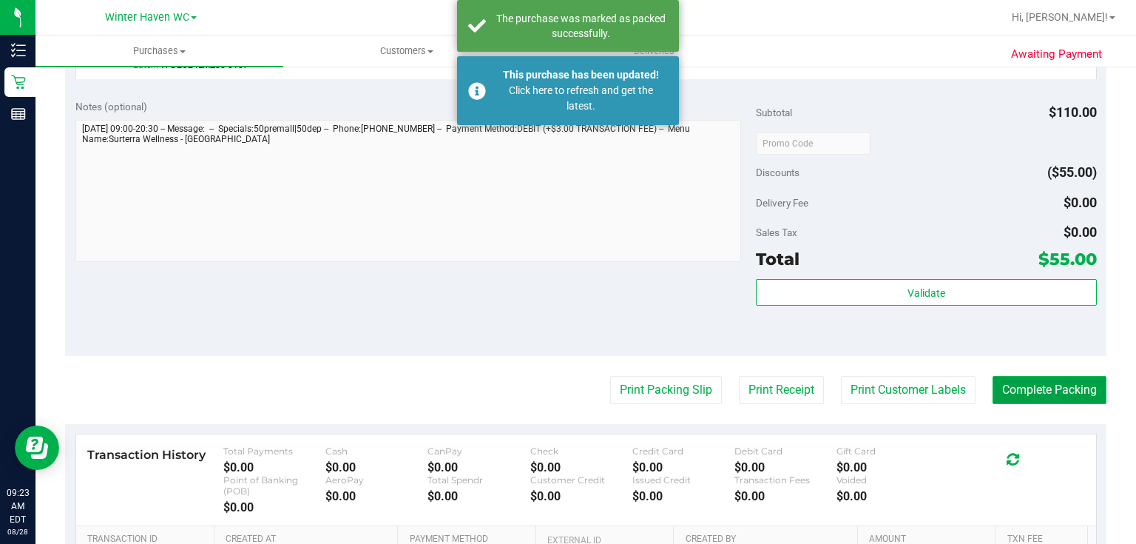
click at [1006, 390] on button "Complete Packing" at bounding box center [1049, 390] width 114 height 28
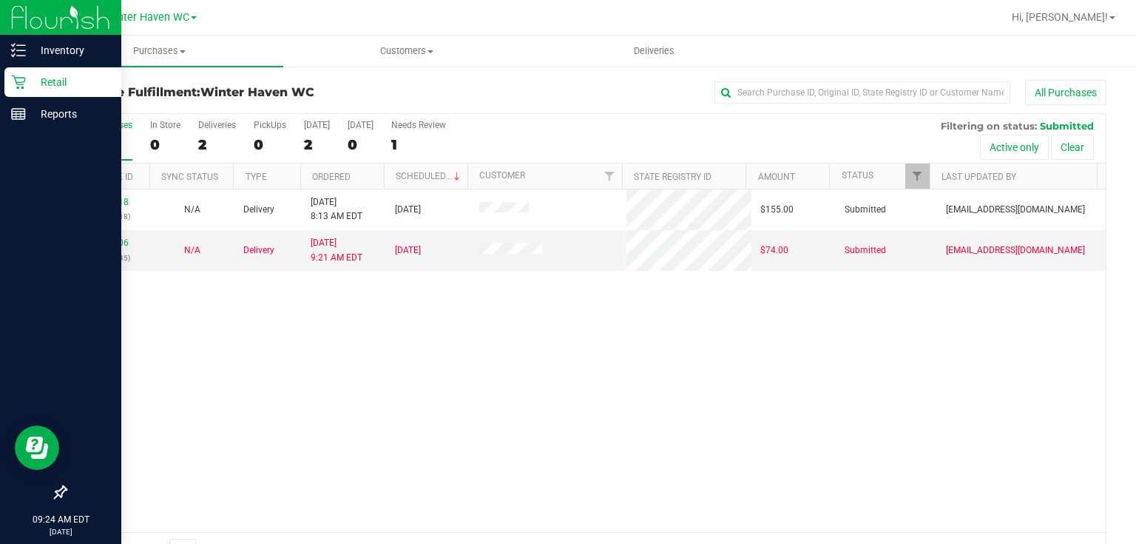
click at [55, 76] on p "Retail" at bounding box center [70, 82] width 89 height 18
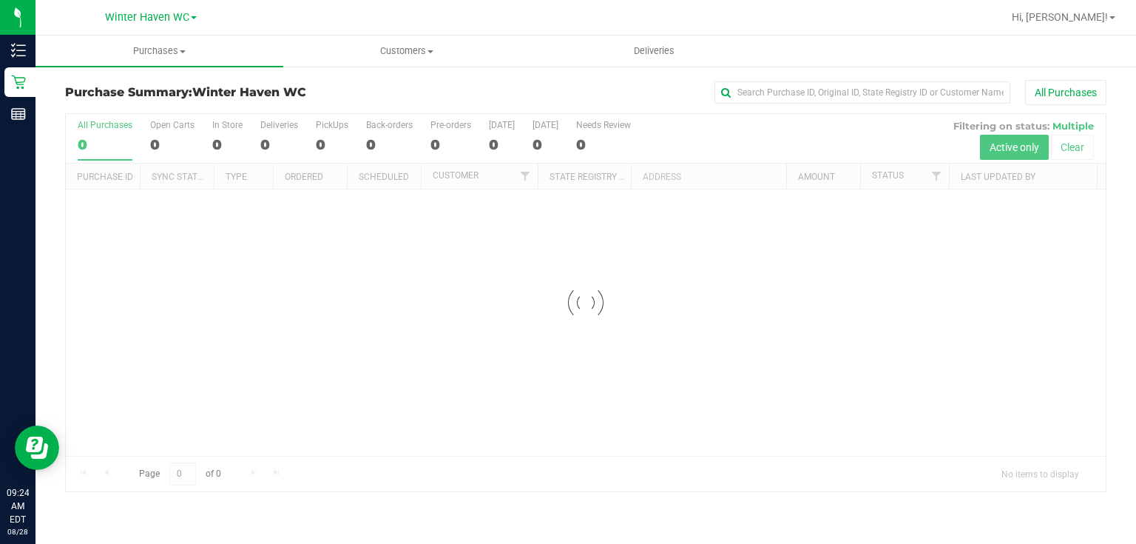
click at [504, 89] on div "All Purchases" at bounding box center [759, 92] width 694 height 25
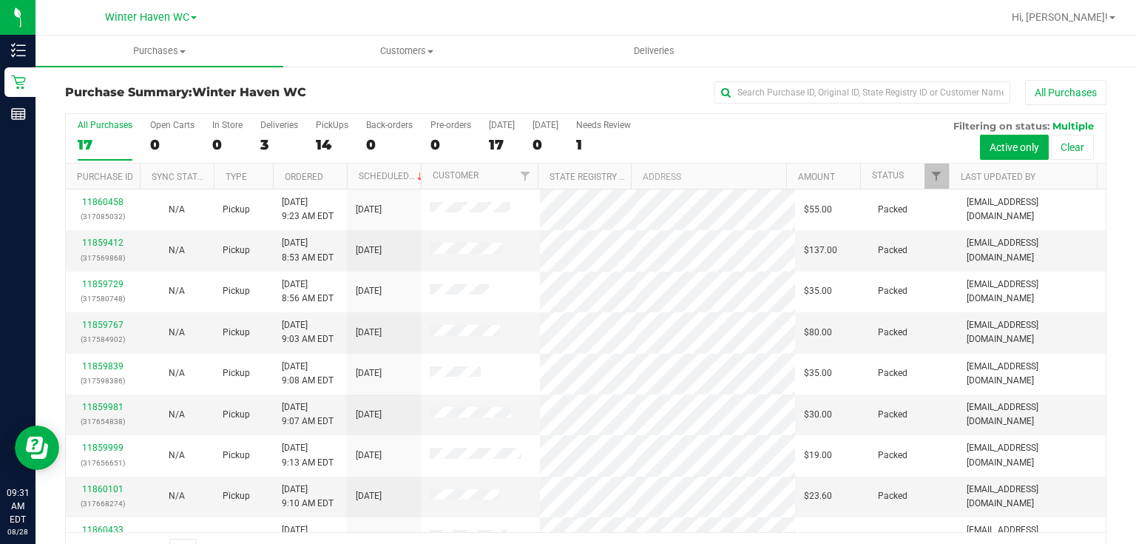
click at [686, 127] on div "All Purchases 17 Open Carts 0 In Store 0 Deliveries 3 PickUps 14 Back-orders 0 …" at bounding box center [586, 139] width 1040 height 50
click at [720, 137] on div "All Purchases 17 Open Carts 0 In Store 0 Deliveries 3 PickUps 14 Back-orders 0 …" at bounding box center [586, 139] width 1040 height 50
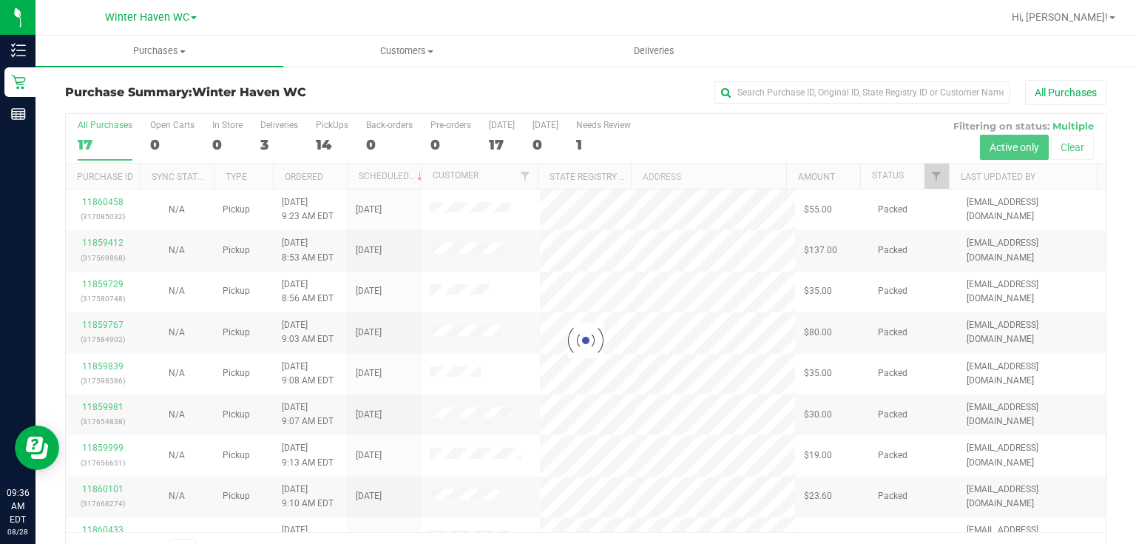
click at [687, 138] on div at bounding box center [586, 340] width 1040 height 453
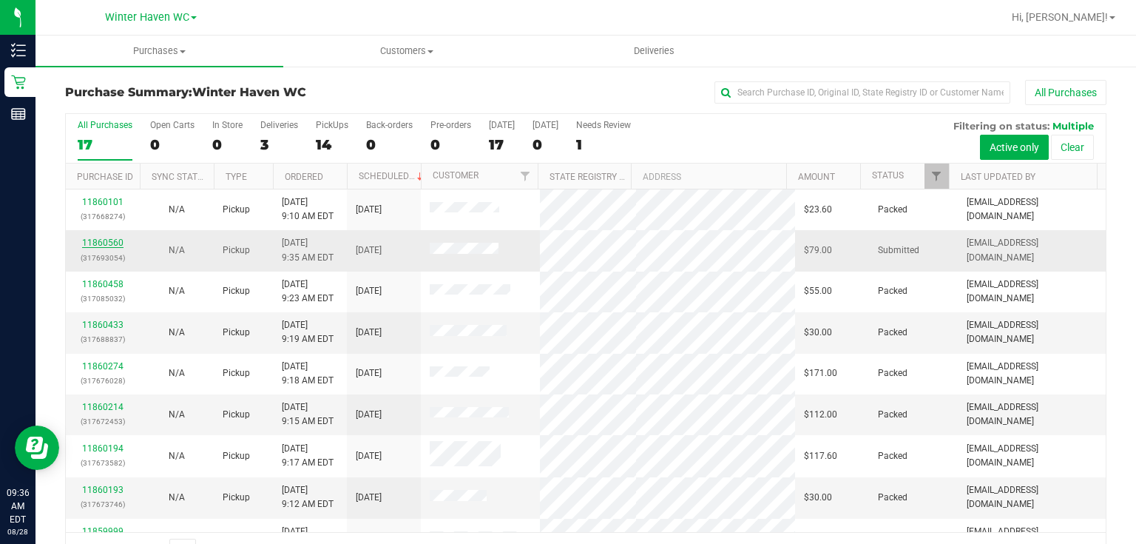
click at [107, 241] on link "11860560" at bounding box center [102, 242] width 41 height 10
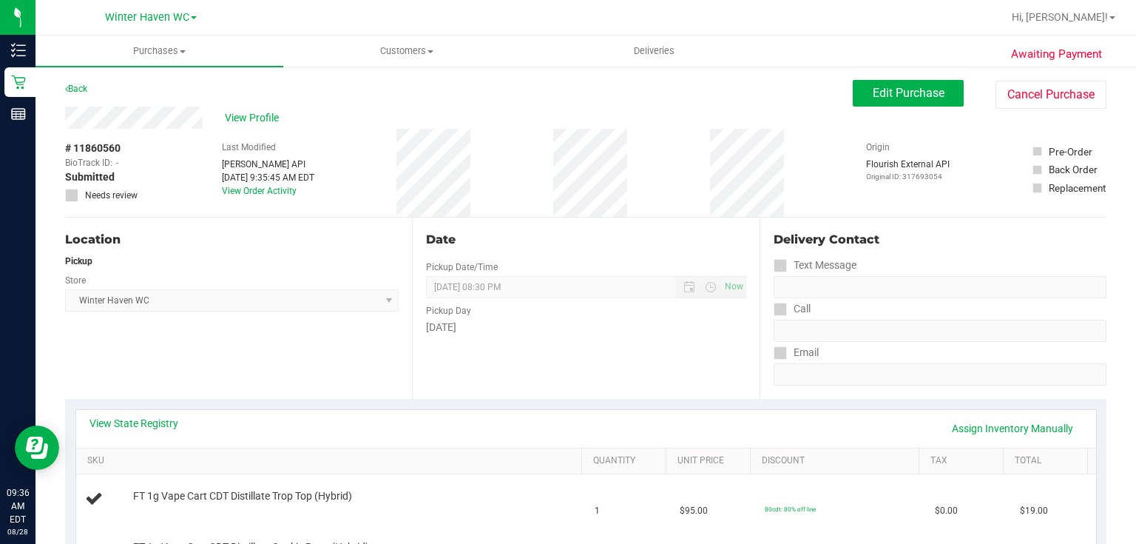
click at [591, 244] on div "Date" at bounding box center [585, 240] width 319 height 18
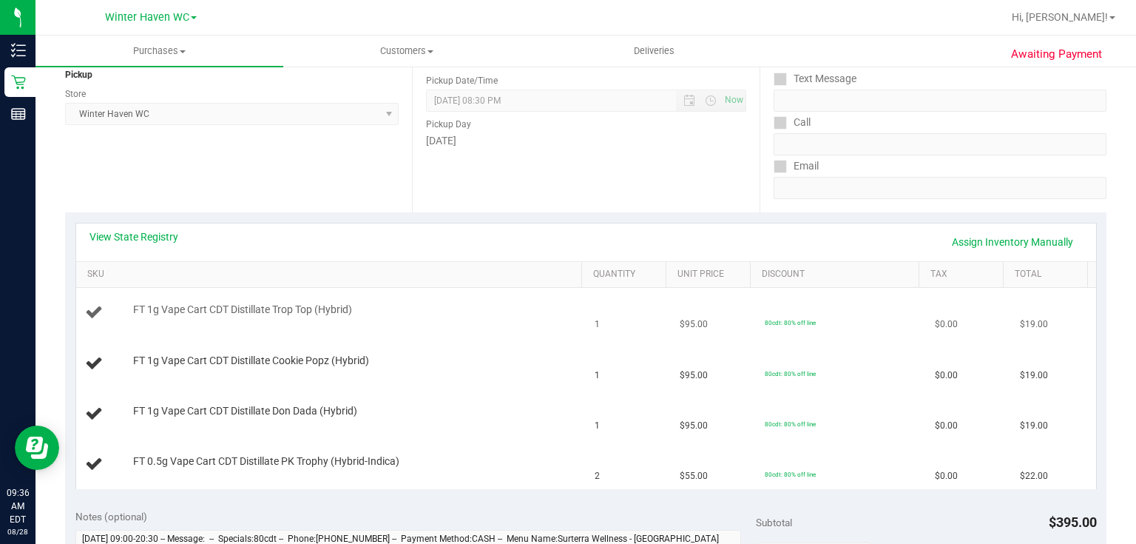
scroll to position [237, 0]
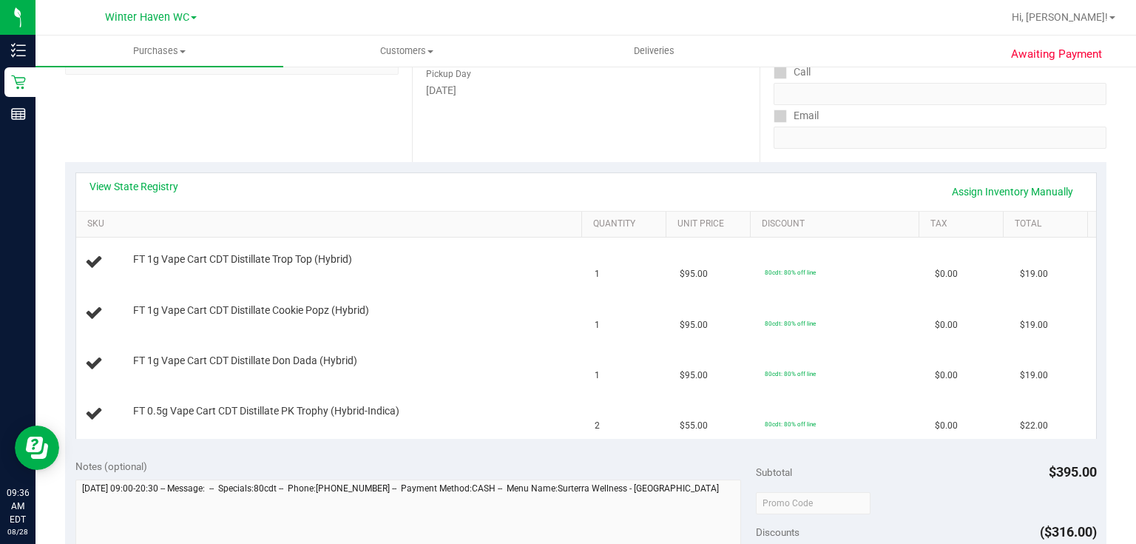
click at [130, 177] on div "View State Registry Assign Inventory Manually" at bounding box center [586, 192] width 1020 height 38
click at [145, 186] on link "View State Registry" at bounding box center [133, 186] width 89 height 15
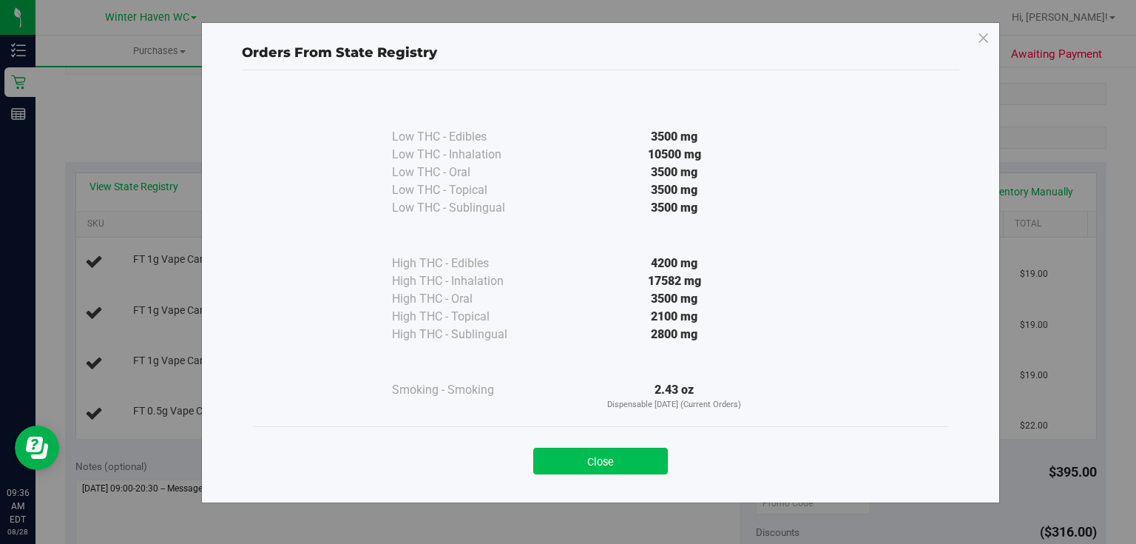
click at [608, 459] on button "Close" at bounding box center [600, 460] width 135 height 27
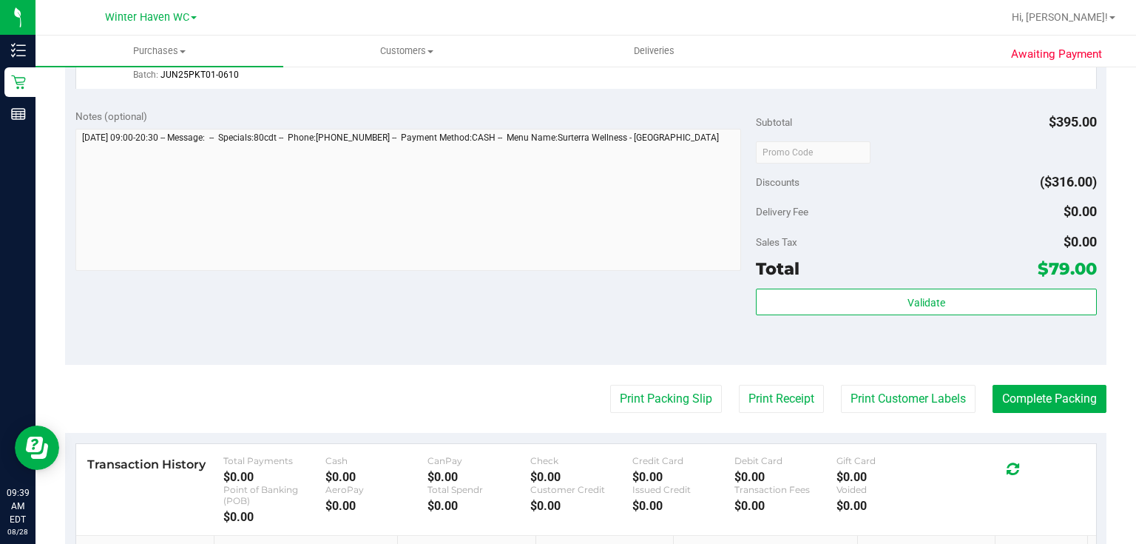
scroll to position [769, 0]
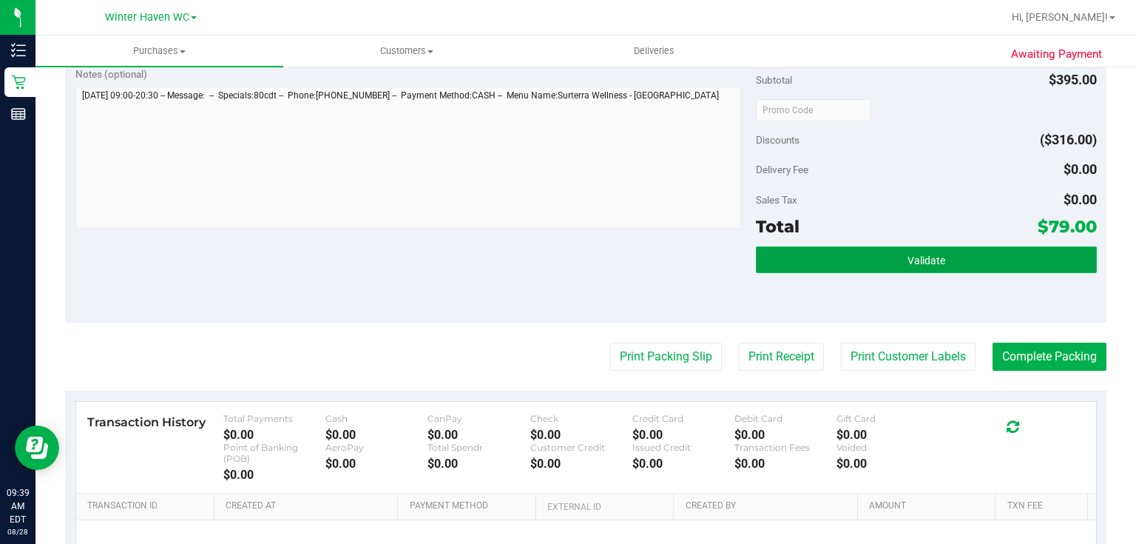
click at [938, 254] on button "Validate" at bounding box center [926, 259] width 340 height 27
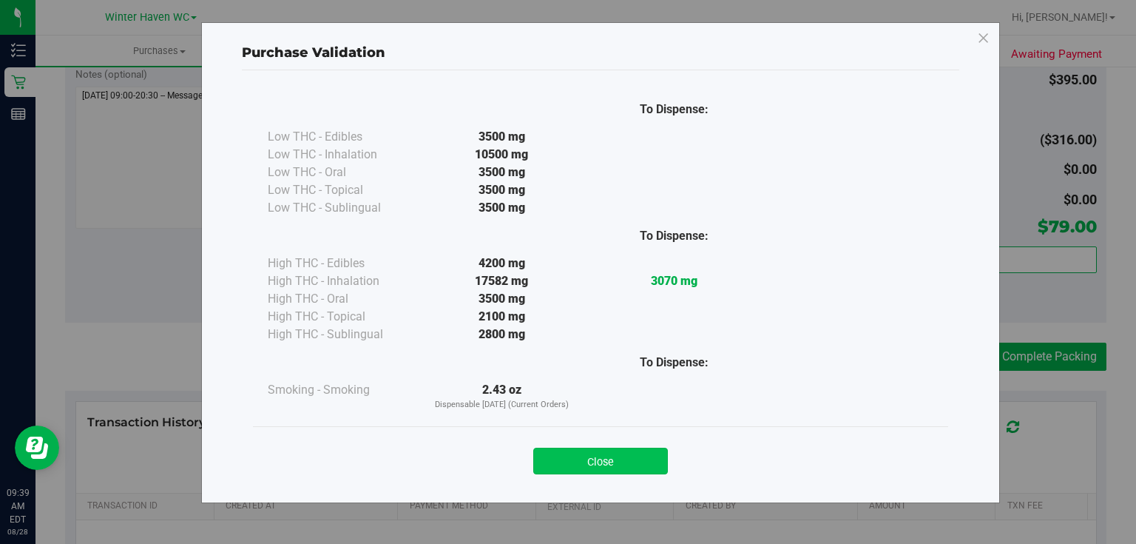
click at [618, 450] on button "Close" at bounding box center [600, 460] width 135 height 27
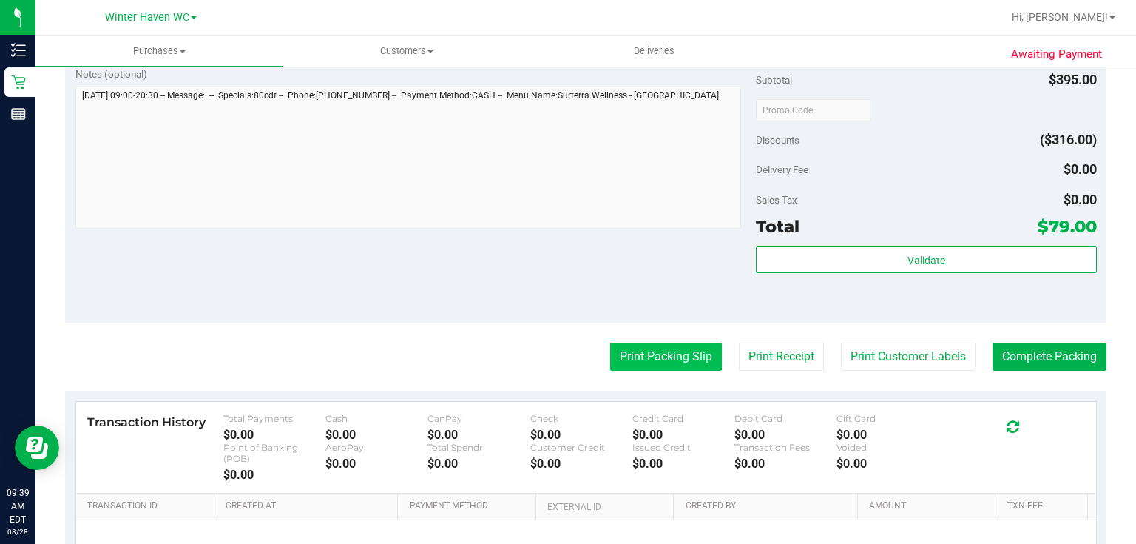
click at [652, 348] on button "Print Packing Slip" at bounding box center [666, 356] width 112 height 28
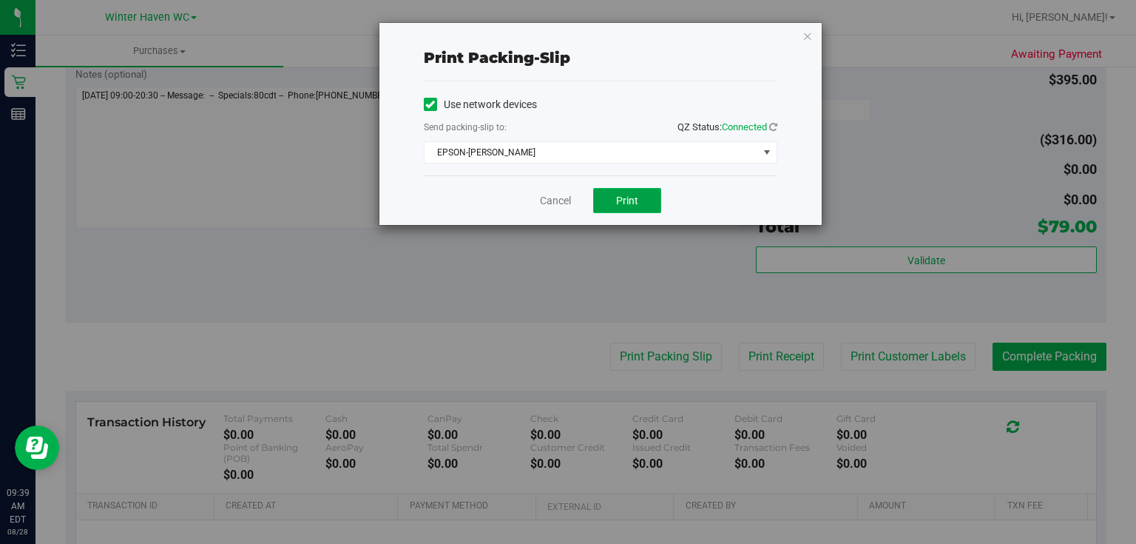
click at [620, 197] on span "Print" at bounding box center [627, 200] width 22 height 12
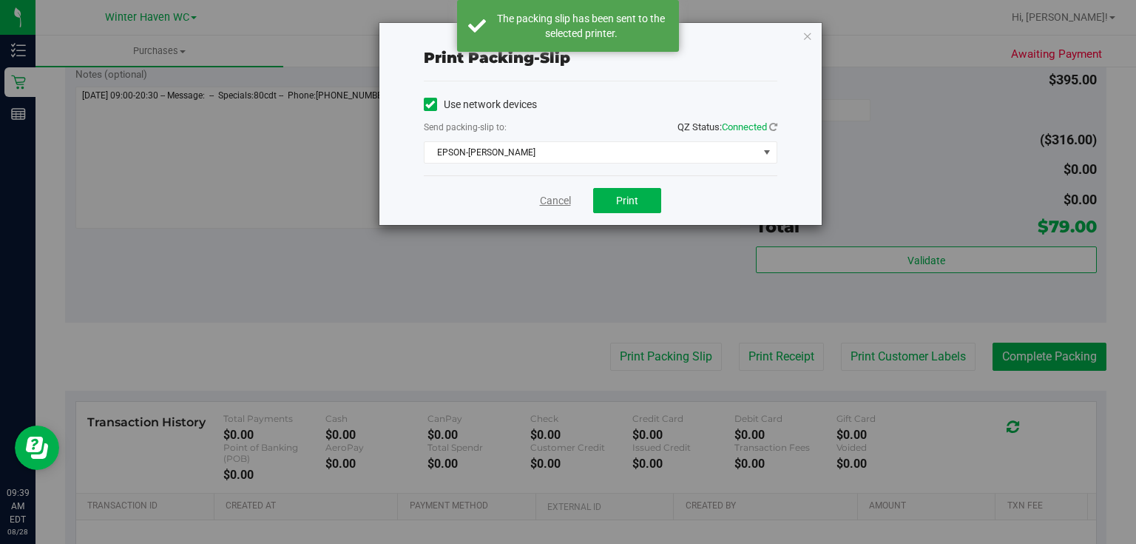
click at [563, 200] on link "Cancel" at bounding box center [555, 201] width 31 height 16
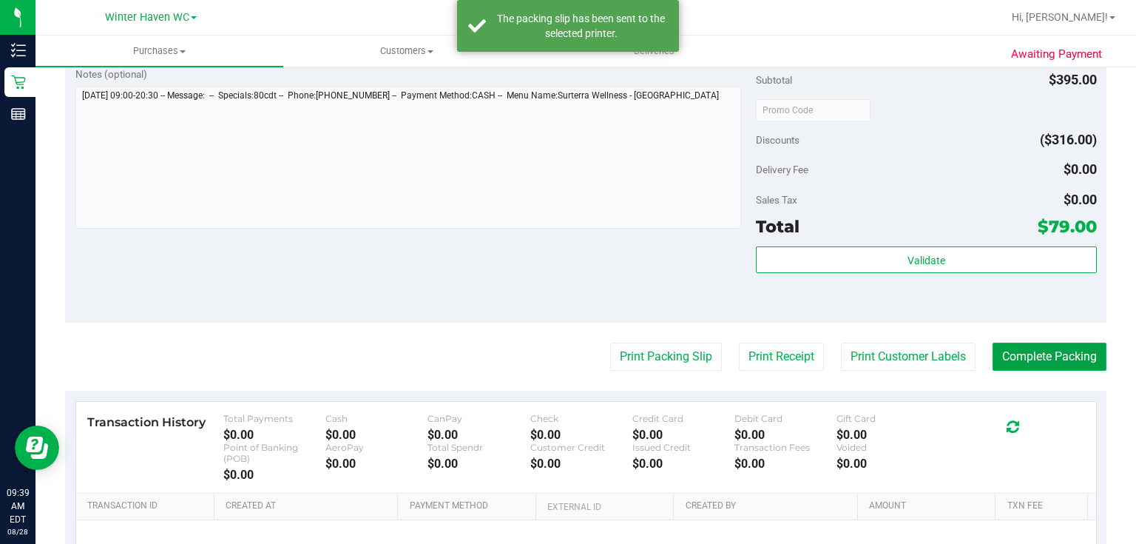
click at [1017, 345] on button "Complete Packing" at bounding box center [1049, 356] width 114 height 28
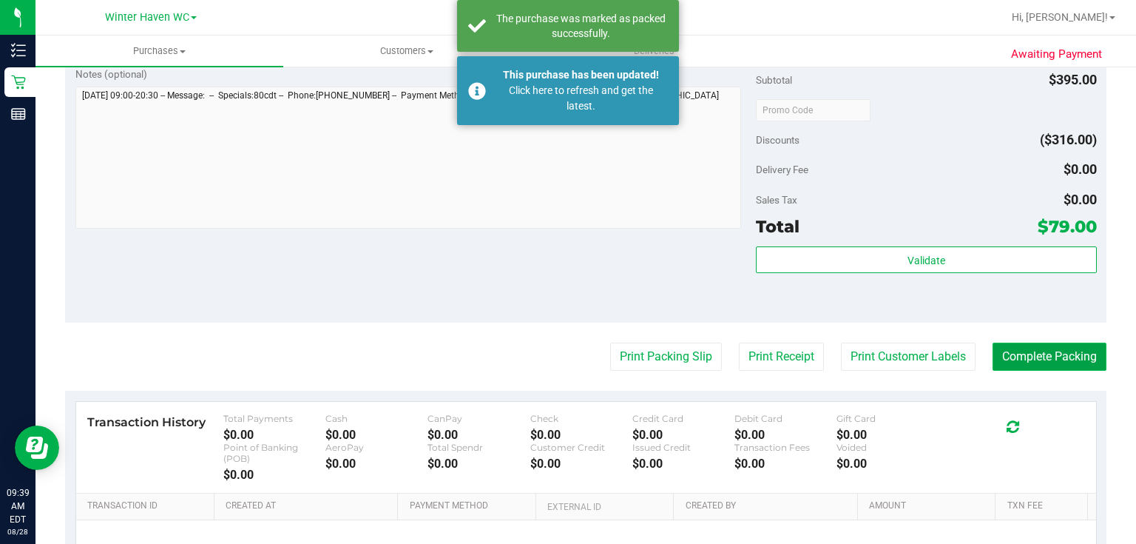
click at [1017, 345] on button "Complete Packing" at bounding box center [1049, 356] width 114 height 28
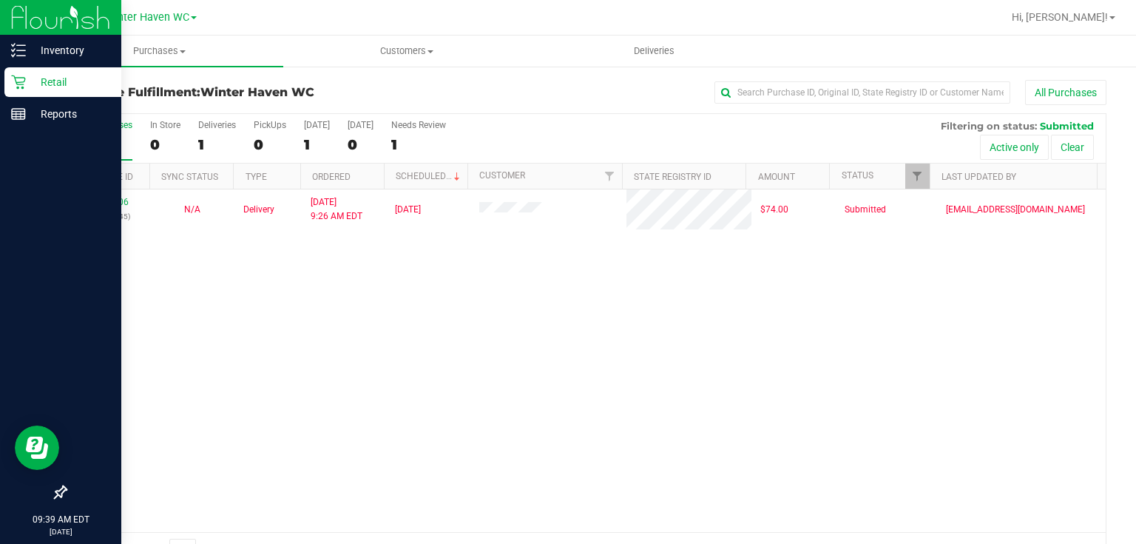
click at [61, 77] on p "Retail" at bounding box center [70, 82] width 89 height 18
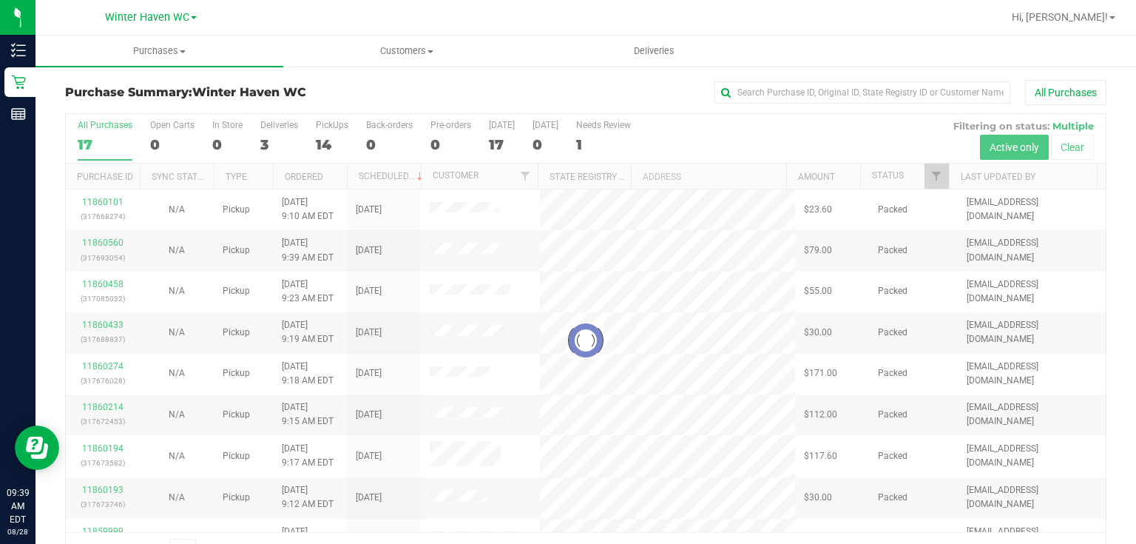
click at [796, 137] on div at bounding box center [586, 340] width 1040 height 453
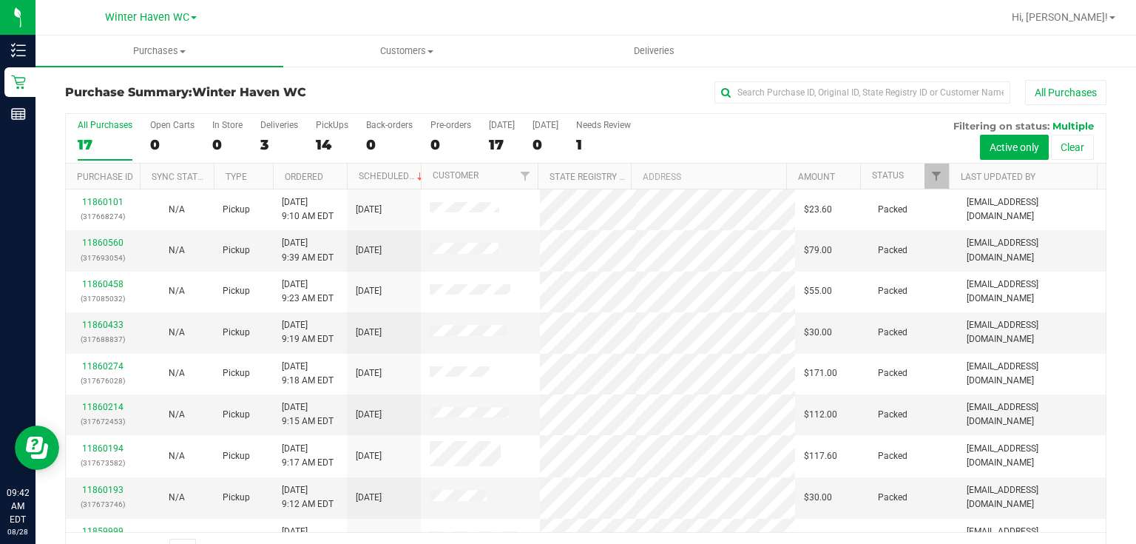
click at [864, 132] on div "All Purchases 17 Open Carts 0 In Store 0 Deliveries 3 PickUps 14 Back-orders 0 …" at bounding box center [586, 139] width 1040 height 50
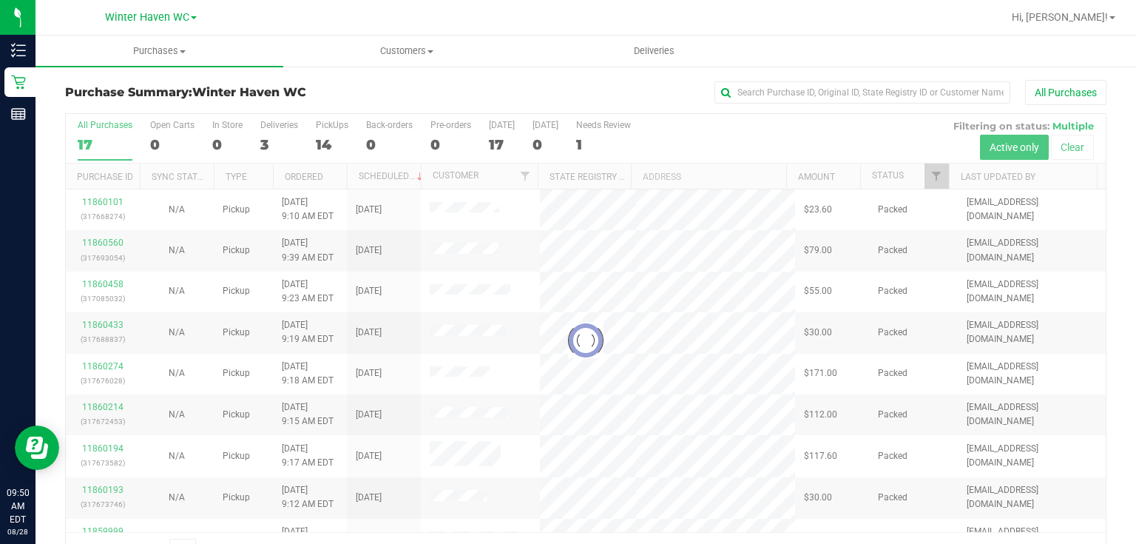
drag, startPoint x: 719, startPoint y: 118, endPoint x: 711, endPoint y: 129, distance: 13.3
click at [717, 121] on div at bounding box center [586, 340] width 1040 height 453
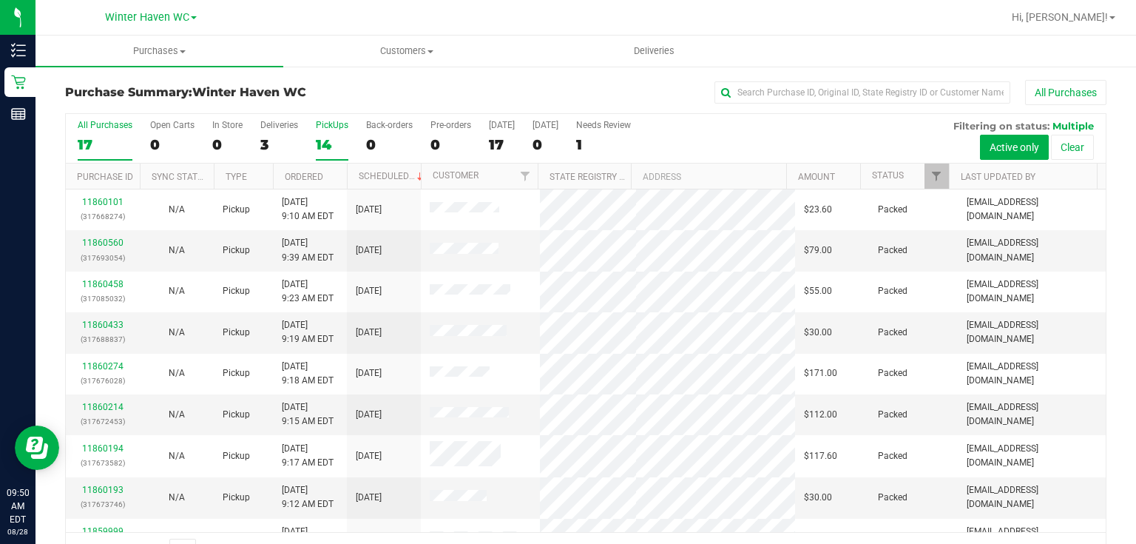
click at [325, 139] on label "PickUps 14" at bounding box center [332, 140] width 33 height 41
click at [0, 0] on input "PickUps 14" at bounding box center [0, 0] width 0 height 0
click at [725, 121] on div "All Purchases 17 Open Carts 0 In Store 0 Deliveries 3 PickUps 14 Back-orders 0 …" at bounding box center [586, 120] width 1040 height 12
click at [719, 128] on div "All Purchases 17 Open Carts 0 In Store 0 Deliveries 3 PickUps 14 Back-orders 0 …" at bounding box center [586, 139] width 1040 height 50
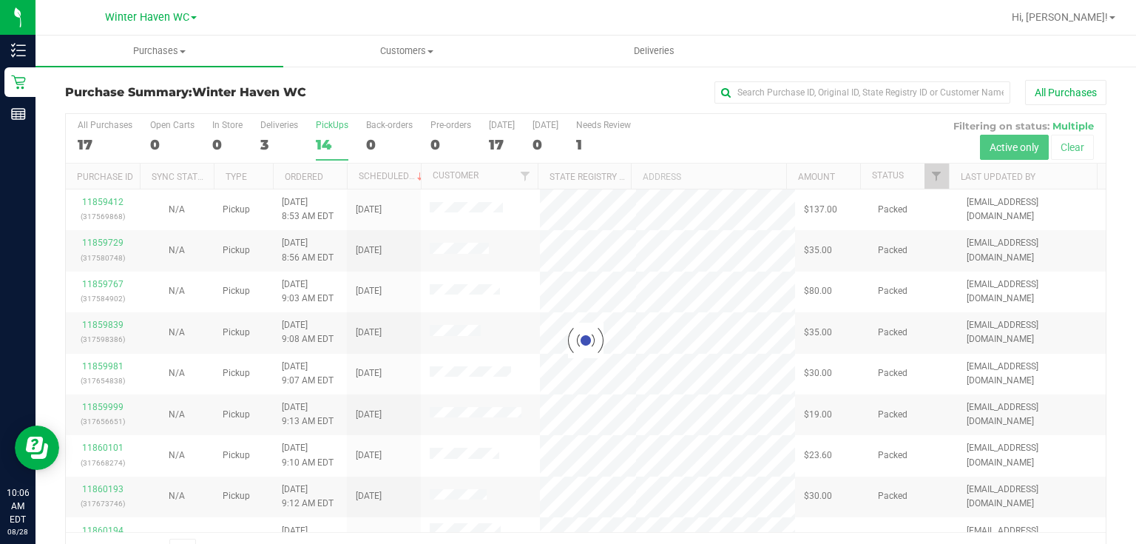
click at [592, 77] on div "Purchase Summary: Winter Haven WC All Purchases Loading... All Purchases 17 Ope…" at bounding box center [585, 324] width 1100 height 518
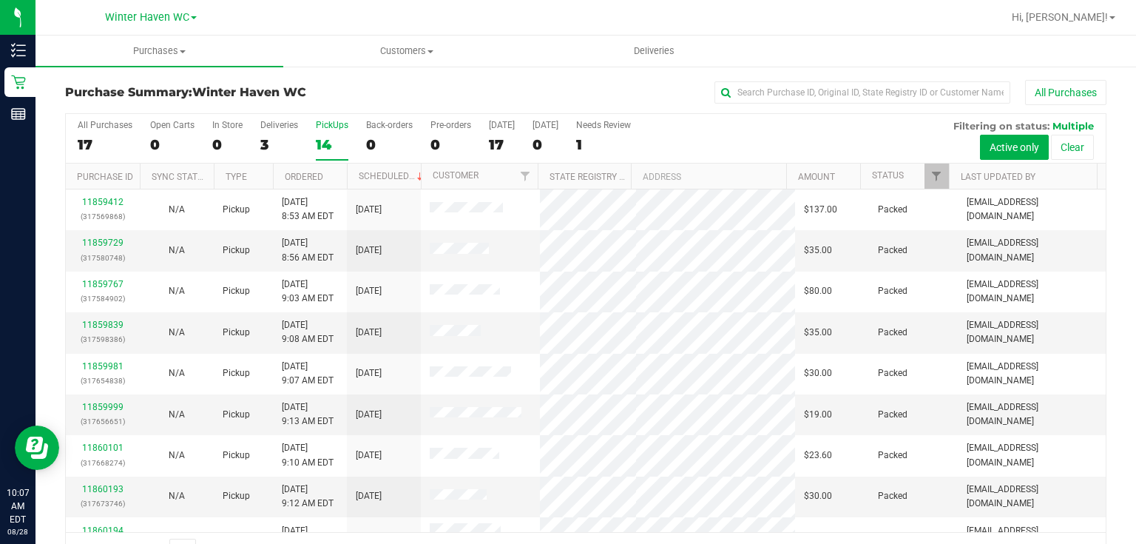
click at [620, 75] on div "Purchase Summary: Winter Haven WC All Purchases All Purchases 17 Open Carts 0 I…" at bounding box center [585, 324] width 1100 height 518
click at [782, 135] on div "All Purchases 17 Open Carts 0 In Store 0 Deliveries 3 PickUps 14 Back-orders 0 …" at bounding box center [586, 139] width 1040 height 50
click at [811, 136] on div "All Purchases 17 Open Carts 0 In Store 0 Deliveries 3 PickUps 14 Back-orders 0 …" at bounding box center [586, 139] width 1040 height 50
click at [760, 139] on div "All Purchases 17 Open Carts 0 In Store 0 Deliveries 3 PickUps 14 Back-orders 0 …" at bounding box center [586, 139] width 1040 height 50
click at [728, 121] on div "All Purchases 17 Open Carts 0 In Store 0 Deliveries 3 PickUps 14 Back-orders 0 …" at bounding box center [586, 120] width 1040 height 12
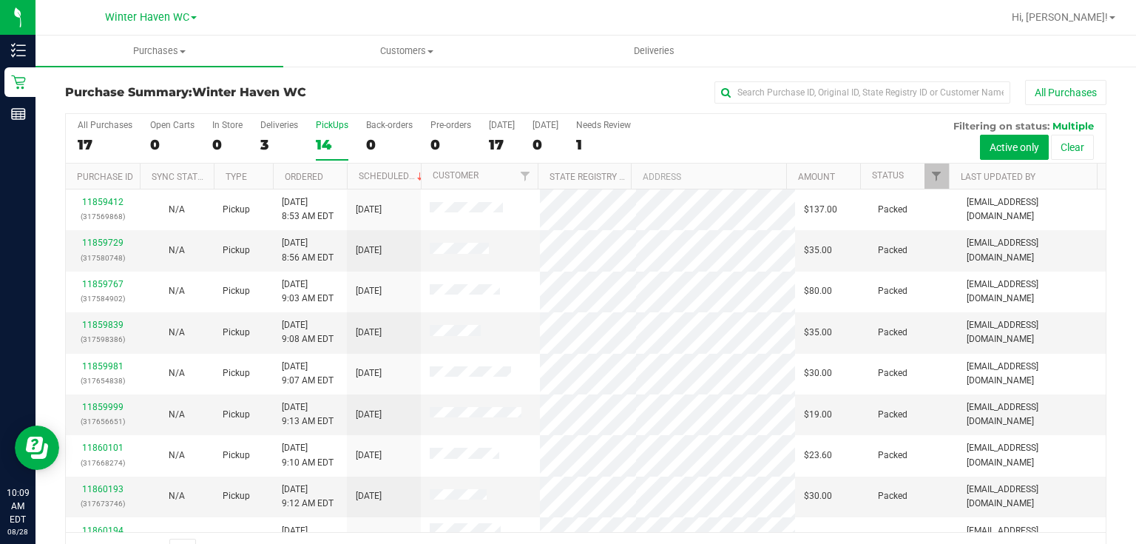
click at [714, 135] on div "All Purchases 17 Open Carts 0 In Store 0 Deliveries 3 PickUps 14 Back-orders 0 …" at bounding box center [586, 139] width 1040 height 50
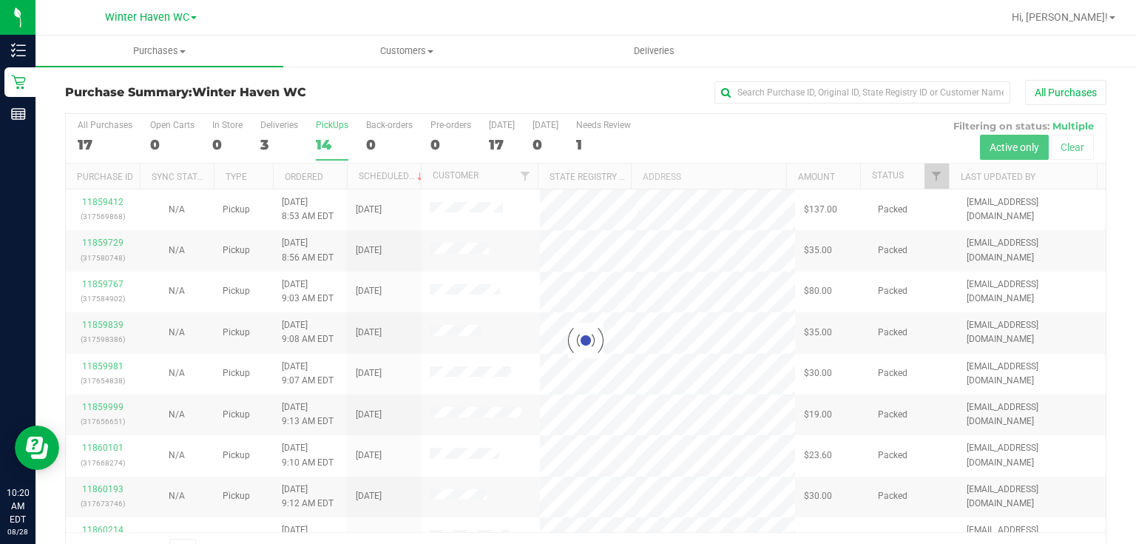
click at [717, 136] on div at bounding box center [586, 340] width 1040 height 453
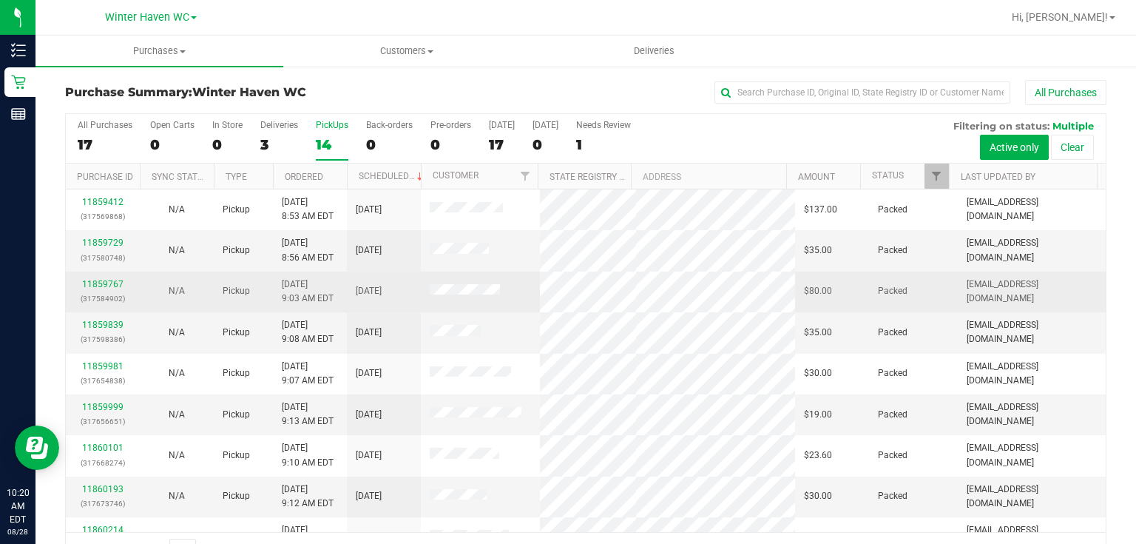
scroll to position [146, 0]
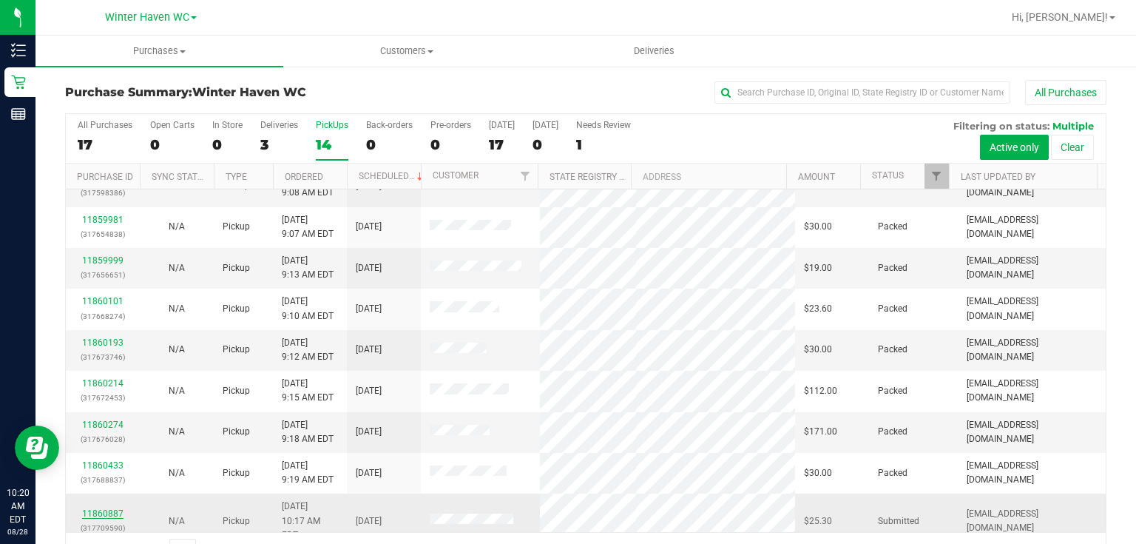
click at [105, 508] on link "11860887" at bounding box center [102, 513] width 41 height 10
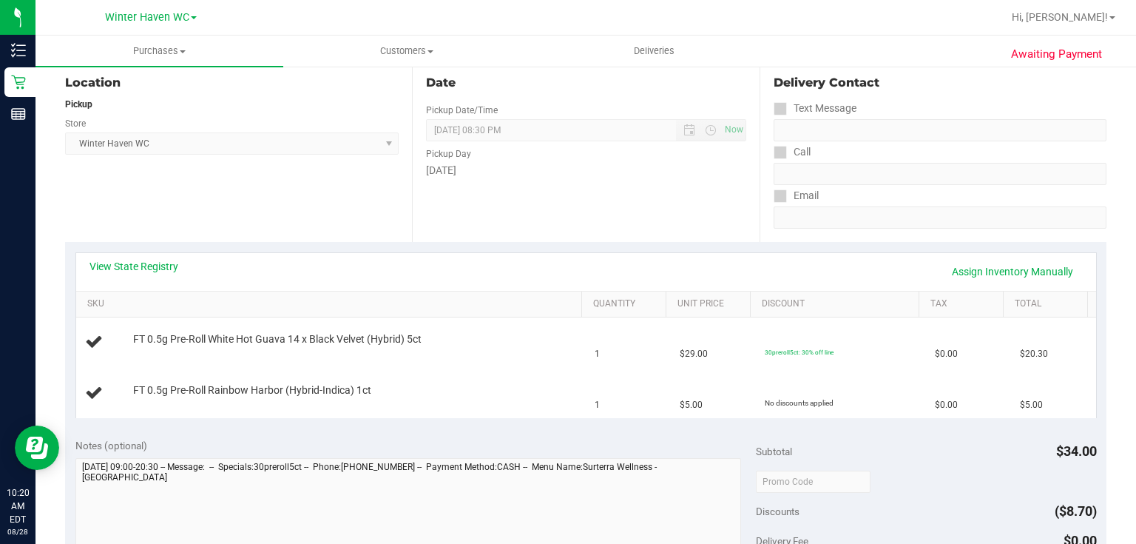
scroll to position [177, 0]
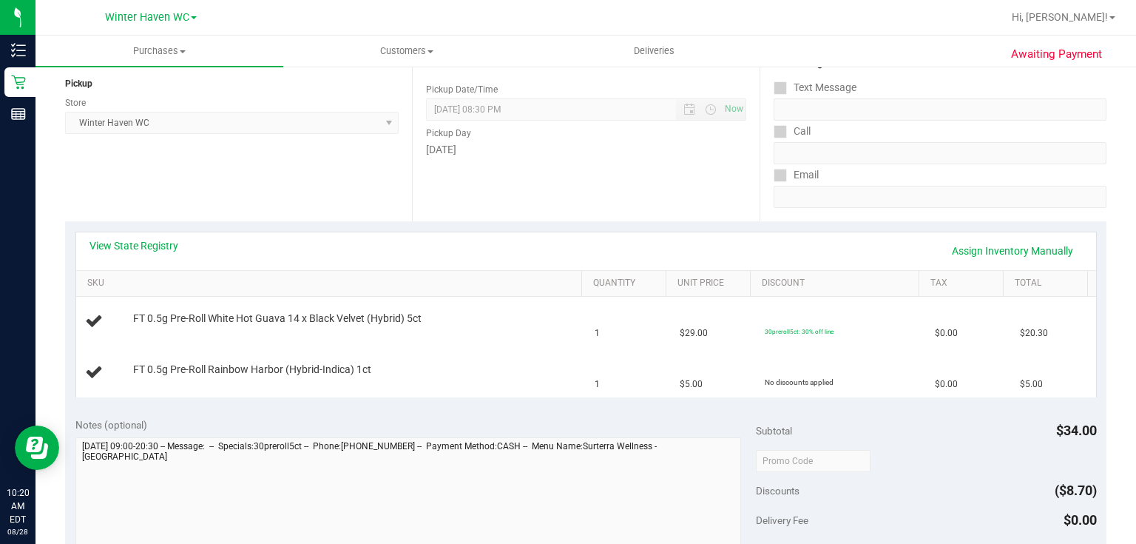
click at [535, 186] on div "Date Pickup Date/Time 08/28/2025 Now 08/28/2025 08:30 PM Now Pickup Day Thursday" at bounding box center [585, 130] width 347 height 181
click at [115, 243] on link "View State Registry" at bounding box center [133, 245] width 89 height 15
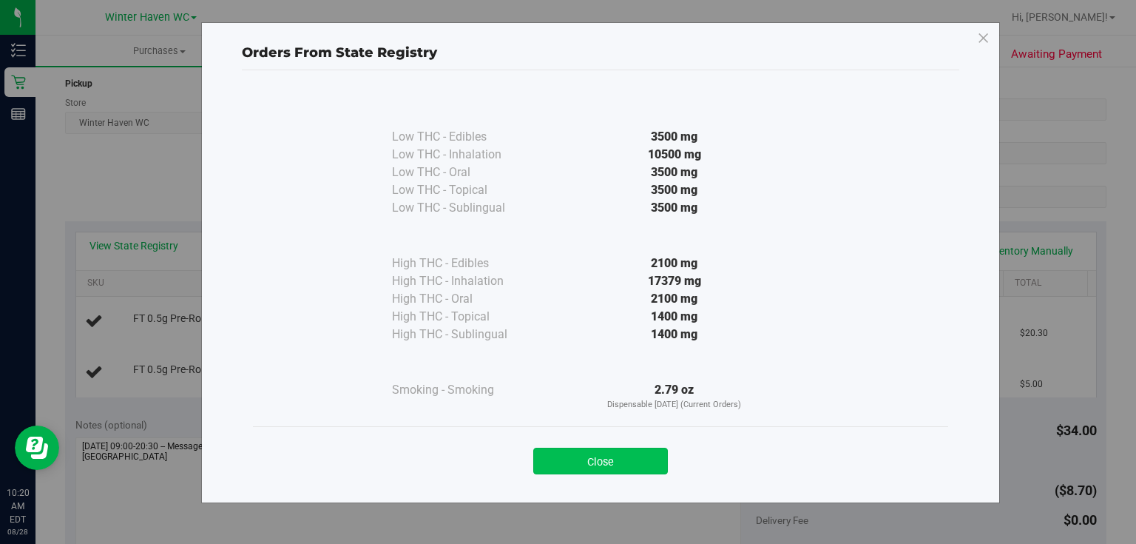
click at [562, 464] on button "Close" at bounding box center [600, 460] width 135 height 27
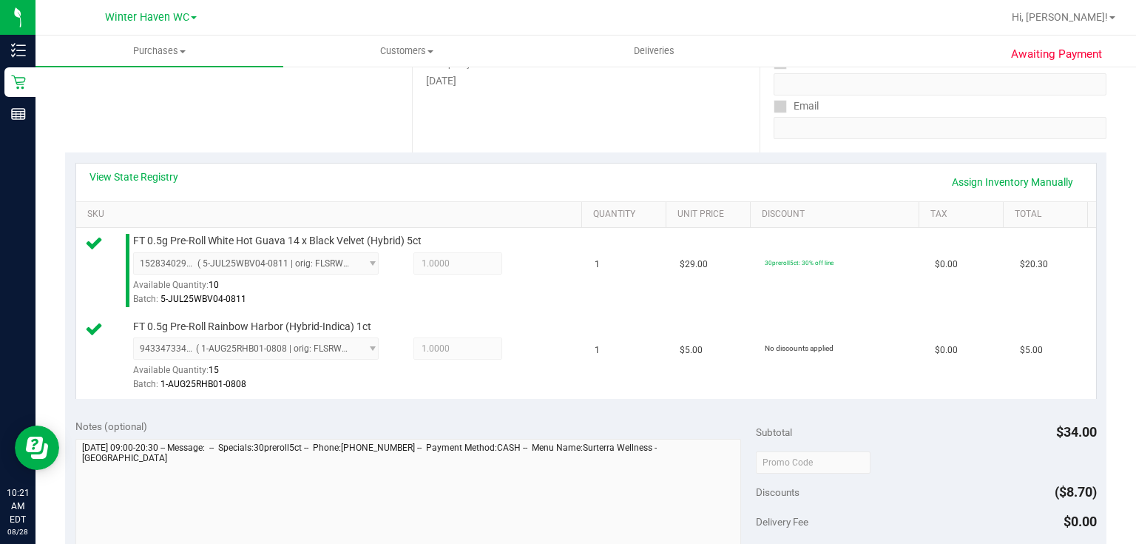
scroll to position [532, 0]
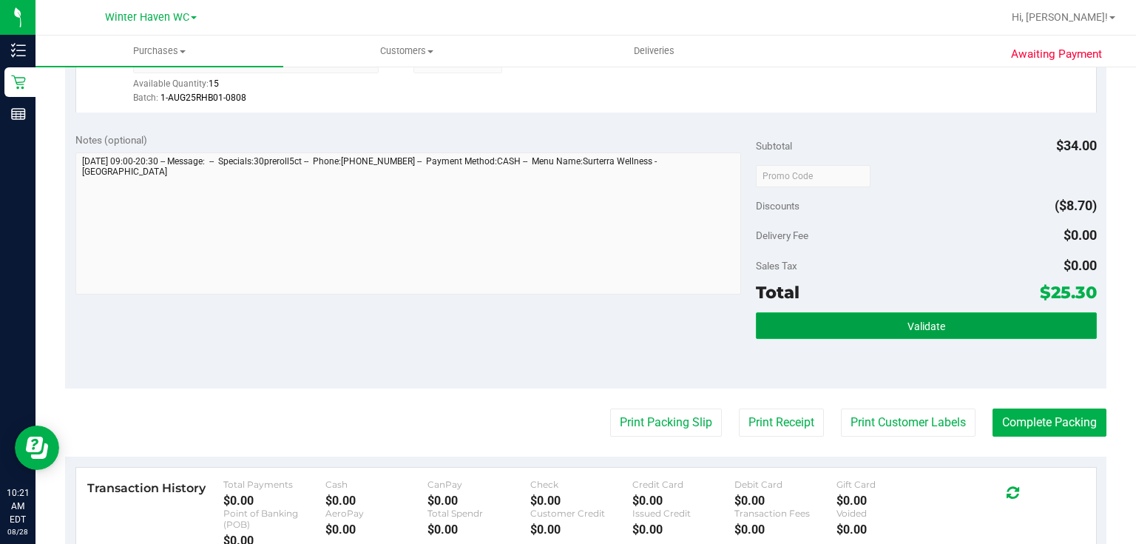
click at [907, 326] on span "Validate" at bounding box center [926, 326] width 38 height 12
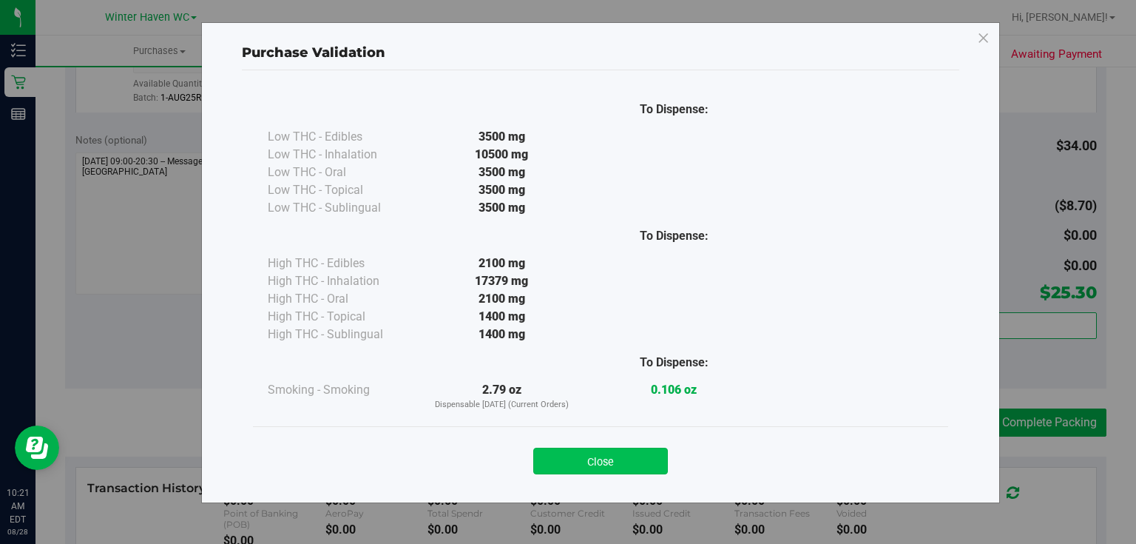
click at [647, 466] on button "Close" at bounding box center [600, 460] width 135 height 27
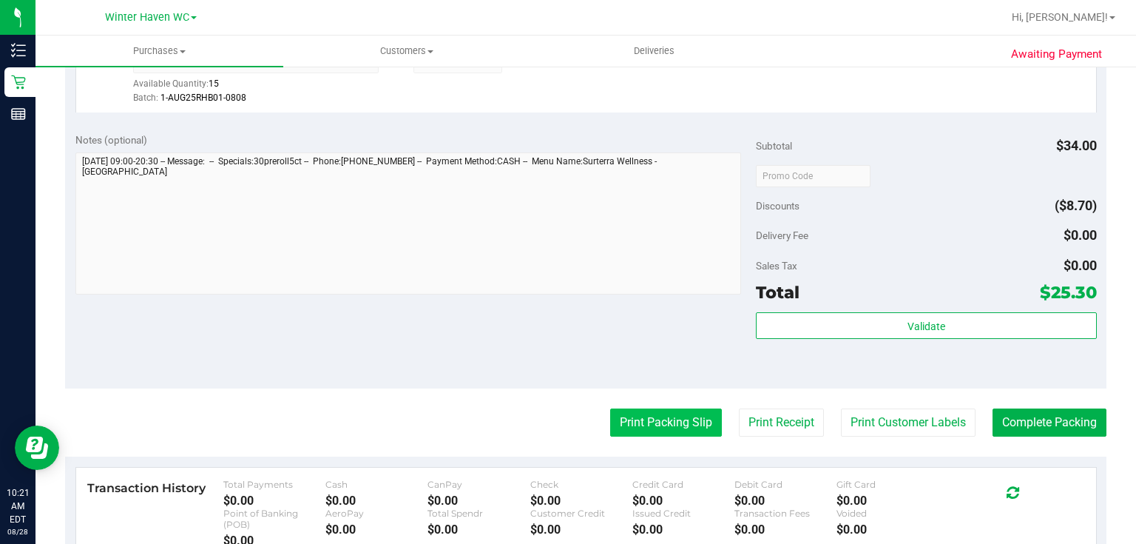
click at [677, 410] on button "Print Packing Slip" at bounding box center [666, 422] width 112 height 28
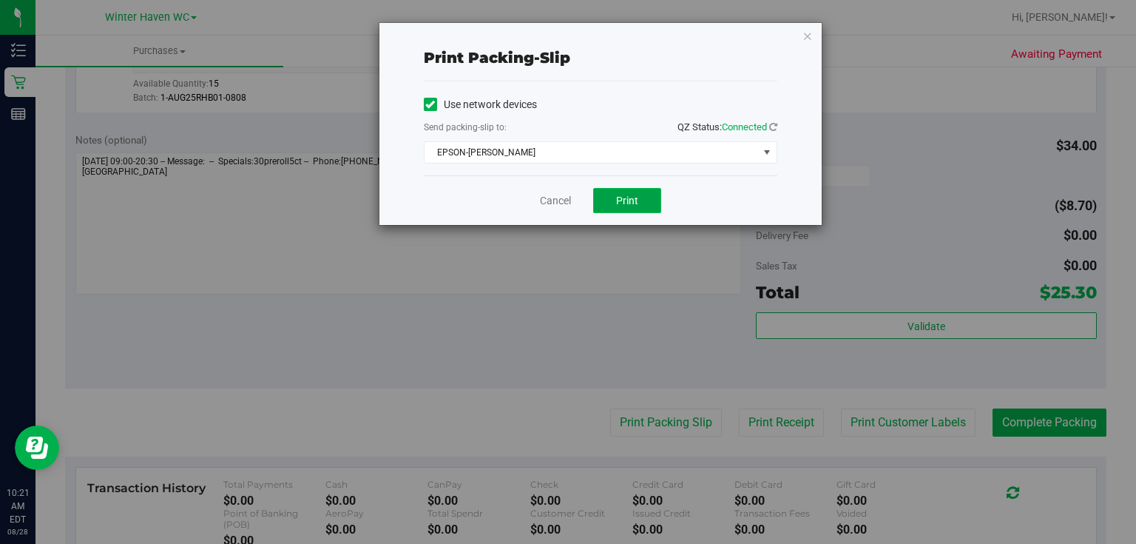
click at [625, 195] on span "Print" at bounding box center [627, 200] width 22 height 12
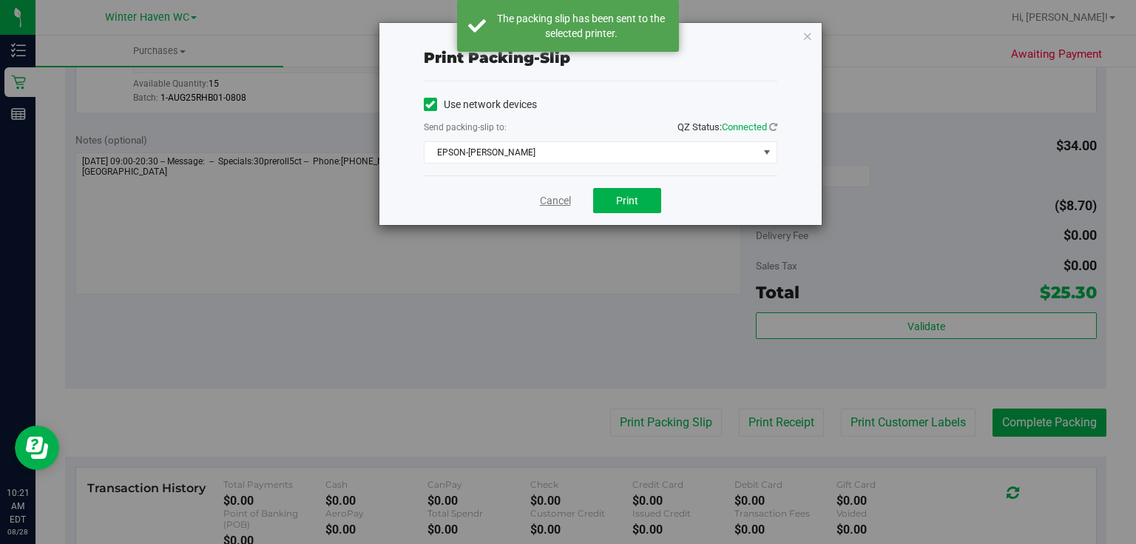
click at [558, 201] on link "Cancel" at bounding box center [555, 201] width 31 height 16
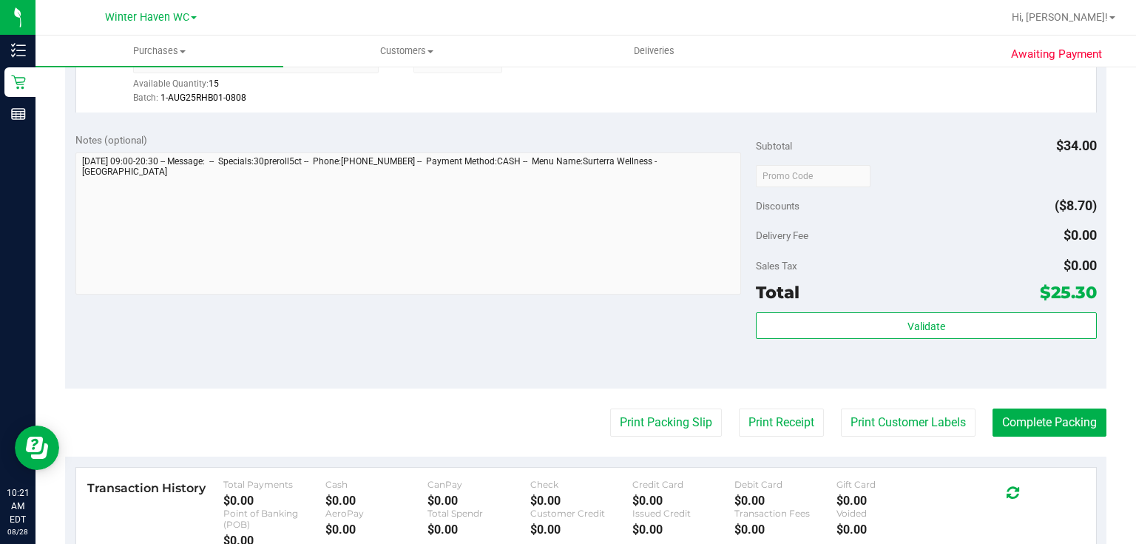
click at [1003, 402] on purchase-details "Back Edit Purchase Cancel Purchase View Profile # 11860887 BioTrack ID: - Submi…" at bounding box center [585, 145] width 1041 height 1197
click at [1000, 414] on button "Complete Packing" at bounding box center [1049, 422] width 114 height 28
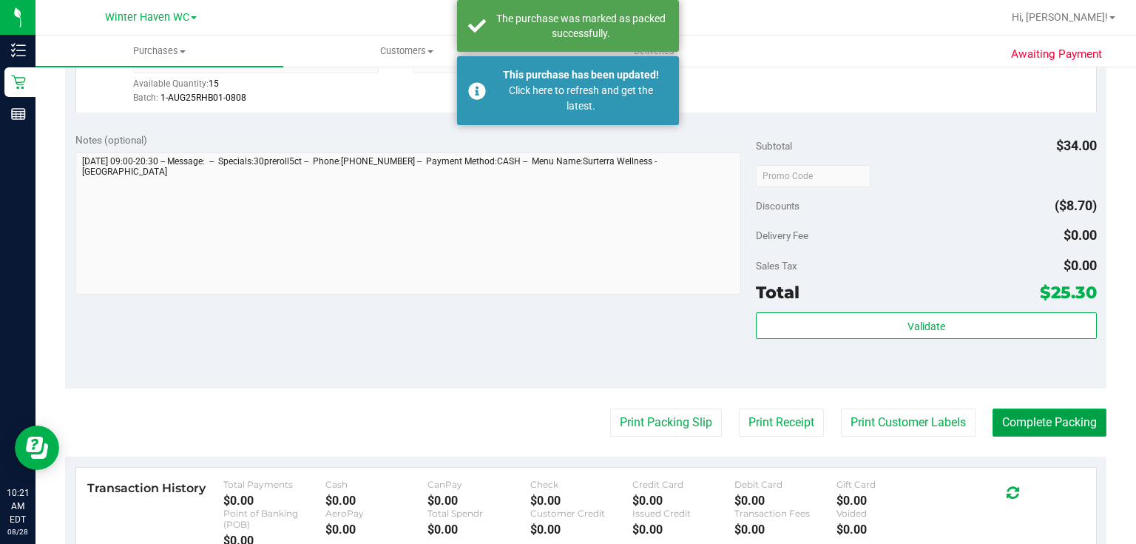
click at [999, 414] on button "Complete Packing" at bounding box center [1049, 422] width 114 height 28
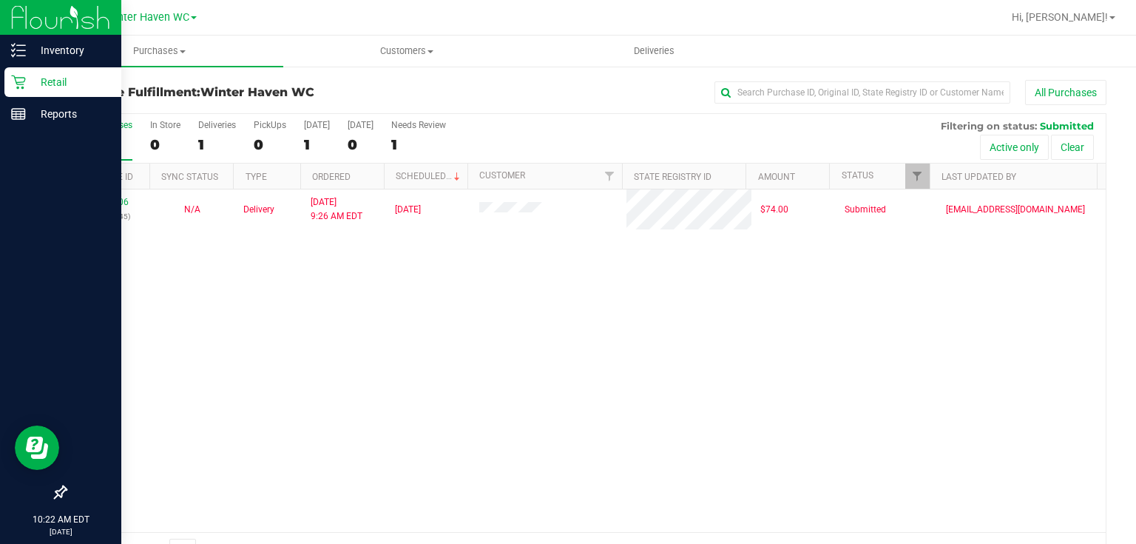
click at [64, 81] on p "Retail" at bounding box center [70, 82] width 89 height 18
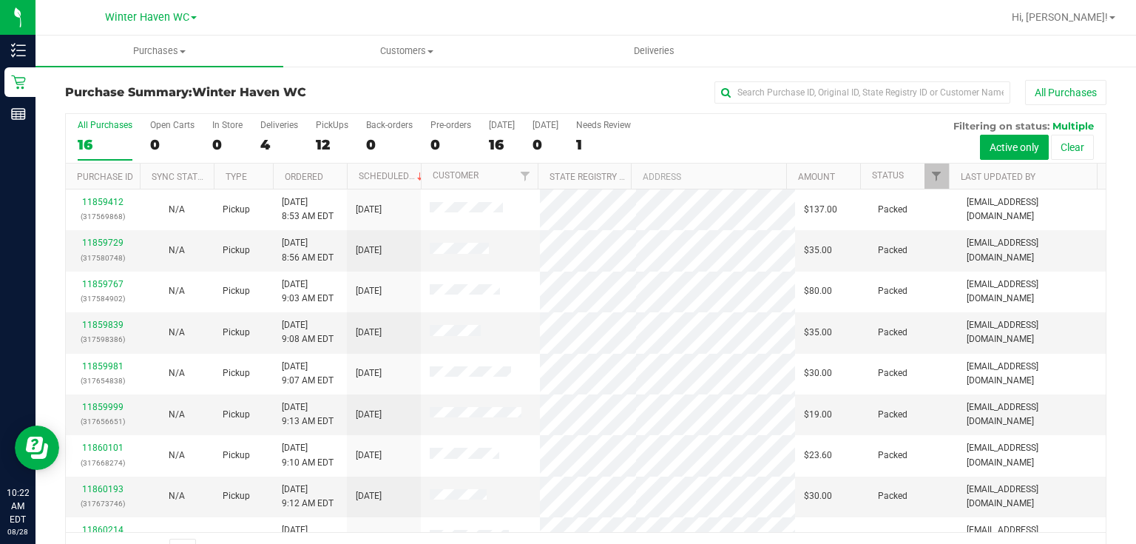
drag, startPoint x: 751, startPoint y: 133, endPoint x: 705, endPoint y: 174, distance: 61.8
click at [751, 133] on div "All Purchases 16 Open Carts 0 In Store 0 Deliveries 4 PickUps 12 Back-orders 0 …" at bounding box center [586, 139] width 1040 height 50
click at [660, 139] on div "All Purchases 16 Open Carts 0 In Store 0 Deliveries 4 PickUps 12 Back-orders 0 …" at bounding box center [586, 139] width 1040 height 50
click at [733, 124] on div "All Purchases 16 Open Carts 0 In Store 0 Deliveries 4 PickUps 12 Back-orders 0 …" at bounding box center [586, 120] width 1040 height 12
click at [700, 132] on div "All Purchases 16 Open Carts 0 In Store 0 Deliveries 4 PickUps 12 Back-orders 0 …" at bounding box center [586, 139] width 1040 height 50
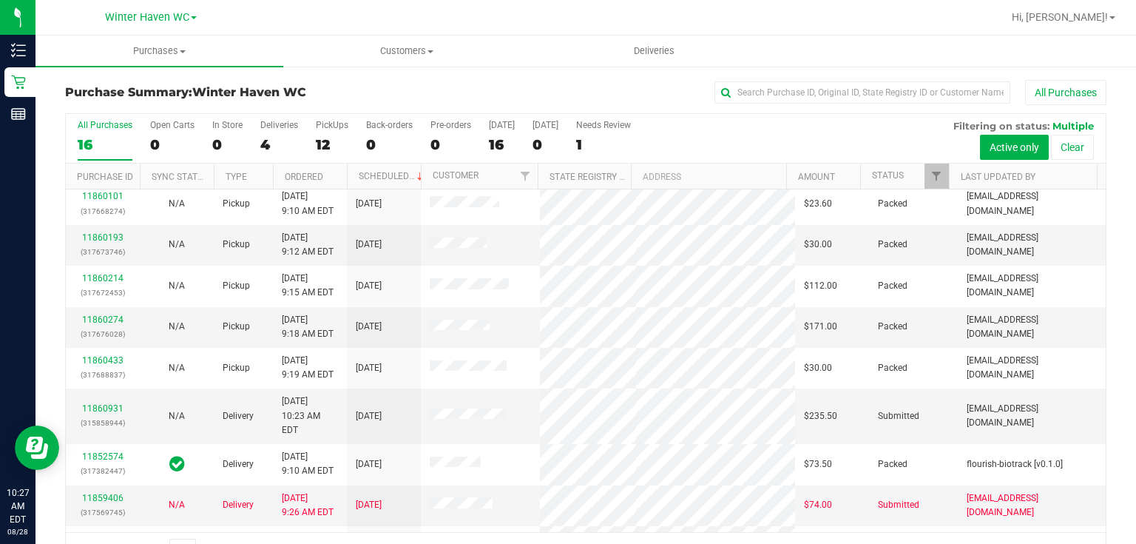
scroll to position [310, 0]
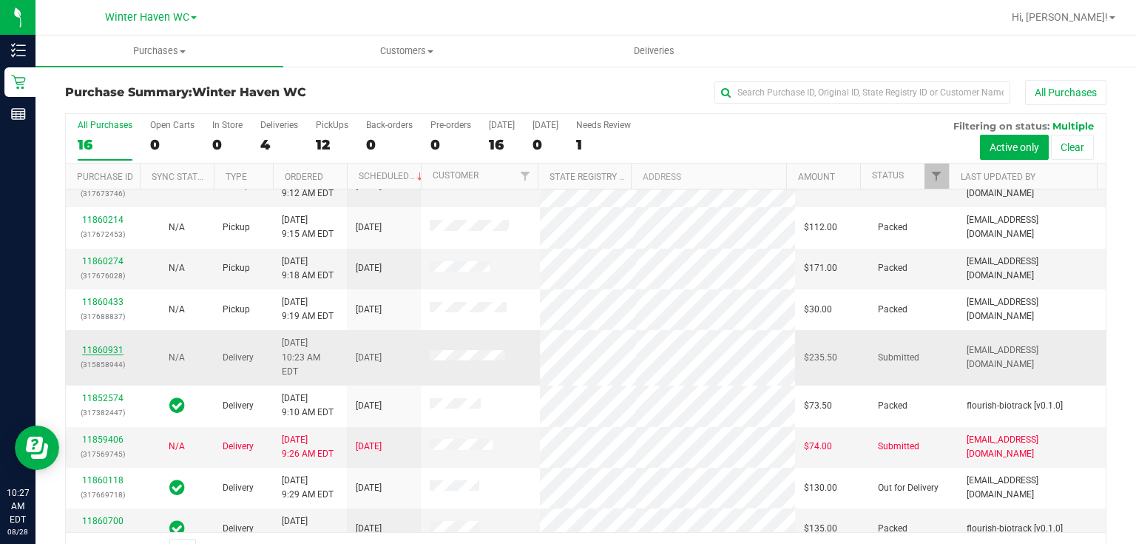
click at [107, 345] on link "11860931" at bounding box center [102, 350] width 41 height 10
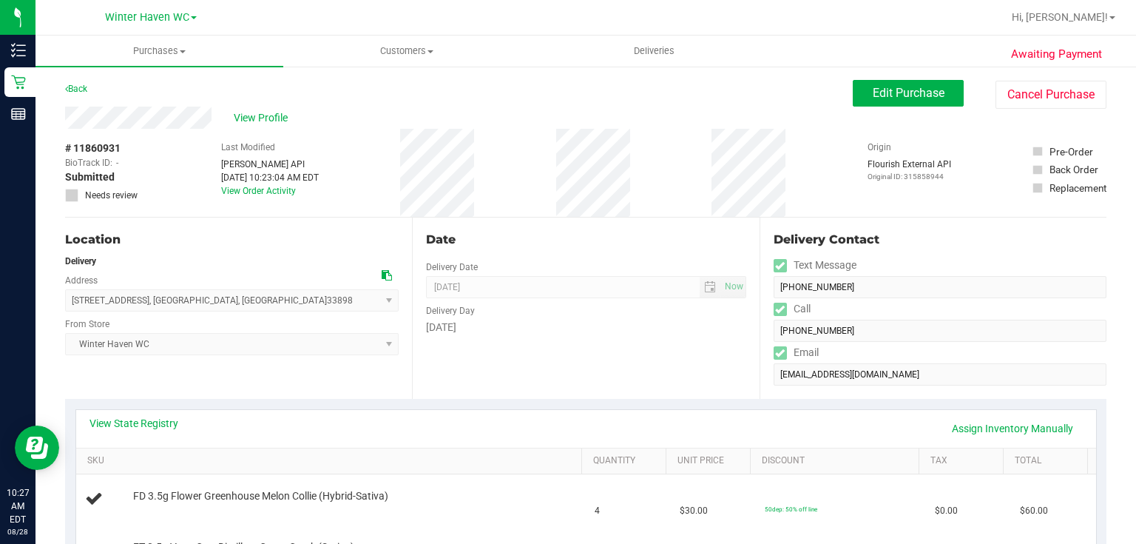
click at [577, 345] on div "Date Delivery Date 08/28/2025 Now 08/28/2025 04:00 PM Now Delivery Day Thursday" at bounding box center [585, 307] width 347 height 181
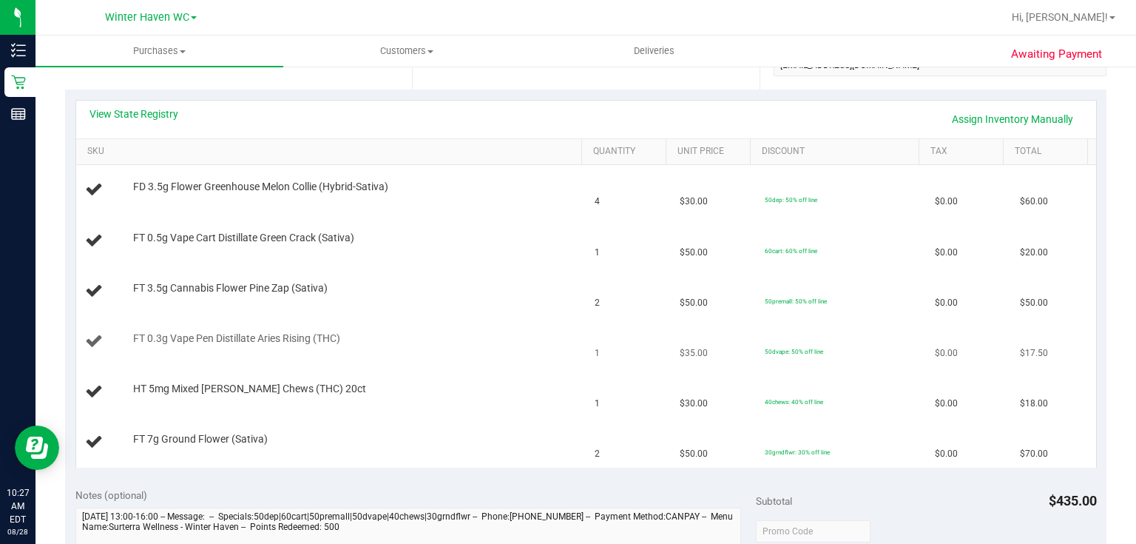
scroll to position [296, 0]
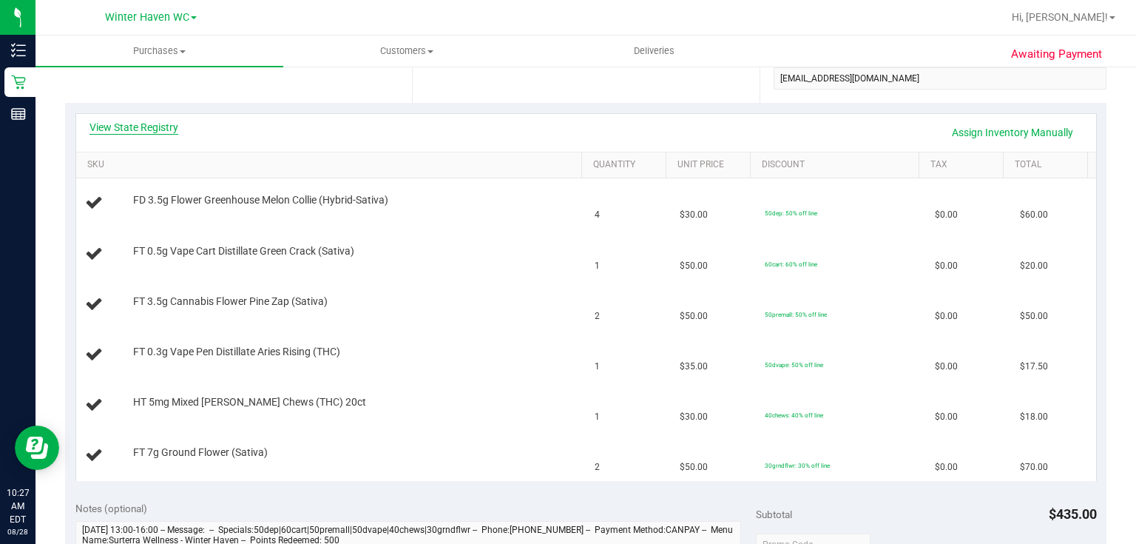
click at [139, 126] on link "View State Registry" at bounding box center [133, 127] width 89 height 15
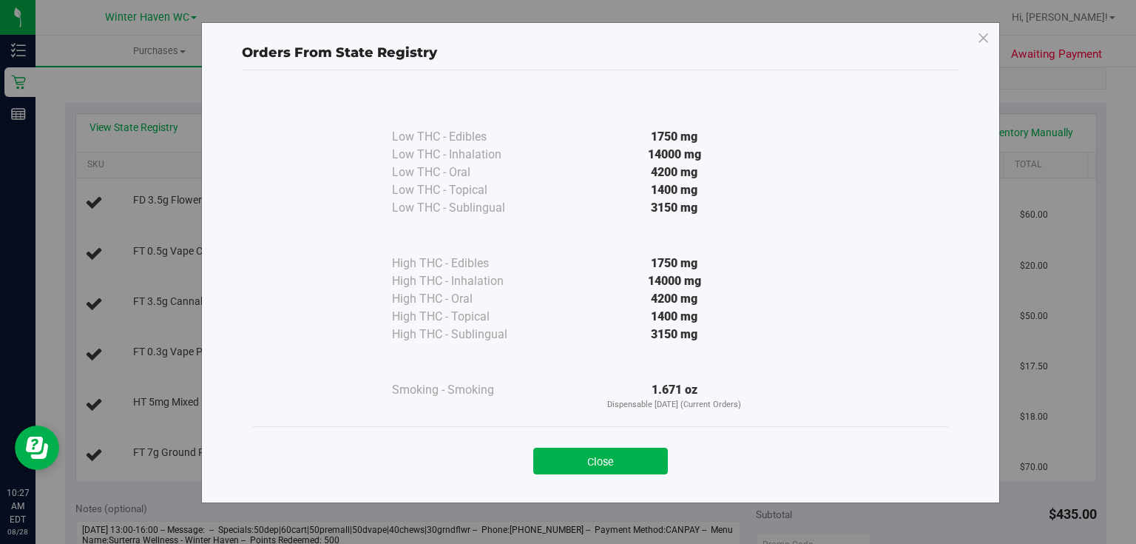
click at [558, 201] on div "3150 mg" at bounding box center [674, 208] width 269 height 18
click at [559, 200] on div "3150 mg" at bounding box center [674, 208] width 269 height 18
click at [608, 450] on button "Close" at bounding box center [600, 460] width 135 height 27
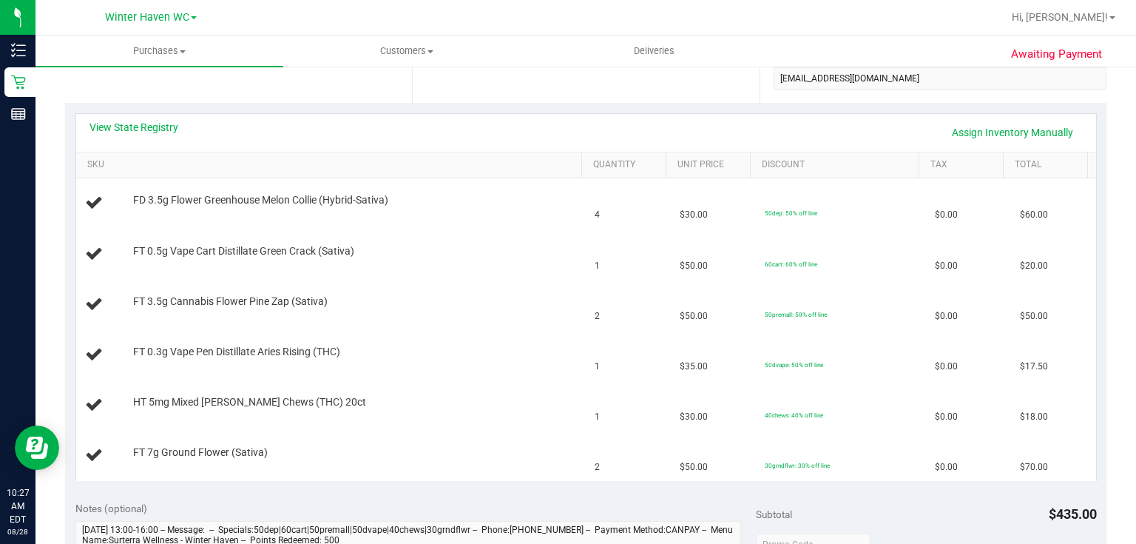
click at [459, 131] on div "View State Registry Assign Inventory Manually" at bounding box center [585, 132] width 993 height 25
click at [520, 81] on div "Date Delivery Date 08/28/2025 Now 08/28/2025 04:00 PM Now Delivery Day Thursday" at bounding box center [585, 12] width 347 height 181
click at [136, 129] on link "View State Registry" at bounding box center [133, 127] width 89 height 15
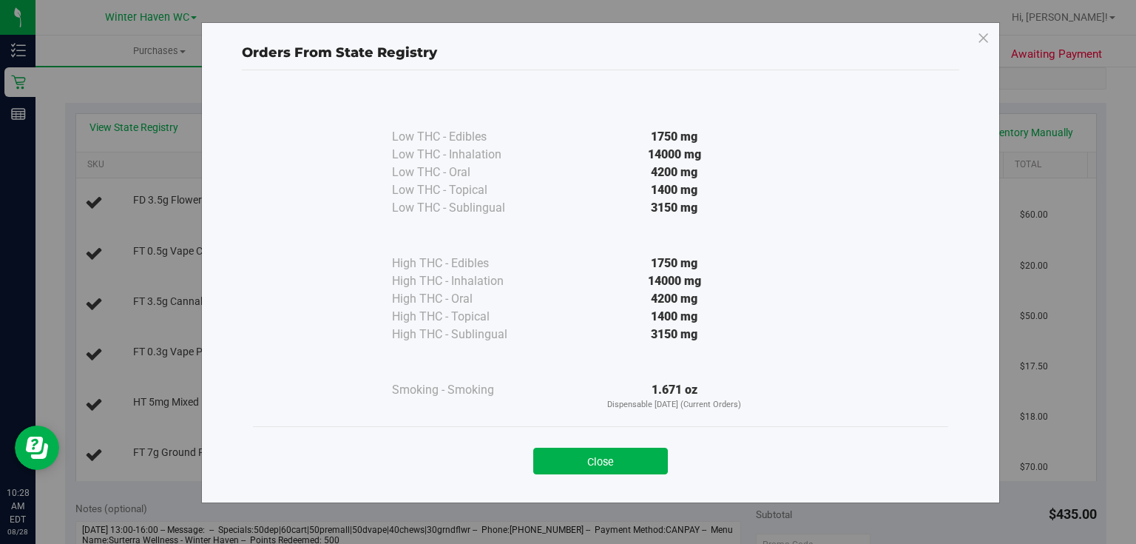
click at [580, 236] on div at bounding box center [674, 236] width 269 height 38
click at [571, 467] on button "Close" at bounding box center [600, 460] width 135 height 27
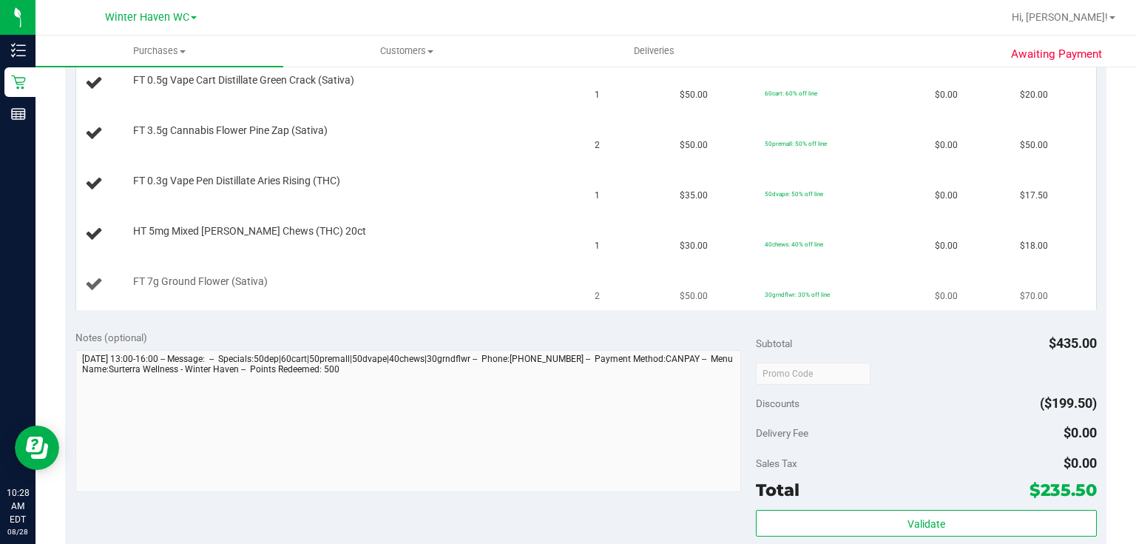
scroll to position [473, 0]
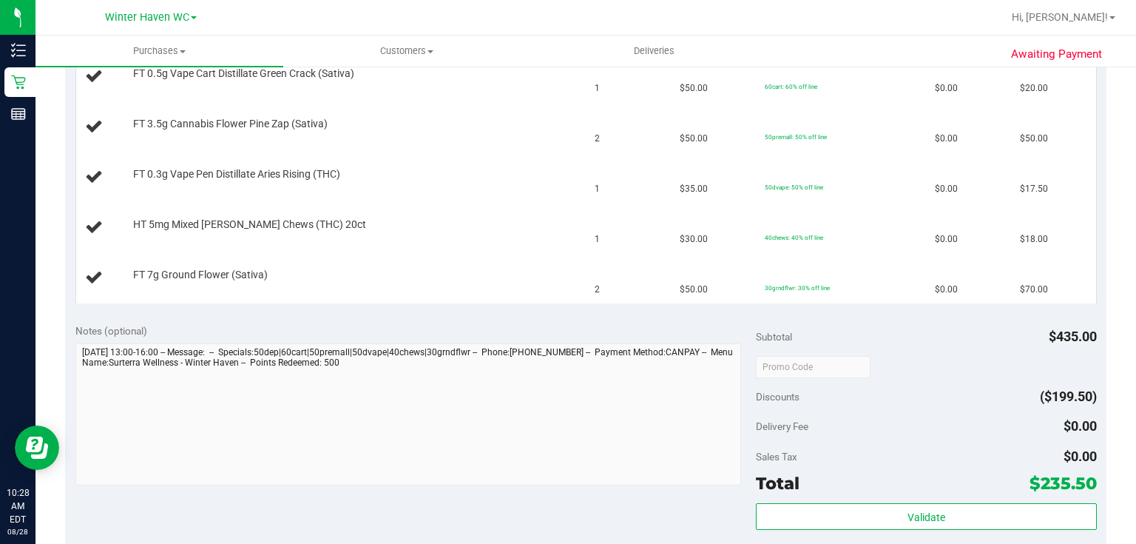
click at [574, 316] on div "Notes (optional) Subtotal $435.00 Discounts ($199.50) Delivery Fee $0.00 Sales …" at bounding box center [585, 446] width 1041 height 266
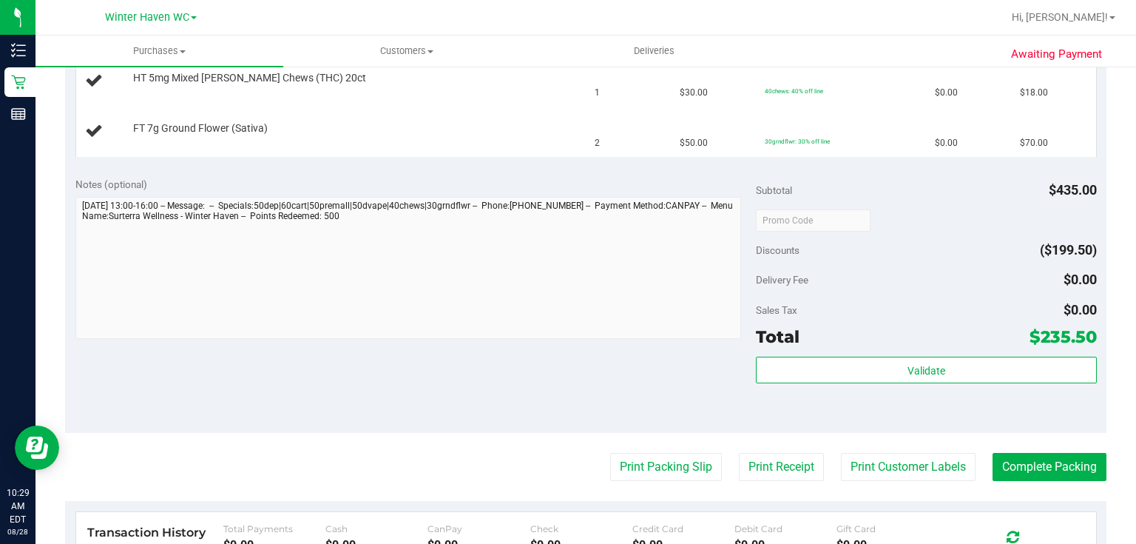
scroll to position [651, 0]
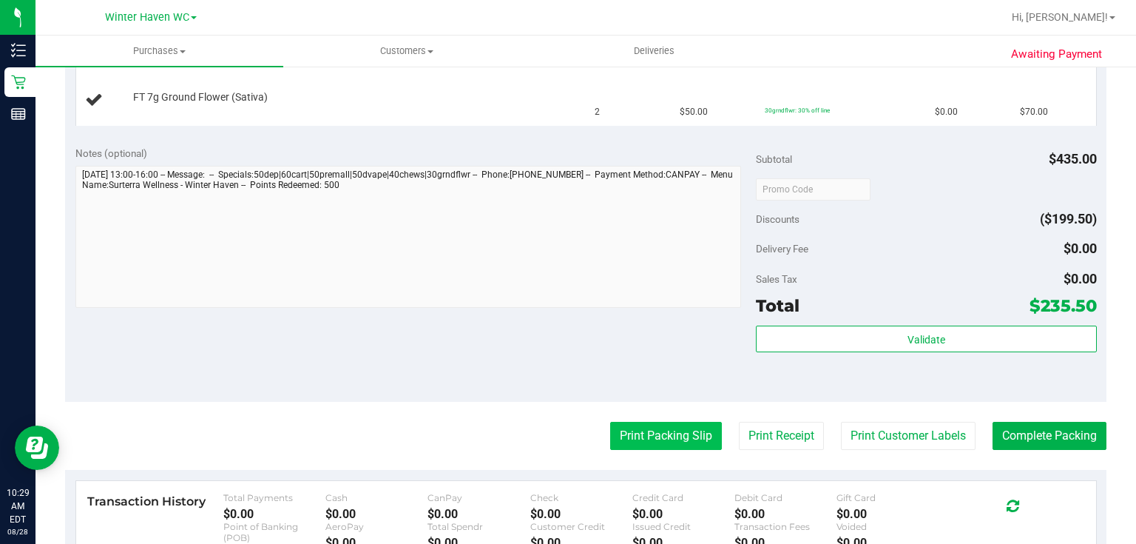
click at [666, 426] on button "Print Packing Slip" at bounding box center [666, 436] width 112 height 28
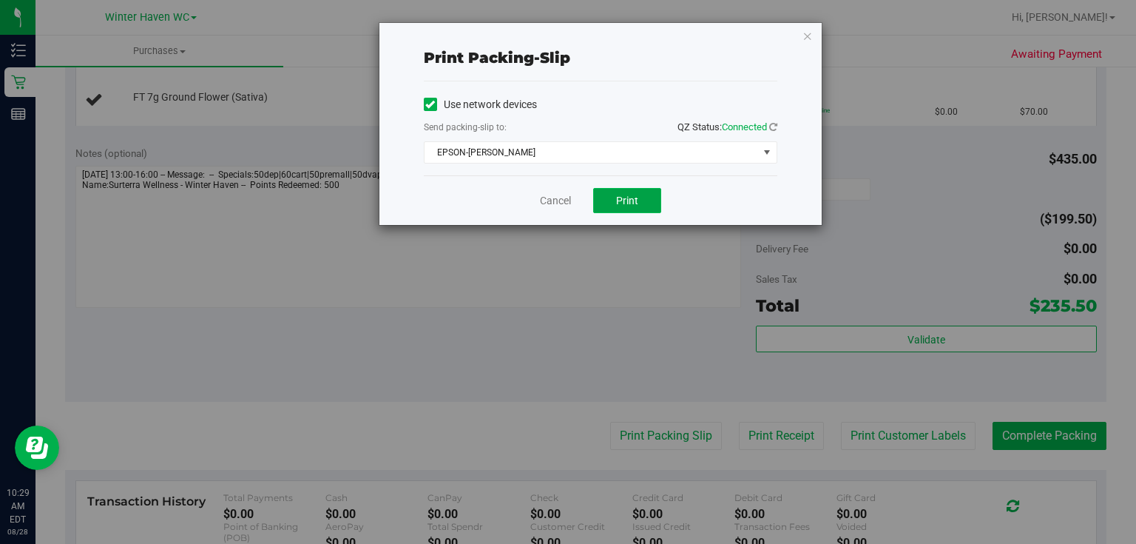
click at [625, 204] on span "Print" at bounding box center [627, 200] width 22 height 12
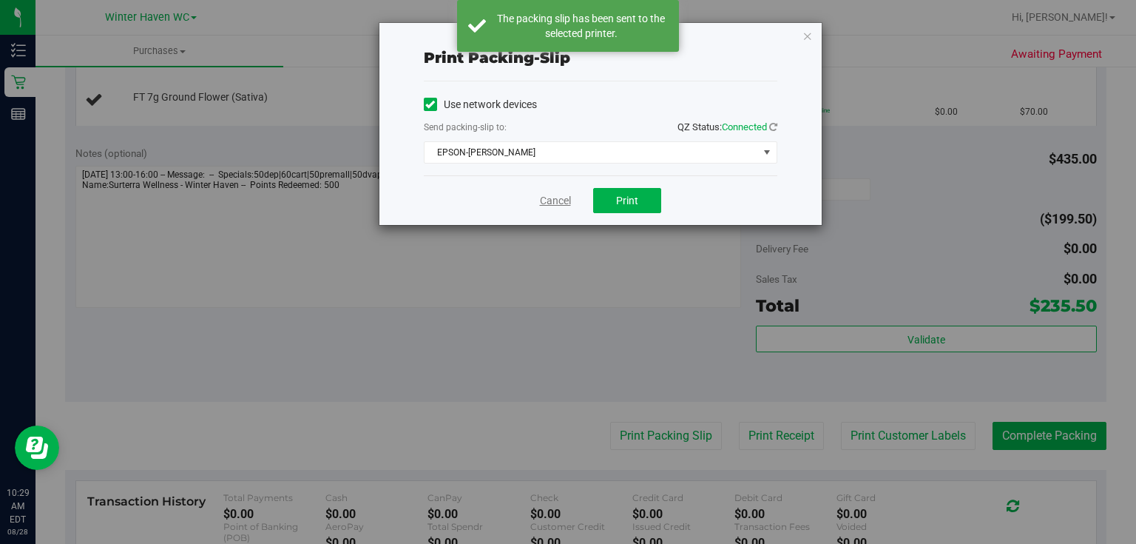
click at [554, 195] on link "Cancel" at bounding box center [555, 201] width 31 height 16
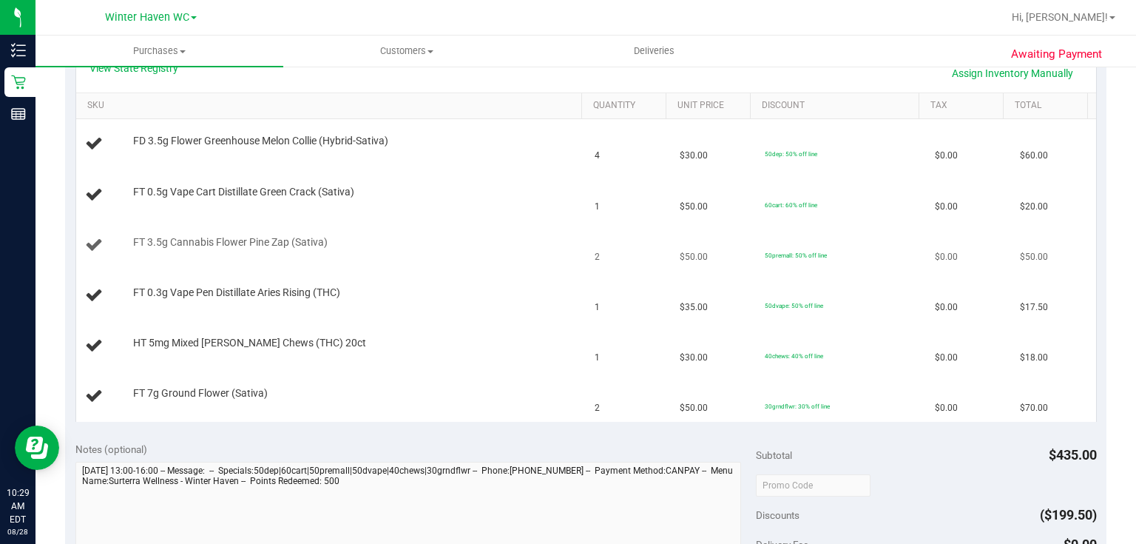
scroll to position [296, 0]
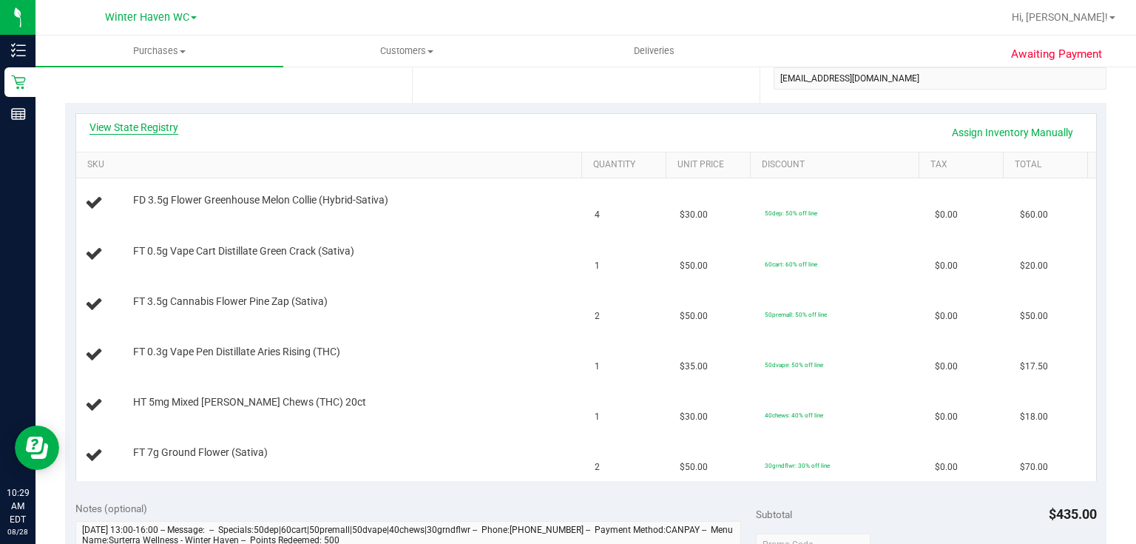
click at [144, 129] on link "View State Registry" at bounding box center [133, 127] width 89 height 15
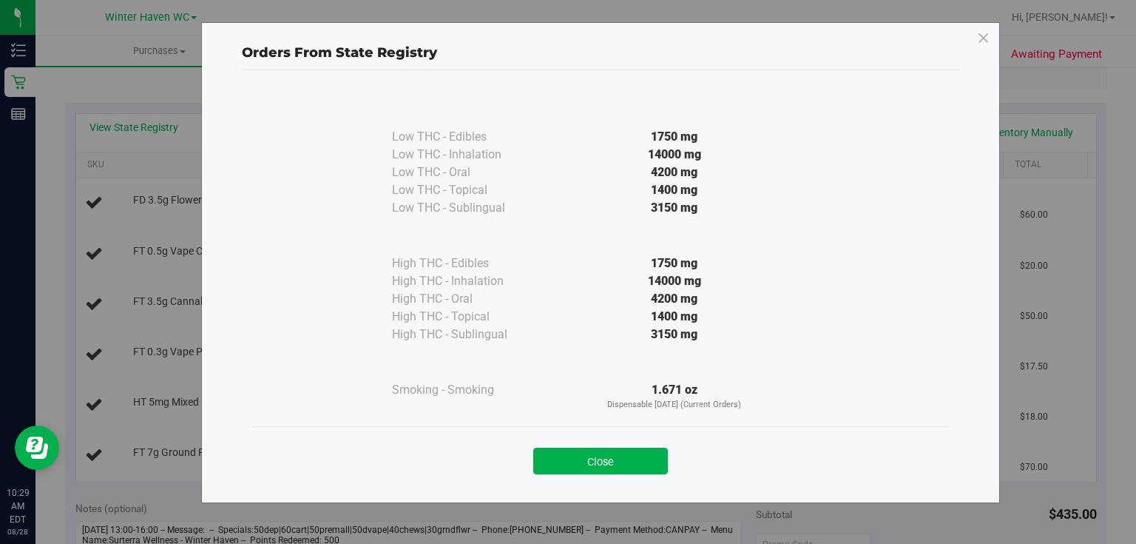
click at [592, 382] on div "1.671 oz Dispensable Today (Current Orders)" at bounding box center [674, 396] width 269 height 30
click at [577, 459] on button "Close" at bounding box center [600, 460] width 135 height 27
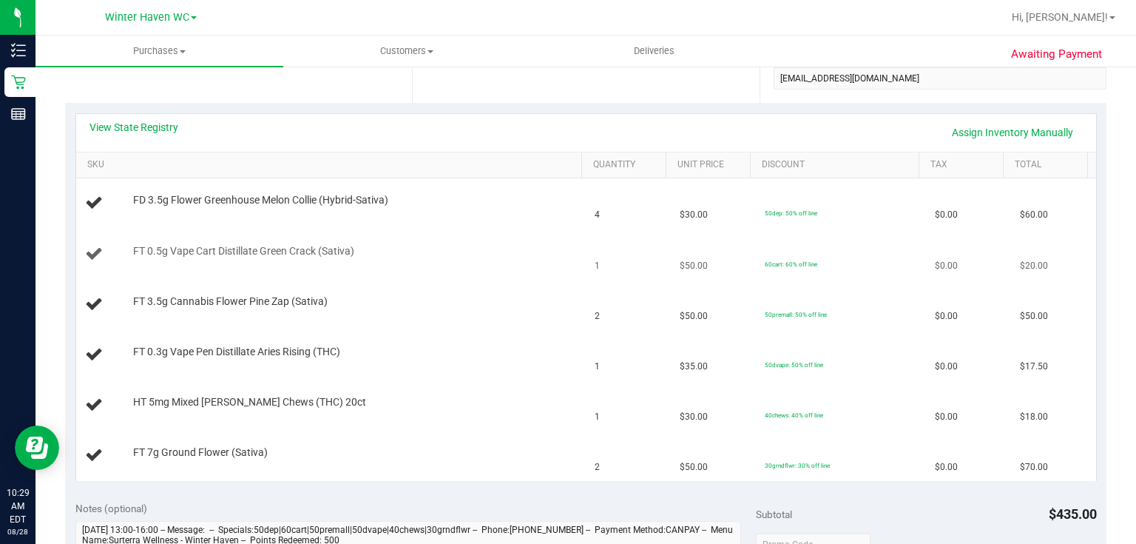
click at [501, 258] on div "FT 0.5g Vape Cart Distillate Green Crack (Sativa)" at bounding box center [331, 254] width 493 height 20
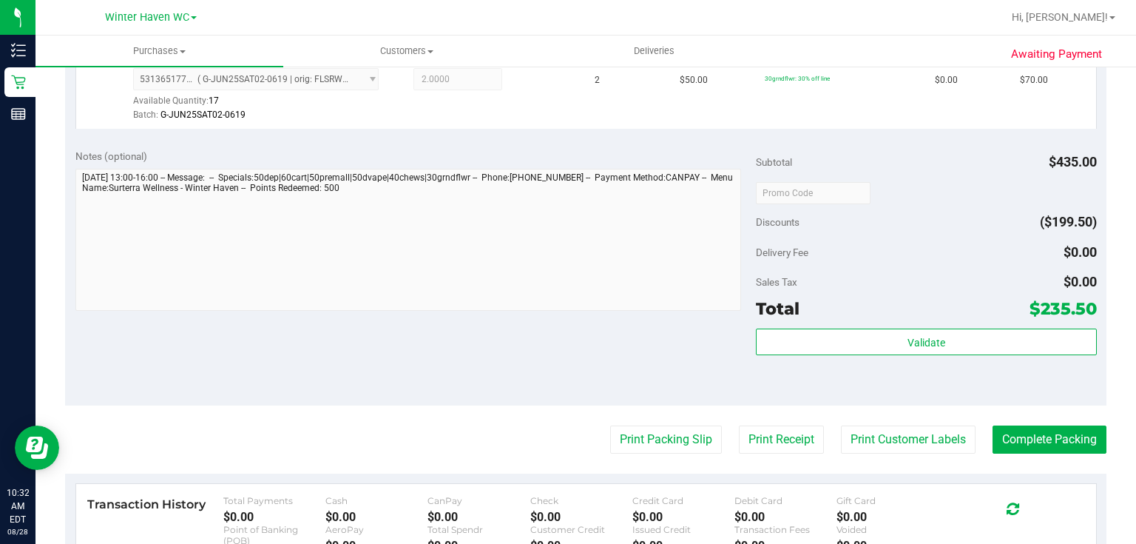
scroll to position [887, 0]
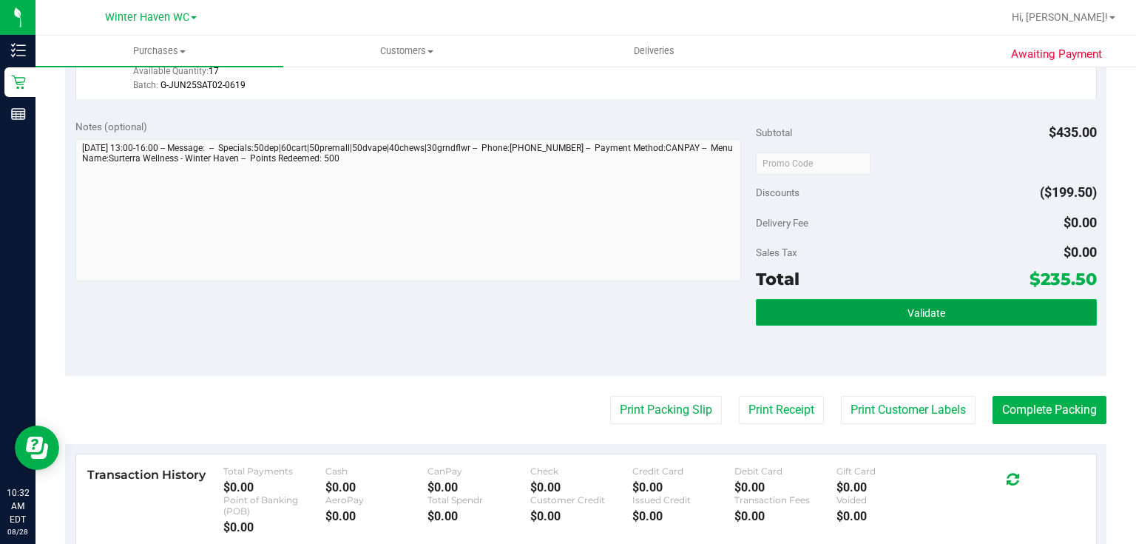
click at [933, 302] on button "Validate" at bounding box center [926, 312] width 340 height 27
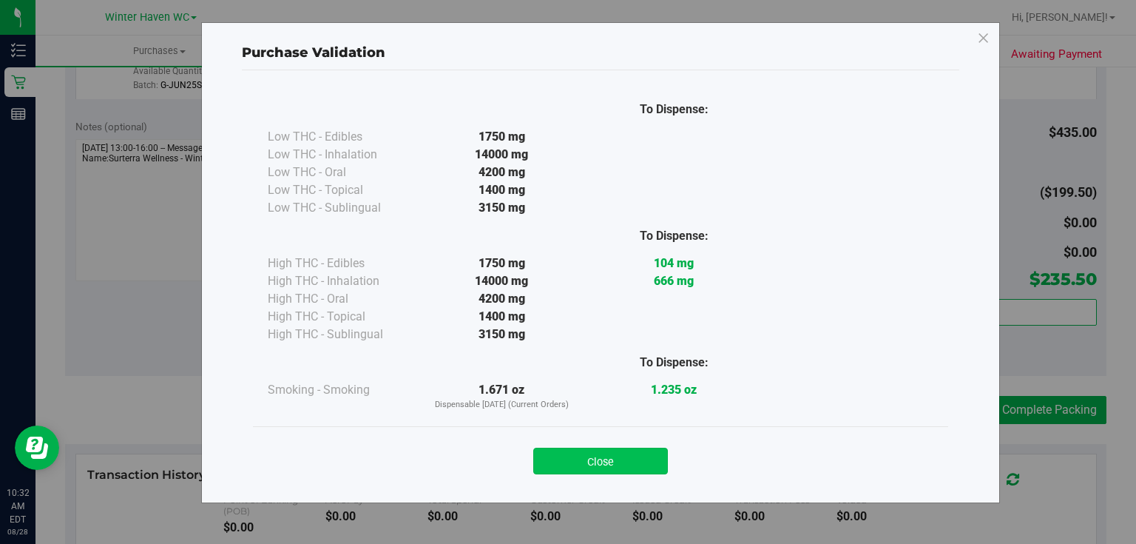
click at [624, 466] on button "Close" at bounding box center [600, 460] width 135 height 27
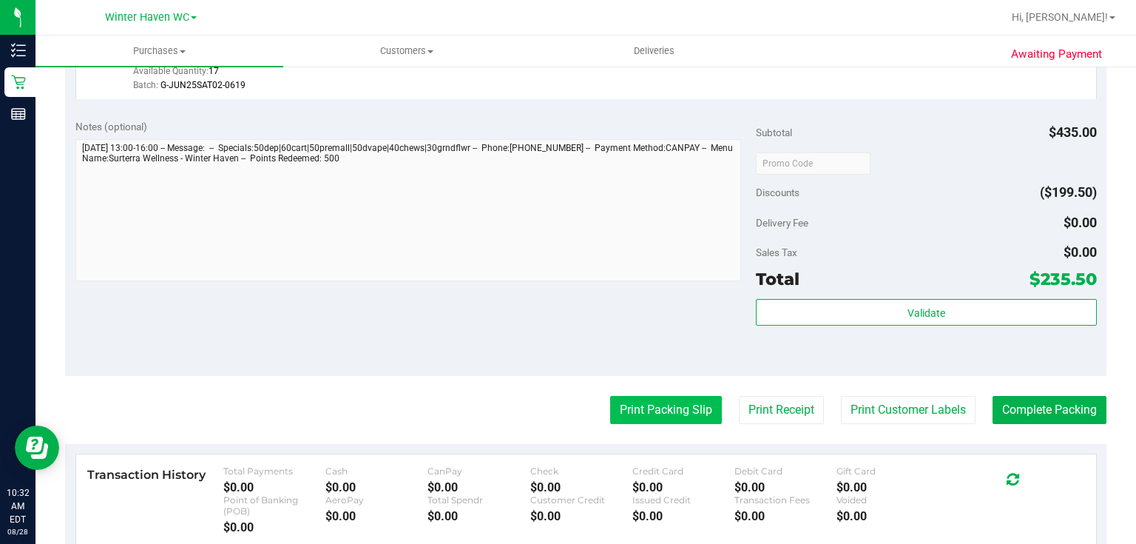
click at [692, 396] on button "Print Packing Slip" at bounding box center [666, 410] width 112 height 28
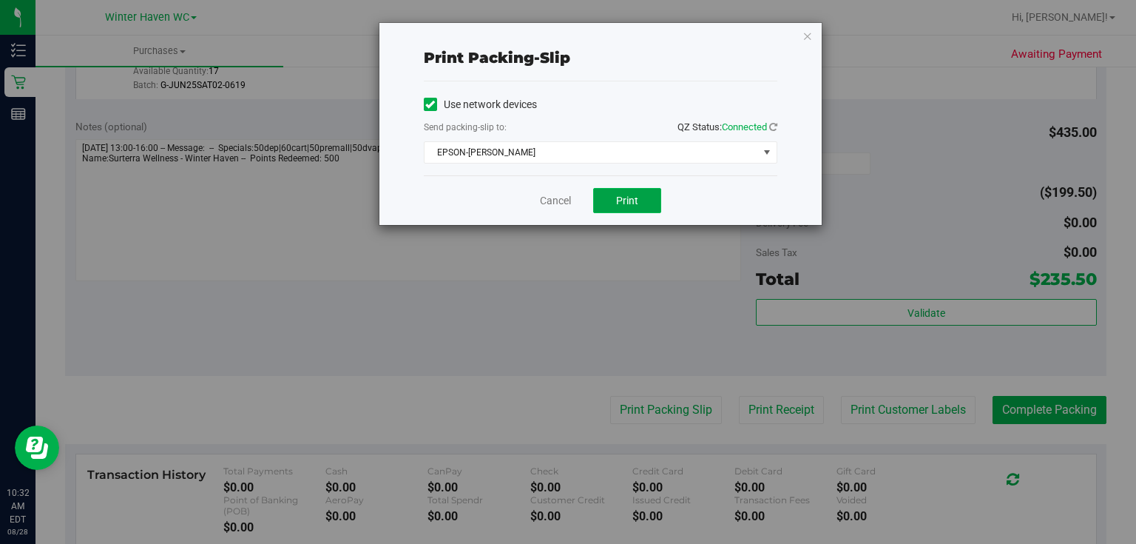
click at [627, 195] on span "Print" at bounding box center [627, 200] width 22 height 12
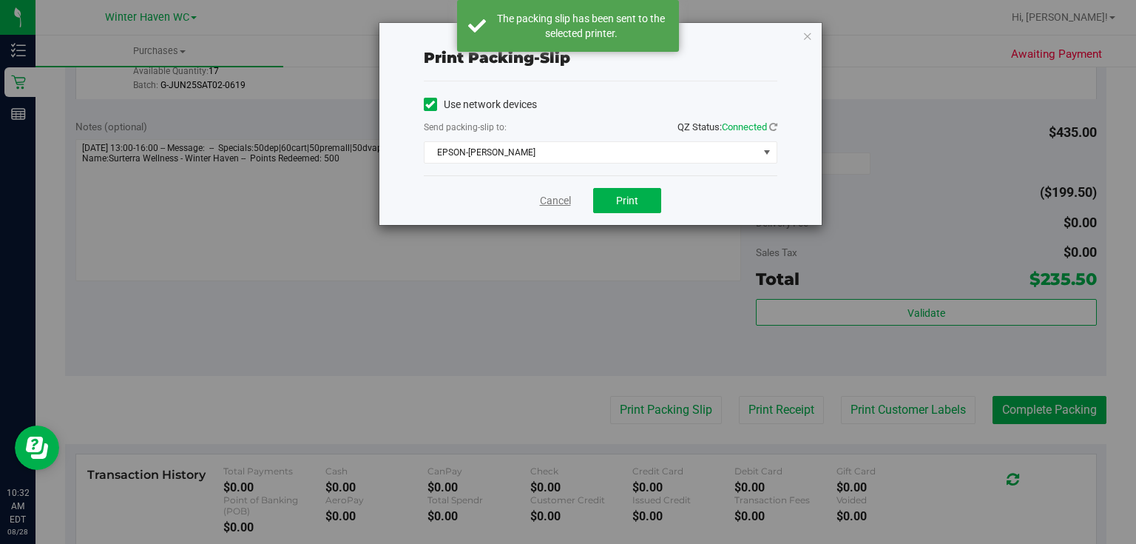
click at [544, 199] on link "Cancel" at bounding box center [555, 201] width 31 height 16
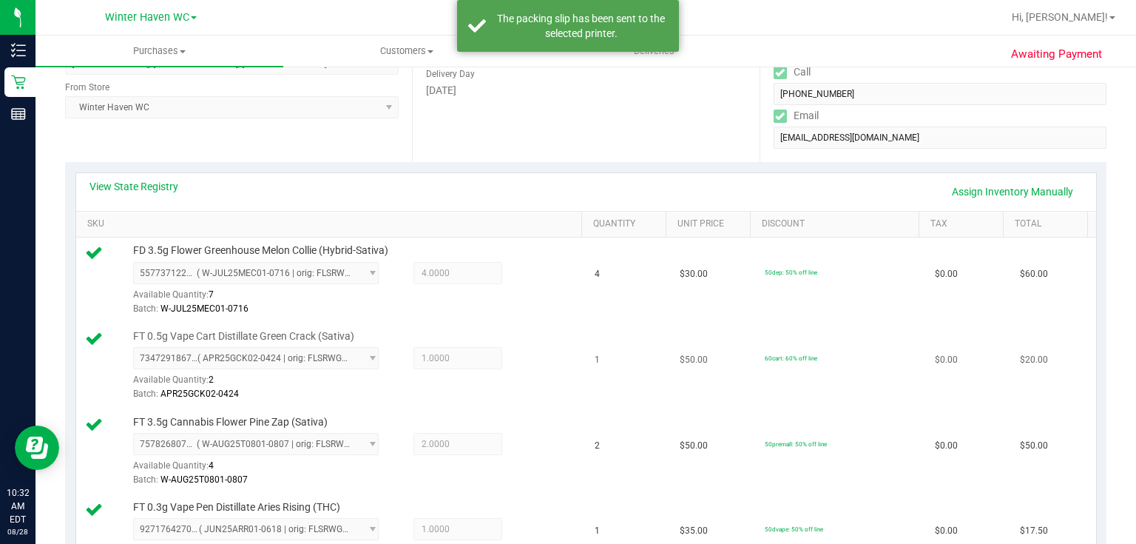
scroll to position [0, 0]
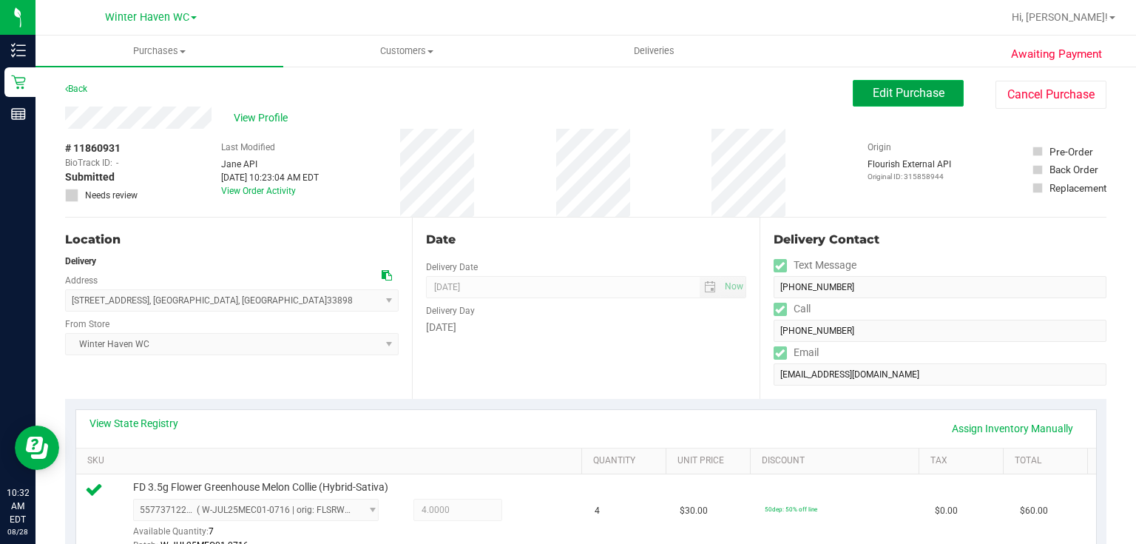
click at [909, 85] on button "Edit Purchase" at bounding box center [908, 93] width 111 height 27
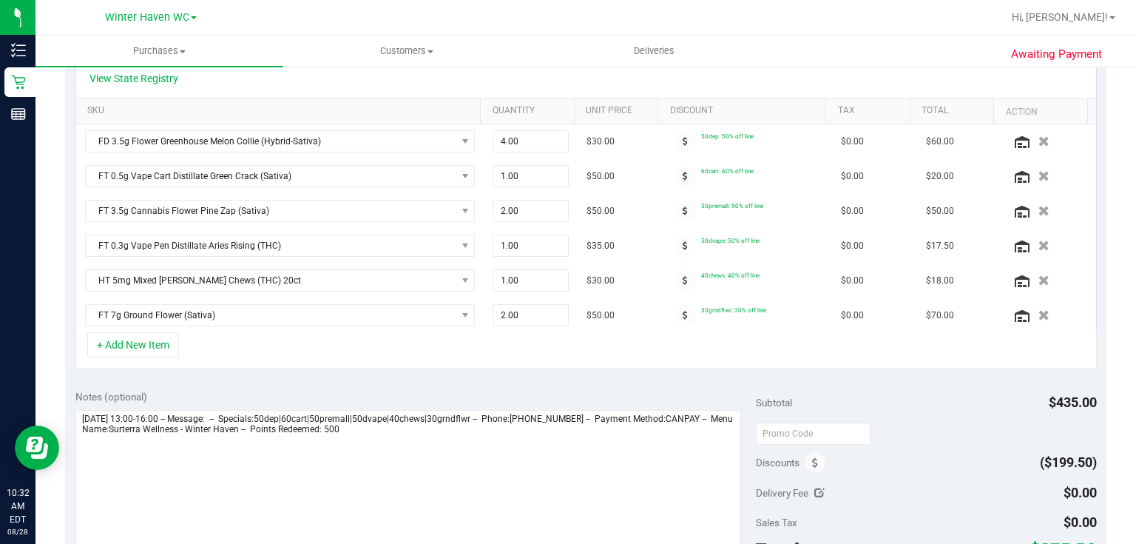
scroll to position [355, 0]
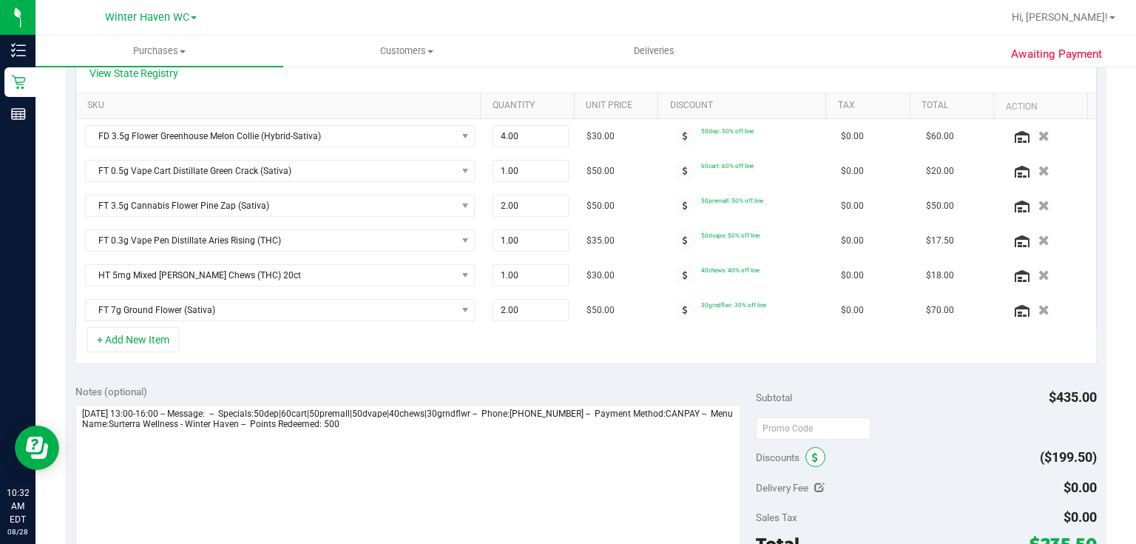
click at [813, 456] on span at bounding box center [815, 457] width 20 height 20
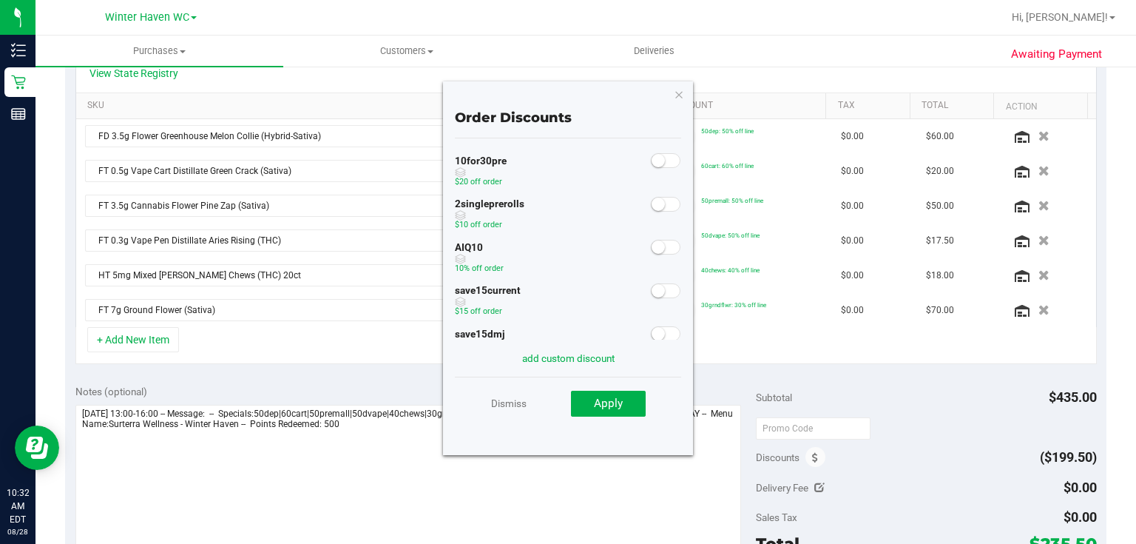
click at [651, 245] on span at bounding box center [666, 247] width 30 height 15
click at [627, 405] on button "Apply" at bounding box center [608, 403] width 75 height 27
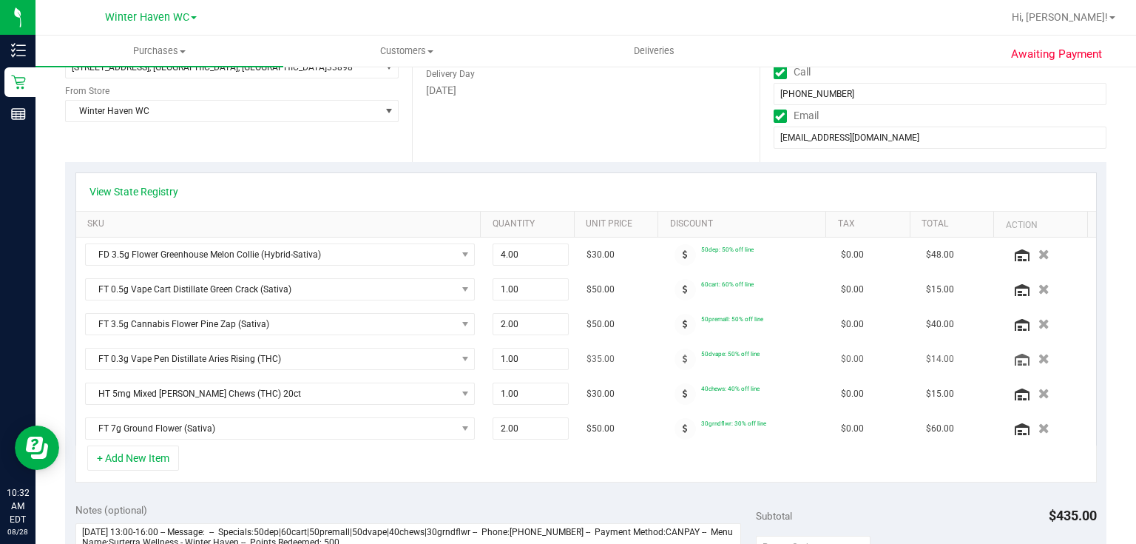
scroll to position [0, 0]
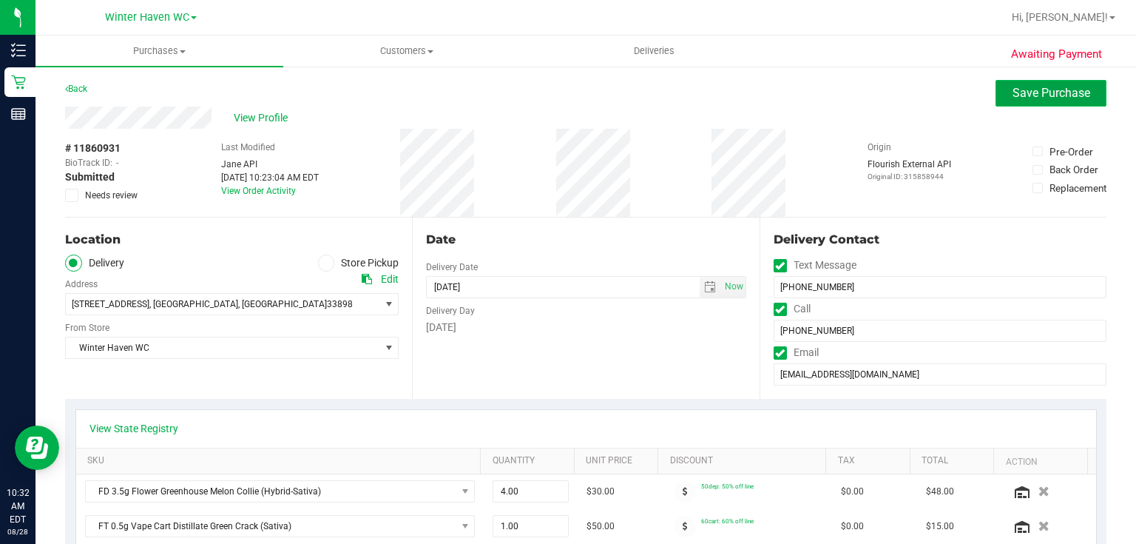
click at [1039, 84] on button "Save Purchase" at bounding box center [1050, 93] width 111 height 27
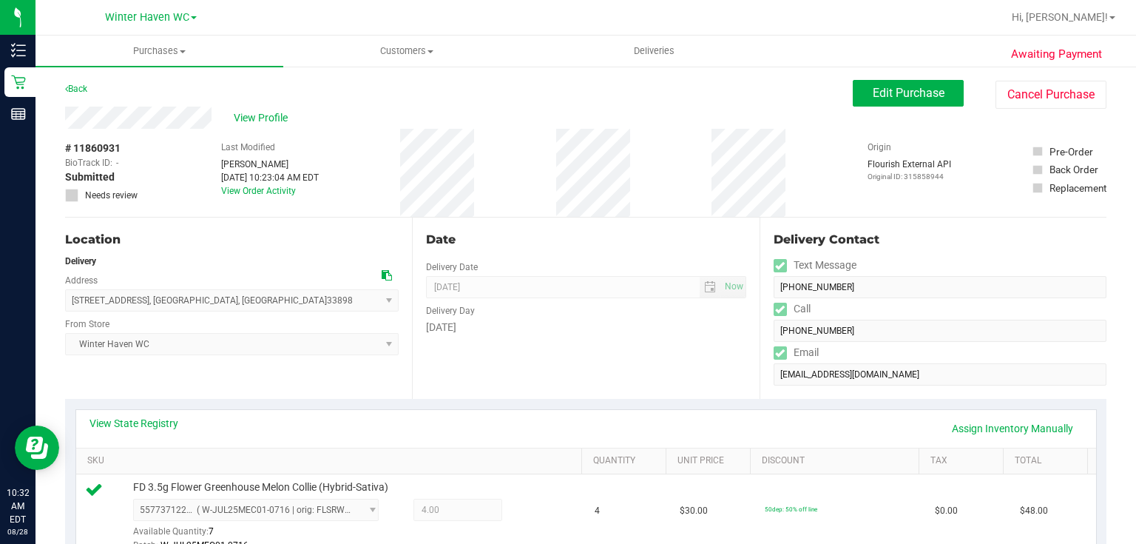
click at [686, 200] on div "# 11860931 BioTrack ID: - Submitted Needs review Last Modified Abigail Balfour …" at bounding box center [585, 173] width 1041 height 88
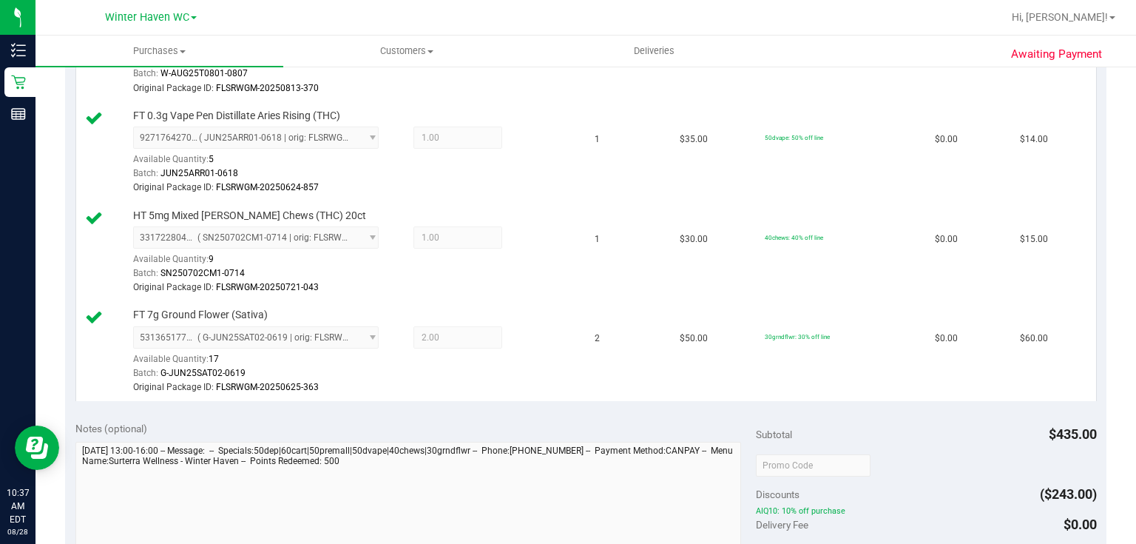
scroll to position [887, 0]
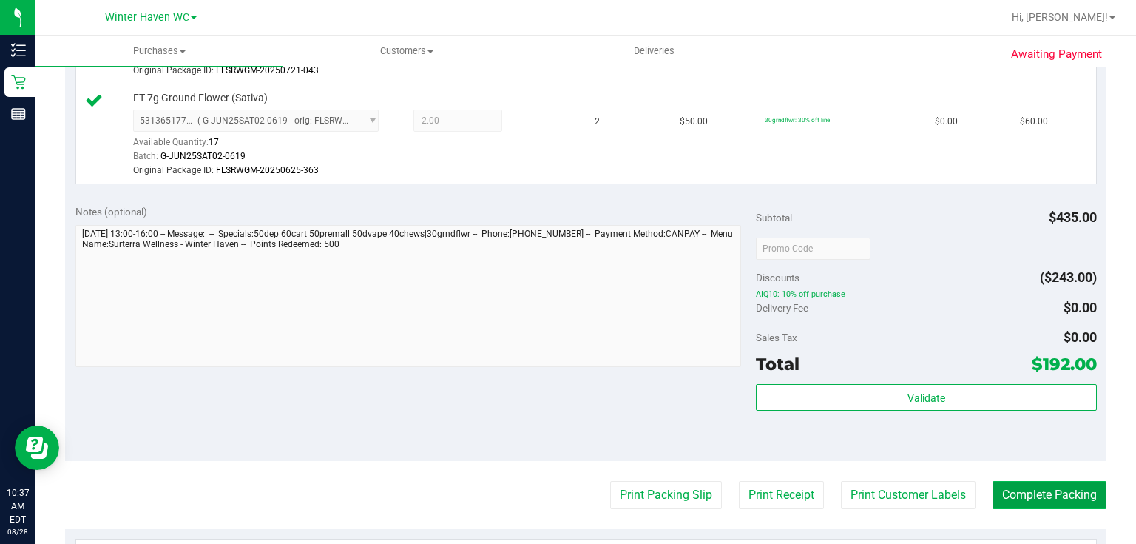
click at [1039, 487] on button "Complete Packing" at bounding box center [1049, 495] width 114 height 28
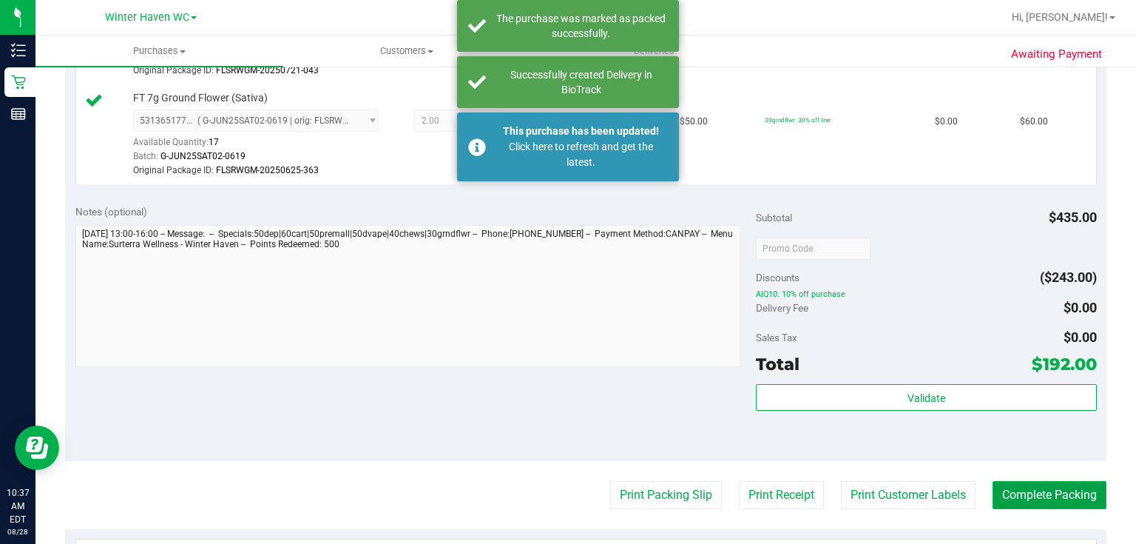
click at [1035, 492] on button "Complete Packing" at bounding box center [1049, 495] width 114 height 28
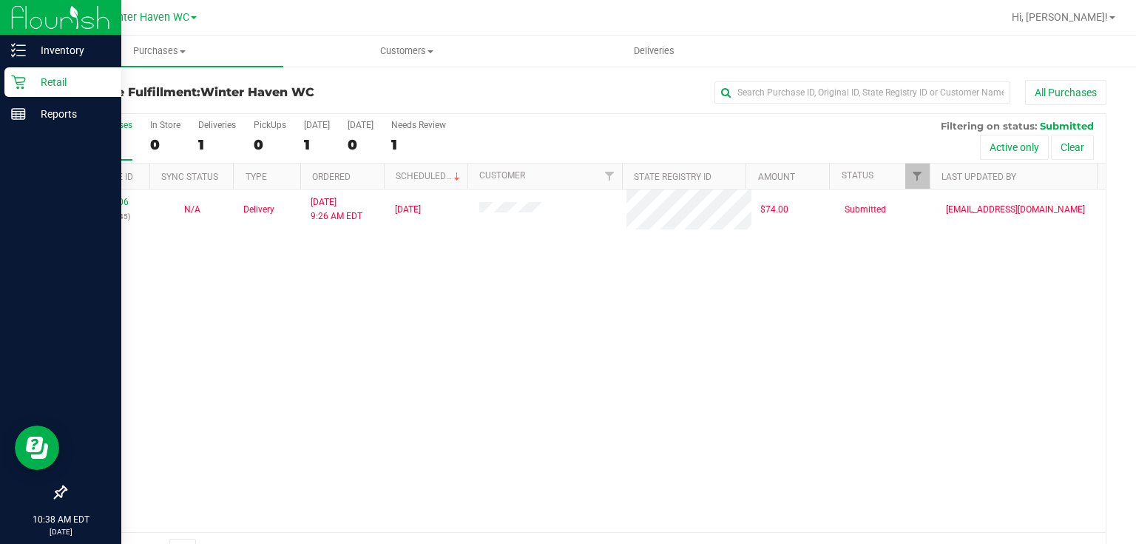
click at [59, 74] on p "Retail" at bounding box center [70, 82] width 89 height 18
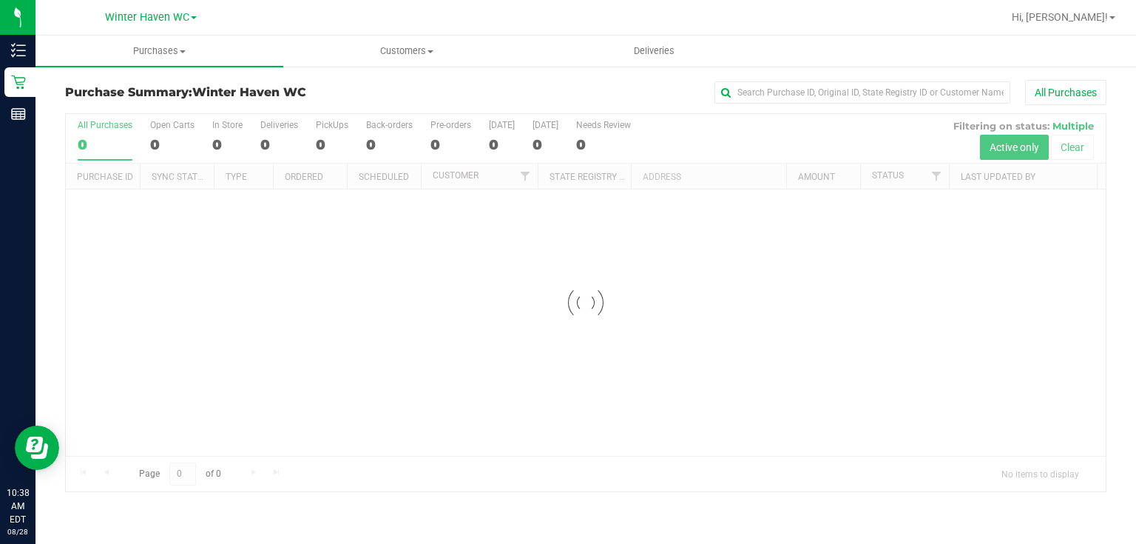
click at [563, 87] on div "All Purchases" at bounding box center [759, 92] width 694 height 25
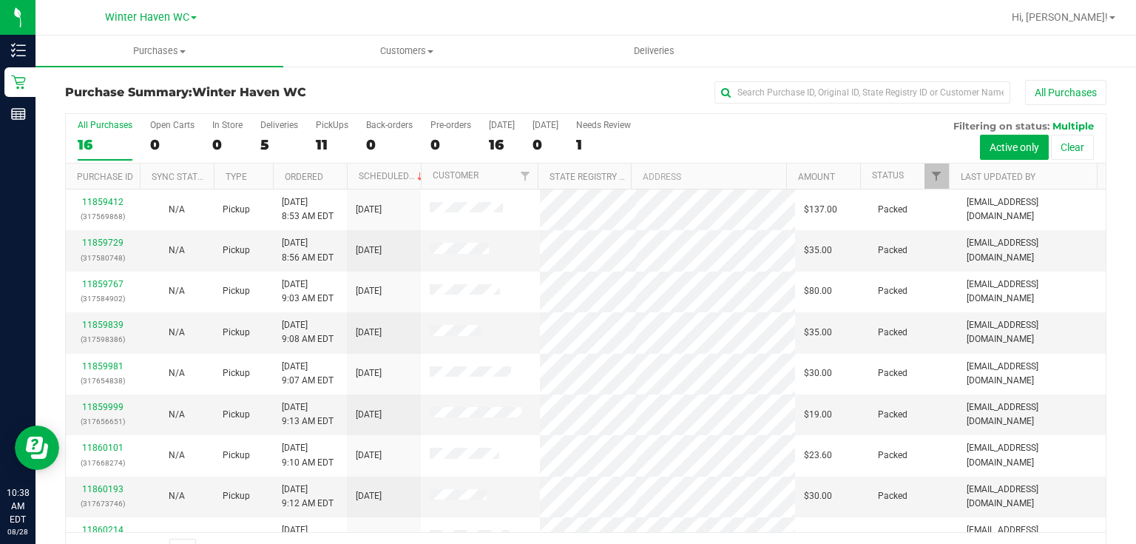
click at [725, 129] on div "All Purchases 16 Open Carts 0 In Store 0 Deliveries 5 PickUps 11 Back-orders 0 …" at bounding box center [586, 139] width 1040 height 50
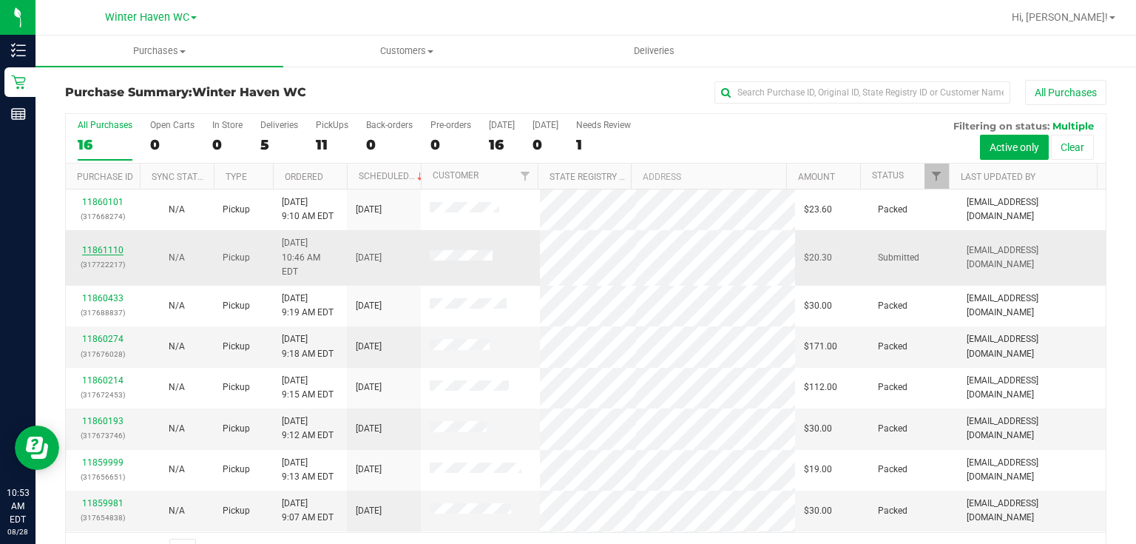
click at [104, 245] on link "11861110" at bounding box center [102, 250] width 41 height 10
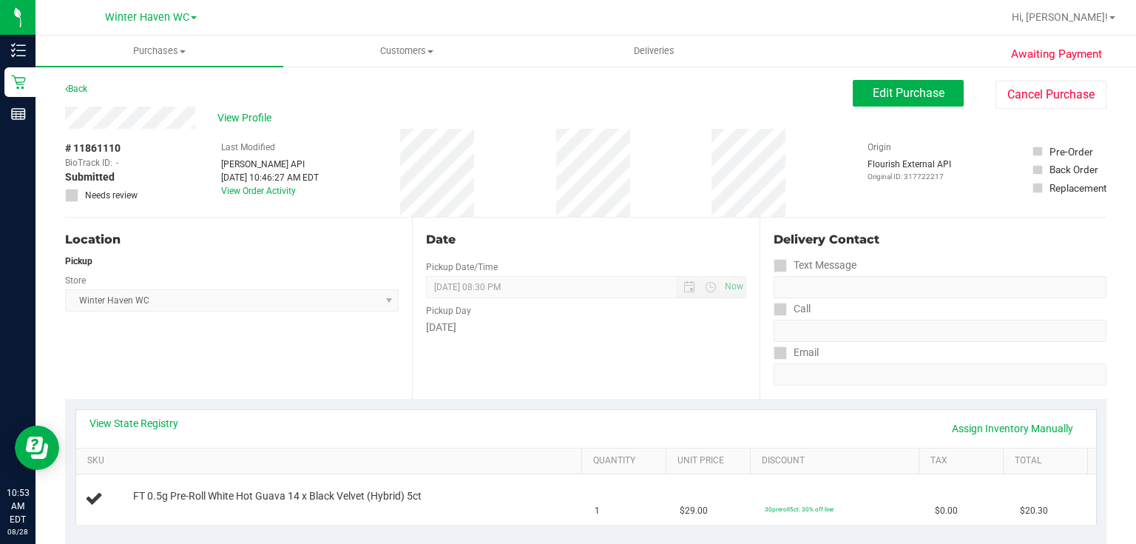
click at [574, 328] on div "Thursday" at bounding box center [585, 327] width 319 height 16
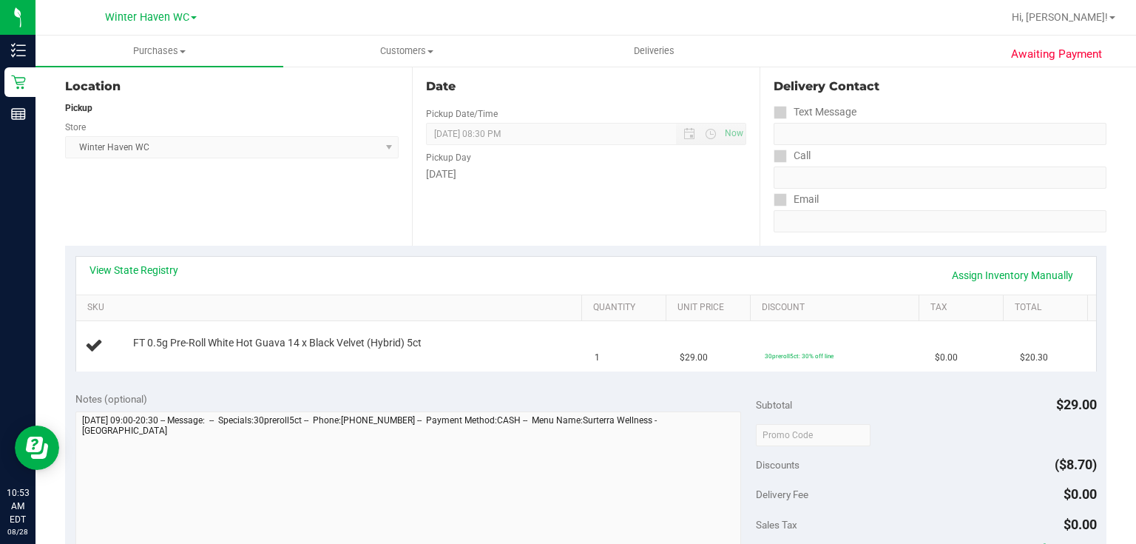
scroll to position [177, 0]
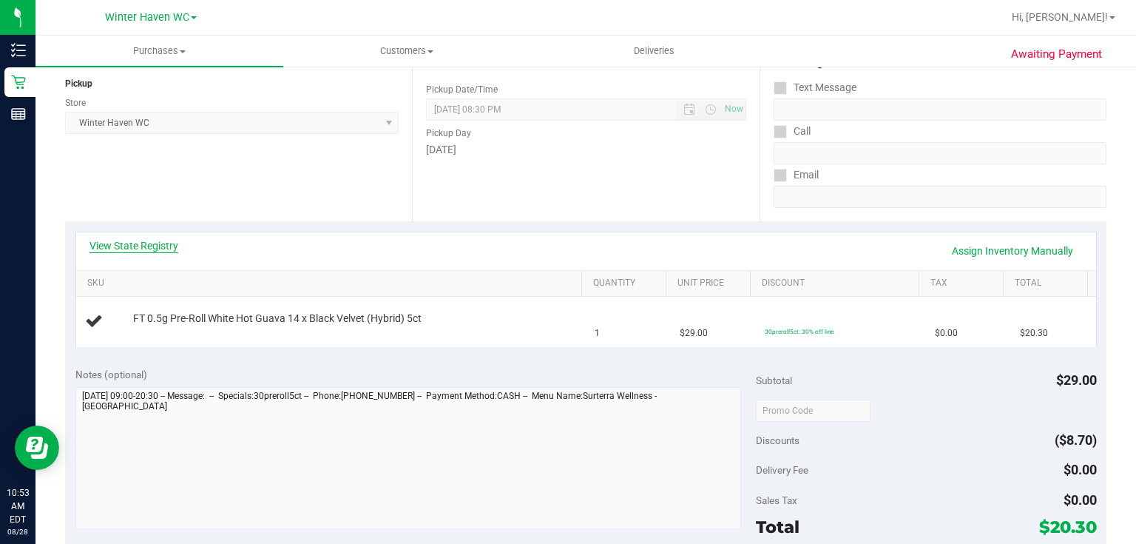
click at [149, 240] on link "View State Registry" at bounding box center [133, 245] width 89 height 15
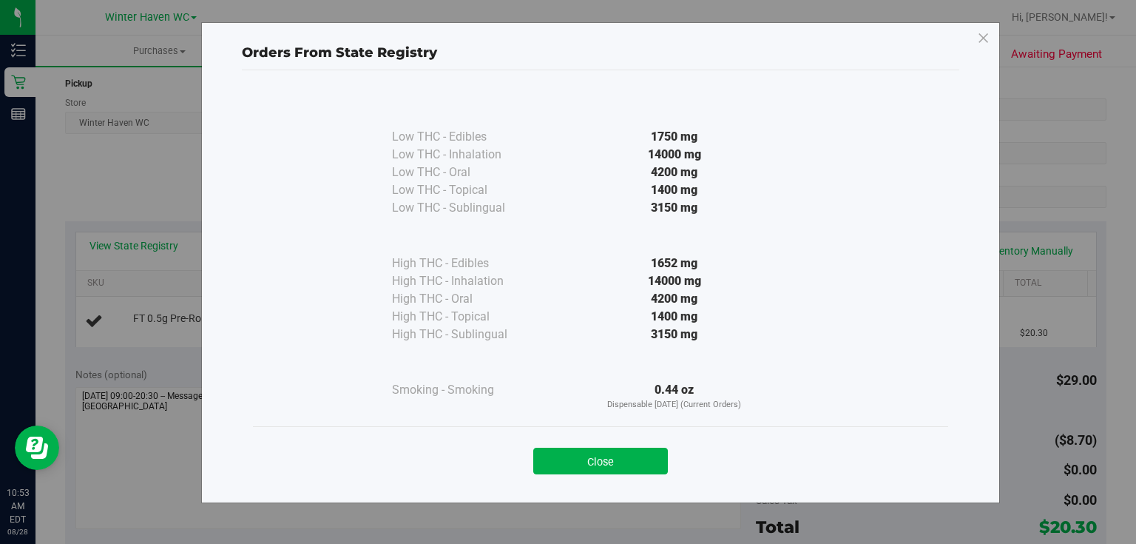
click at [590, 334] on div "3150 mg" at bounding box center [674, 334] width 269 height 18
click at [566, 459] on button "Close" at bounding box center [600, 460] width 135 height 27
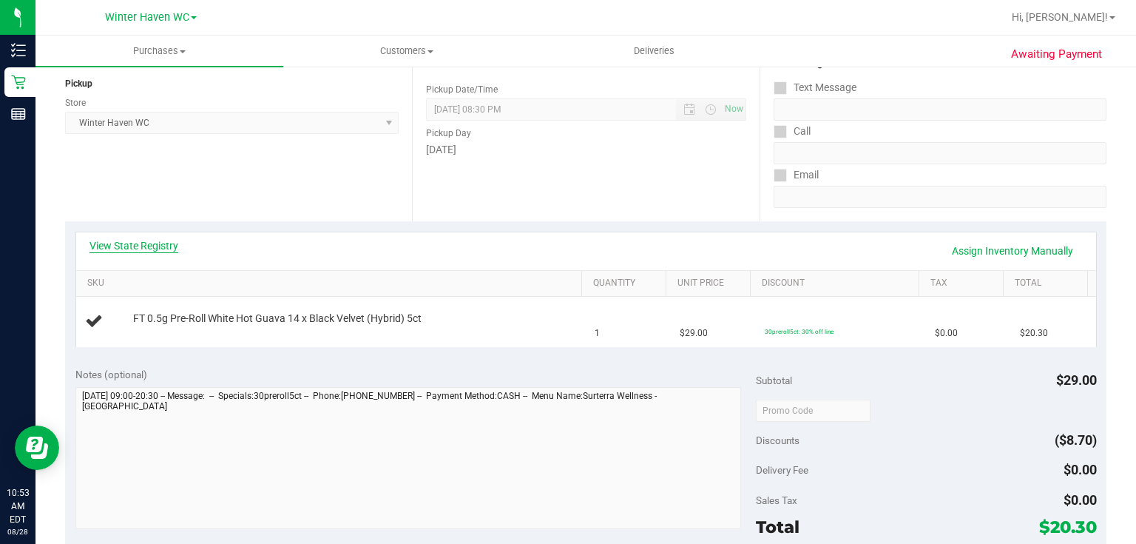
click at [160, 239] on link "View State Registry" at bounding box center [133, 245] width 89 height 15
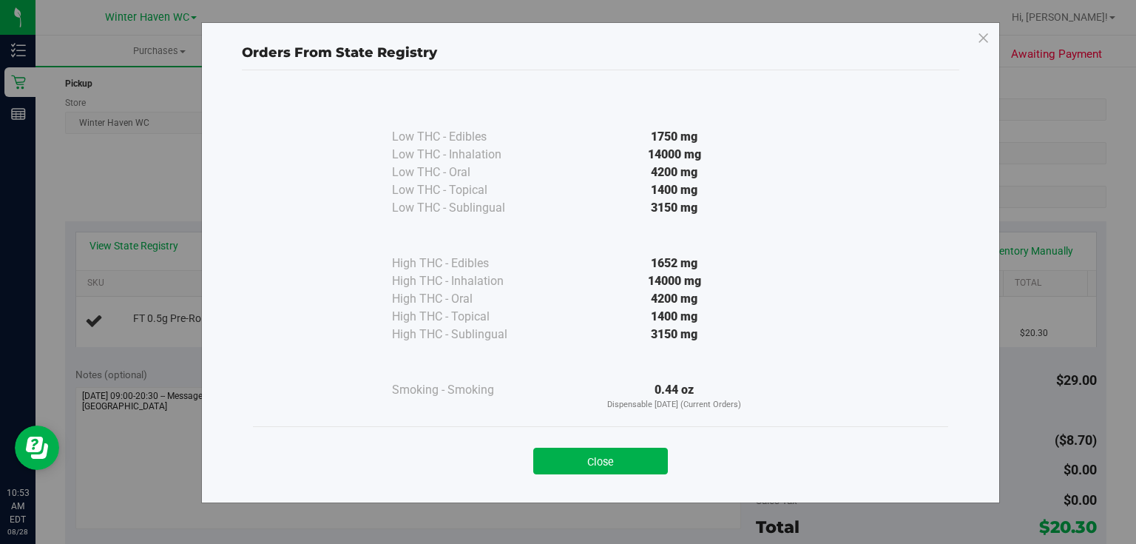
click at [527, 312] on div "High THC - Topical" at bounding box center [466, 317] width 148 height 18
click at [585, 456] on button "Close" at bounding box center [600, 460] width 135 height 27
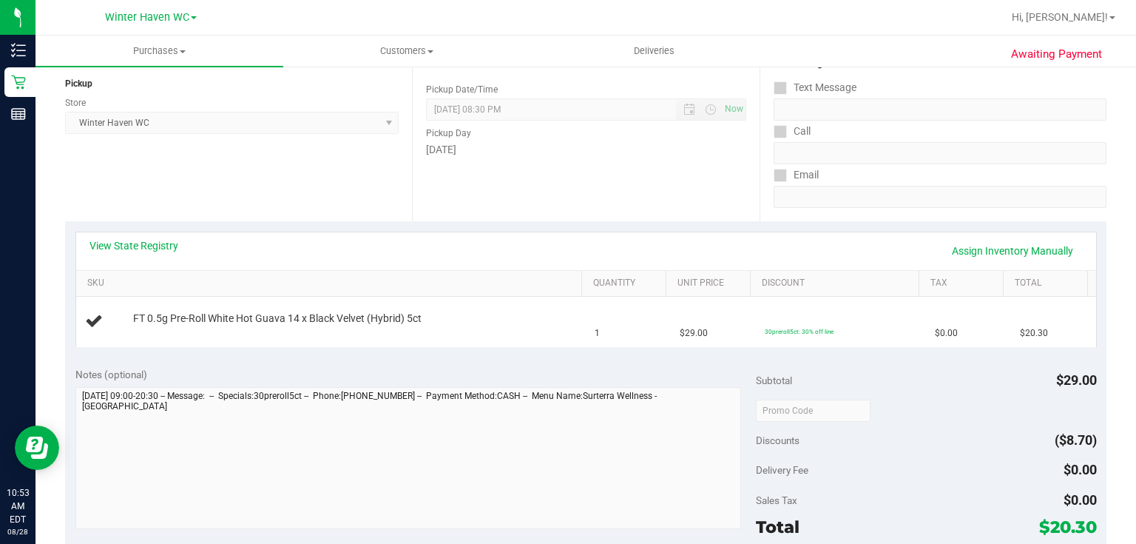
click at [550, 359] on div "Notes (optional) Subtotal $29.00 Discounts ($8.70) Delivery Fee $0.00 Sales Tax…" at bounding box center [585, 489] width 1041 height 266
click at [627, 160] on div "Date Pickup Date/Time 08/28/2025 Now 08/28/2025 08:30 PM Now Pickup Day Thursday" at bounding box center [585, 130] width 347 height 181
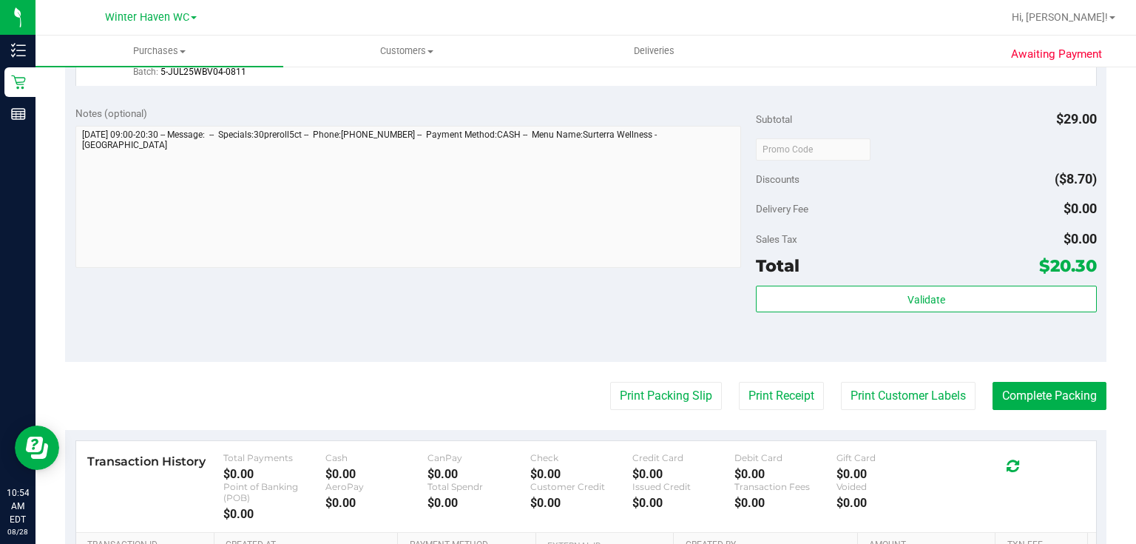
scroll to position [532, 0]
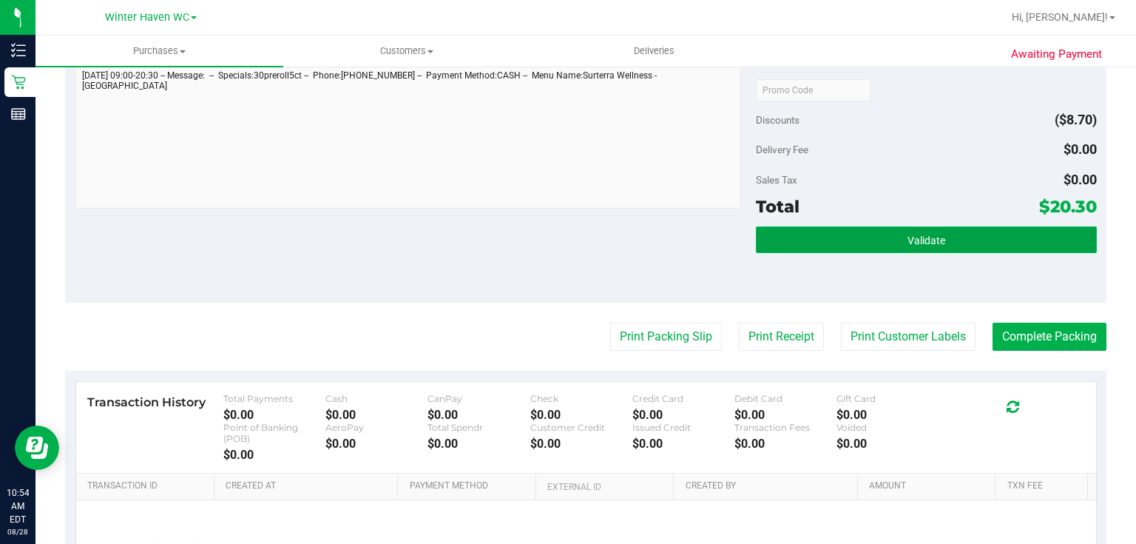
click at [937, 240] on span "Validate" at bounding box center [926, 240] width 38 height 12
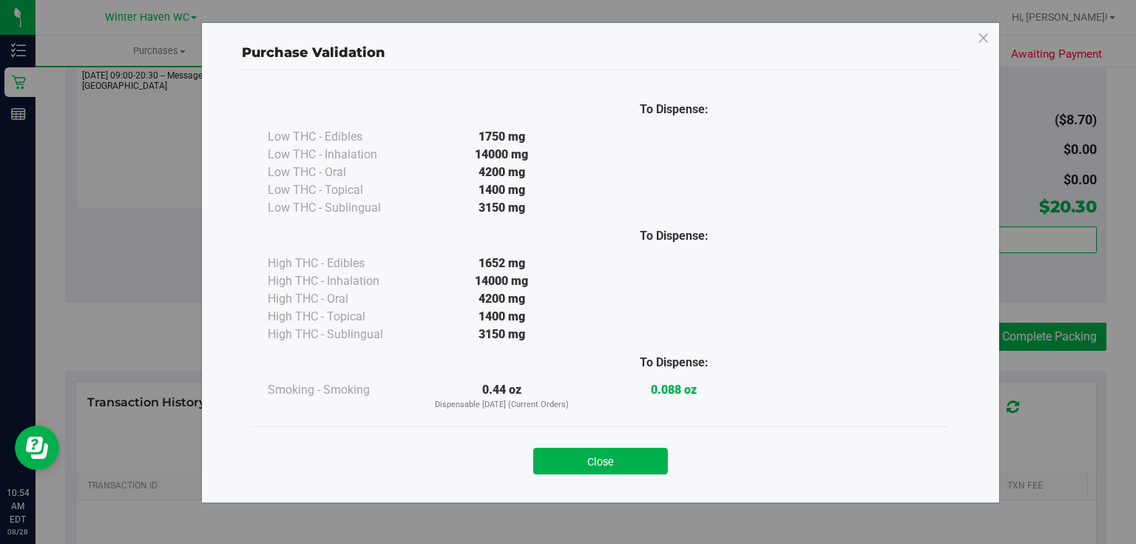
drag, startPoint x: 568, startPoint y: 458, endPoint x: 578, endPoint y: 450, distance: 12.7
click at [569, 457] on button "Close" at bounding box center [600, 460] width 135 height 27
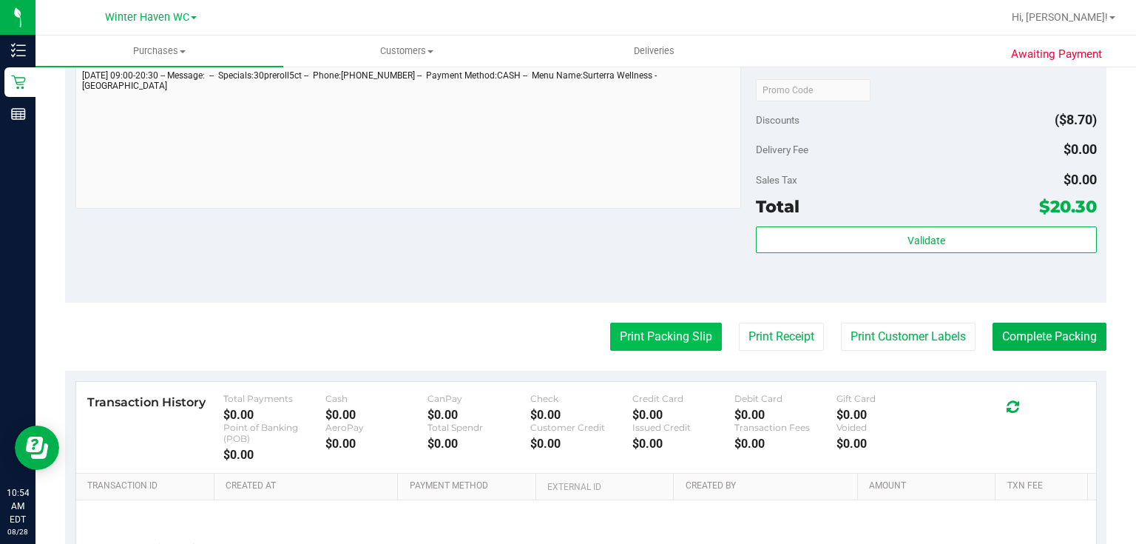
click at [691, 333] on button "Print Packing Slip" at bounding box center [666, 336] width 112 height 28
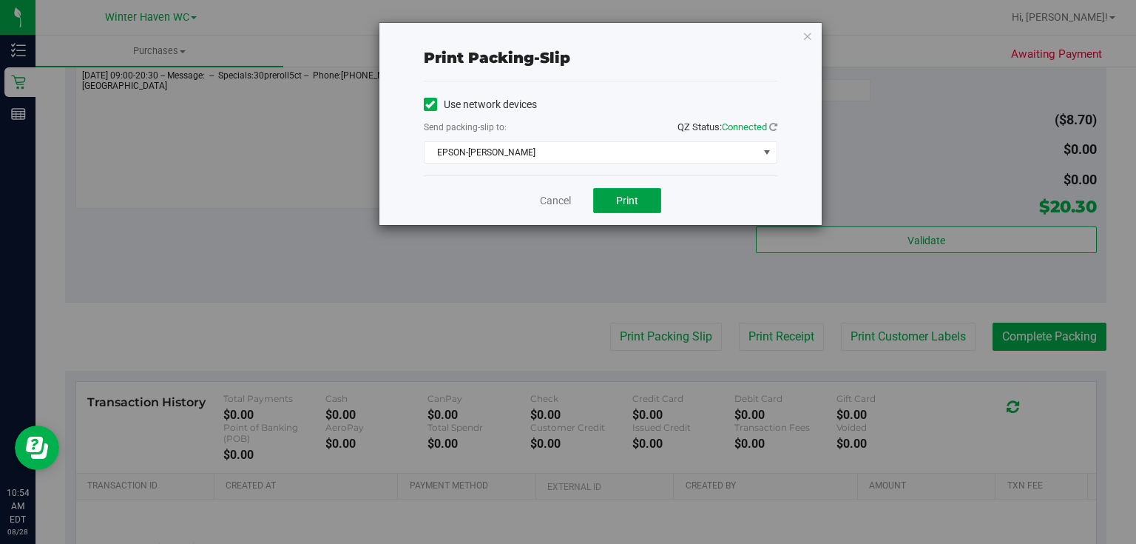
click at [629, 194] on span "Print" at bounding box center [627, 200] width 22 height 12
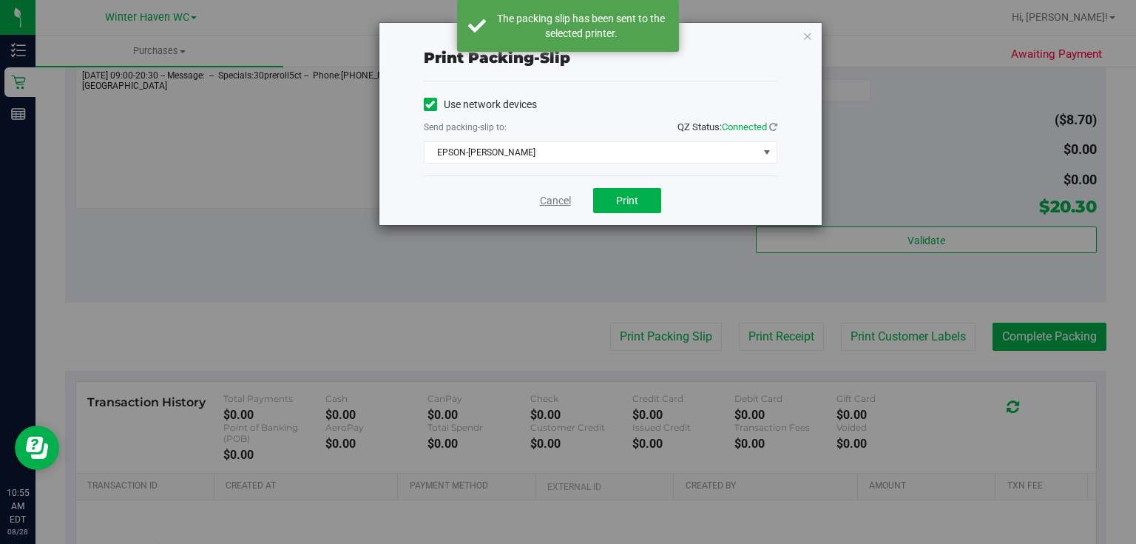
click at [552, 201] on link "Cancel" at bounding box center [555, 201] width 31 height 16
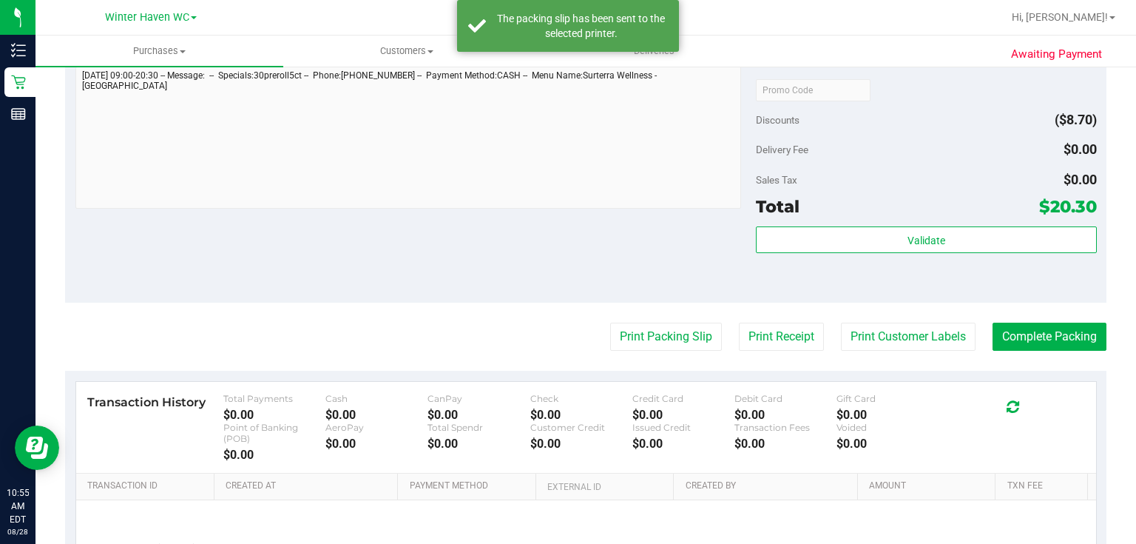
click at [540, 243] on div "Notes (optional) Subtotal $29.00 Discounts ($8.70) Delivery Fee $0.00 Sales Tax…" at bounding box center [585, 169] width 1041 height 266
click at [1046, 332] on button "Complete Packing" at bounding box center [1049, 336] width 114 height 28
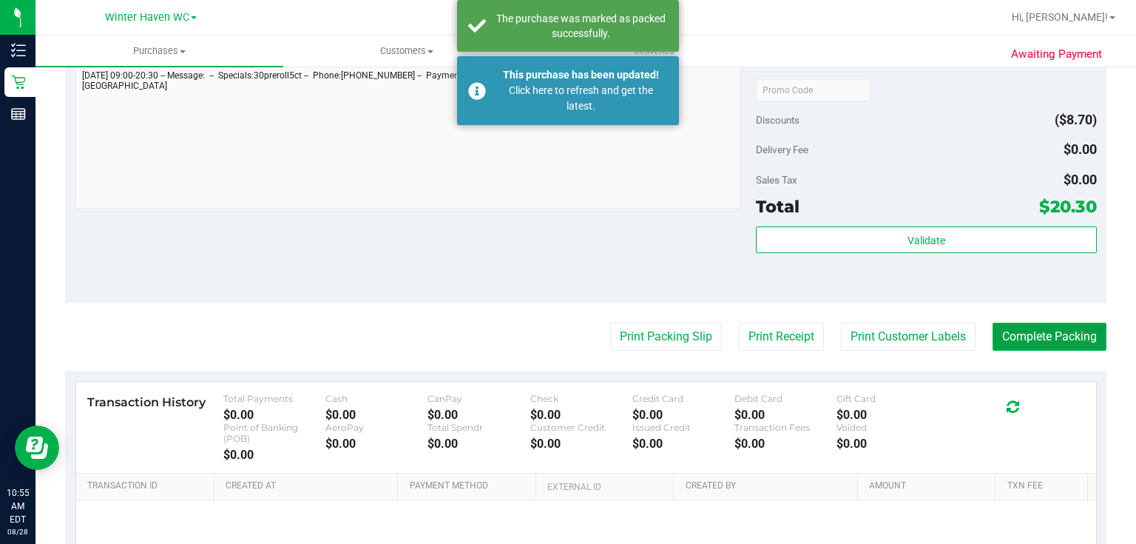
click at [1043, 332] on button "Complete Packing" at bounding box center [1049, 336] width 114 height 28
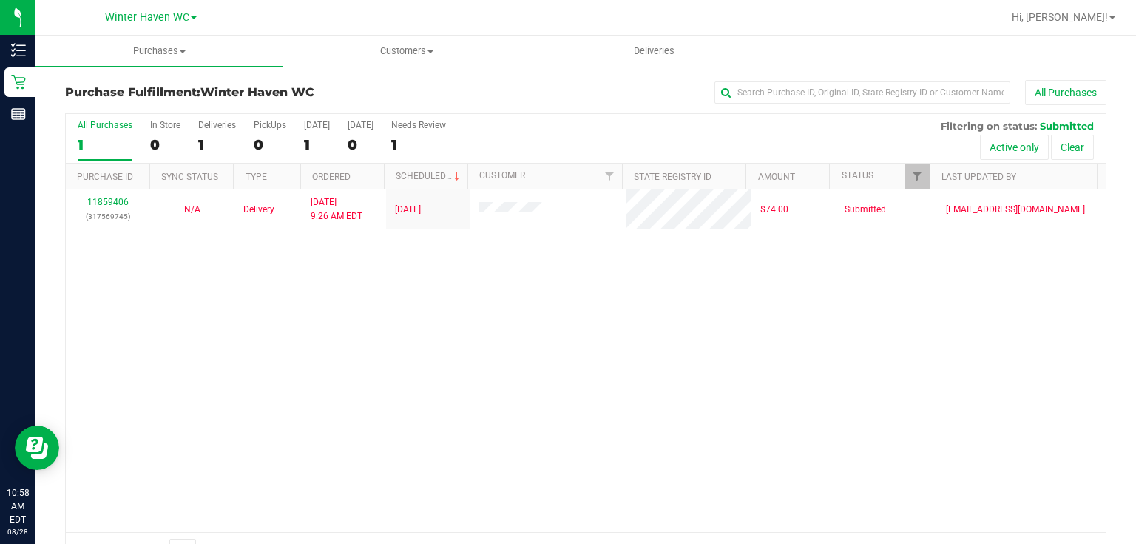
click at [672, 341] on div "11859406 (317569745) N/A Delivery 8/28/2025 9:26 AM EDT 8/28/2025 $74.00 Submit…" at bounding box center [586, 360] width 1040 height 342
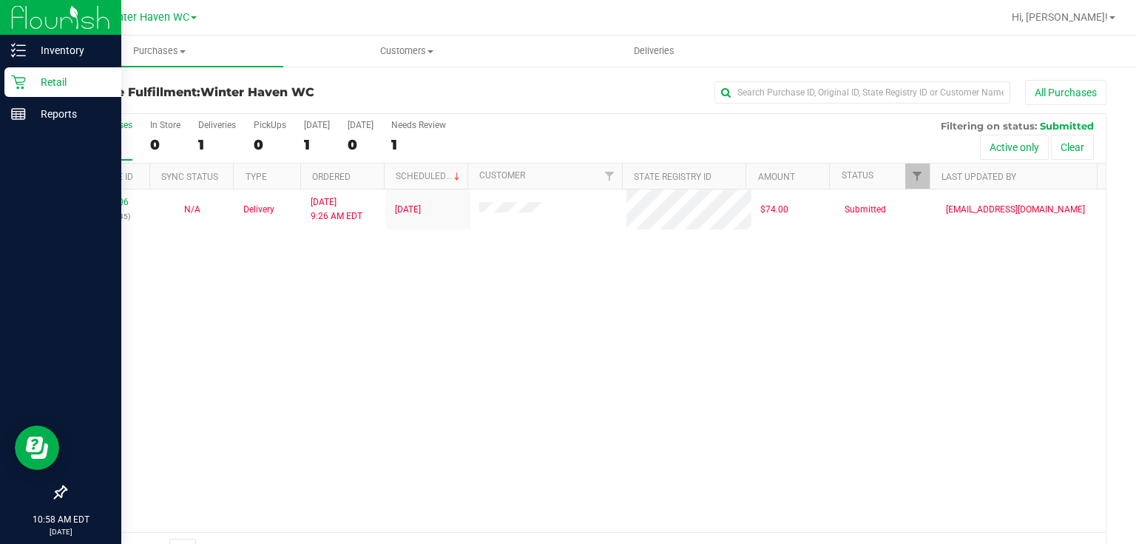
click at [53, 84] on p "Retail" at bounding box center [70, 82] width 89 height 18
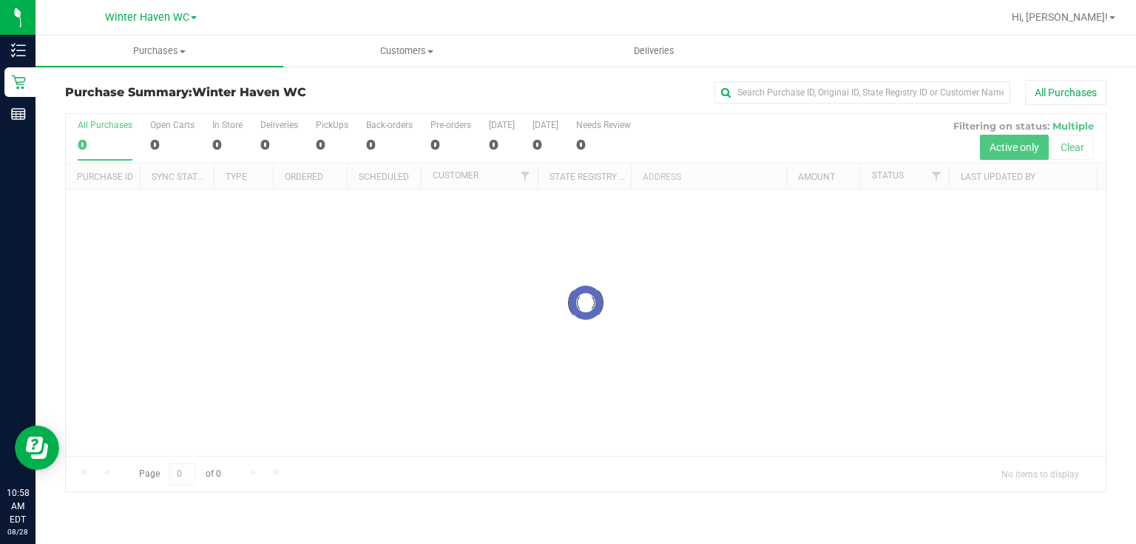
click at [666, 124] on div at bounding box center [586, 302] width 1040 height 377
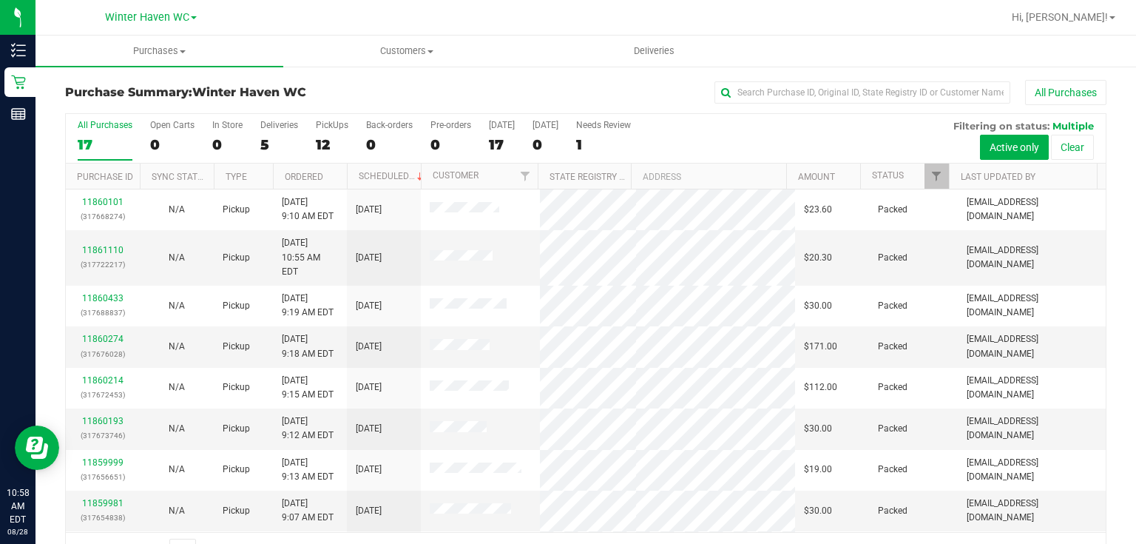
click at [666, 124] on div "All Purchases 17 Open Carts 0 In Store 0 Deliveries 5 PickUps 12 Back-orders 0 …" at bounding box center [586, 120] width 1040 height 12
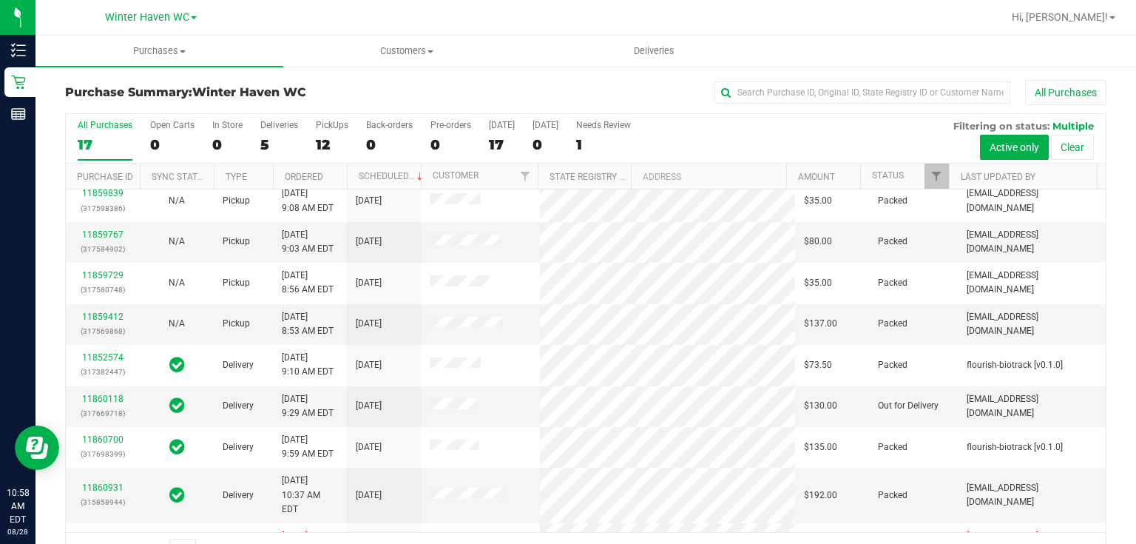
click at [793, 138] on div "All Purchases 17 Open Carts 0 In Store 0 Deliveries 5 PickUps 12 Back-orders 0 …" at bounding box center [586, 139] width 1040 height 50
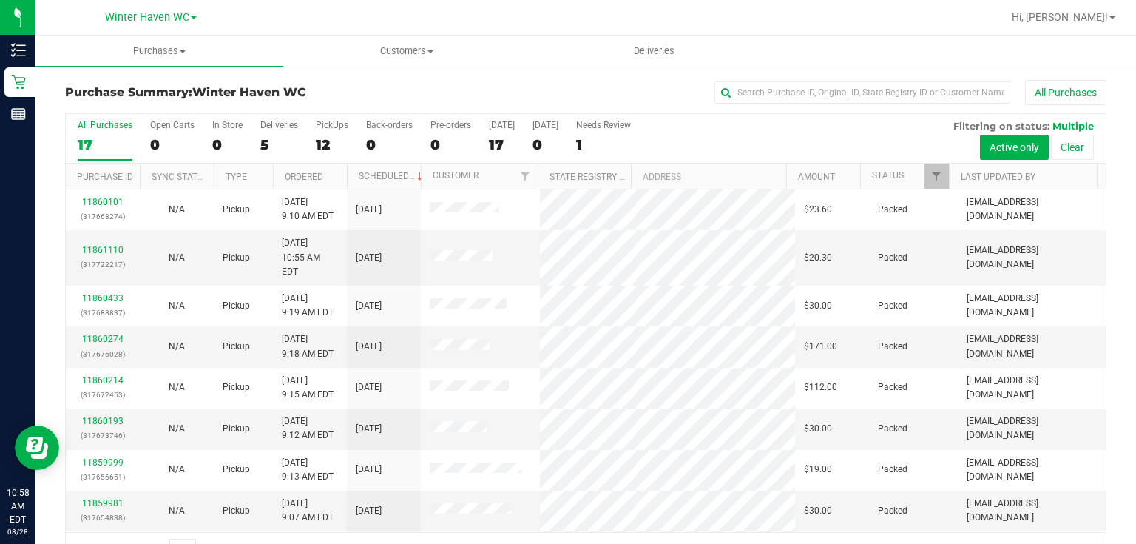
click at [792, 145] on div "All Purchases 17 Open Carts 0 In Store 0 Deliveries 5 PickUps 12 Back-orders 0 …" at bounding box center [586, 139] width 1040 height 50
click at [568, 86] on div "All Purchases" at bounding box center [759, 92] width 694 height 25
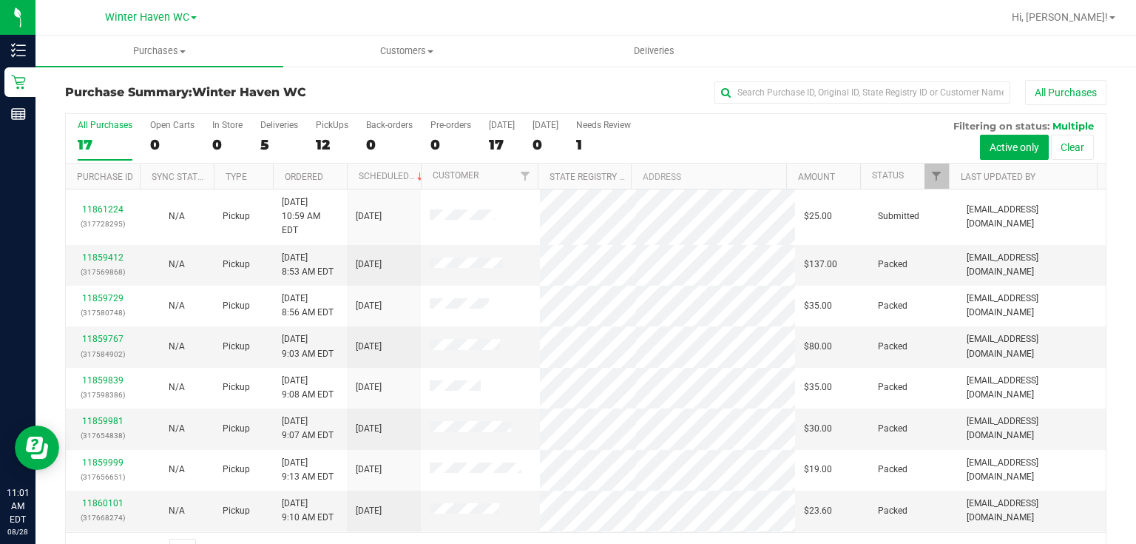
click at [700, 129] on div "All Purchases 17 Open Carts 0 In Store 0 Deliveries 5 PickUps 12 Back-orders 0 …" at bounding box center [586, 139] width 1040 height 50
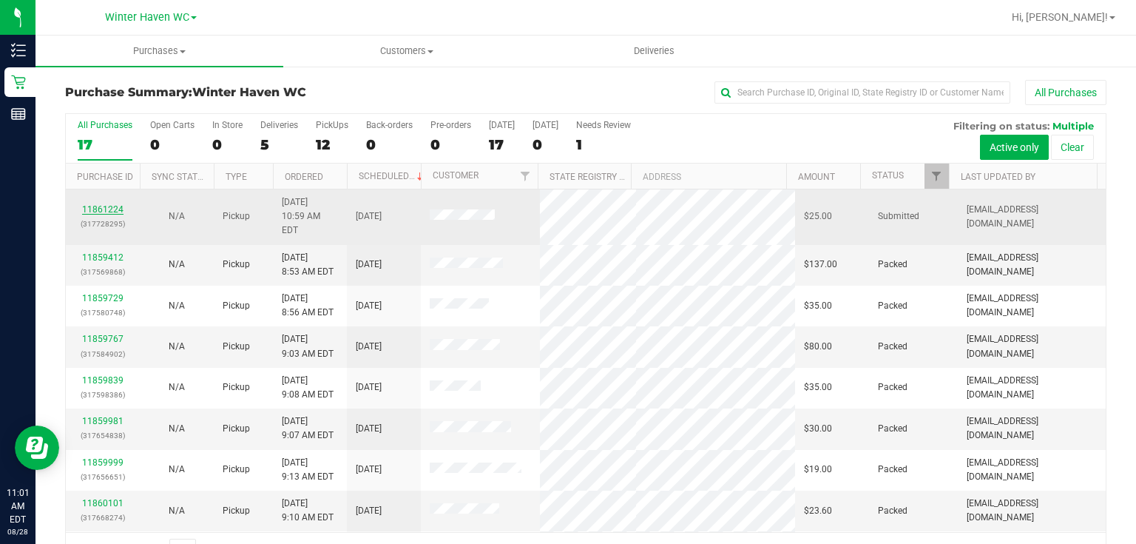
click at [104, 204] on link "11861224" at bounding box center [102, 209] width 41 height 10
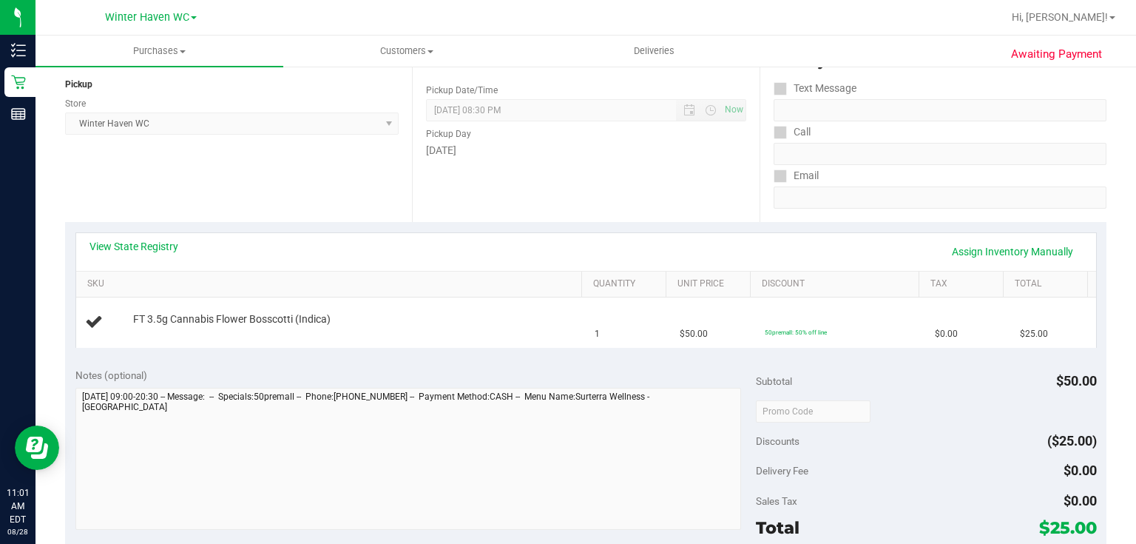
scroll to position [177, 0]
click at [146, 240] on link "View State Registry" at bounding box center [133, 245] width 89 height 15
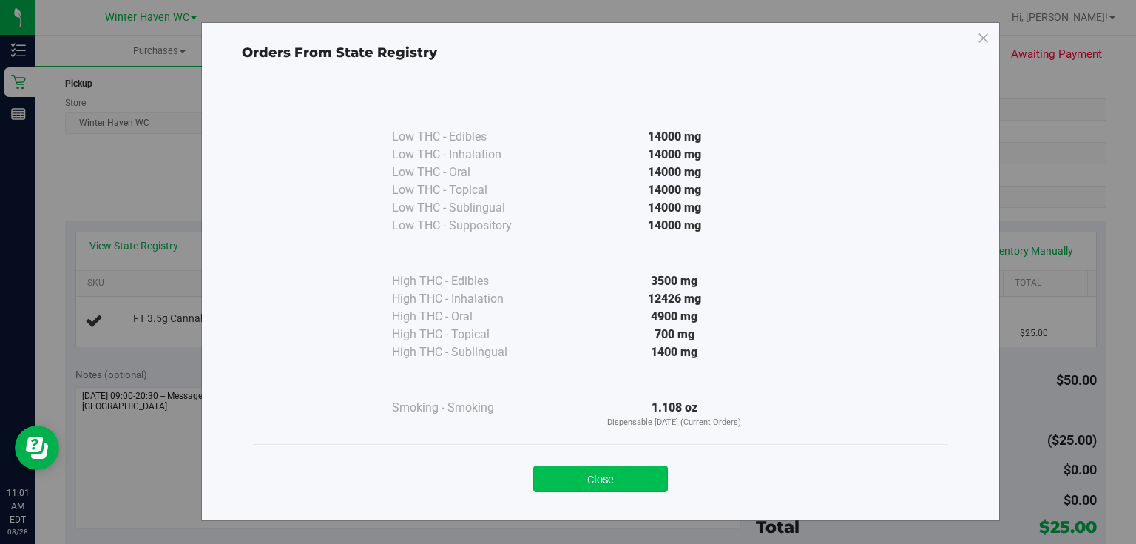
click at [639, 479] on button "Close" at bounding box center [600, 478] width 135 height 27
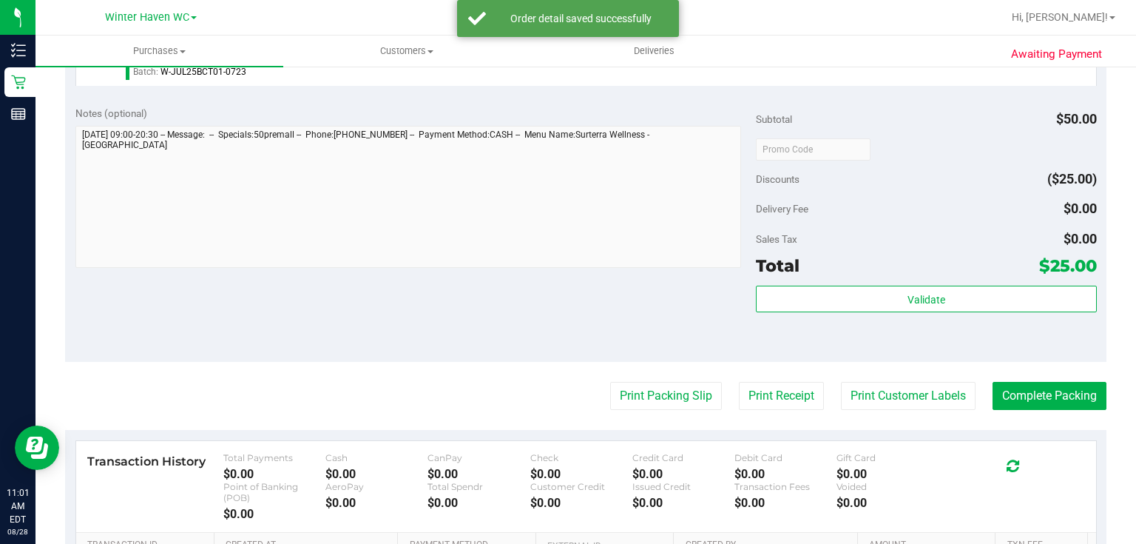
scroll to position [532, 0]
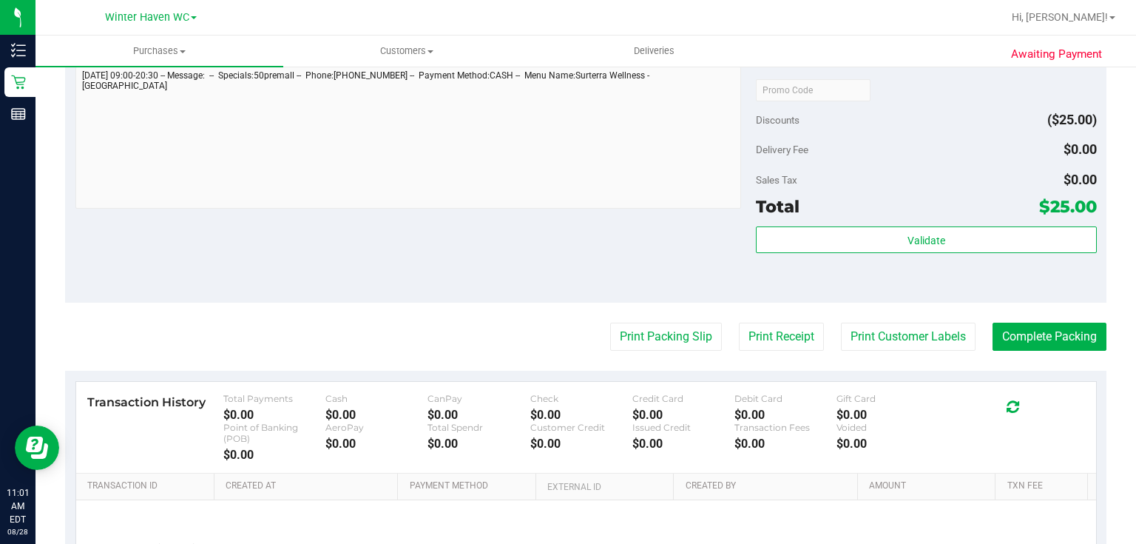
click at [846, 115] on div "Discounts ($25.00)" at bounding box center [926, 119] width 340 height 27
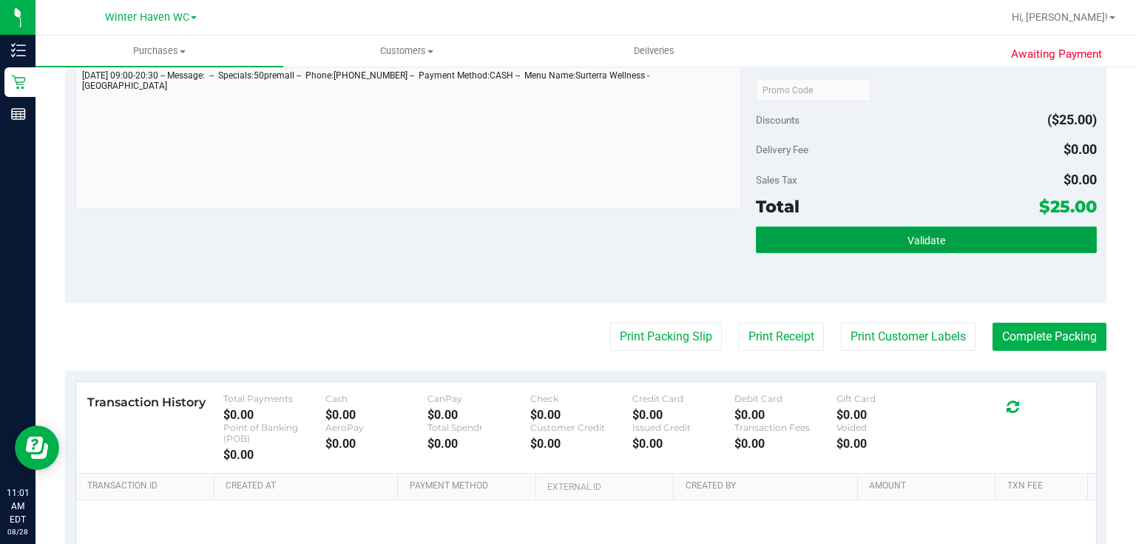
click at [944, 233] on button "Validate" at bounding box center [926, 239] width 340 height 27
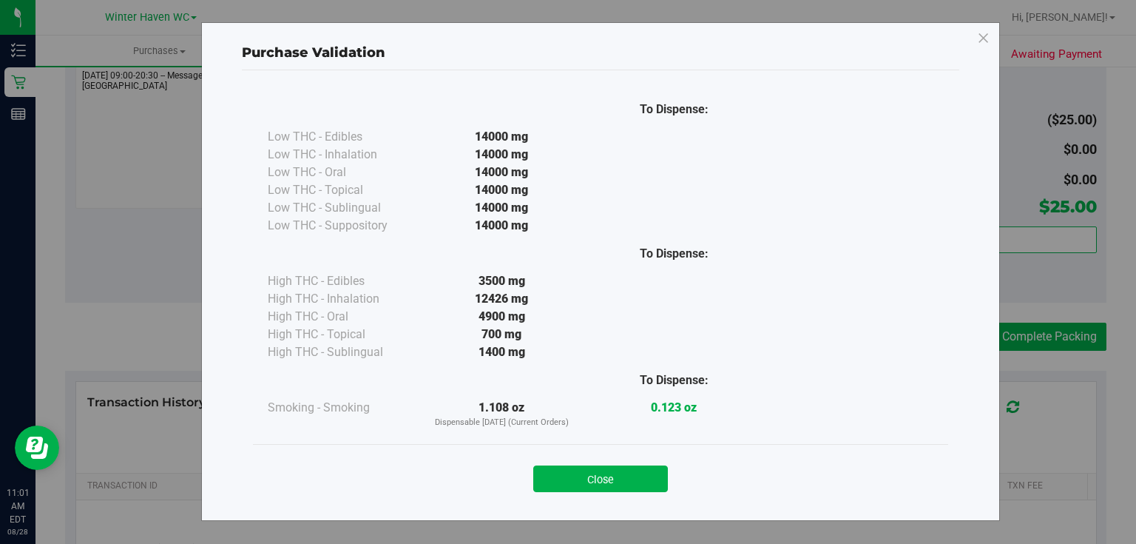
drag, startPoint x: 635, startPoint y: 473, endPoint x: 689, endPoint y: 407, distance: 85.7
click at [639, 473] on button "Close" at bounding box center [600, 478] width 135 height 27
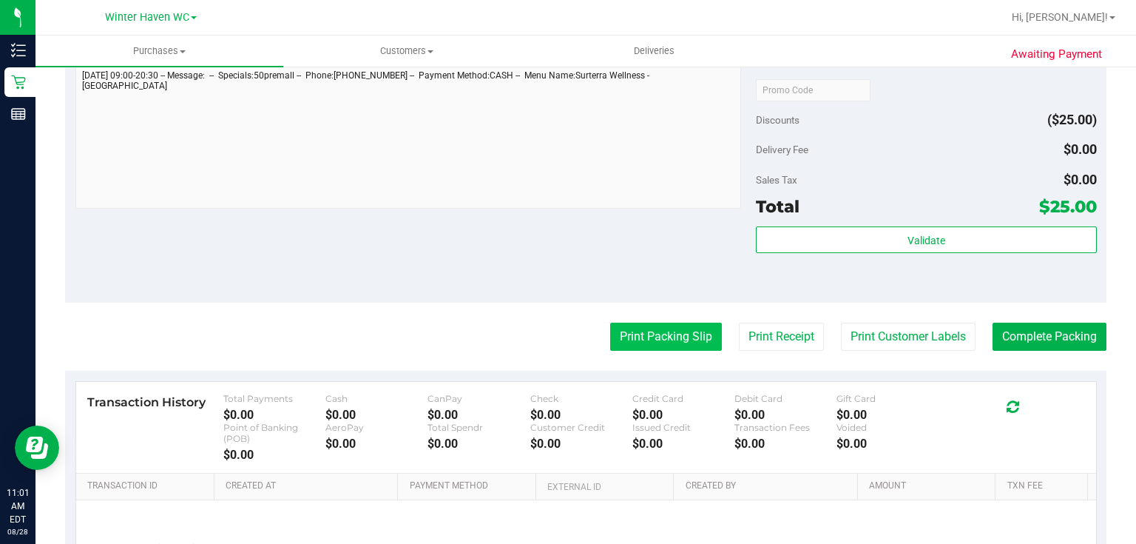
click at [670, 336] on button "Print Packing Slip" at bounding box center [666, 336] width 112 height 28
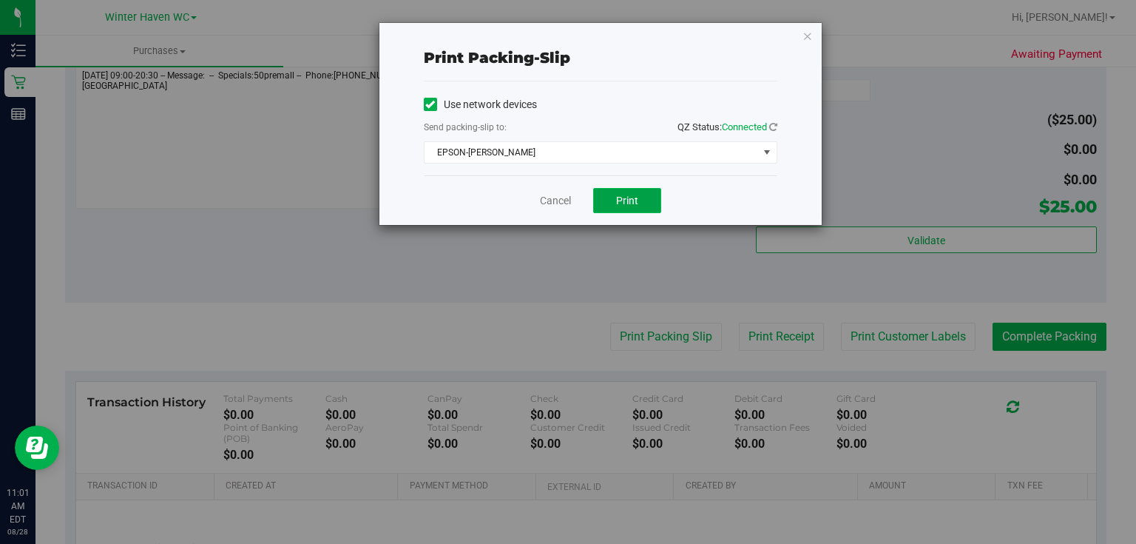
click at [618, 197] on span "Print" at bounding box center [627, 200] width 22 height 12
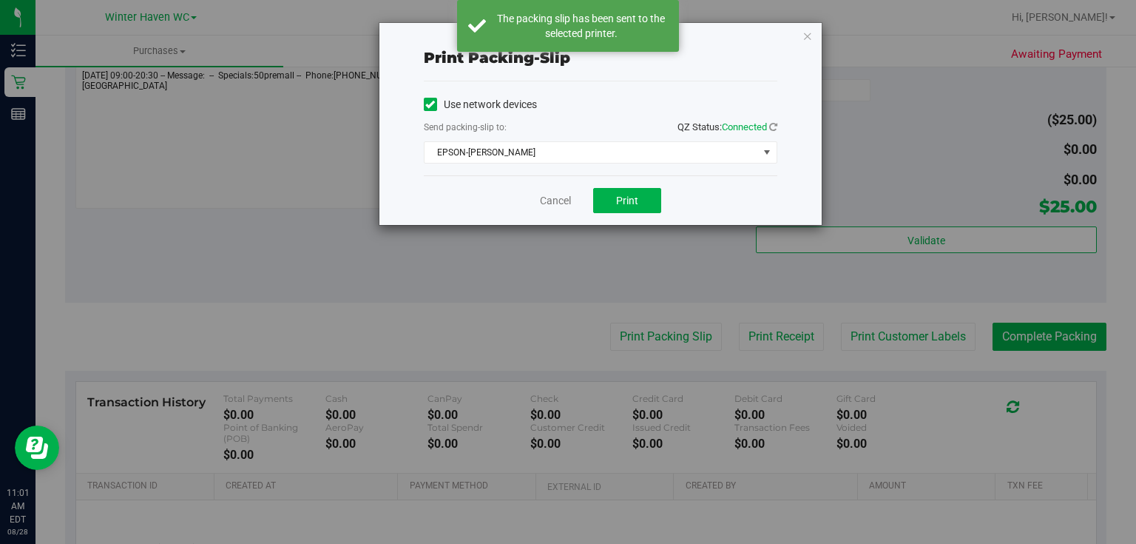
click at [500, 303] on div "Print packing-slip Use network devices Send packing-slip to: QZ Status: Connect…" at bounding box center [573, 272] width 1147 height 544
click at [551, 198] on link "Cancel" at bounding box center [555, 201] width 31 height 16
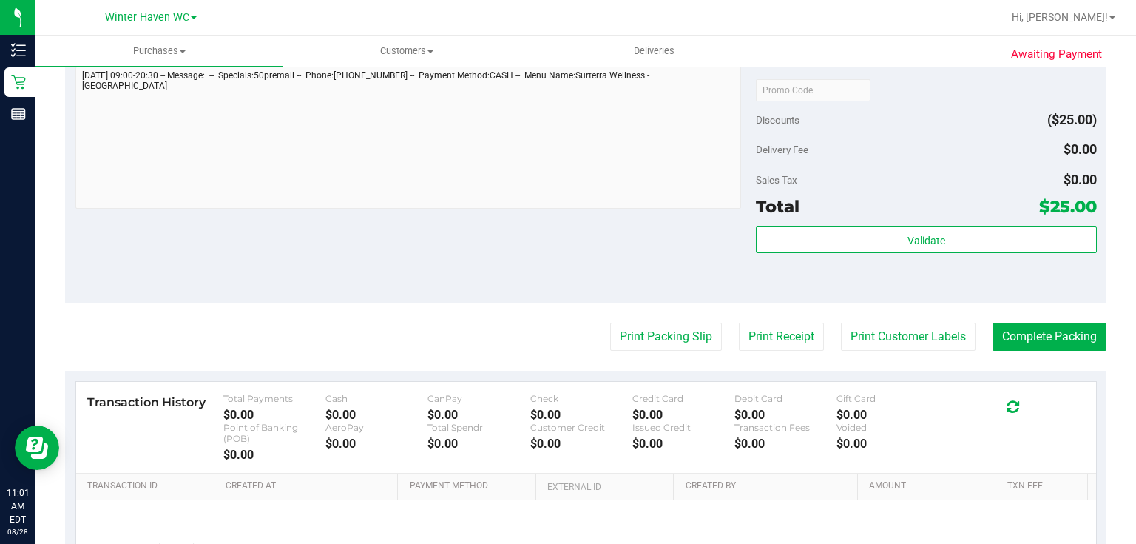
click at [512, 313] on purchase-details "Back Edit Purchase Cancel Purchase View Profile # 11861224 BioTrack ID: - Submi…" at bounding box center [585, 102] width 1041 height 1111
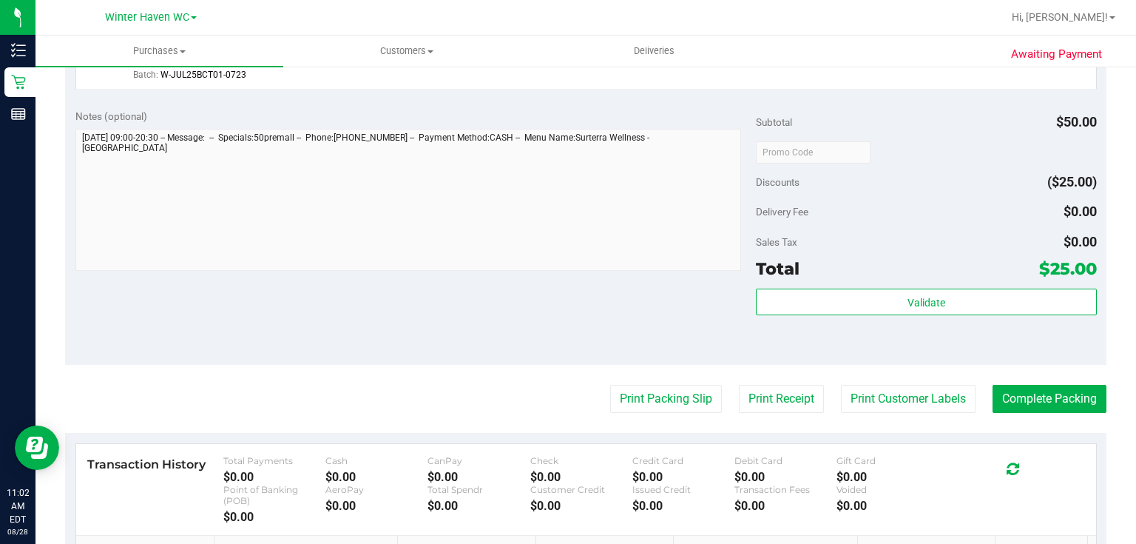
scroll to position [498, 0]
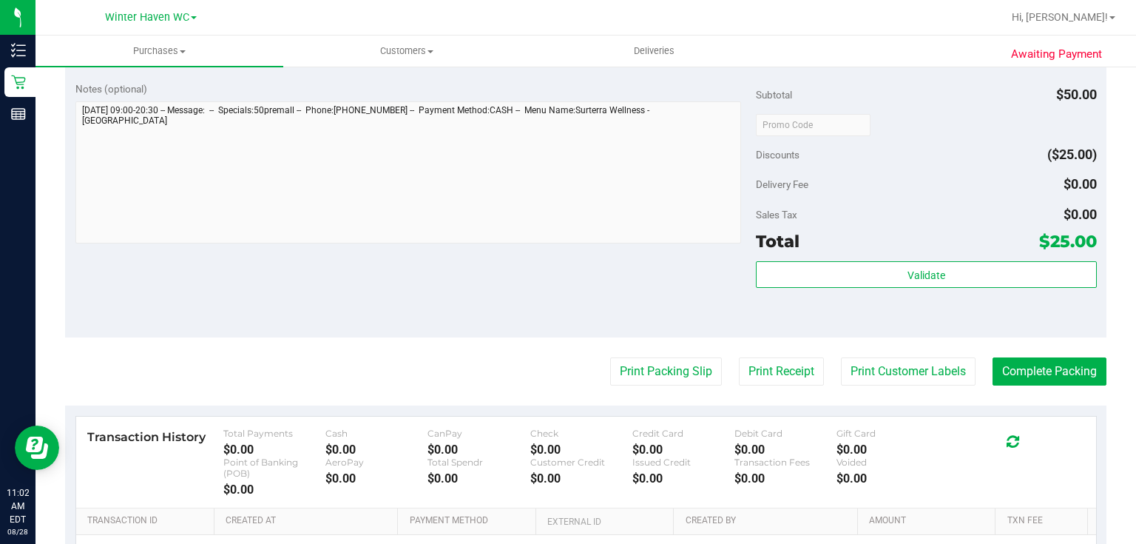
click at [638, 280] on div "Notes (optional) Subtotal $50.00 Discounts ($25.00) Delivery Fee $0.00 Sales Ta…" at bounding box center [585, 204] width 1041 height 266
click at [1062, 377] on button "Complete Packing" at bounding box center [1049, 371] width 114 height 28
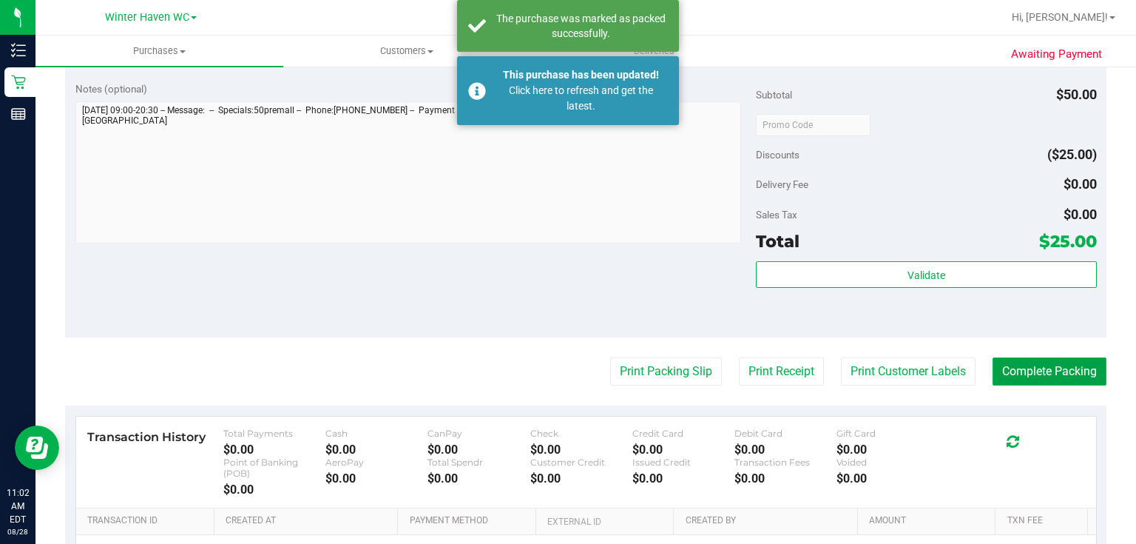
click at [1062, 377] on button "Complete Packing" at bounding box center [1049, 371] width 114 height 28
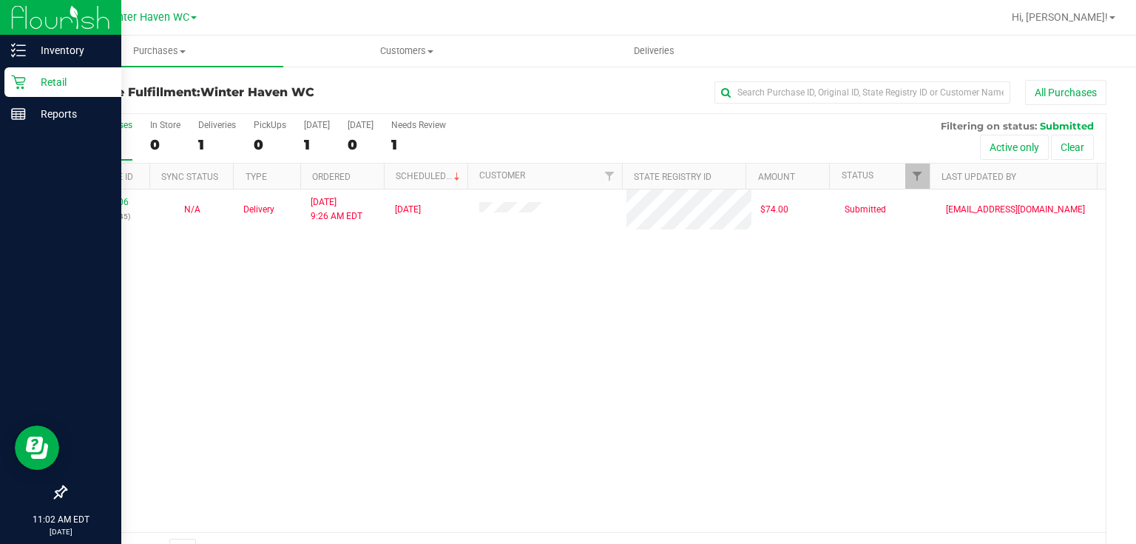
click at [58, 84] on p "Retail" at bounding box center [70, 82] width 89 height 18
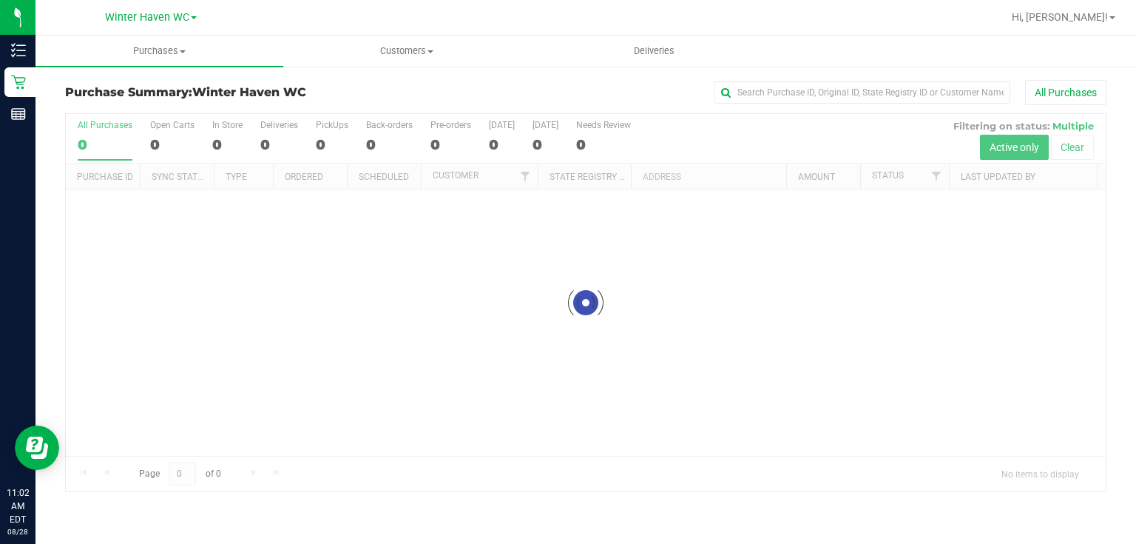
click at [485, 83] on div "All Purchases" at bounding box center [759, 92] width 694 height 25
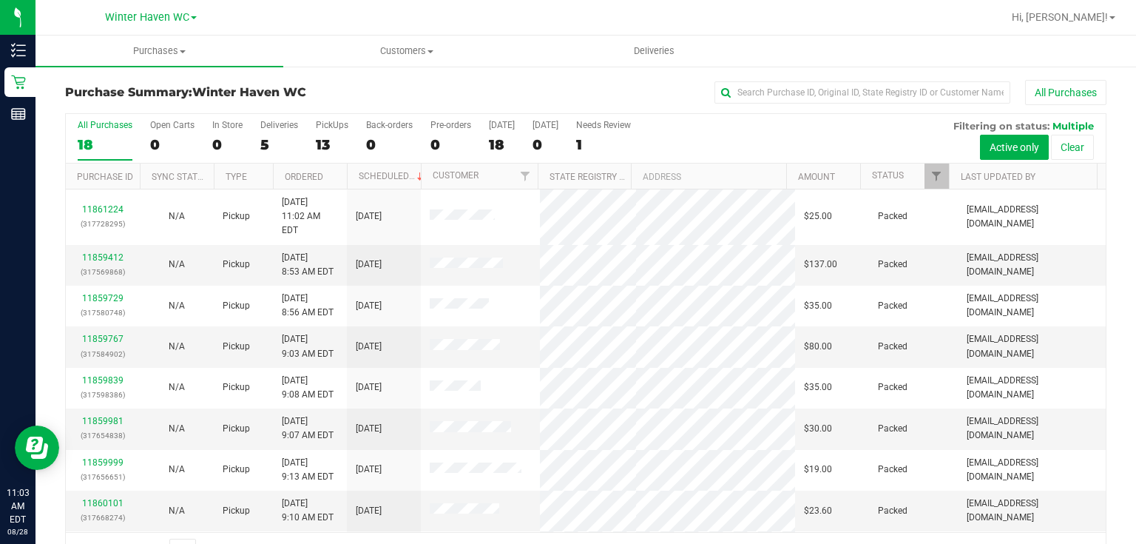
click at [819, 131] on div "All Purchases 18 Open Carts 0 In Store 0 Deliveries 5 PickUps 13 Back-orders 0 …" at bounding box center [586, 139] width 1040 height 50
click at [747, 126] on div "All Purchases 18 Open Carts 0 In Store 0 Deliveries 5 PickUps 13 Back-orders 0 …" at bounding box center [585, 340] width 1041 height 455
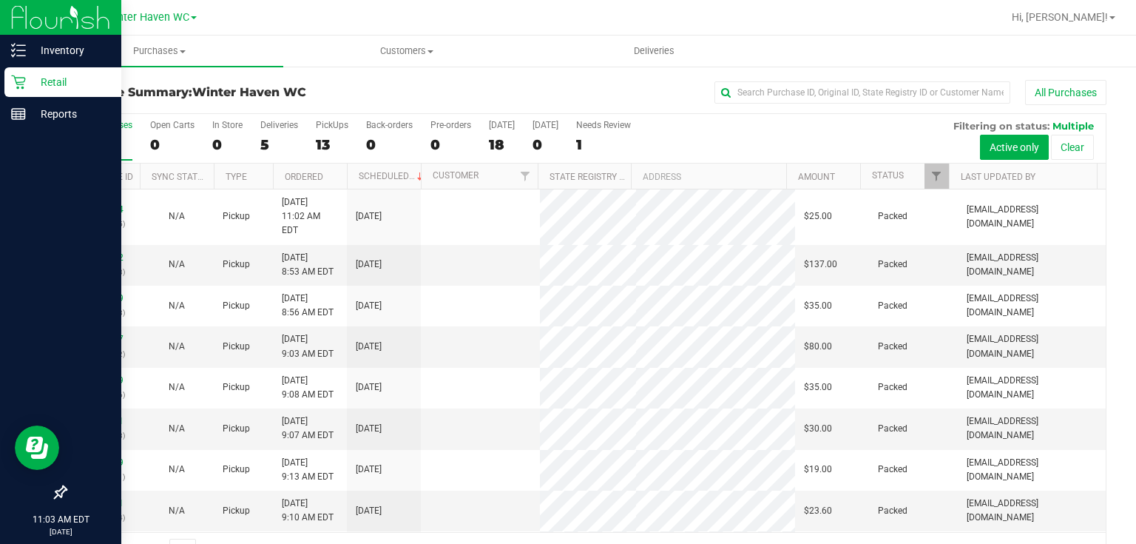
click at [50, 81] on p "Retail" at bounding box center [70, 82] width 89 height 18
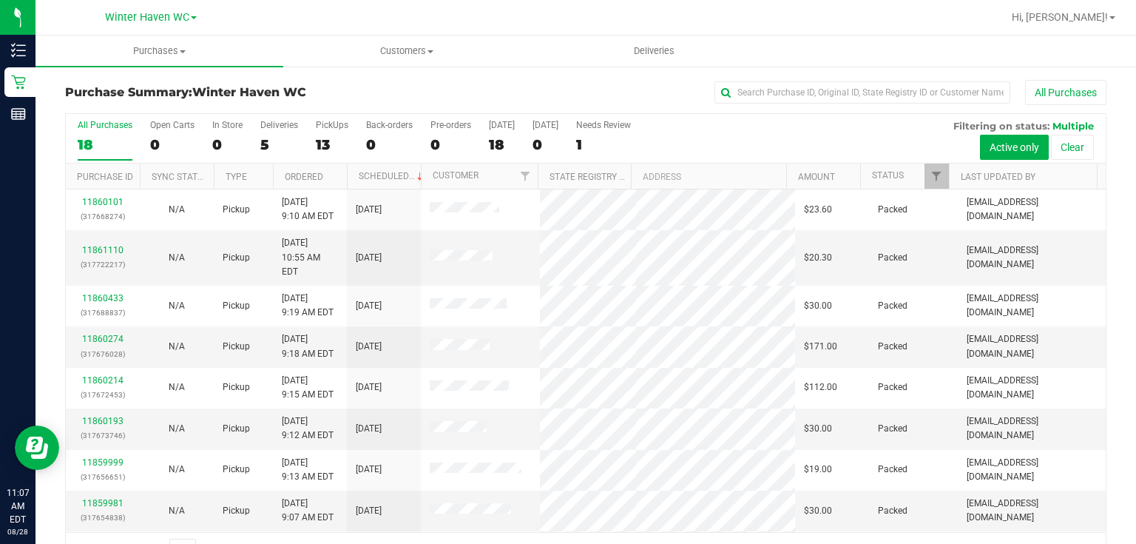
click at [714, 139] on div "All Purchases 18 Open Carts 0 In Store 0 Deliveries 5 PickUps 13 Back-orders 0 …" at bounding box center [586, 139] width 1040 height 50
click at [751, 121] on div "All Purchases 18 Open Carts 0 In Store 0 Deliveries 5 PickUps 13 Back-orders 0 …" at bounding box center [586, 120] width 1040 height 12
click at [772, 118] on div "All Purchases 18 Open Carts 0 In Store 0 Deliveries 5 PickUps 13 Back-orders 0 …" at bounding box center [586, 120] width 1040 height 12
click at [771, 124] on div "All Purchases 18 Open Carts 0 In Store 0 Deliveries 5 PickUps 13 Back-orders 0 …" at bounding box center [586, 120] width 1040 height 12
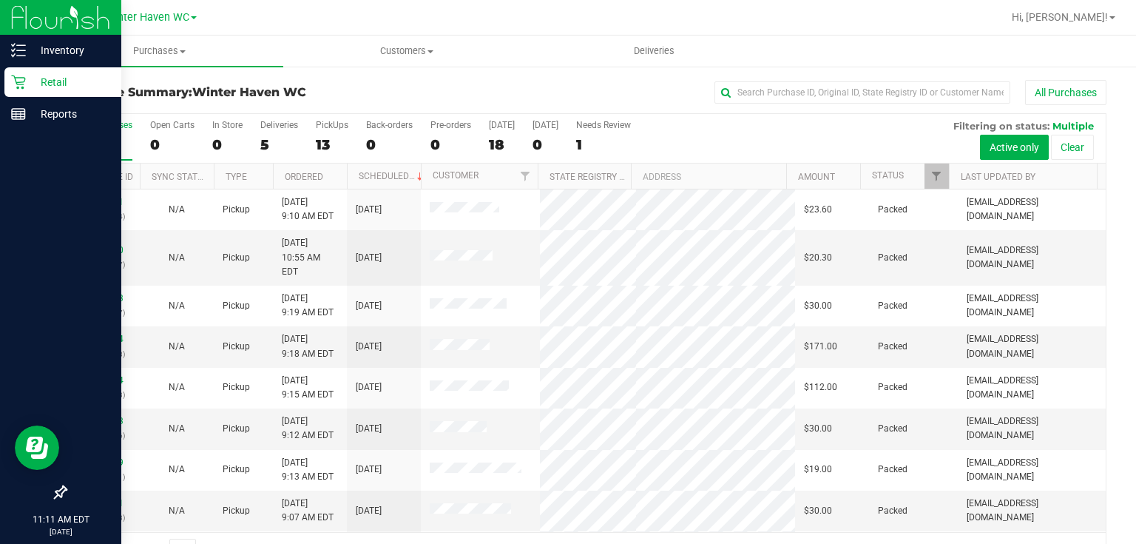
click at [62, 78] on p "Retail" at bounding box center [70, 82] width 89 height 18
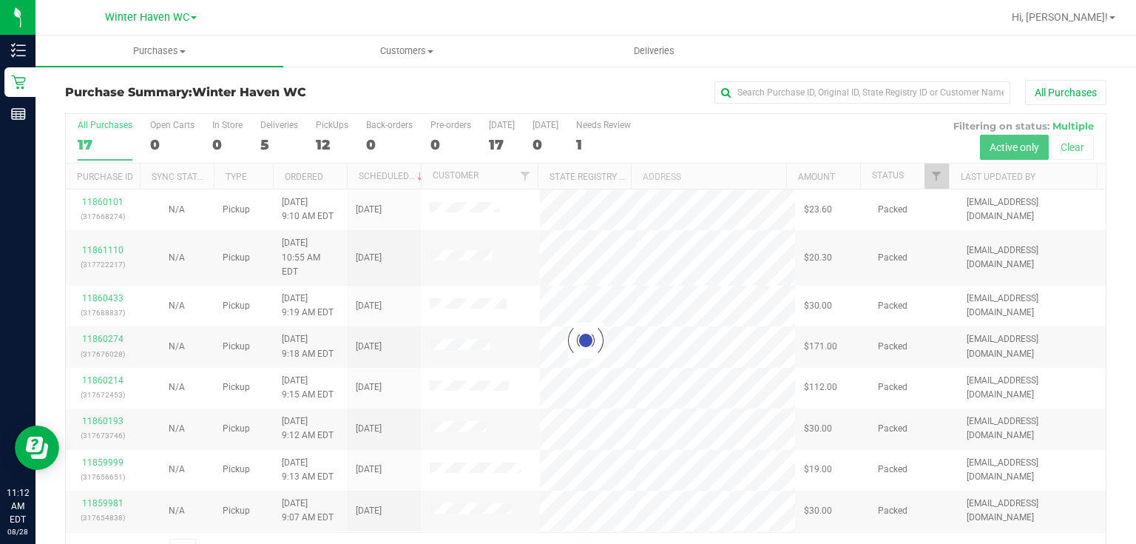
click at [784, 135] on div at bounding box center [586, 340] width 1040 height 453
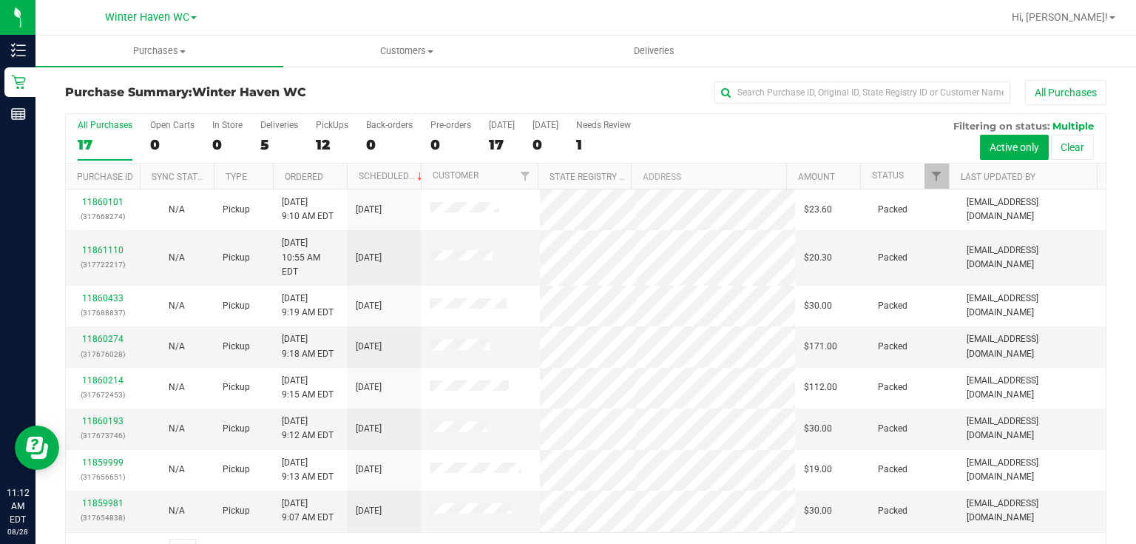
click at [711, 124] on div "All Purchases 17 Open Carts 0 In Store 0 Deliveries 5 PickUps 12 Back-orders 0 …" at bounding box center [586, 120] width 1040 height 12
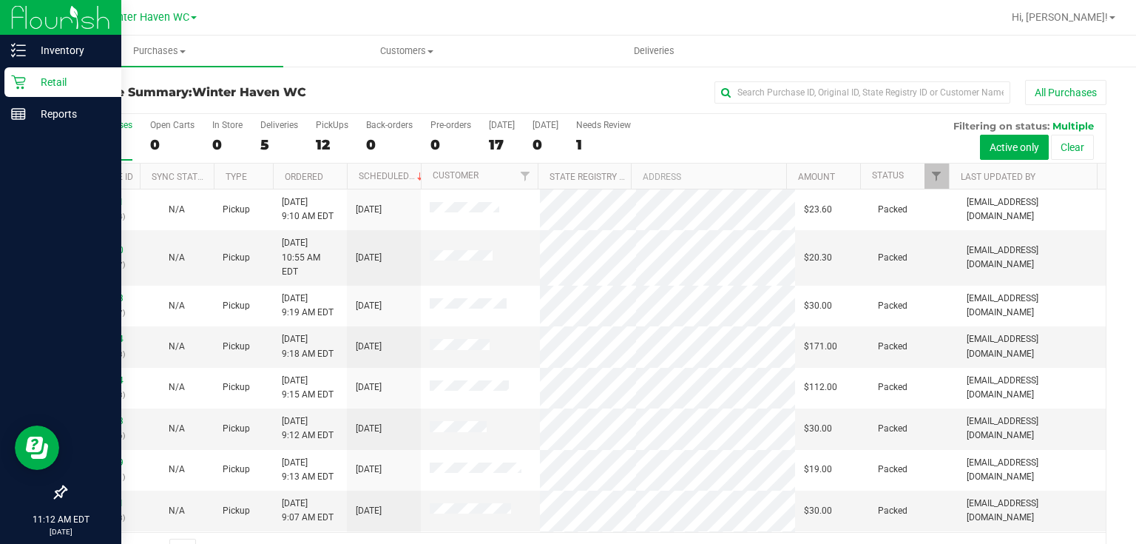
click at [66, 84] on p "Retail" at bounding box center [70, 82] width 89 height 18
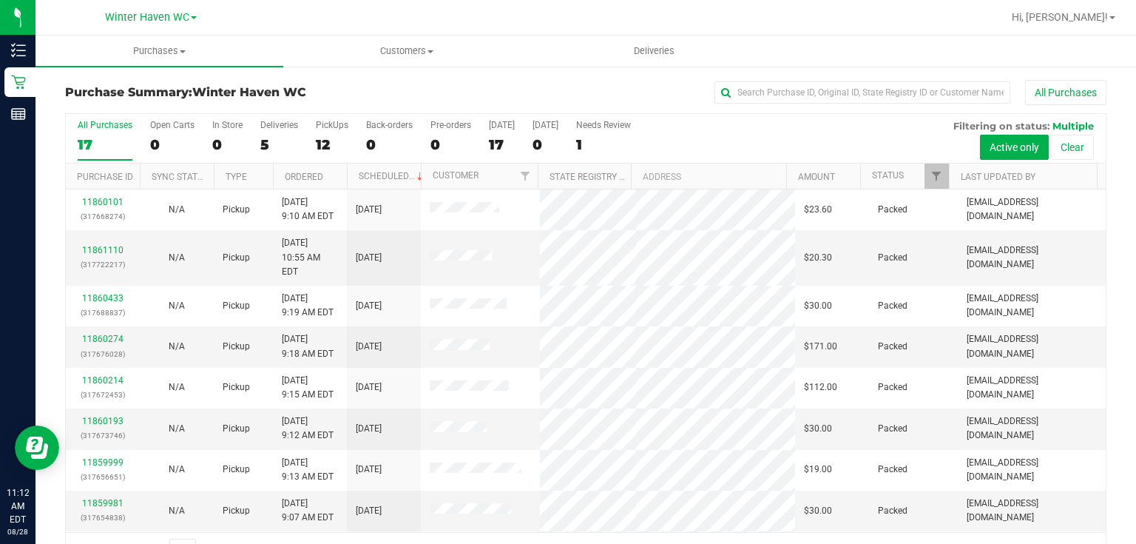
click at [635, 86] on div "All Purchases" at bounding box center [759, 92] width 694 height 25
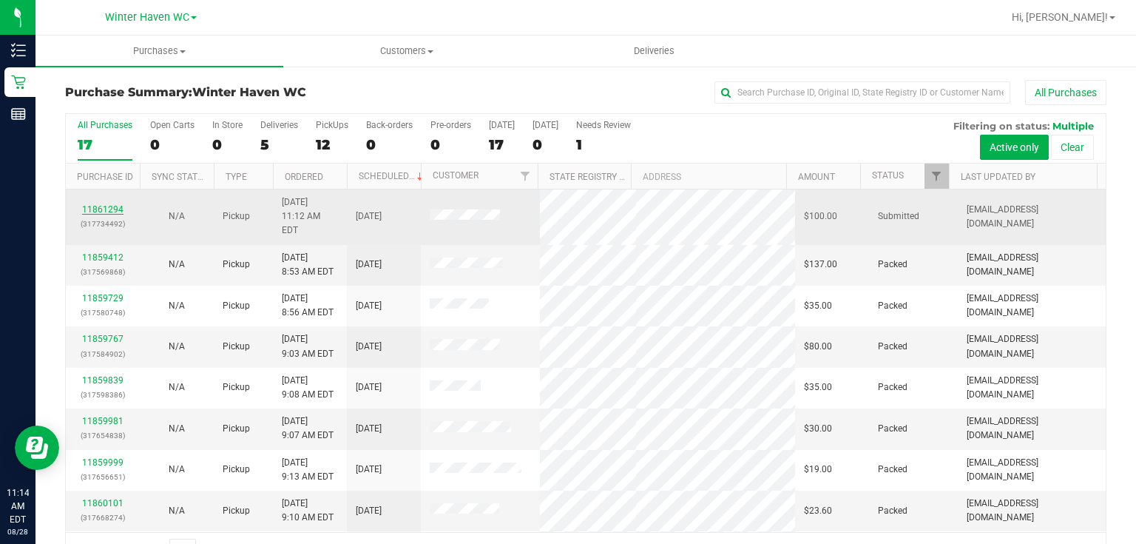
click at [106, 204] on link "11861294" at bounding box center [102, 209] width 41 height 10
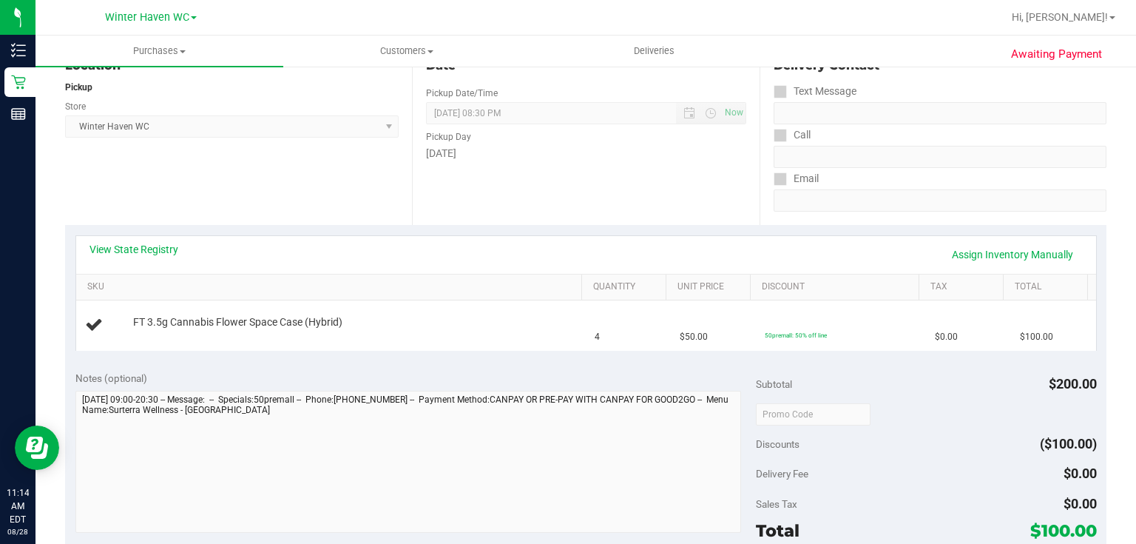
scroll to position [177, 0]
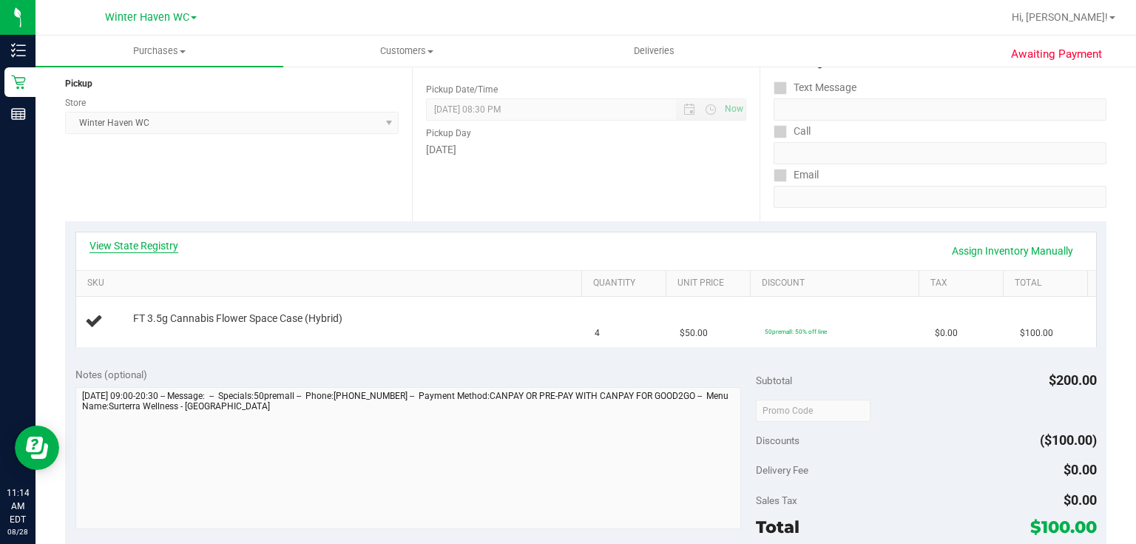
click at [170, 243] on link "View State Registry" at bounding box center [133, 245] width 89 height 15
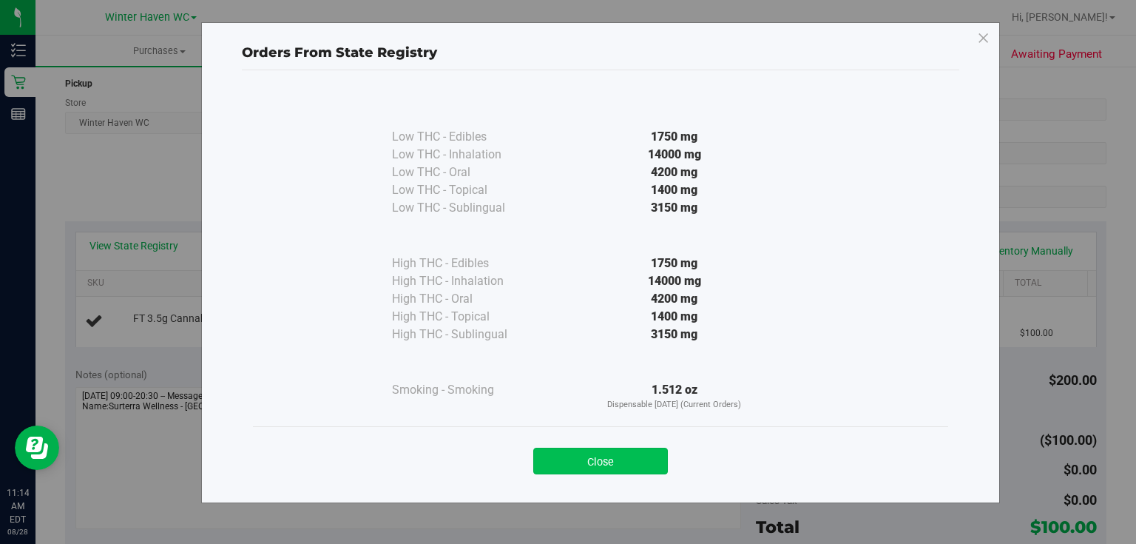
click at [649, 464] on button "Close" at bounding box center [600, 460] width 135 height 27
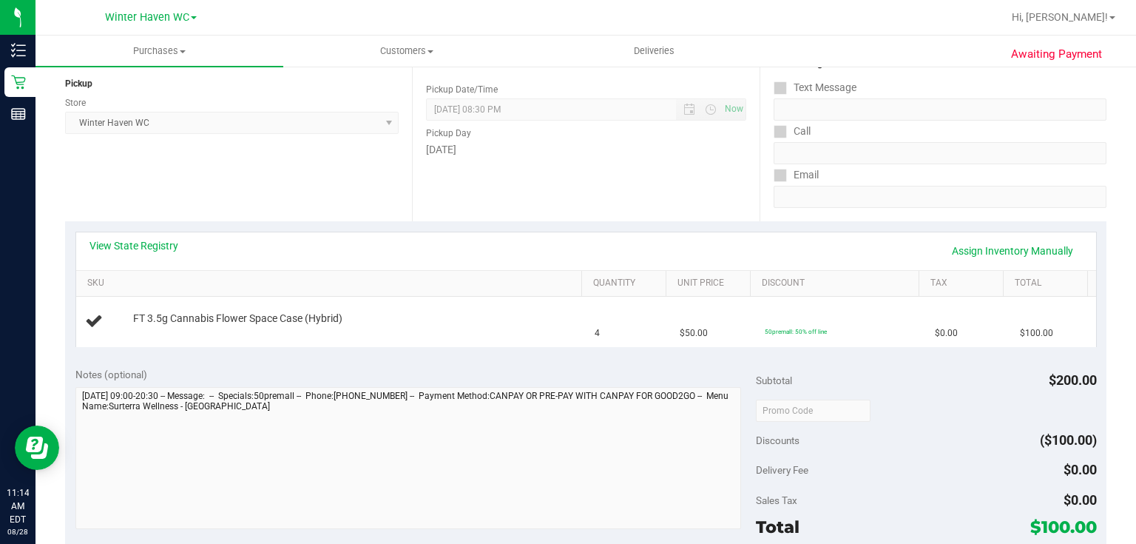
click at [549, 355] on div "View State Registry Assign Inventory Manually SKU Quantity Unit Price Discount …" at bounding box center [585, 288] width 1041 height 135
click at [584, 188] on div "Date Pickup Date/Time 08/28/2025 Now 08/28/2025 08:30 PM Now Pickup Day Thursday" at bounding box center [585, 130] width 347 height 181
click at [166, 245] on link "View State Registry" at bounding box center [133, 245] width 89 height 15
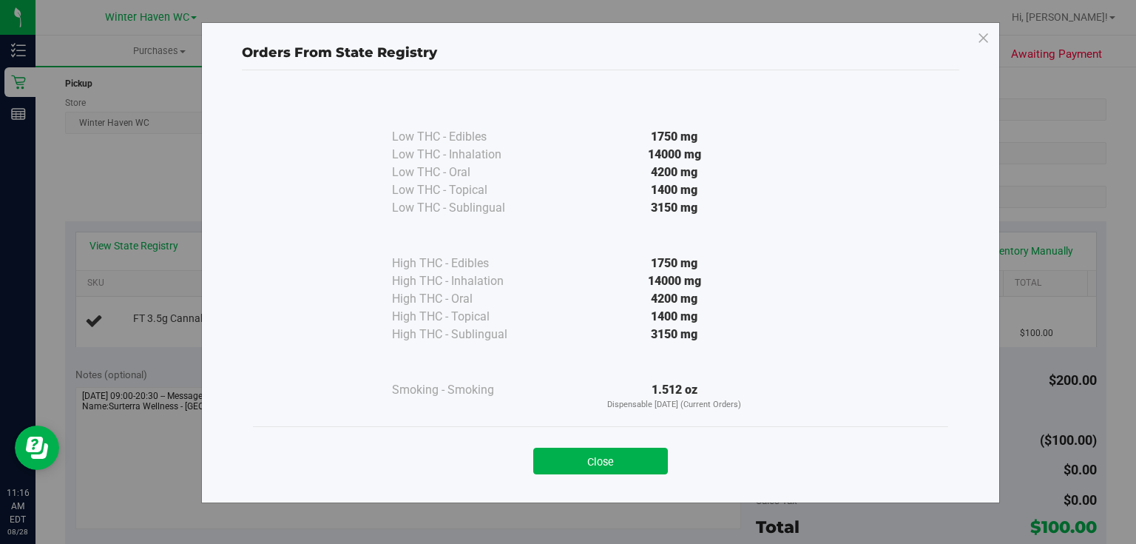
click at [568, 312] on div "1400 mg" at bounding box center [674, 317] width 269 height 18
click at [598, 453] on button "Close" at bounding box center [600, 460] width 135 height 27
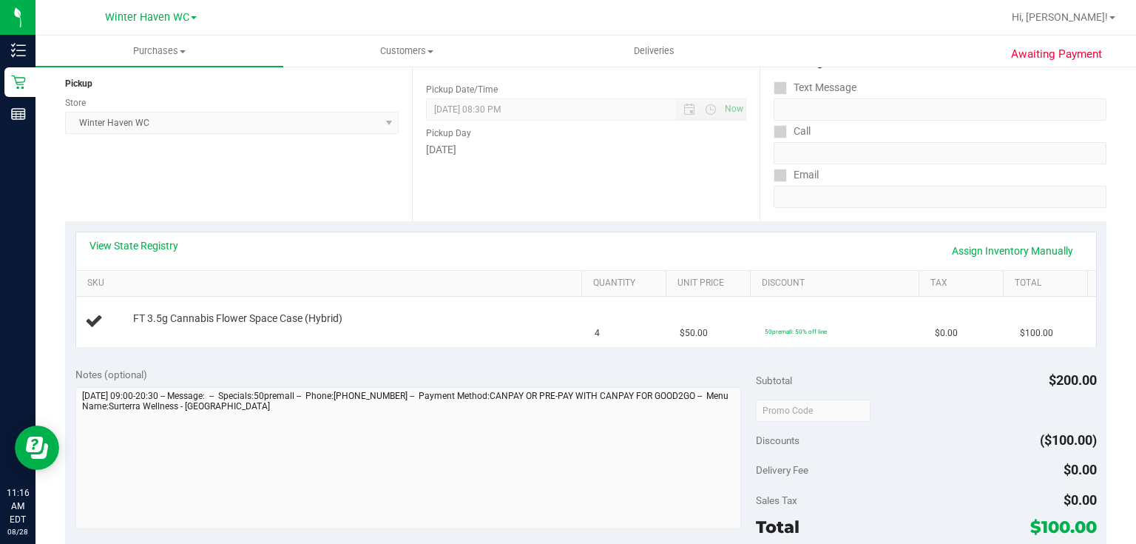
click at [609, 155] on div "Thursday" at bounding box center [585, 150] width 319 height 16
click at [666, 188] on div "Date Pickup Date/Time 08/28/2025 Now 08/28/2025 08:30 PM Now Pickup Day Thursday" at bounding box center [585, 130] width 347 height 181
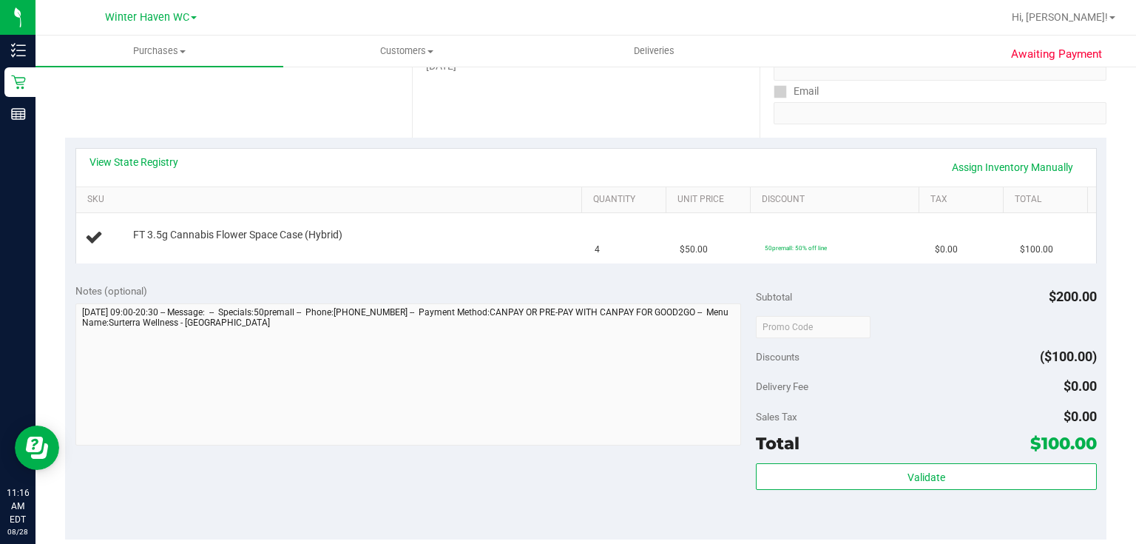
scroll to position [237, 0]
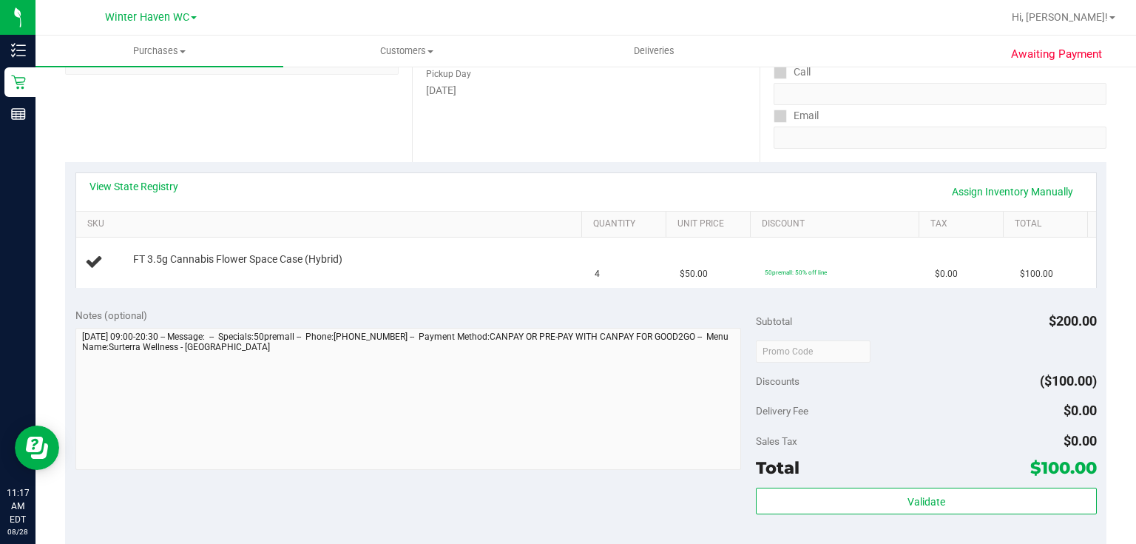
click at [887, 308] on div "Subtotal $200.00" at bounding box center [926, 321] width 340 height 27
click at [615, 138] on div "Date Pickup Date/Time 08/28/2025 Now 08/28/2025 08:30 PM Now Pickup Day Thursday" at bounding box center [585, 71] width 347 height 181
click at [691, 107] on div "Date Pickup Date/Time 08/28/2025 Now 08/28/2025 08:30 PM Now Pickup Day Thursday" at bounding box center [585, 71] width 347 height 181
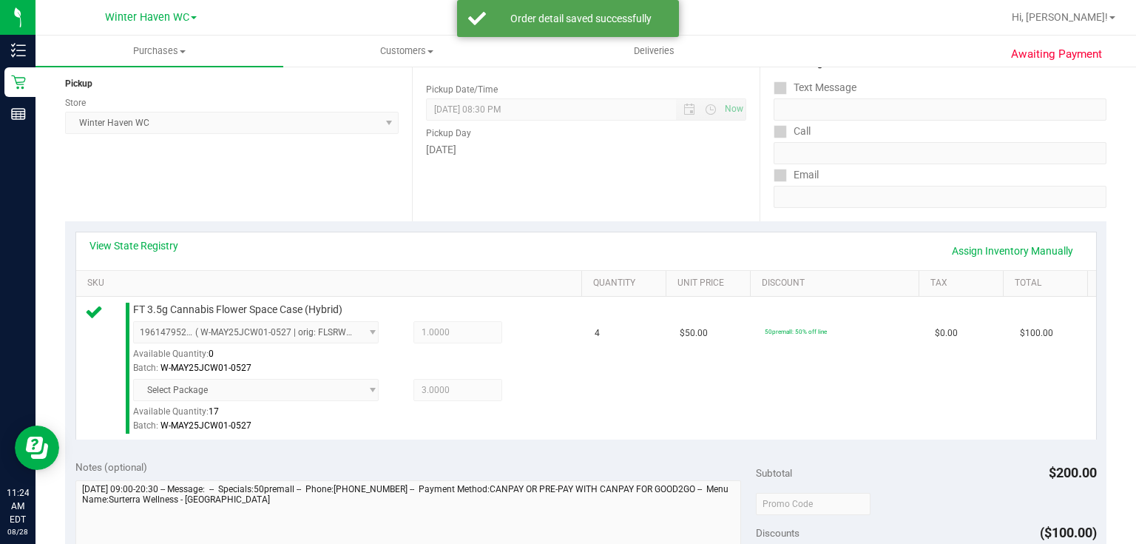
scroll to position [532, 0]
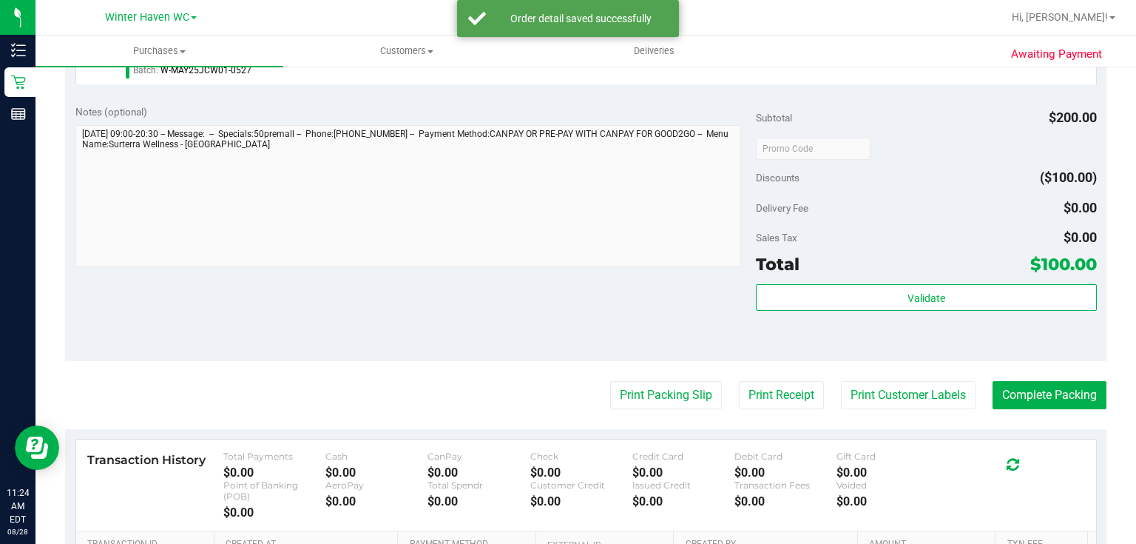
click at [928, 122] on div "Subtotal $200.00" at bounding box center [926, 117] width 340 height 27
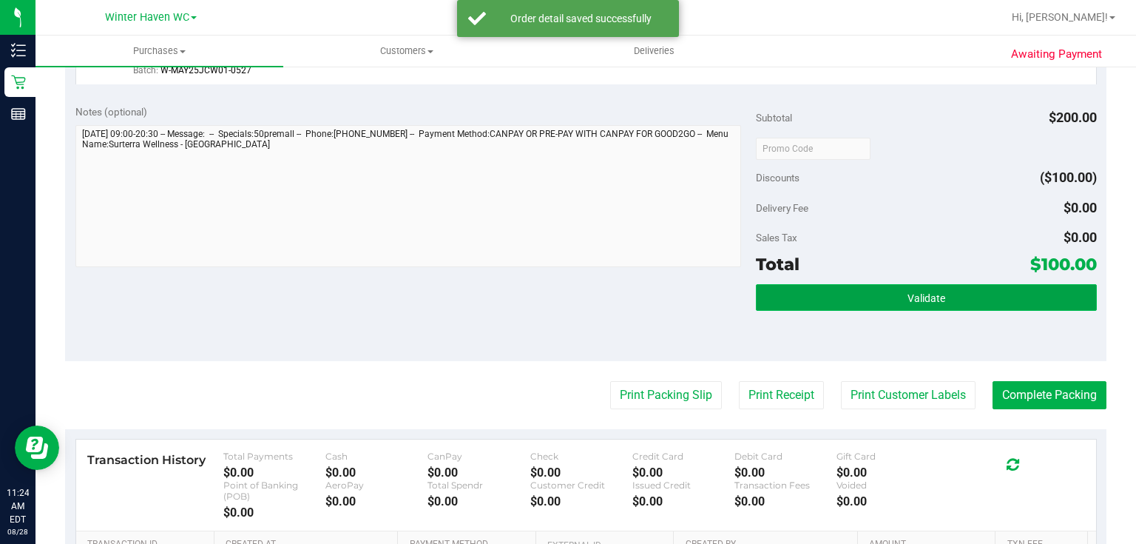
click at [1029, 285] on button "Validate" at bounding box center [926, 297] width 340 height 27
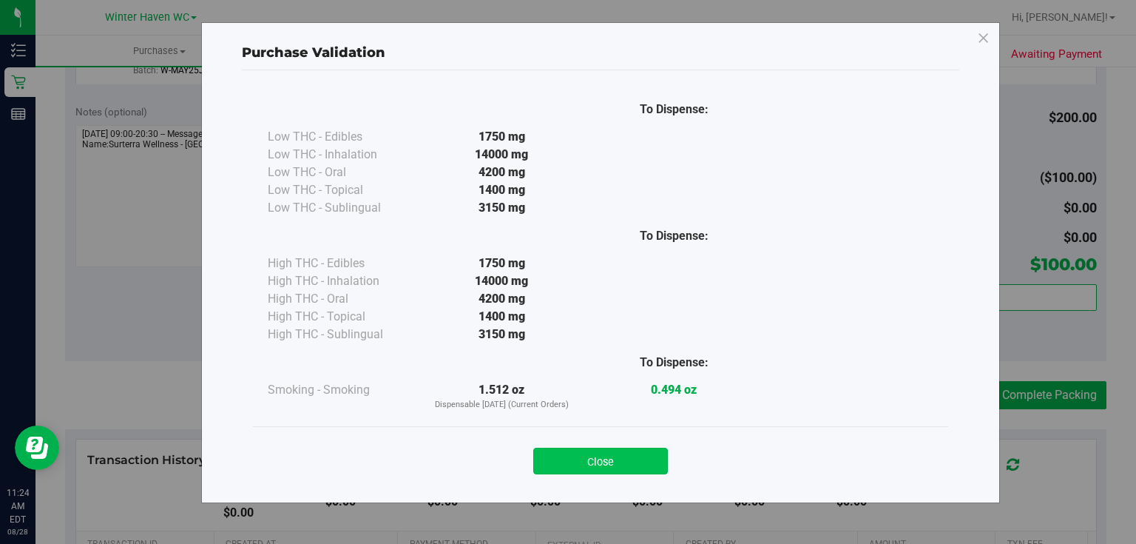
click at [577, 449] on button "Close" at bounding box center [600, 460] width 135 height 27
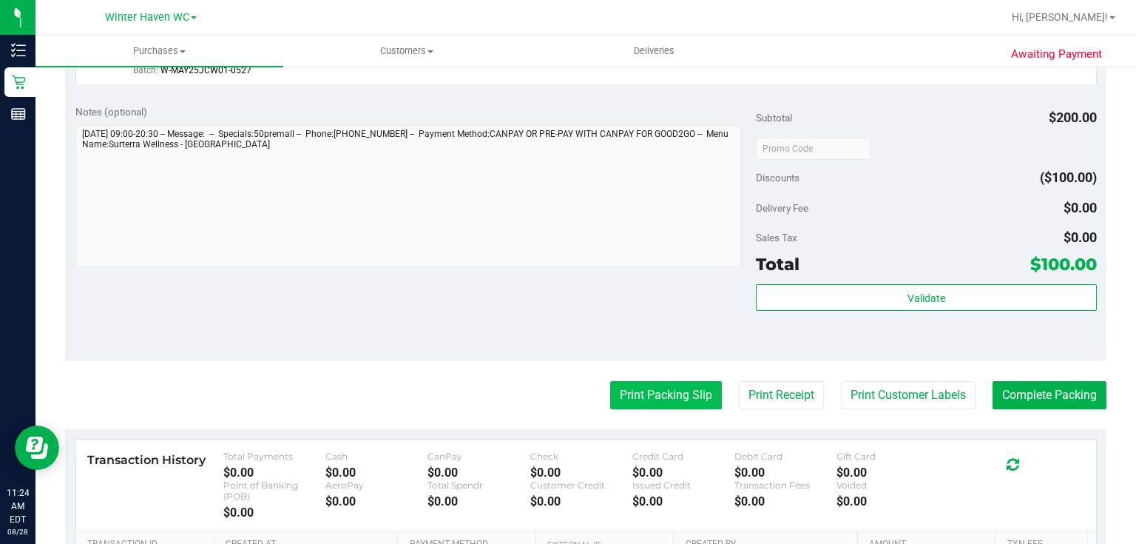
click at [691, 396] on button "Print Packing Slip" at bounding box center [666, 395] width 112 height 28
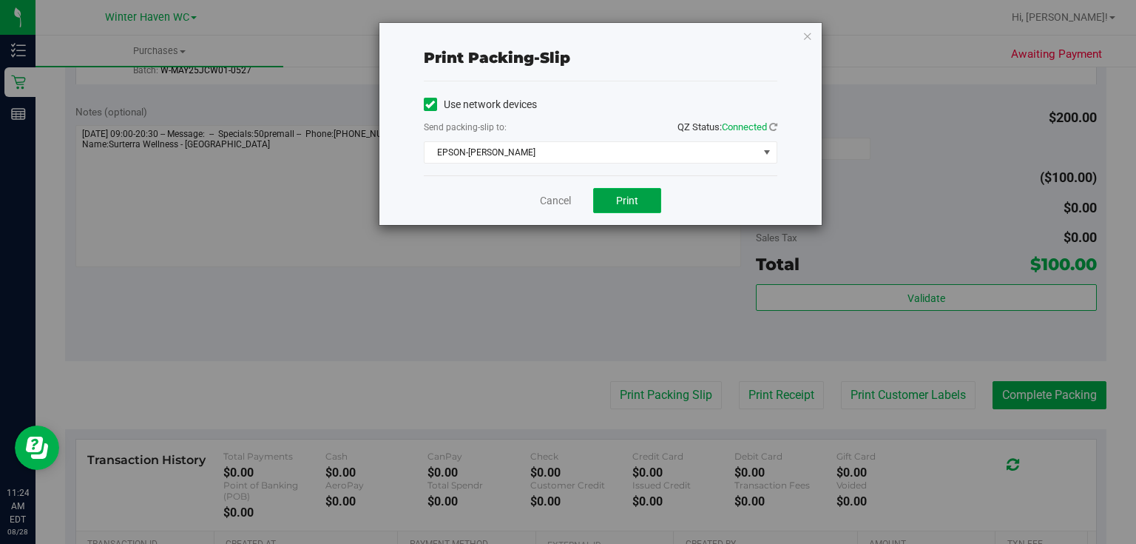
click at [628, 192] on button "Print" at bounding box center [627, 200] width 68 height 25
click at [555, 198] on link "Cancel" at bounding box center [555, 201] width 31 height 16
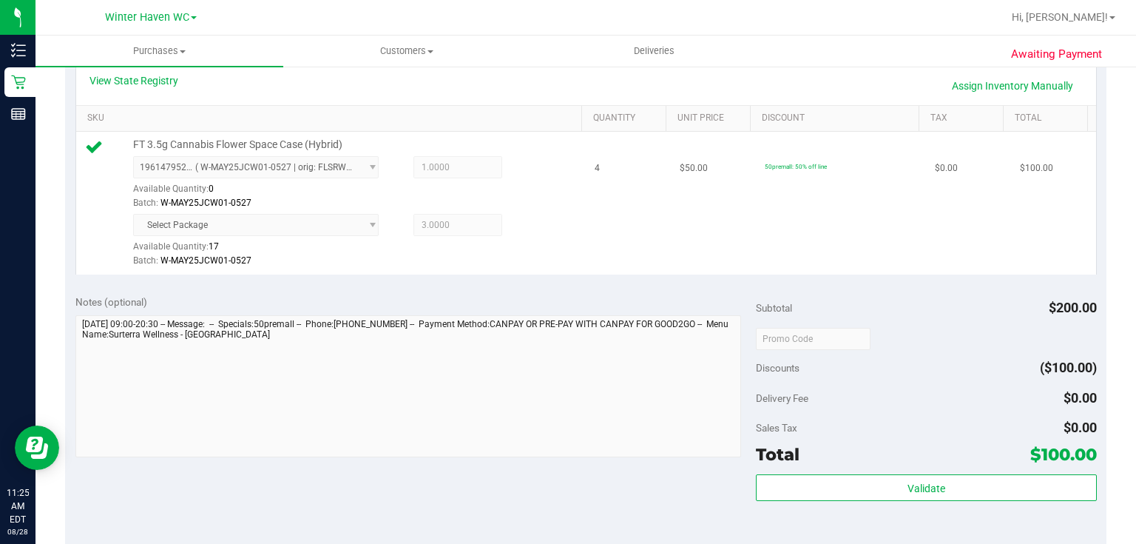
scroll to position [592, 0]
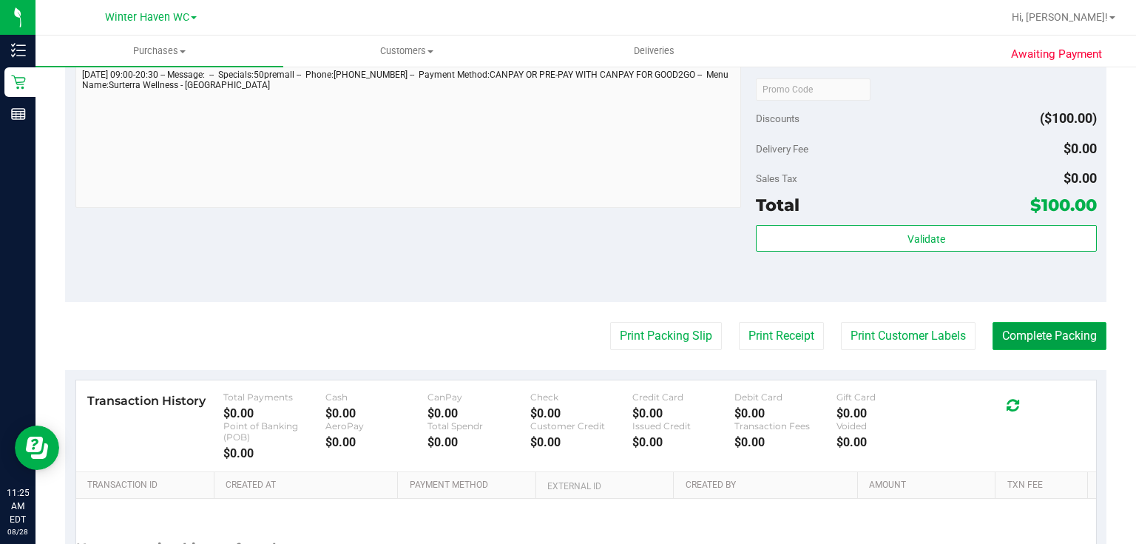
click at [1049, 332] on button "Complete Packing" at bounding box center [1049, 336] width 114 height 28
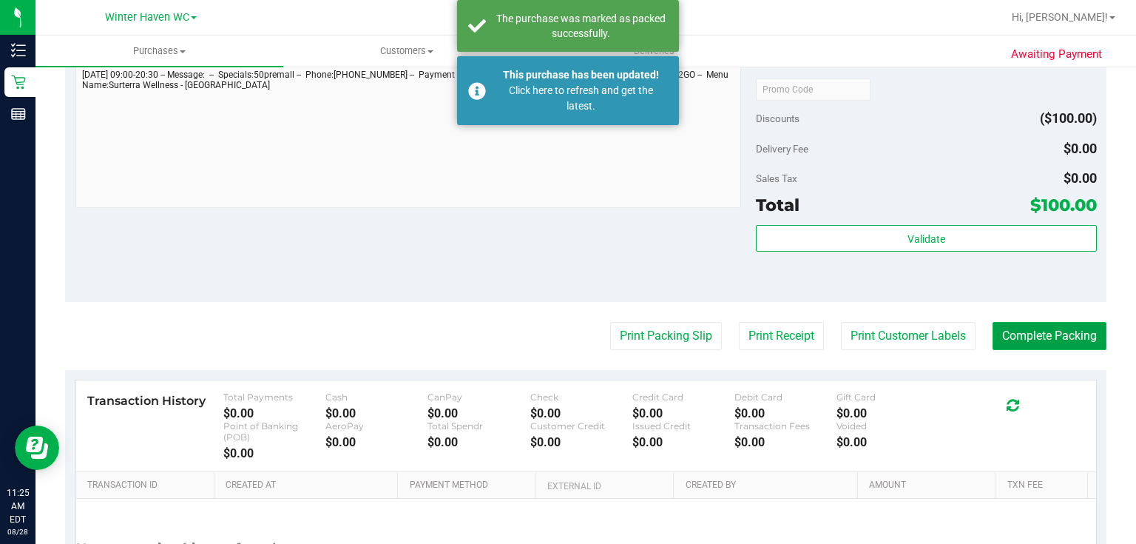
click at [1049, 332] on button "Complete Packing" at bounding box center [1049, 336] width 114 height 28
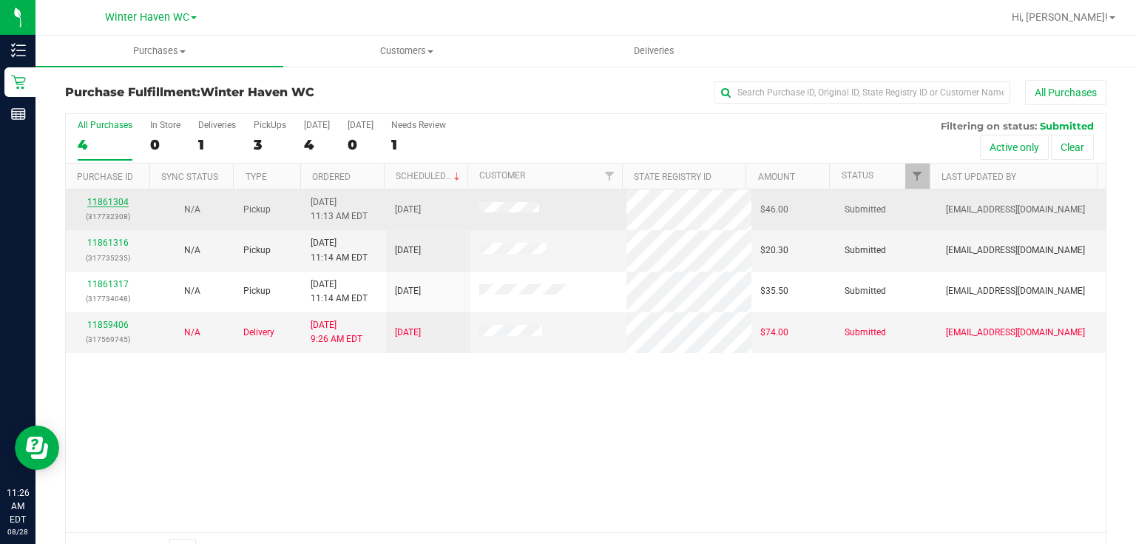
click at [110, 198] on link "11861304" at bounding box center [107, 202] width 41 height 10
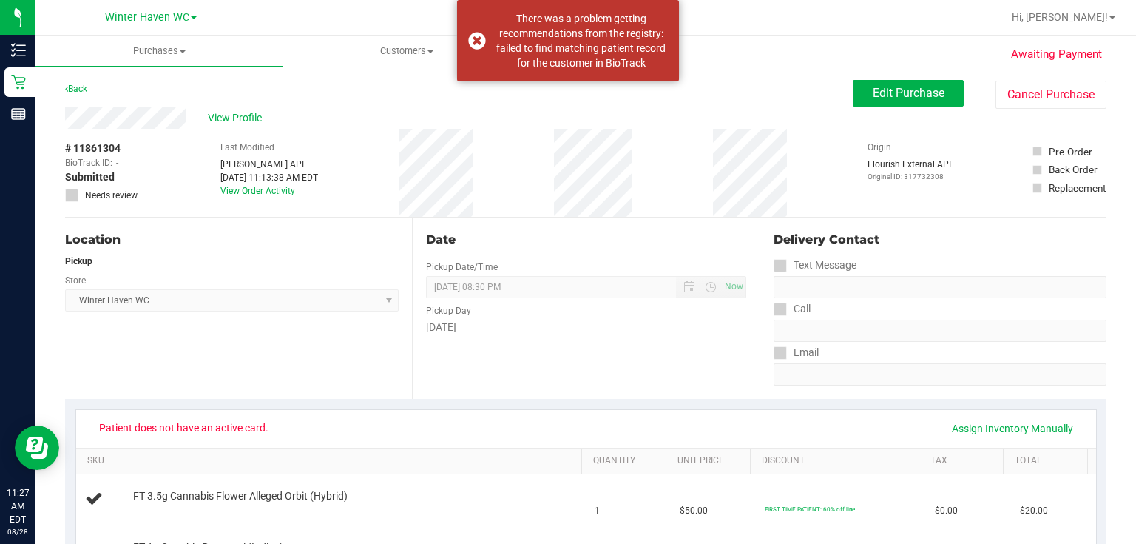
click at [623, 320] on div "Thursday" at bounding box center [585, 327] width 319 height 16
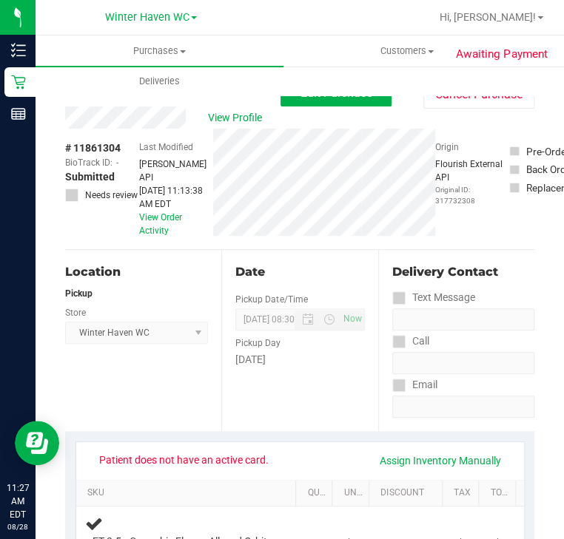
click at [134, 116] on div "View Profile" at bounding box center [172, 117] width 215 height 22
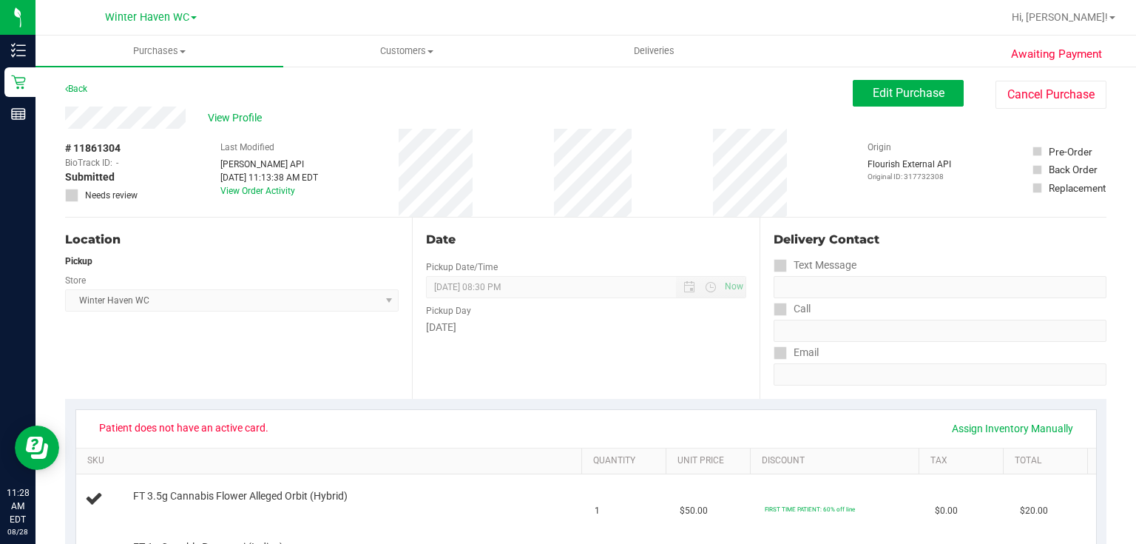
click at [651, 226] on div "Date Pickup Date/Time 08/28/2025 Now 08/28/2025 08:30 PM Now Pickup Day Thursday" at bounding box center [585, 307] width 347 height 181
click at [921, 87] on span "Edit Purchase" at bounding box center [909, 93] width 72 height 14
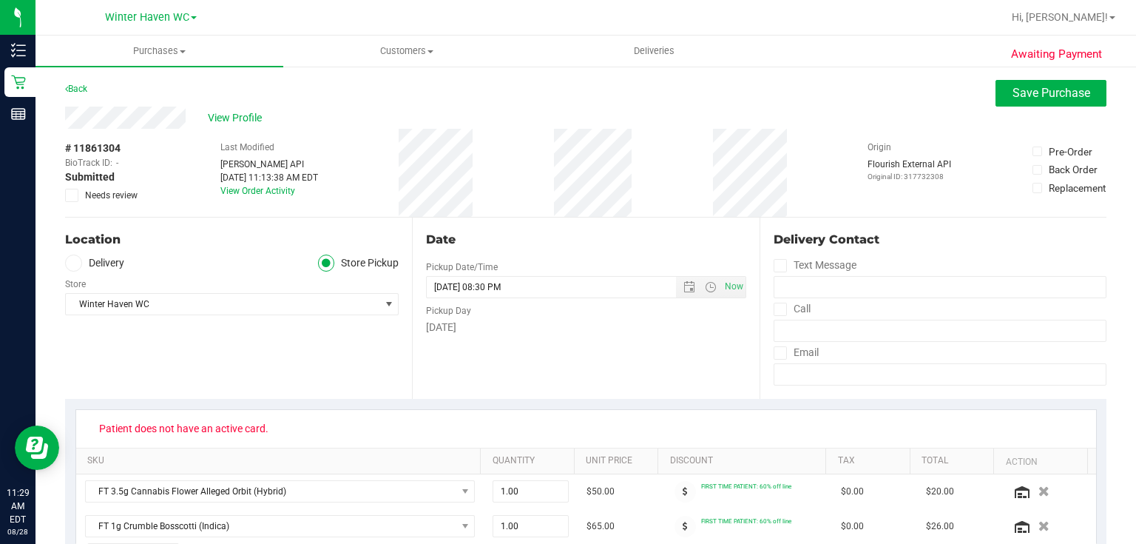
click at [547, 326] on div "Thursday" at bounding box center [585, 327] width 319 height 16
click at [237, 118] on span "View Profile" at bounding box center [237, 118] width 59 height 16
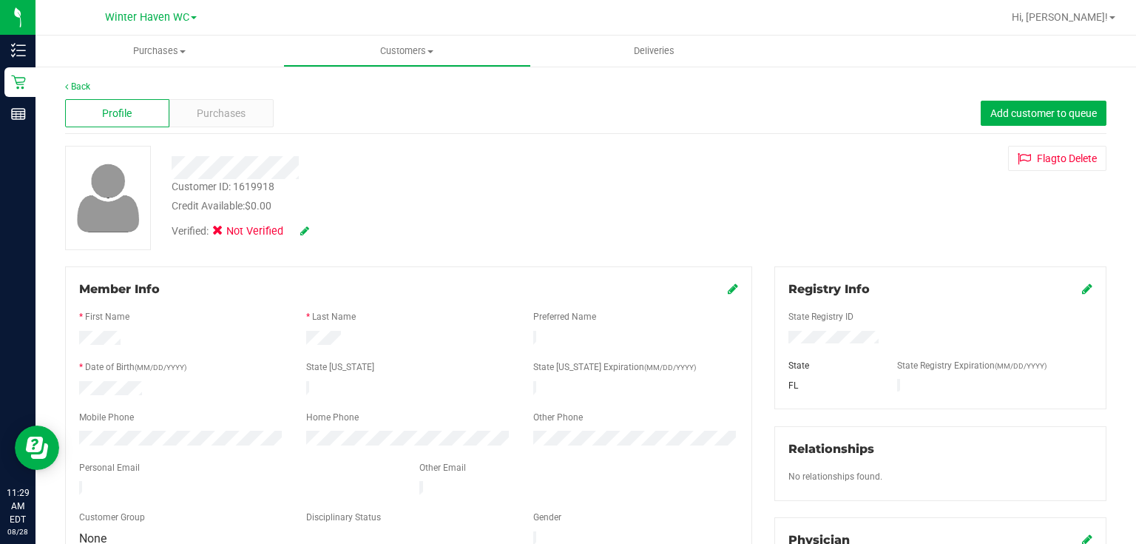
click at [1082, 285] on icon at bounding box center [1087, 289] width 10 height 12
drag, startPoint x: 730, startPoint y: 210, endPoint x: 748, endPoint y: 206, distance: 18.9
click at [731, 210] on div "Customer ID: 1619918 Credit Available: $0.00 Verified: Not Verified Flag to Del…" at bounding box center [585, 198] width 1063 height 104
click at [1080, 290] on icon at bounding box center [1085, 290] width 13 height 12
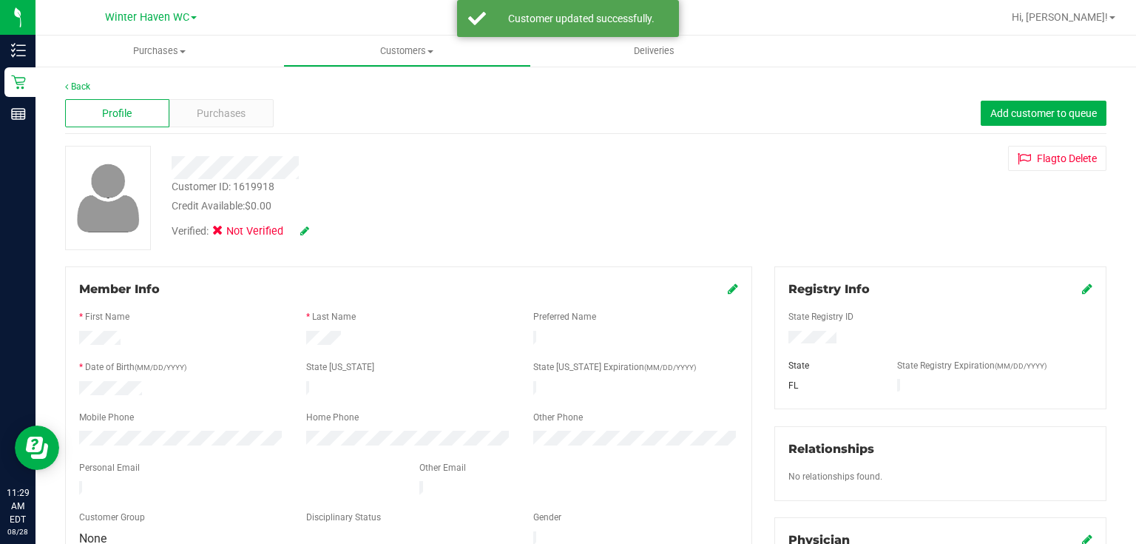
click at [308, 225] on link at bounding box center [304, 231] width 9 height 12
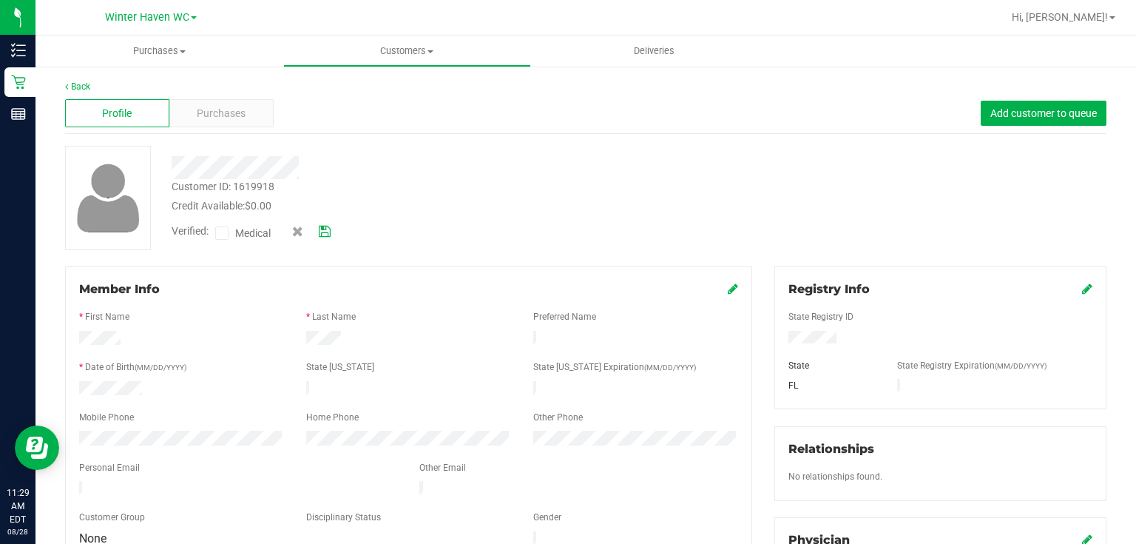
click at [223, 233] on icon at bounding box center [222, 233] width 10 height 0
click at [0, 0] on input "Medical" at bounding box center [0, 0] width 0 height 0
click at [322, 226] on icon at bounding box center [325, 231] width 12 height 10
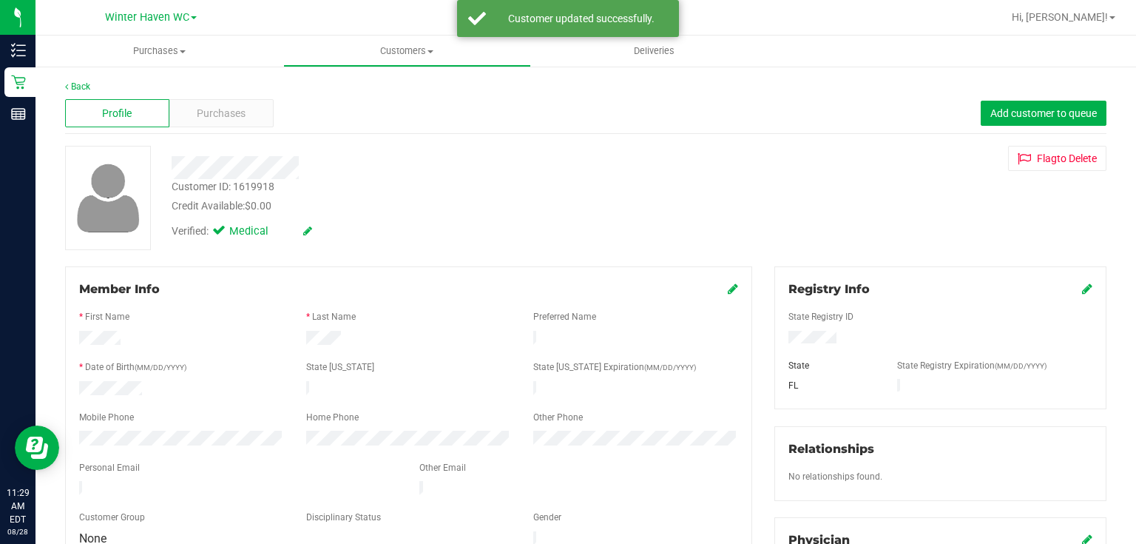
click at [544, 186] on div "Customer ID: 1619918 Credit Available: $0.00" at bounding box center [426, 196] width 532 height 35
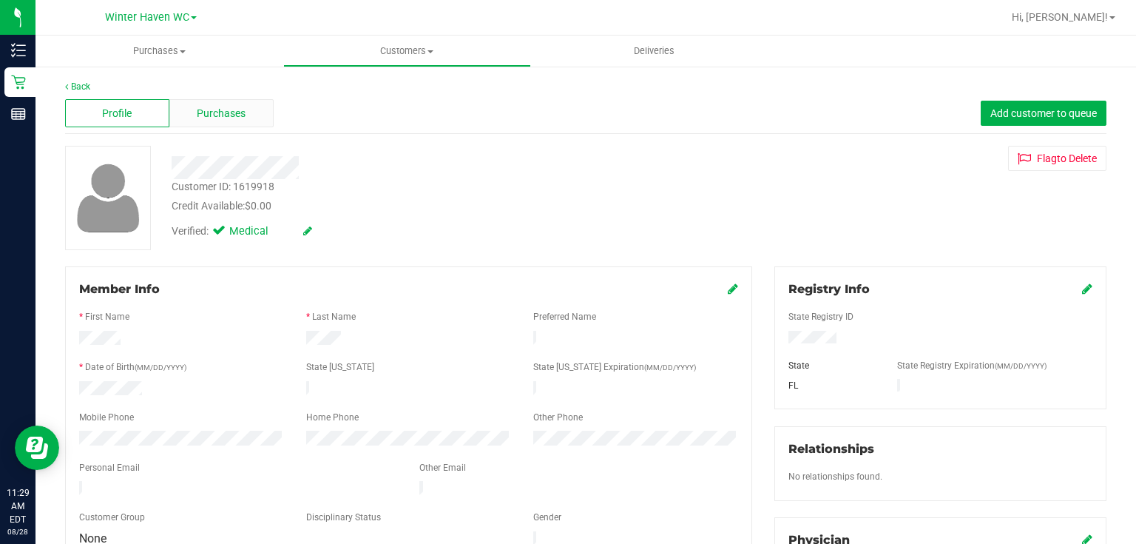
click at [247, 118] on div "Purchases" at bounding box center [221, 113] width 104 height 28
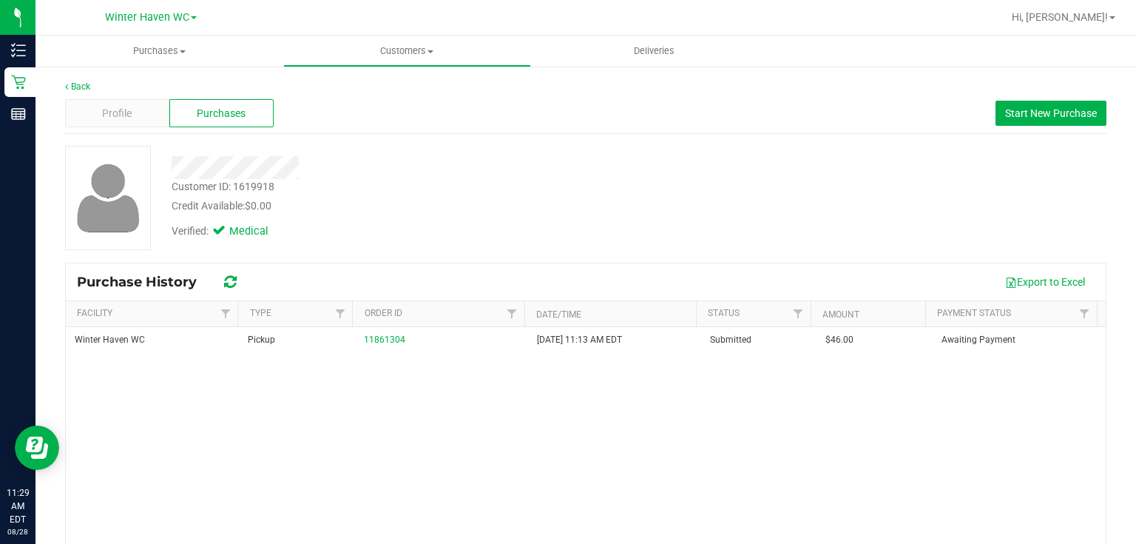
click at [643, 151] on div at bounding box center [426, 162] width 532 height 33
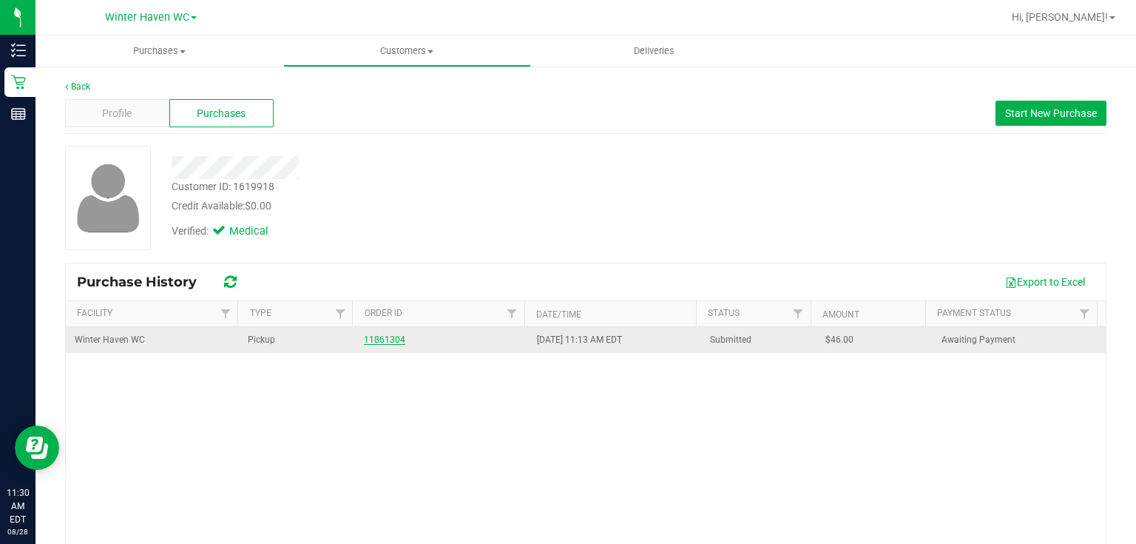
click at [390, 336] on link "11861304" at bounding box center [384, 339] width 41 height 10
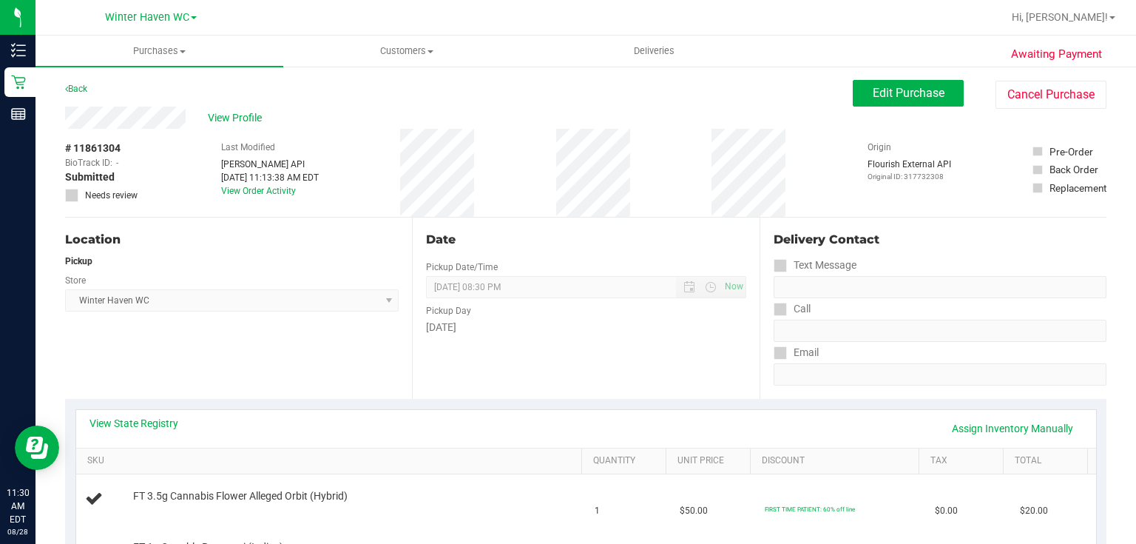
click at [541, 345] on div "Date Pickup Date/Time 08/28/2025 Now 08/28/2025 08:30 PM Now Pickup Day Thursday" at bounding box center [585, 307] width 347 height 181
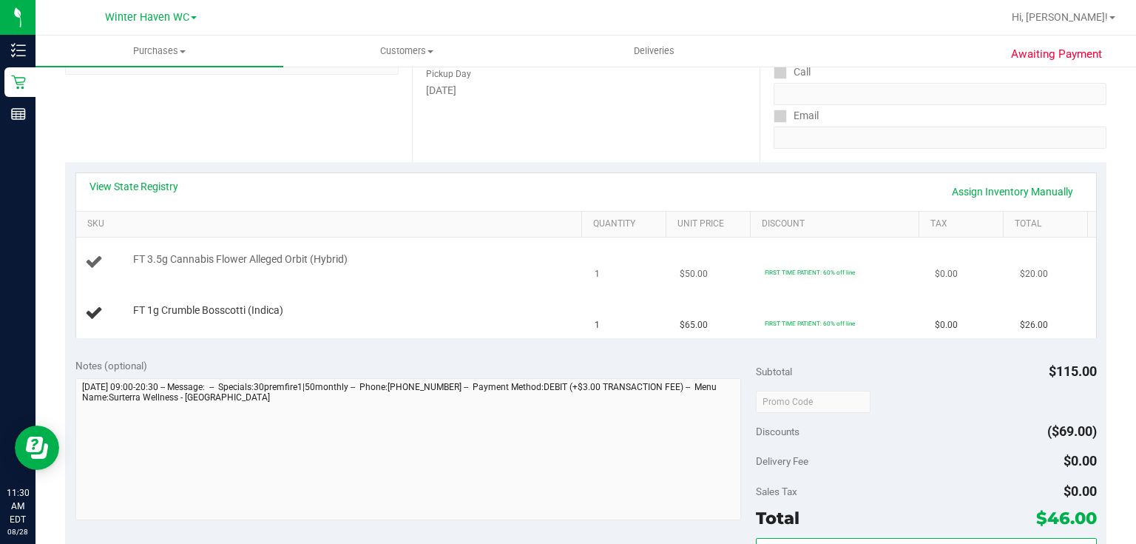
scroll to position [296, 0]
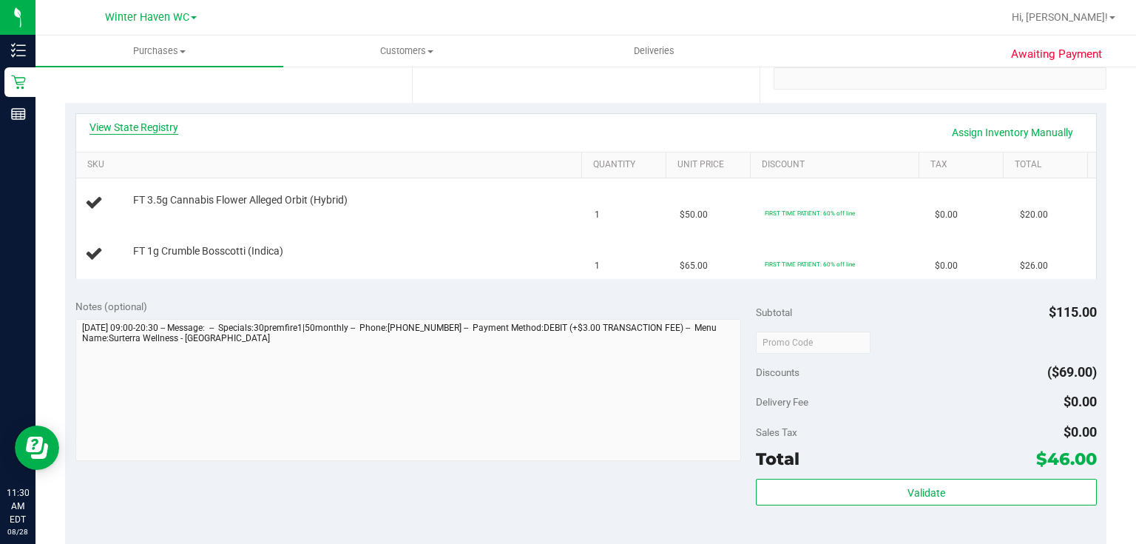
click at [125, 126] on link "View State Registry" at bounding box center [133, 127] width 89 height 15
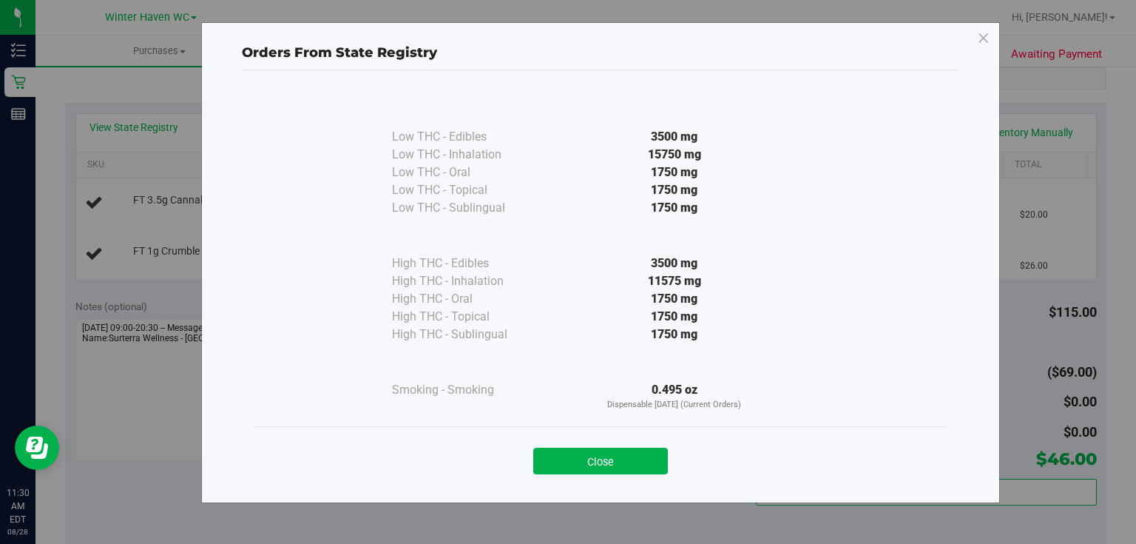
click at [576, 277] on div "11575 mg" at bounding box center [674, 281] width 269 height 18
click at [577, 452] on button "Close" at bounding box center [600, 460] width 135 height 27
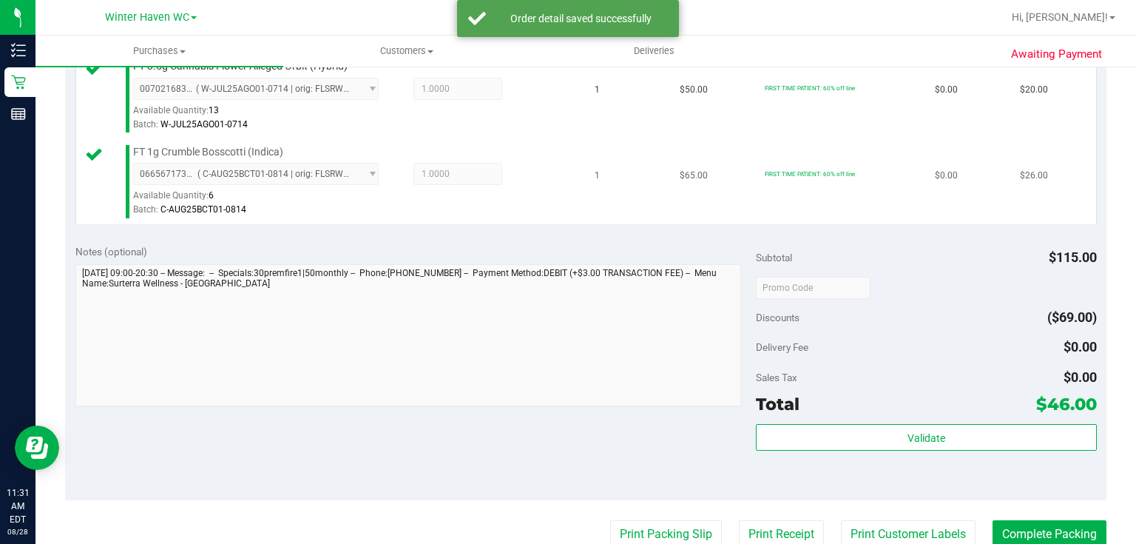
scroll to position [651, 0]
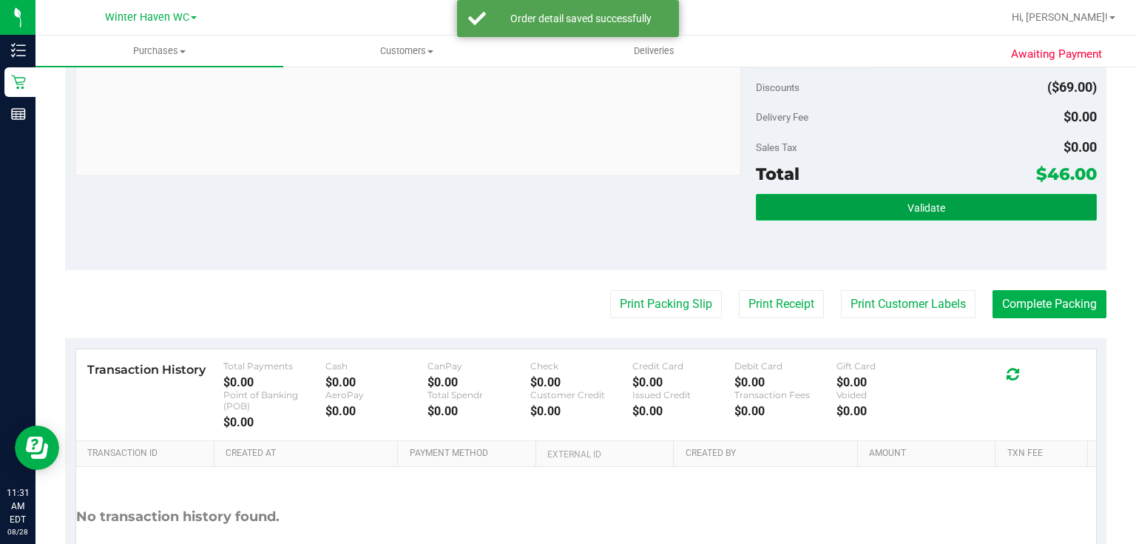
click at [890, 206] on button "Validate" at bounding box center [926, 207] width 340 height 27
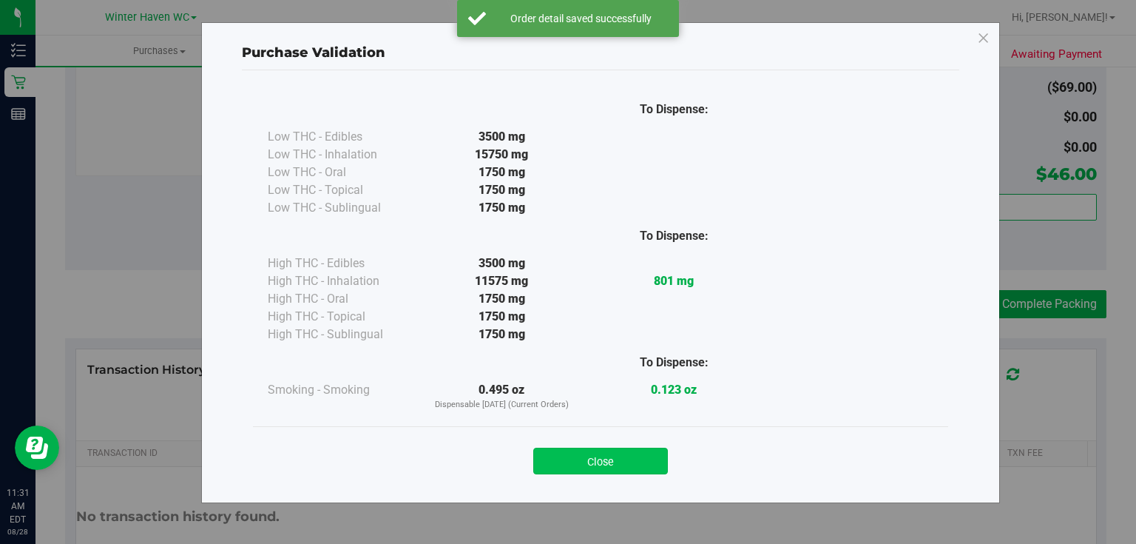
click at [635, 459] on button "Close" at bounding box center [600, 460] width 135 height 27
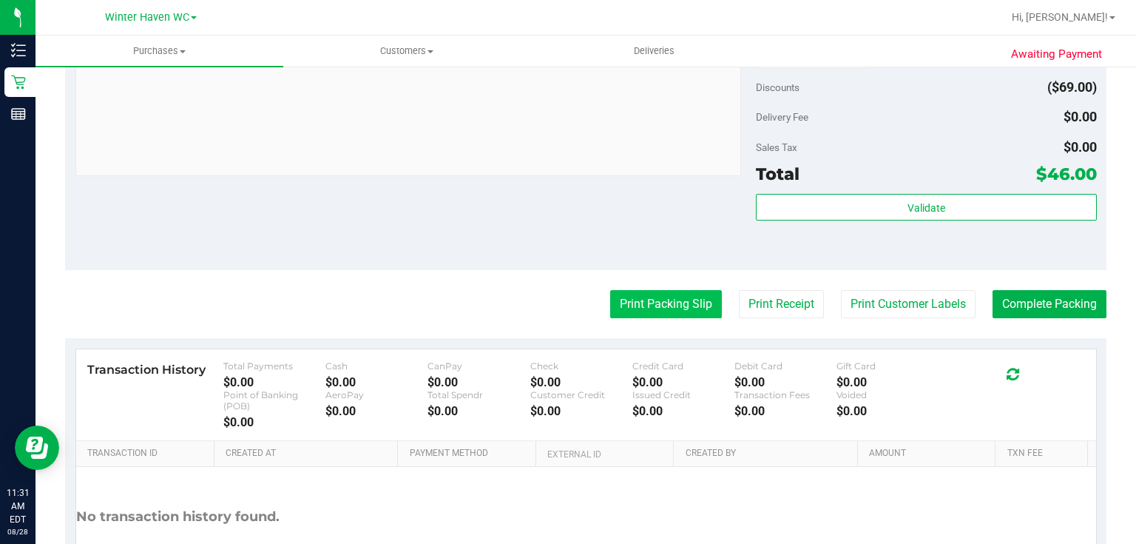
click at [674, 308] on button "Print Packing Slip" at bounding box center [666, 304] width 112 height 28
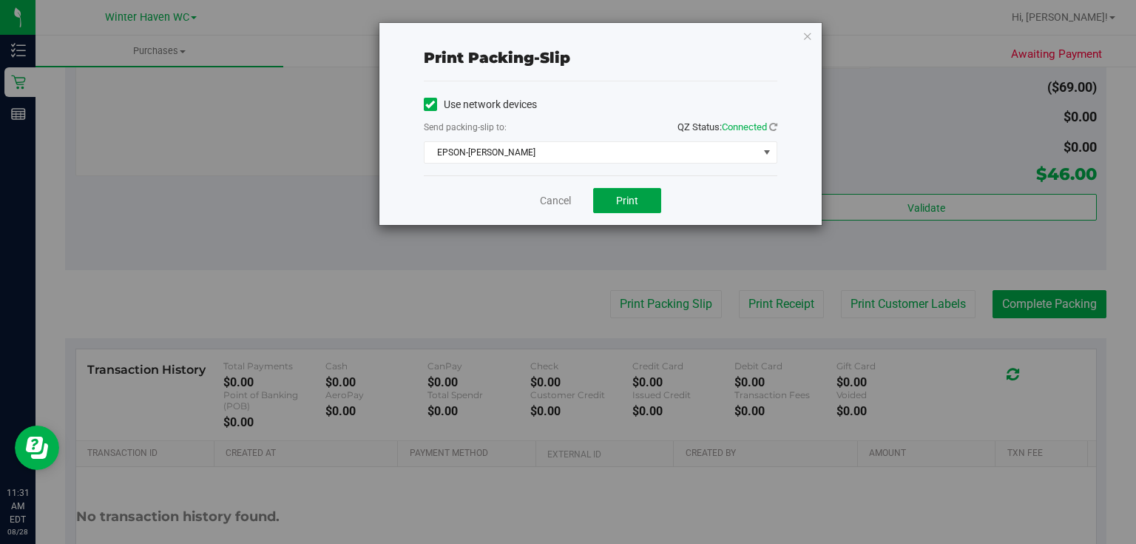
drag, startPoint x: 636, startPoint y: 187, endPoint x: 663, endPoint y: 225, distance: 46.2
click at [636, 188] on button "Print" at bounding box center [627, 200] width 68 height 25
click at [550, 202] on link "Cancel" at bounding box center [555, 201] width 31 height 16
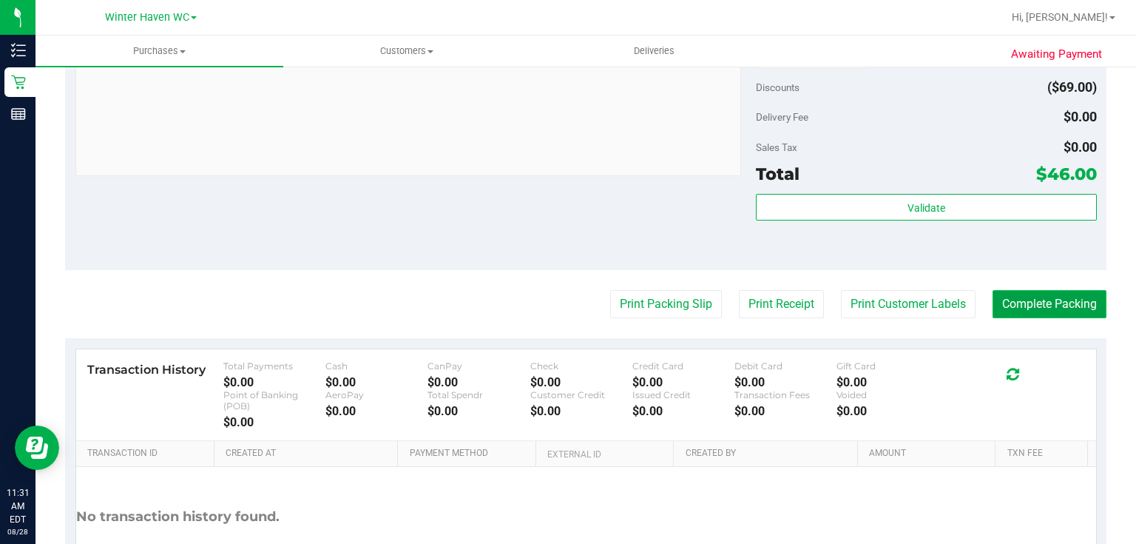
click at [1035, 305] on button "Complete Packing" at bounding box center [1049, 304] width 114 height 28
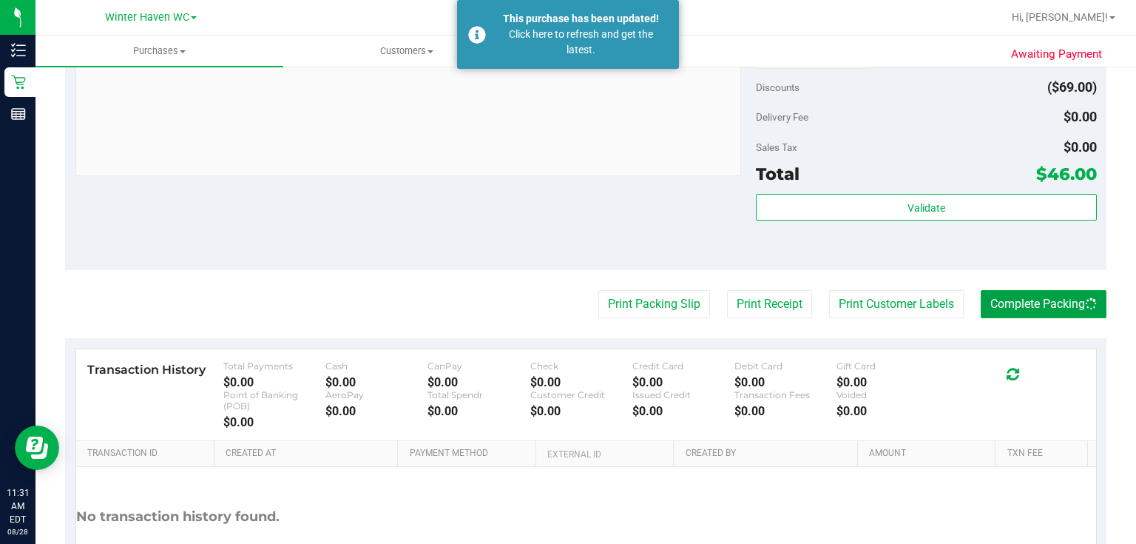
scroll to position [532, 0]
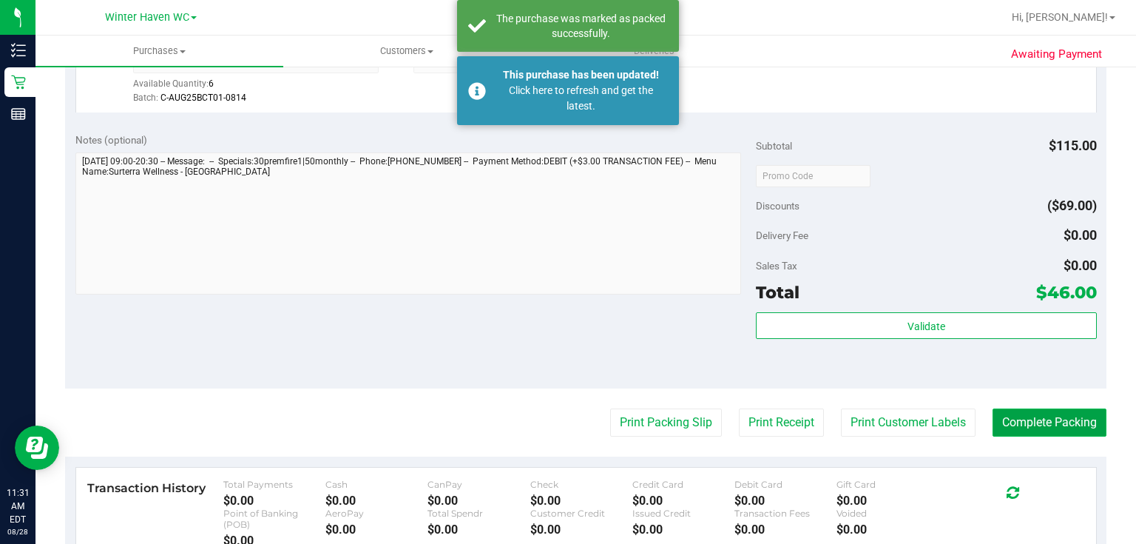
click at [1057, 419] on button "Complete Packing" at bounding box center [1049, 422] width 114 height 28
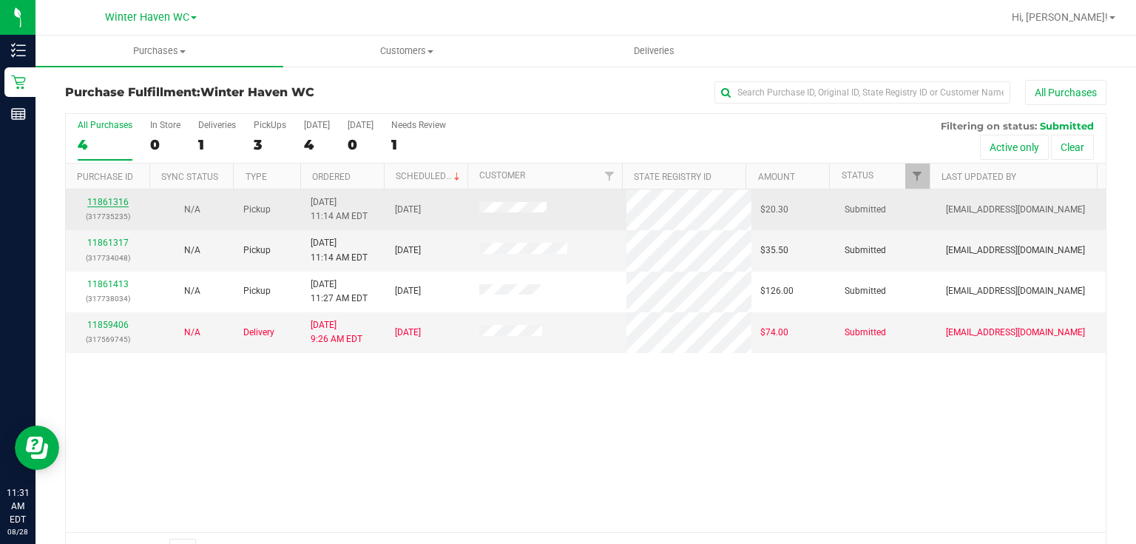
click at [115, 199] on link "11861316" at bounding box center [107, 202] width 41 height 10
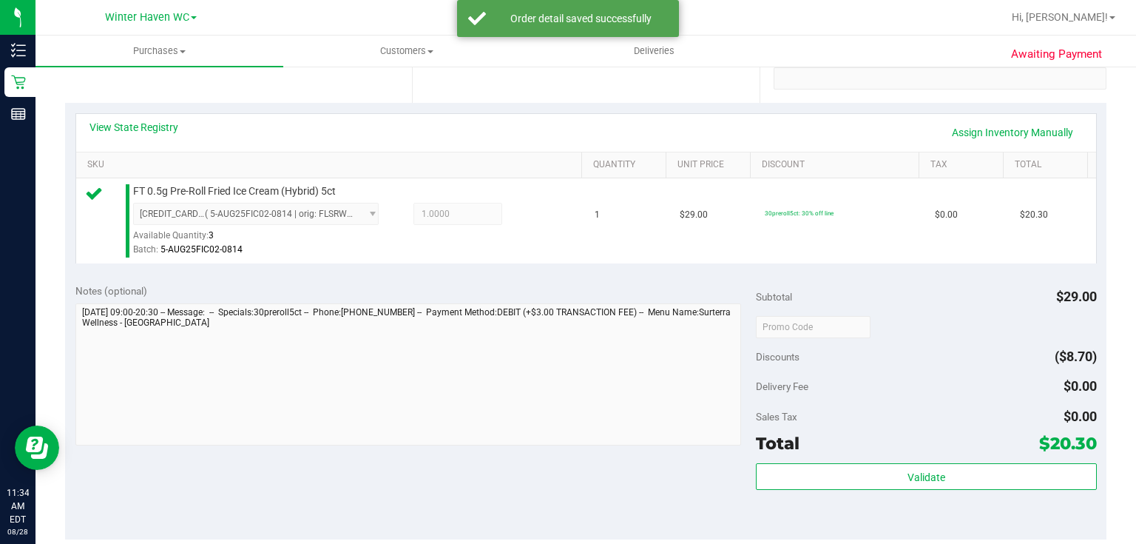
scroll to position [414, 0]
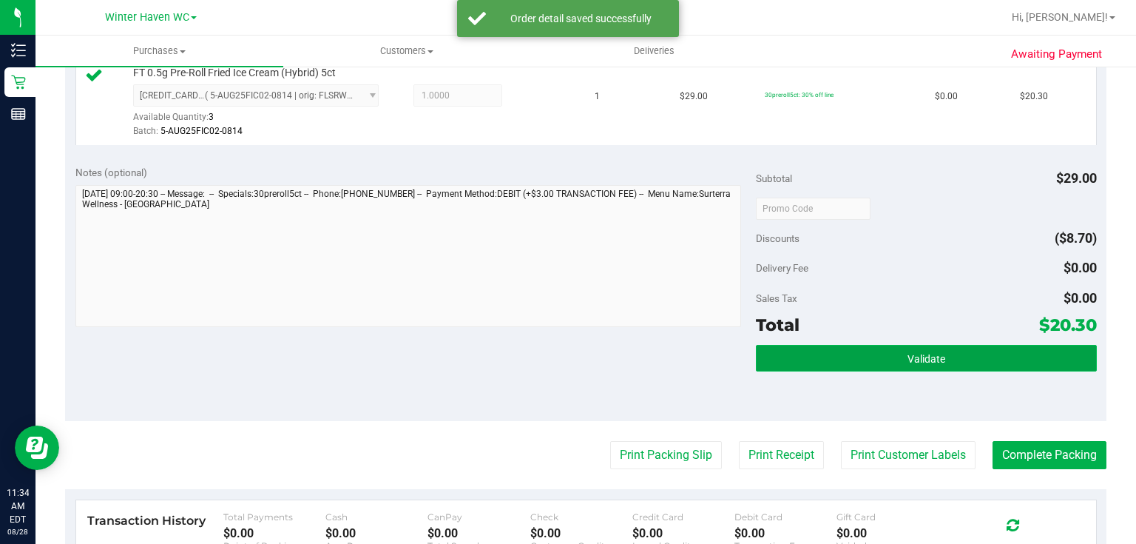
click at [953, 353] on button "Validate" at bounding box center [926, 358] width 340 height 27
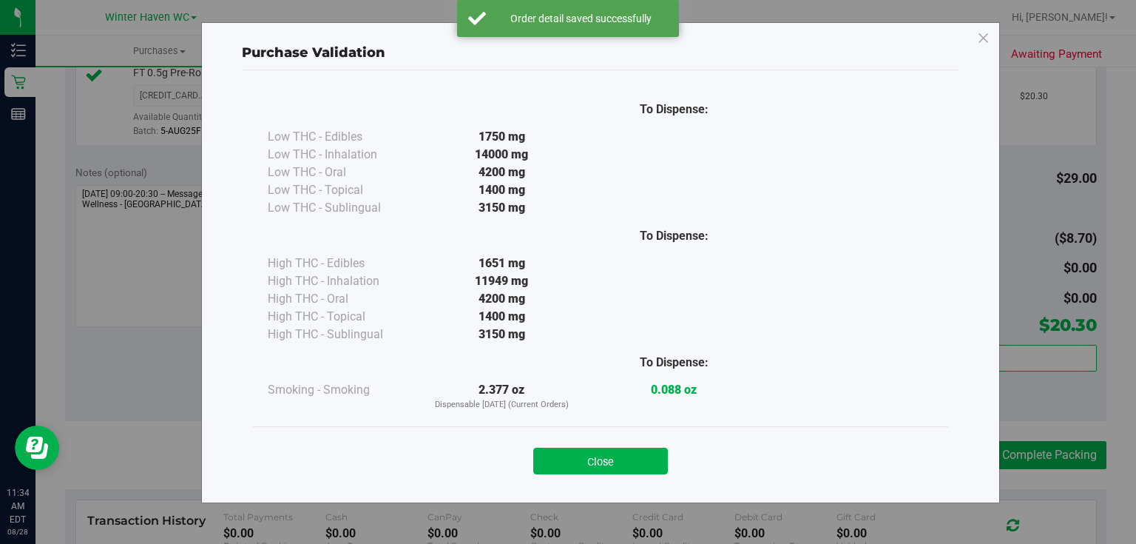
click at [579, 456] on button "Close" at bounding box center [600, 460] width 135 height 27
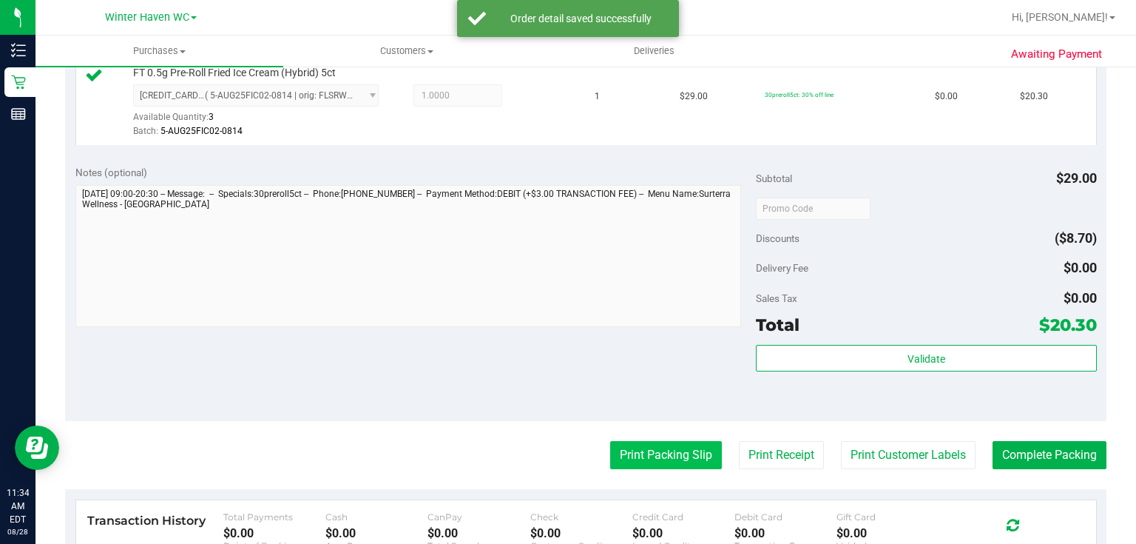
click at [662, 447] on button "Print Packing Slip" at bounding box center [666, 455] width 112 height 28
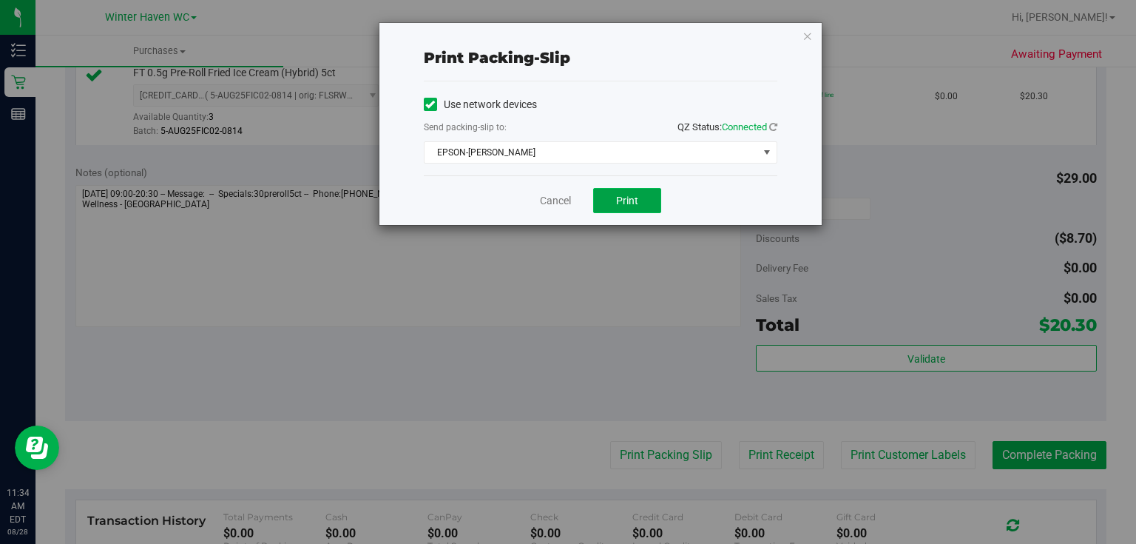
click at [615, 188] on button "Print" at bounding box center [627, 200] width 68 height 25
click at [559, 195] on link "Cancel" at bounding box center [555, 201] width 31 height 16
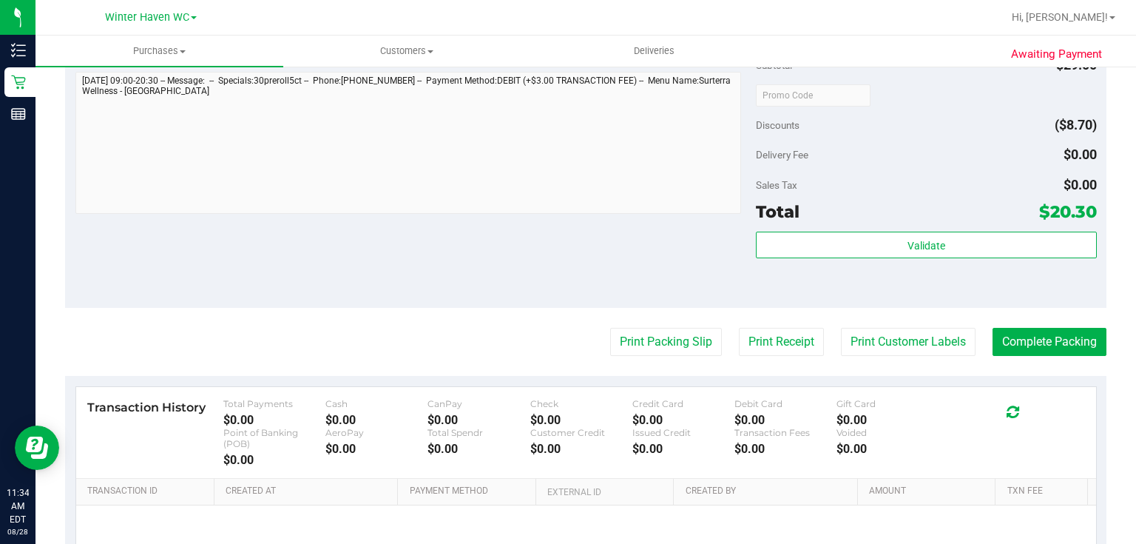
scroll to position [592, 0]
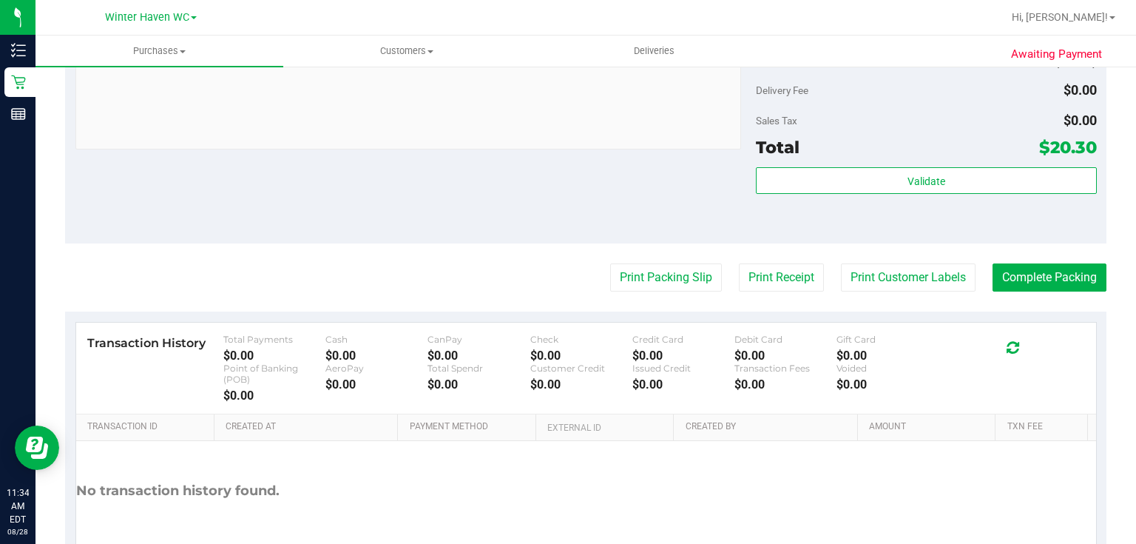
click at [632, 186] on div "Notes (optional) Subtotal $29.00 Discounts ($8.70) Delivery Fee $0.00 Sales Tax…" at bounding box center [585, 110] width 1041 height 266
click at [1035, 275] on button "Complete Packing" at bounding box center [1049, 277] width 114 height 28
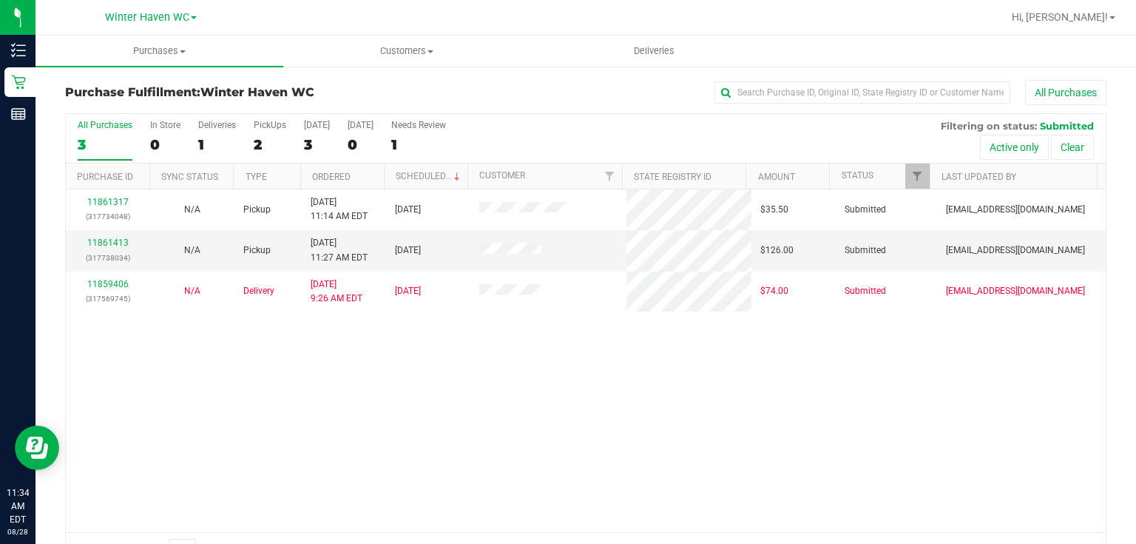
click at [408, 347] on div "11861317 (317734048) N/A Pickup 8/28/2025 11:14 AM EDT 8/28/2025 $35.50 Submitt…" at bounding box center [586, 360] width 1040 height 342
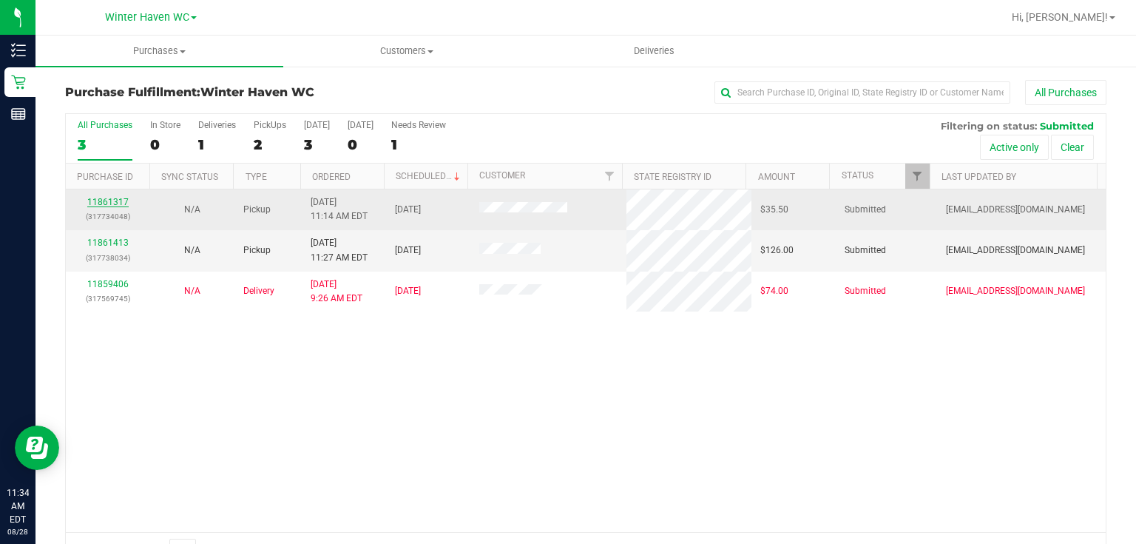
click at [124, 200] on link "11861317" at bounding box center [107, 202] width 41 height 10
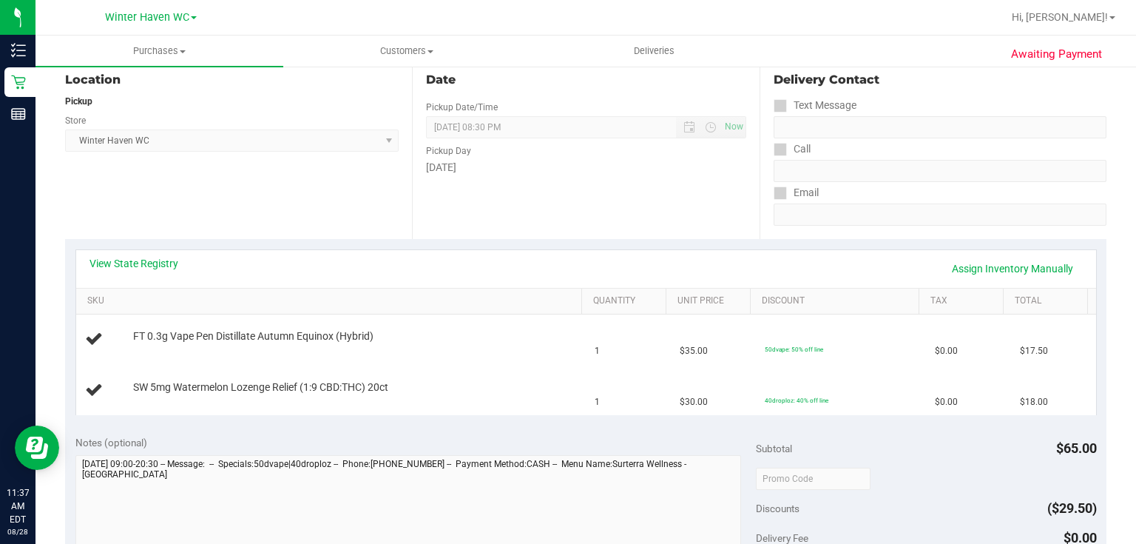
scroll to position [177, 0]
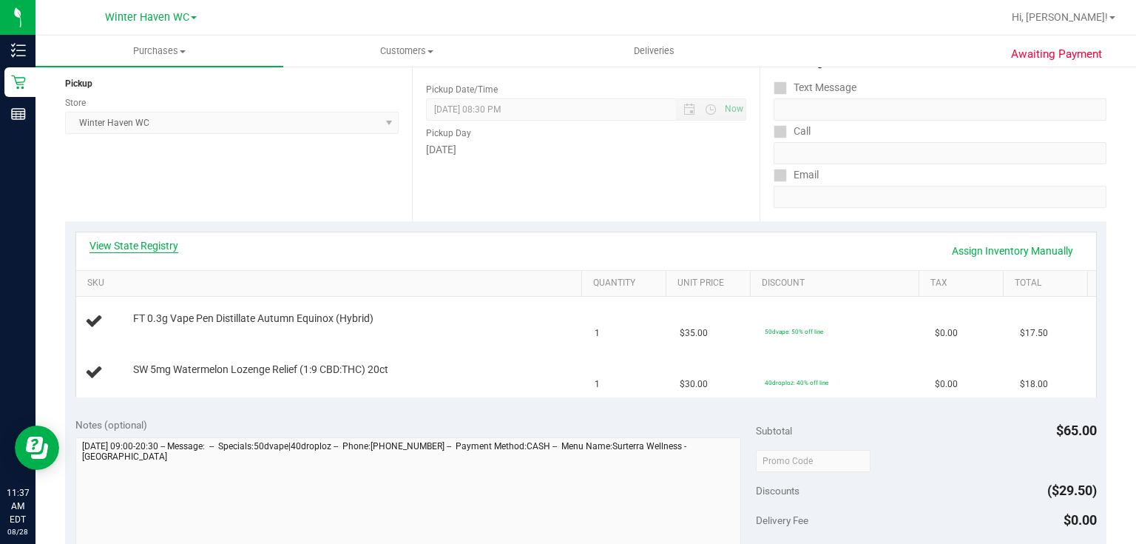
click at [160, 243] on link "View State Registry" at bounding box center [133, 245] width 89 height 15
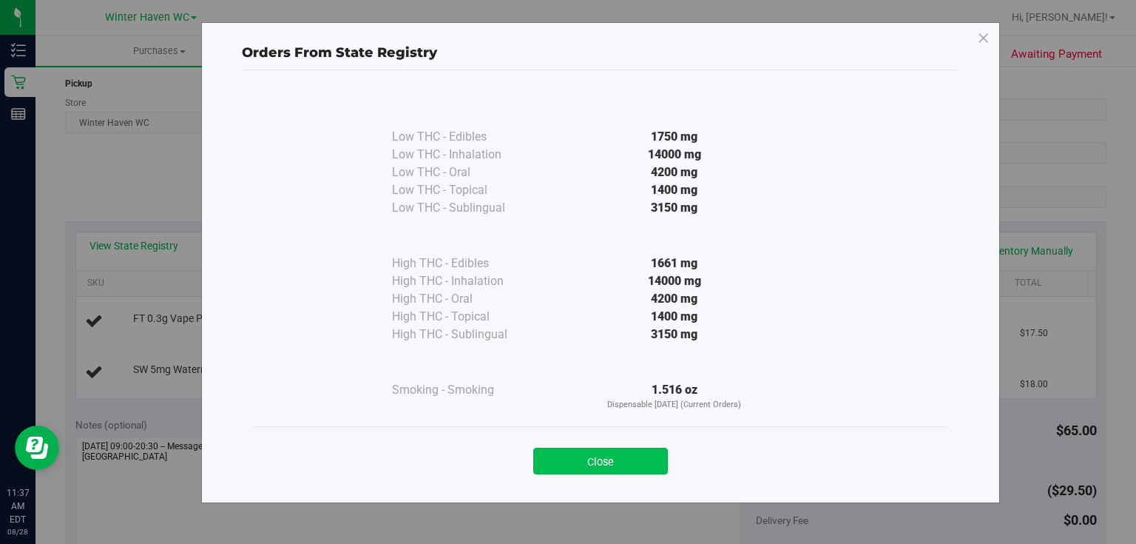
click at [592, 456] on button "Close" at bounding box center [600, 460] width 135 height 27
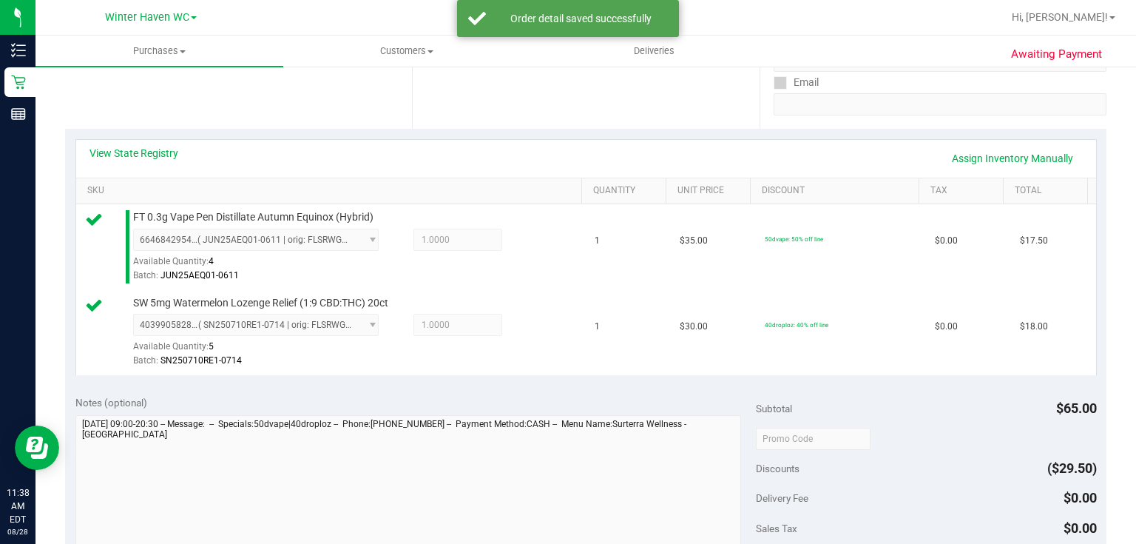
scroll to position [532, 0]
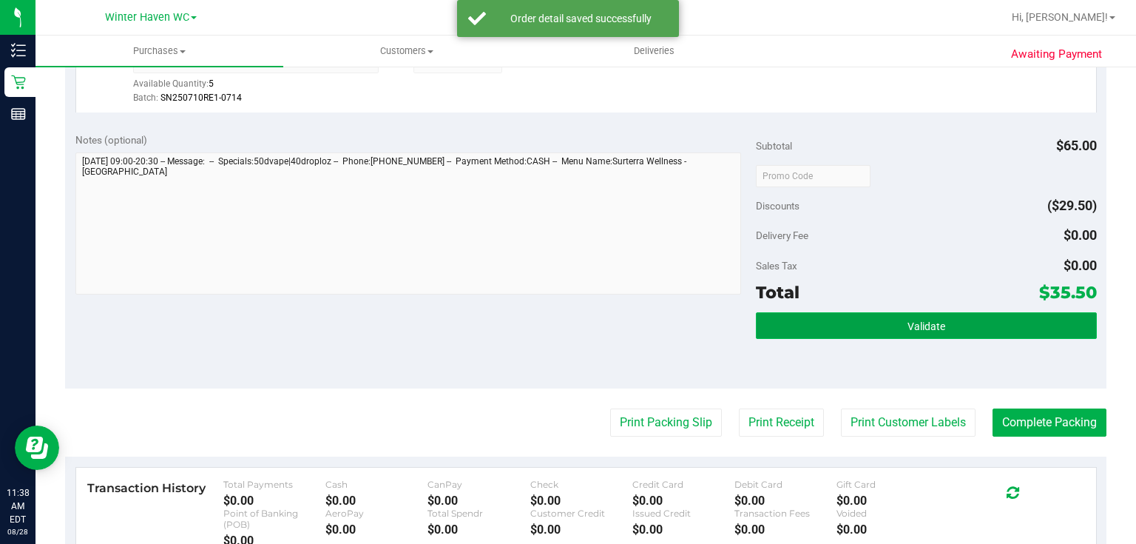
click at [917, 320] on span "Validate" at bounding box center [926, 326] width 38 height 12
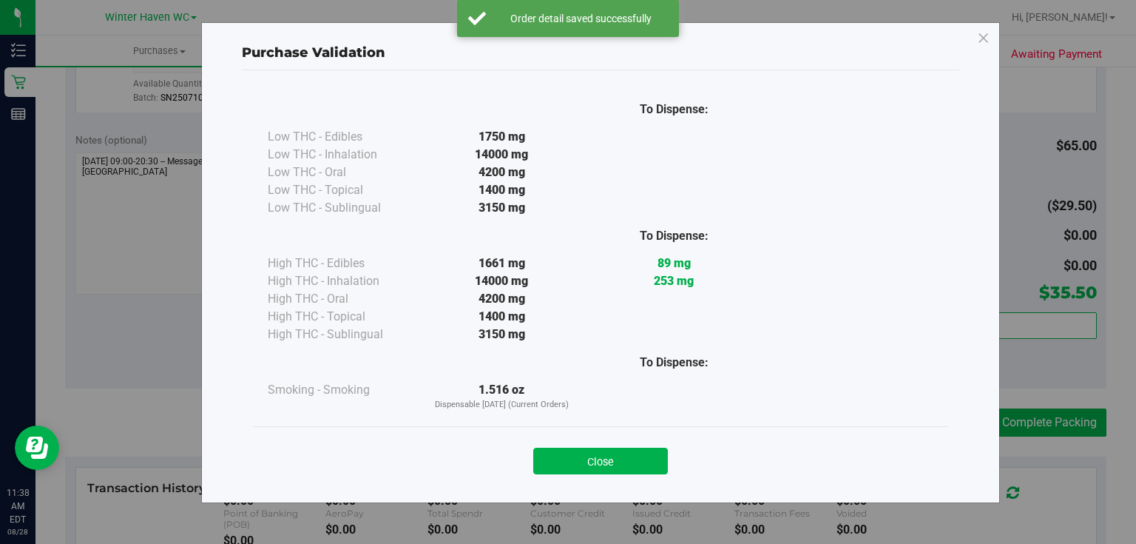
click at [626, 457] on button "Close" at bounding box center [600, 460] width 135 height 27
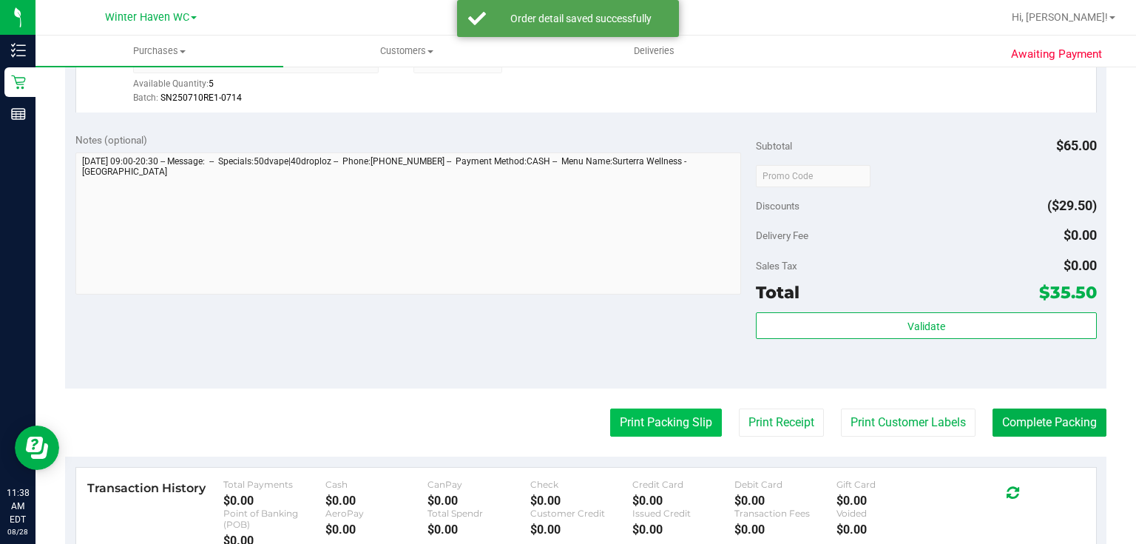
click at [659, 418] on button "Print Packing Slip" at bounding box center [666, 422] width 112 height 28
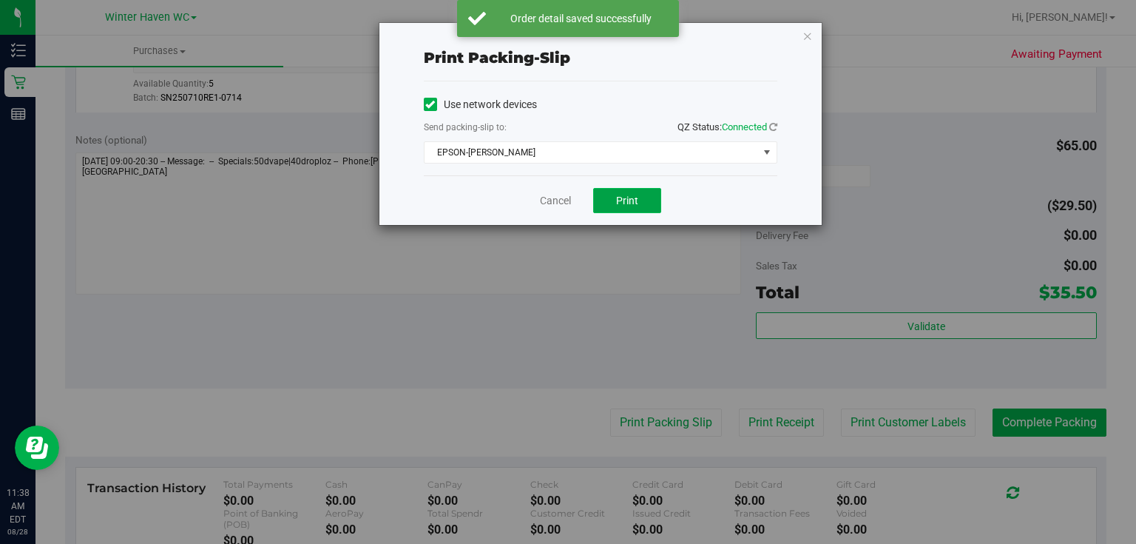
click at [645, 192] on button "Print" at bounding box center [627, 200] width 68 height 25
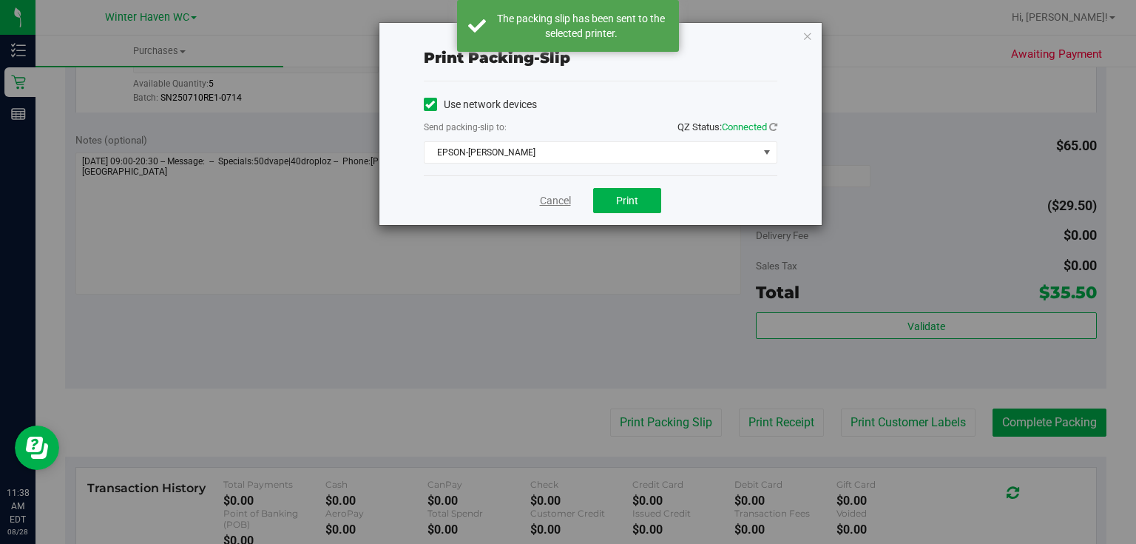
click at [555, 201] on link "Cancel" at bounding box center [555, 201] width 31 height 16
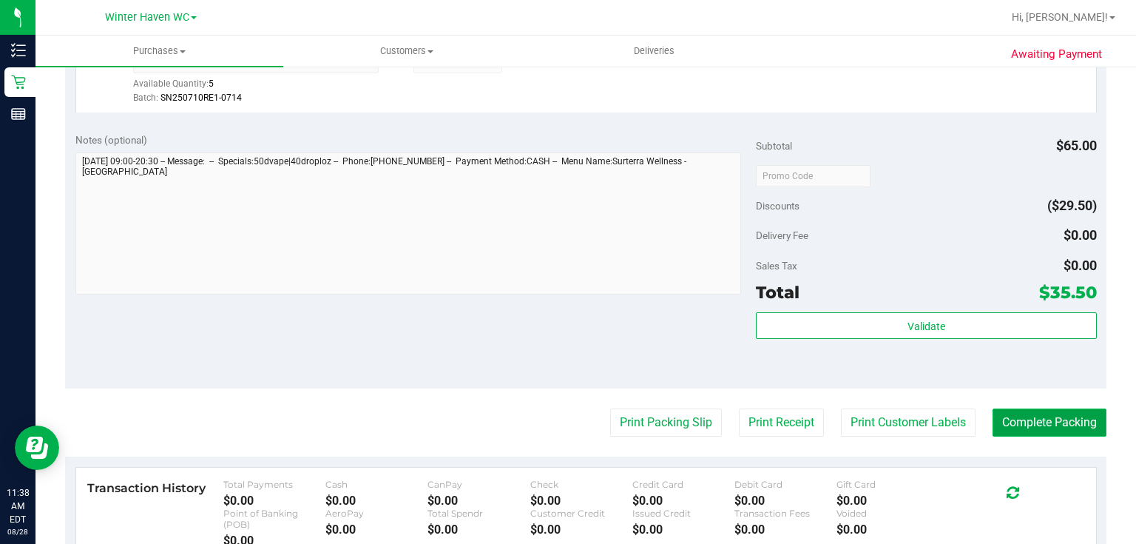
click at [1065, 417] on button "Complete Packing" at bounding box center [1049, 422] width 114 height 28
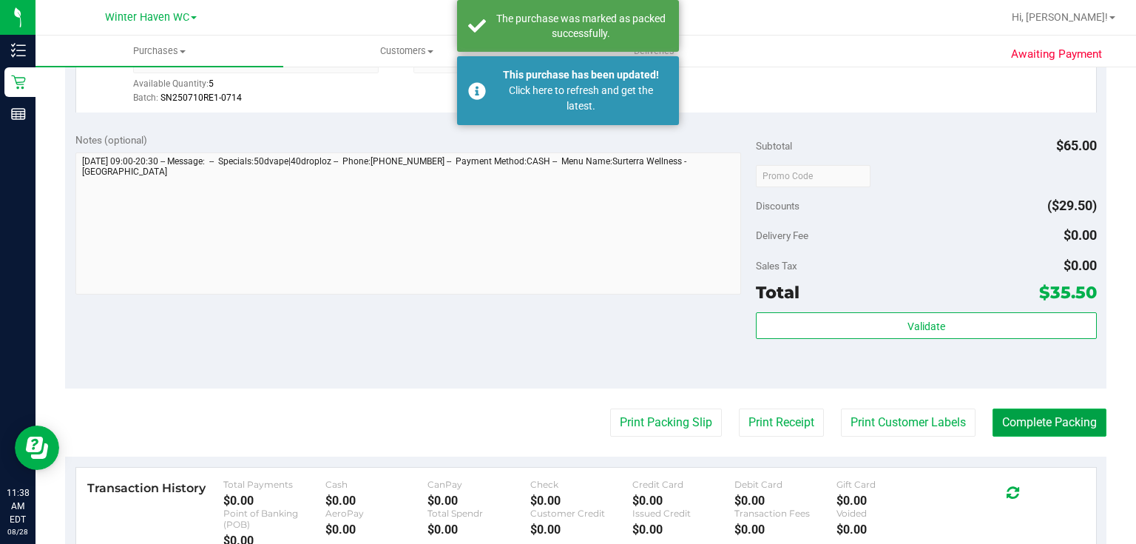
click at [1065, 417] on button "Complete Packing" at bounding box center [1049, 422] width 114 height 28
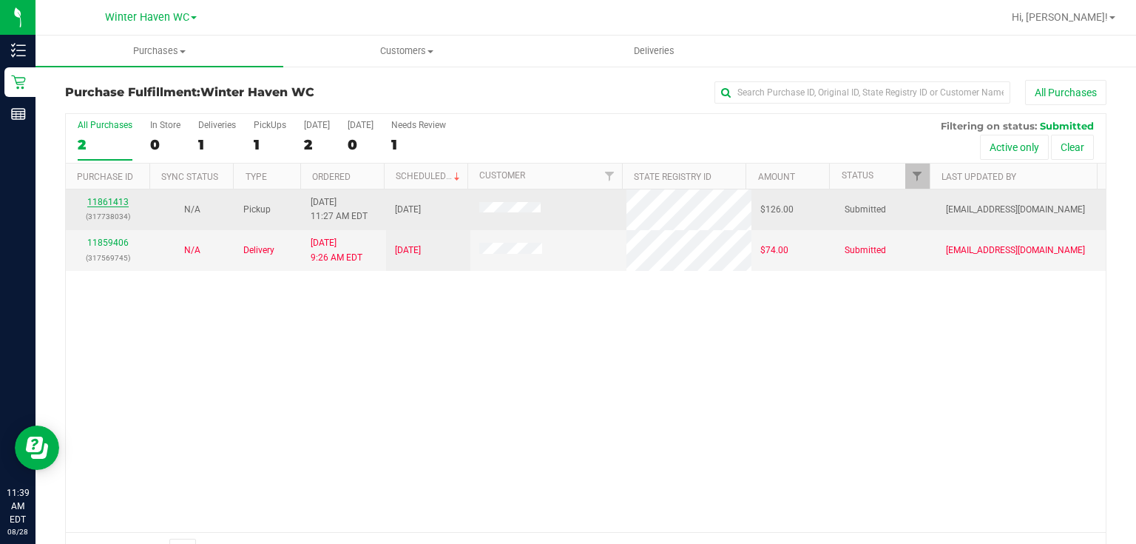
click at [101, 200] on link "11861413" at bounding box center [107, 202] width 41 height 10
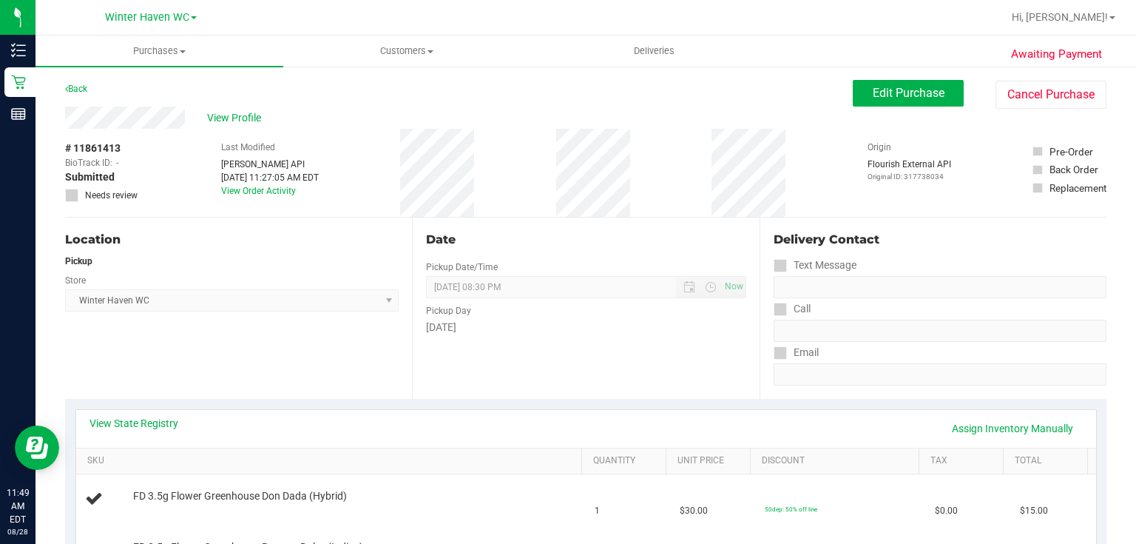
click at [645, 215] on div "# 11861413 BioTrack ID: - Submitted Needs review Last Modified Jane API Aug 28,…" at bounding box center [585, 173] width 1041 height 88
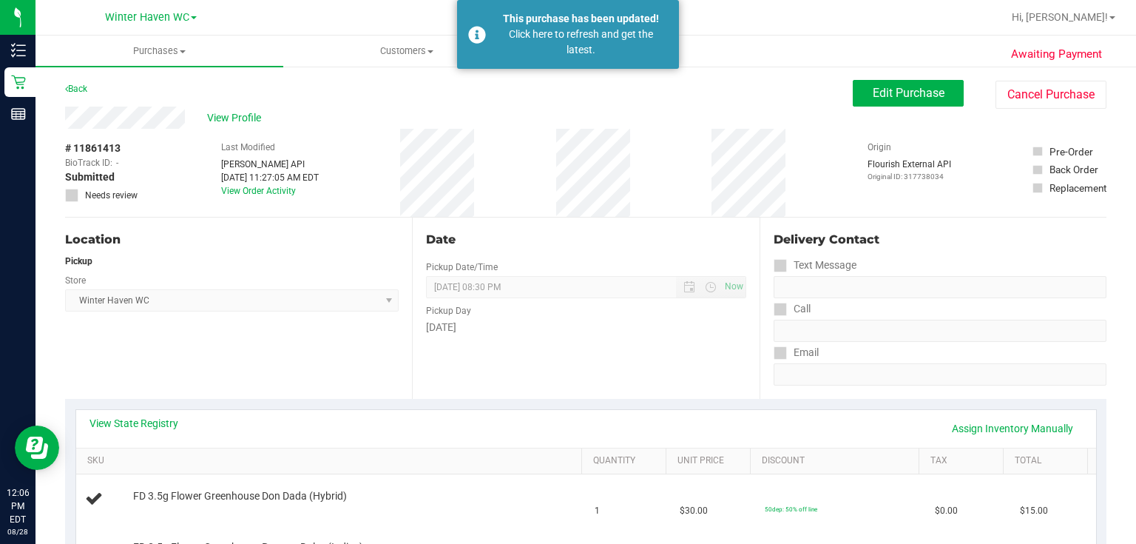
drag, startPoint x: 631, startPoint y: 35, endPoint x: 620, endPoint y: 45, distance: 14.1
click at [628, 39] on div "Click here to refresh and get the latest." at bounding box center [581, 42] width 174 height 31
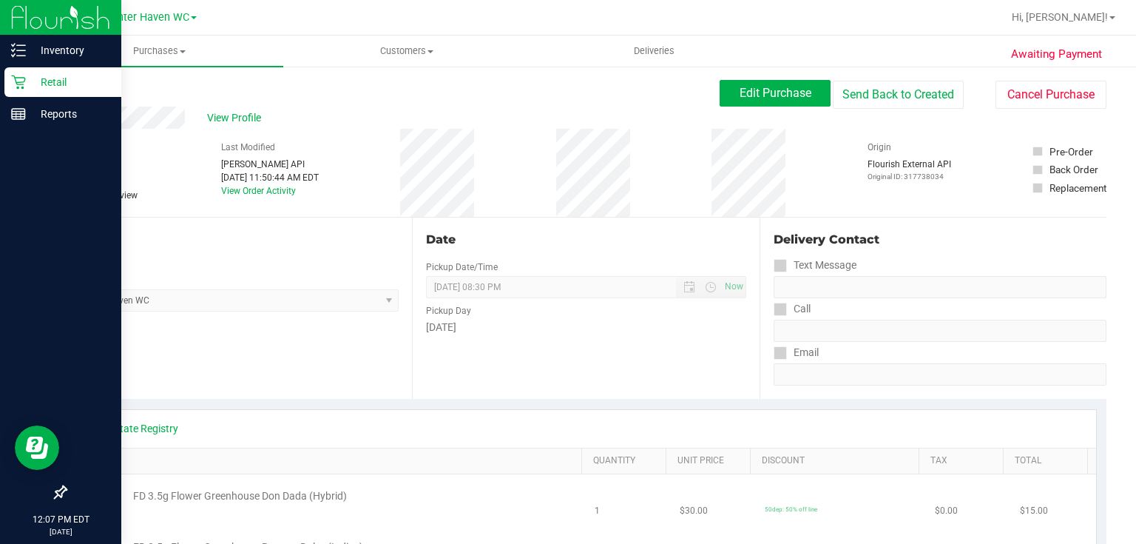
click at [55, 80] on p "Retail" at bounding box center [70, 82] width 89 height 18
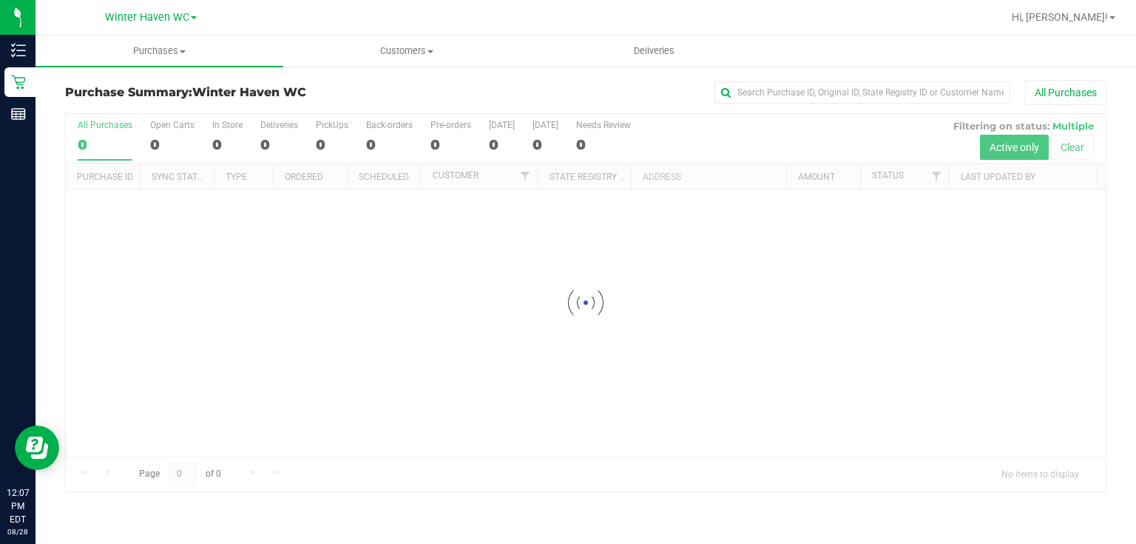
click at [714, 140] on div at bounding box center [586, 302] width 1040 height 377
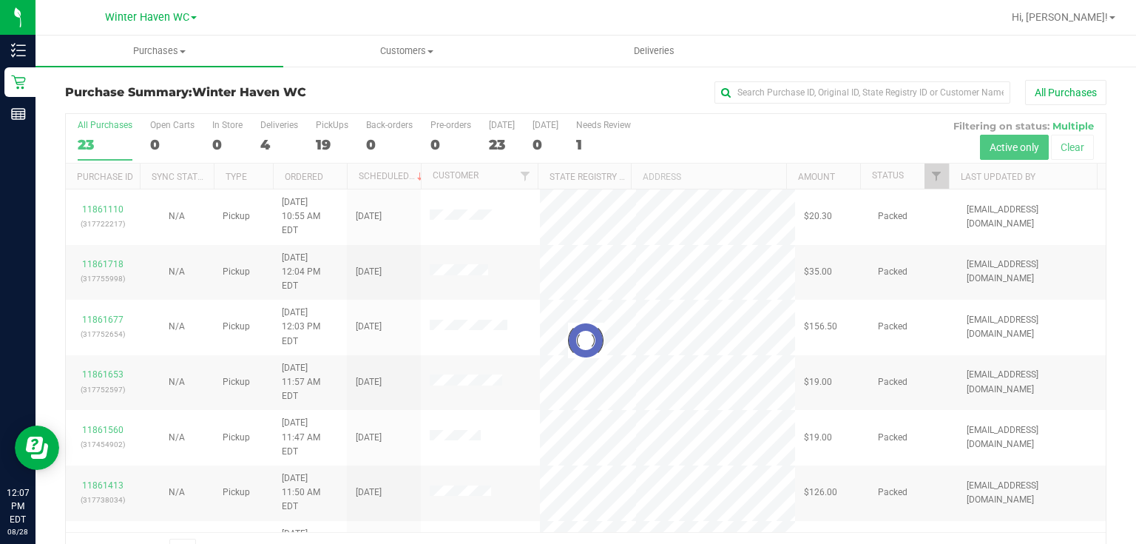
click at [714, 140] on div at bounding box center [586, 340] width 1040 height 453
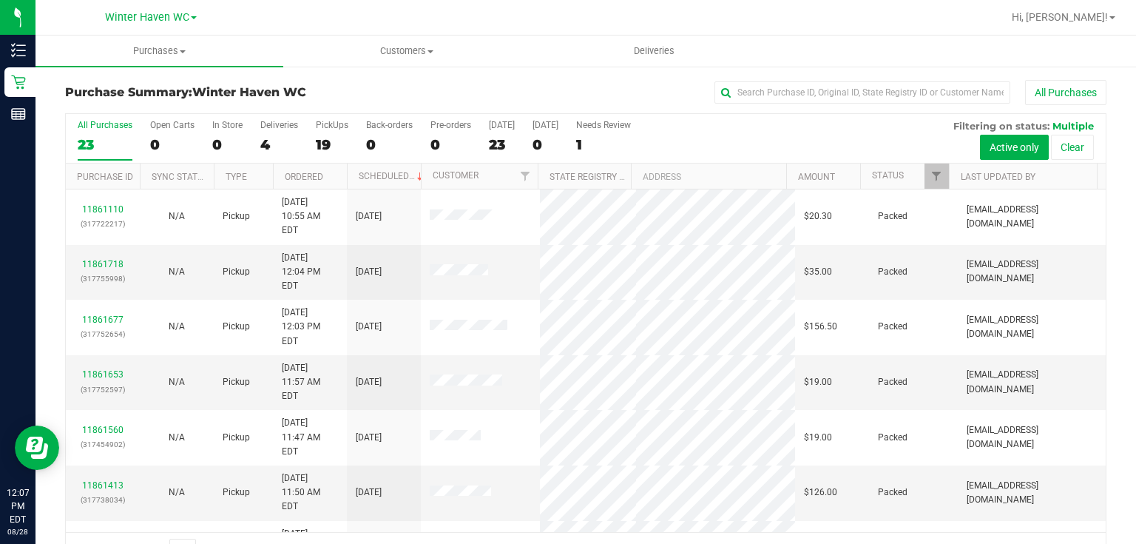
click at [714, 140] on div "All Purchases 23 Open Carts 0 In Store 0 Deliveries 4 PickUps 19 Back-orders 0 …" at bounding box center [586, 139] width 1040 height 50
click at [833, 141] on div "All Purchases 23 Open Carts 0 In Store 0 Deliveries 4 PickUps 19 Back-orders 0 …" at bounding box center [586, 139] width 1040 height 50
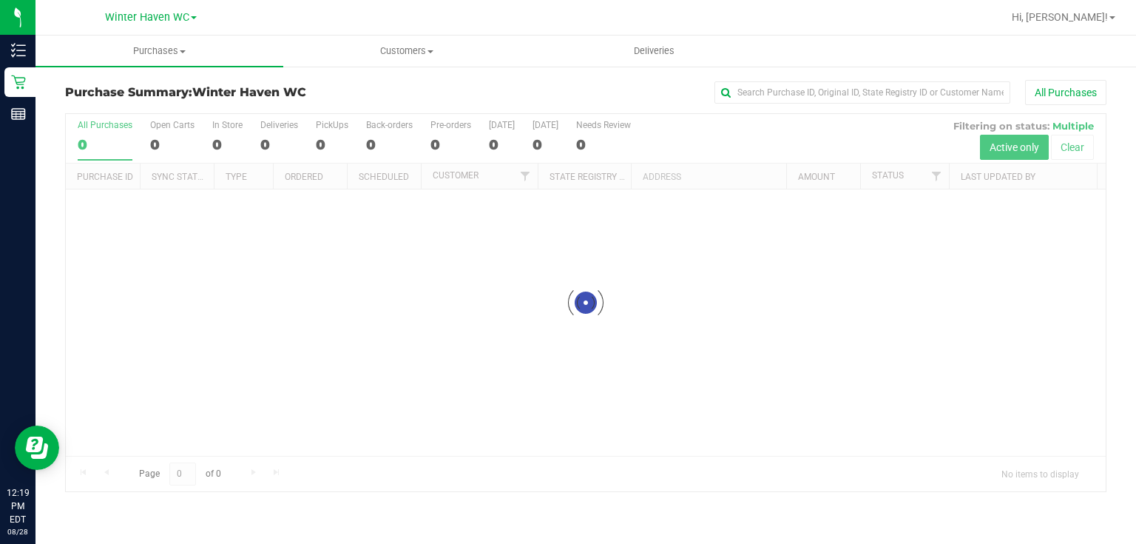
click at [754, 118] on div at bounding box center [586, 302] width 1040 height 377
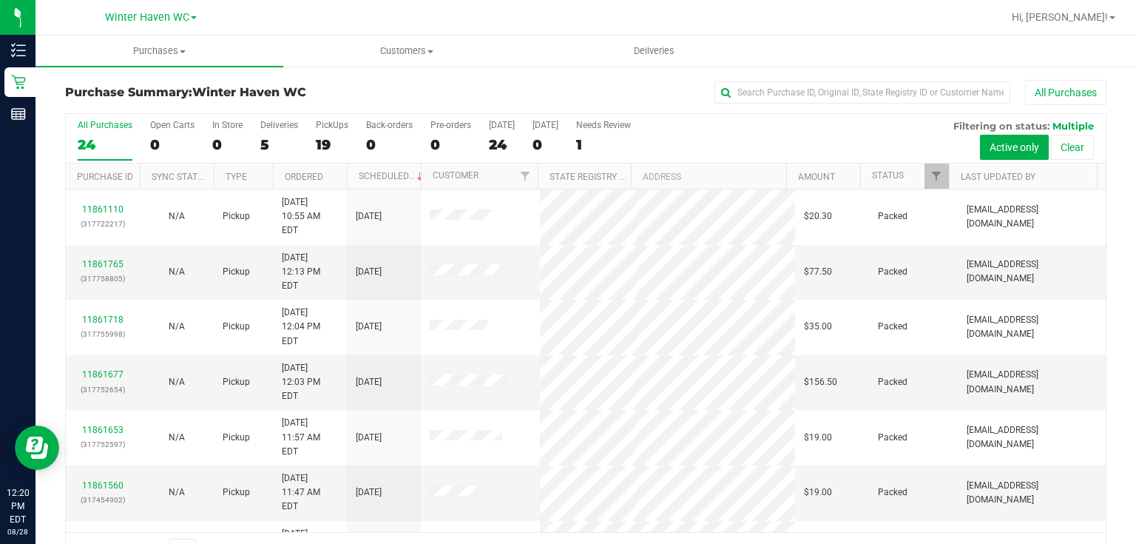
click at [740, 135] on div "All Purchases 24 Open Carts 0 In Store 0 Deliveries 5 PickUps 19 Back-orders 0 …" at bounding box center [586, 139] width 1040 height 50
click at [691, 146] on div "All Purchases 24 Open Carts 0 In Store 0 Deliveries 5 PickUps 19 Back-orders 0 …" at bounding box center [586, 139] width 1040 height 50
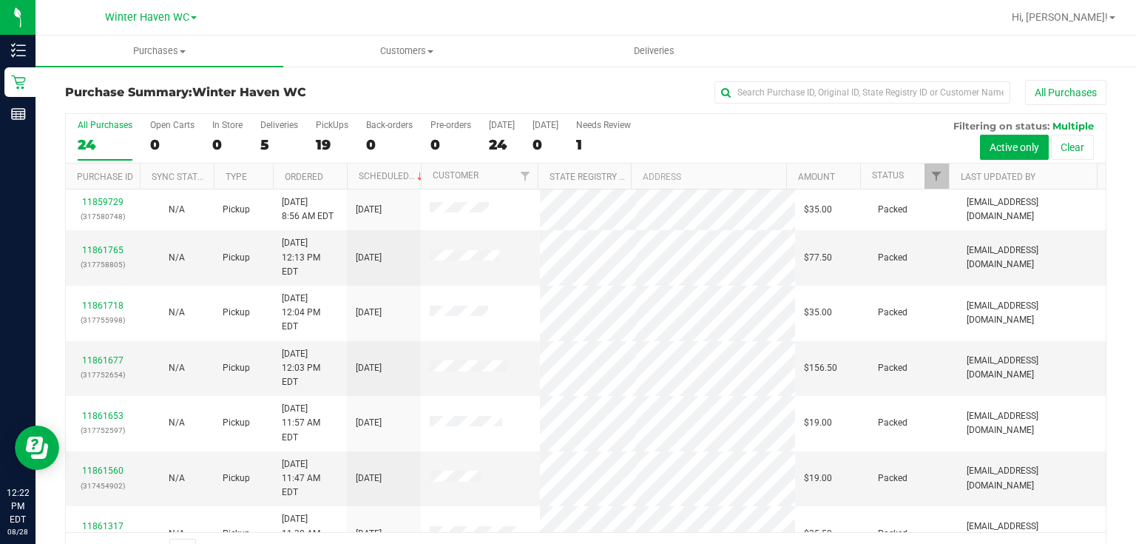
drag, startPoint x: 630, startPoint y: 82, endPoint x: 643, endPoint y: 109, distance: 29.8
click at [630, 81] on div "All Purchases" at bounding box center [759, 92] width 694 height 25
click at [665, 124] on div "All Purchases 24 Open Carts 0 In Store 0 Deliveries 5 PickUps 19 Back-orders 0 …" at bounding box center [586, 120] width 1040 height 12
click at [734, 136] on div "All Purchases 24 Open Carts 0 In Store 0 Deliveries 5 PickUps 19 Back-orders 0 …" at bounding box center [586, 139] width 1040 height 50
click at [764, 125] on div "All Purchases 24 Open Carts 0 In Store 0 Deliveries 5 PickUps 19 Back-orders 0 …" at bounding box center [586, 139] width 1040 height 50
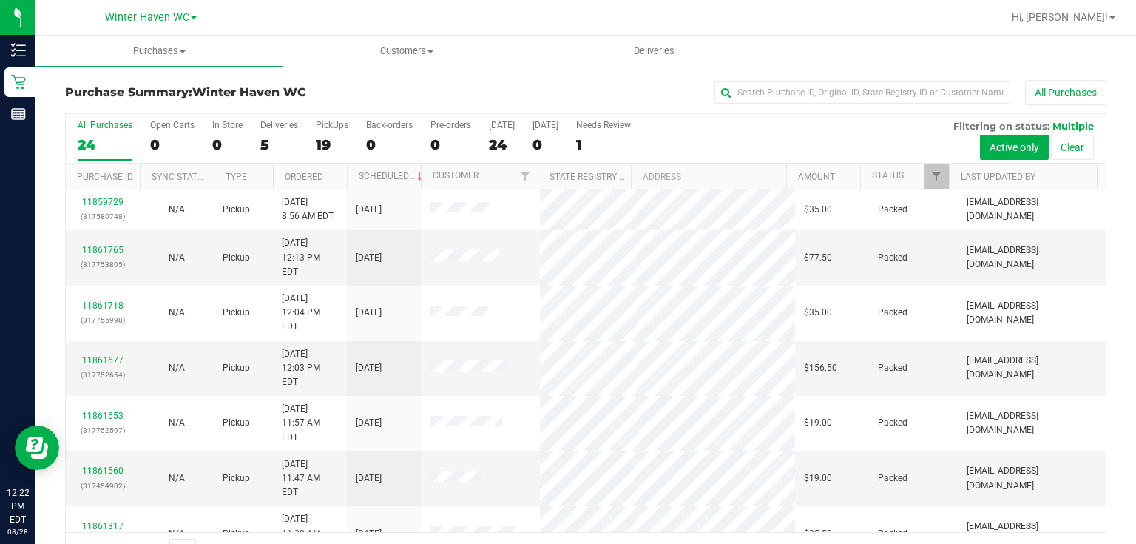
click at [846, 139] on div "All Purchases 24 Open Carts 0 In Store 0 Deliveries 5 PickUps 19 Back-orders 0 …" at bounding box center [586, 139] width 1040 height 50
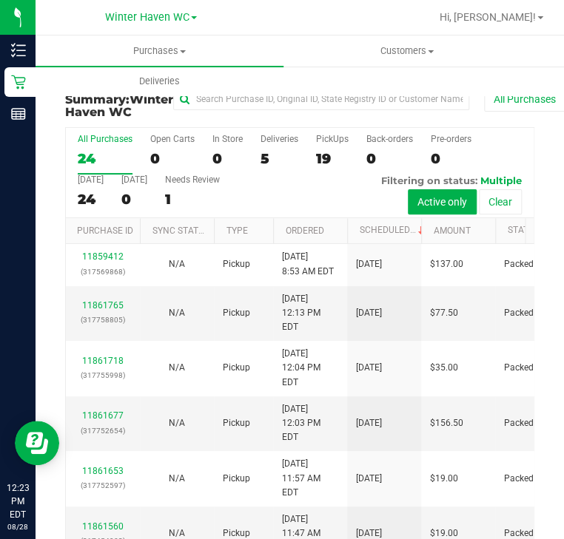
click at [291, 75] on div "Purchases Summary of purchases Fulfillment All purchases Customers All customer…" at bounding box center [317, 65] width 564 height 61
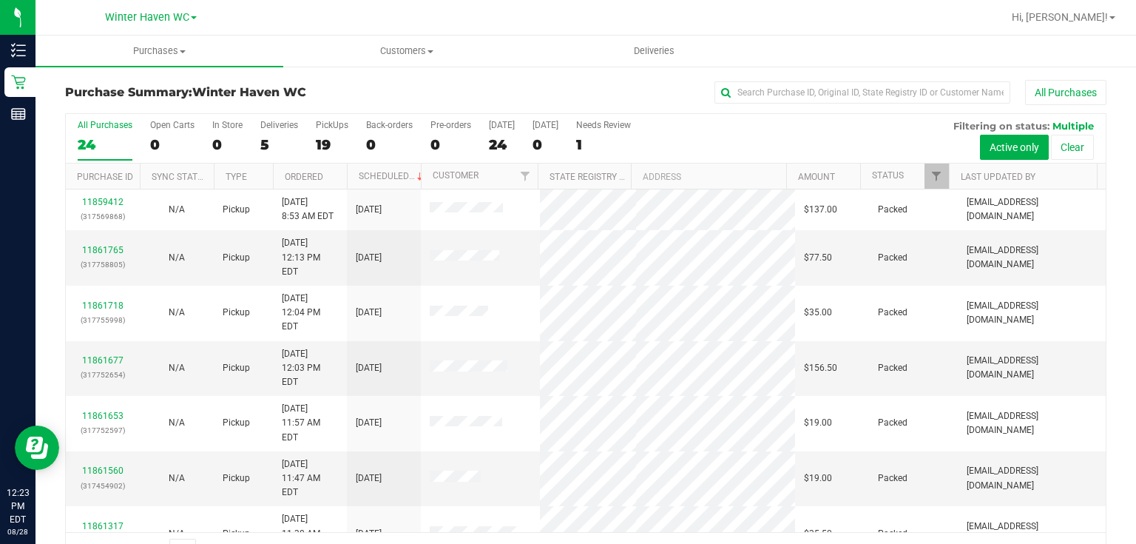
click at [819, 121] on div "All Purchases 24 Open Carts 0 In Store 0 Deliveries 5 PickUps 19 Back-orders 0 …" at bounding box center [586, 120] width 1040 height 12
click at [779, 129] on div "All Purchases 24 Open Carts 0 In Store 0 Deliveries 5 PickUps 19 Back-orders 0 …" at bounding box center [586, 139] width 1040 height 50
click at [707, 138] on div "All Purchases 24 Open Carts 0 In Store 0 Deliveries 5 PickUps 19 Back-orders 0 …" at bounding box center [586, 139] width 1040 height 50
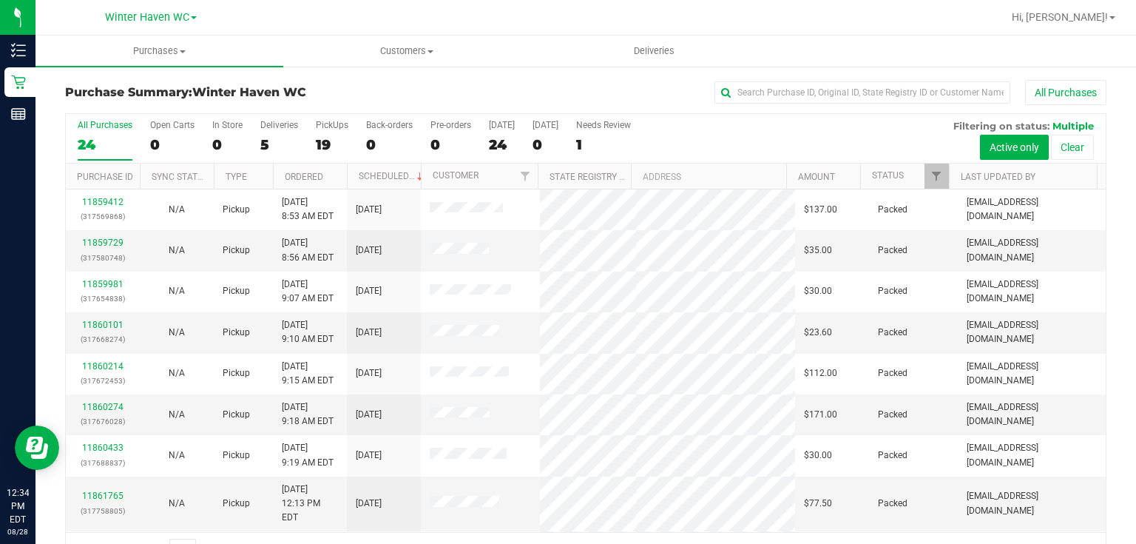
click at [730, 124] on div "All Purchases 24 Open Carts 0 In Store 0 Deliveries 5 PickUps 19 Back-orders 0 …" at bounding box center [586, 120] width 1040 height 12
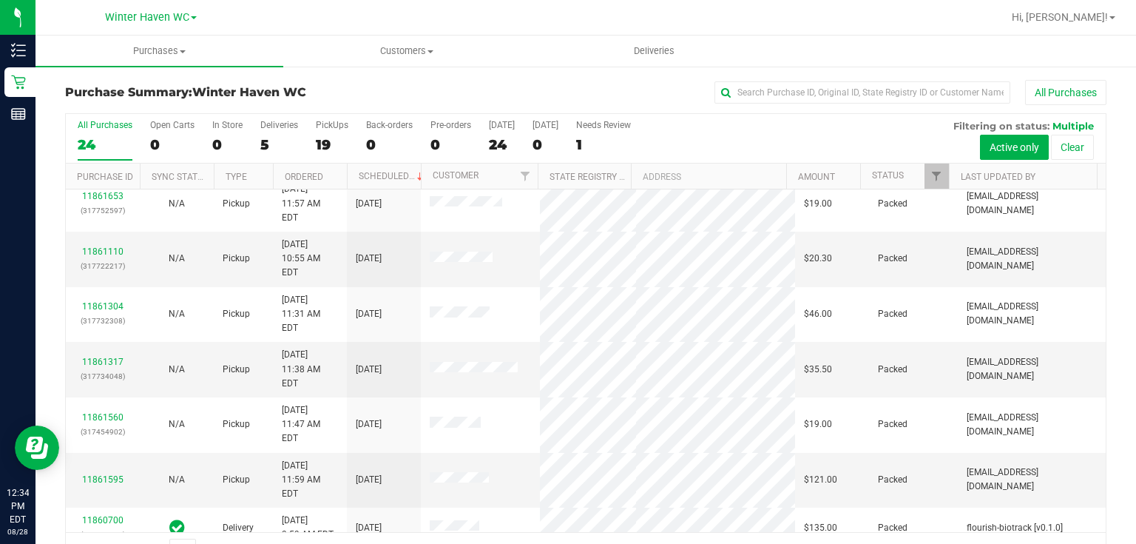
scroll to position [432, 0]
